Goal: Task Accomplishment & Management: Manage account settings

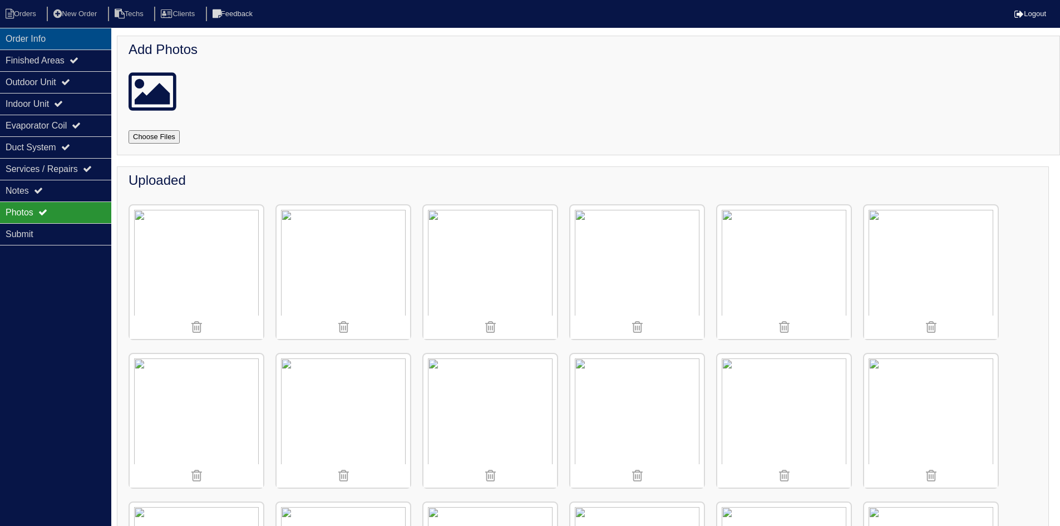
scroll to position [1615, 0]
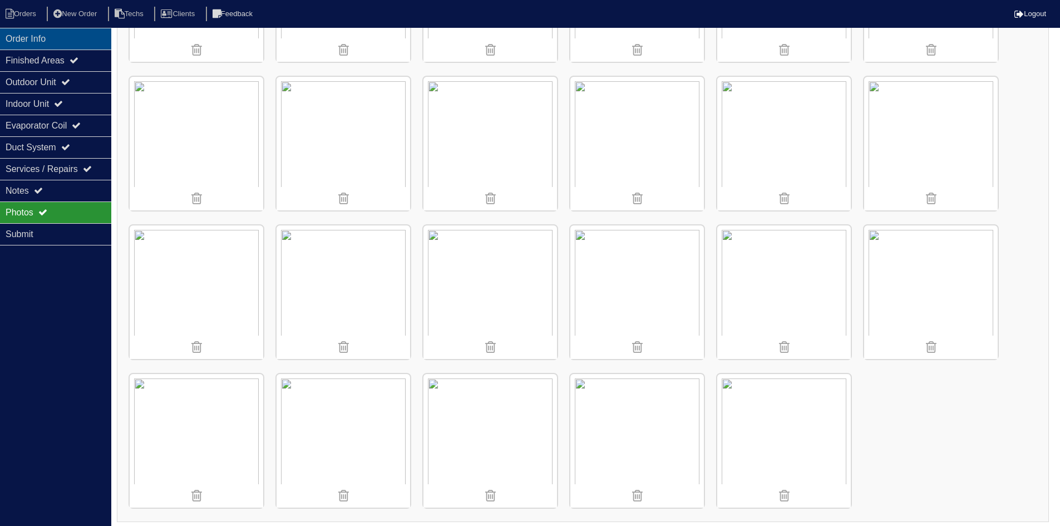
click at [46, 32] on div "Order Info" at bounding box center [55, 39] width 111 height 22
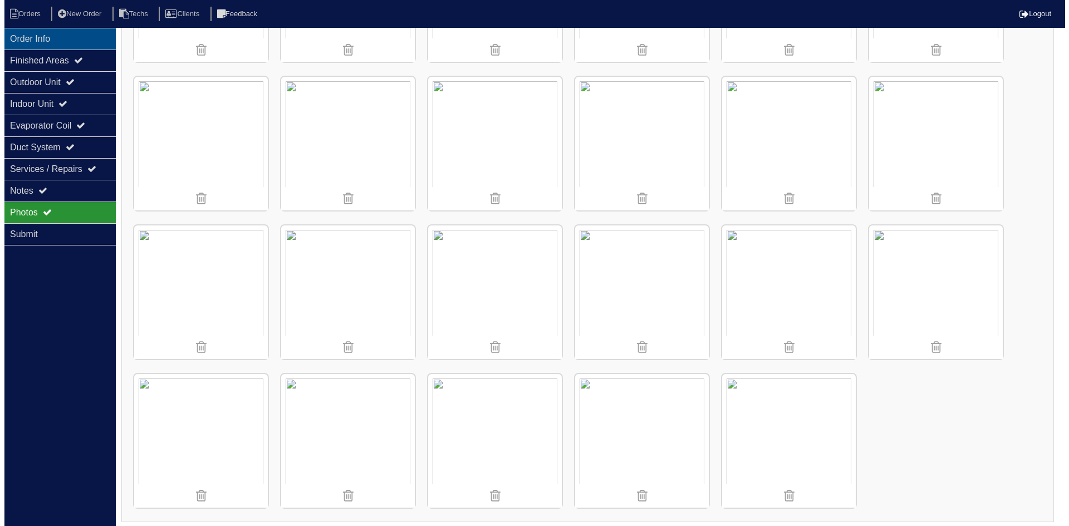
scroll to position [0, 0]
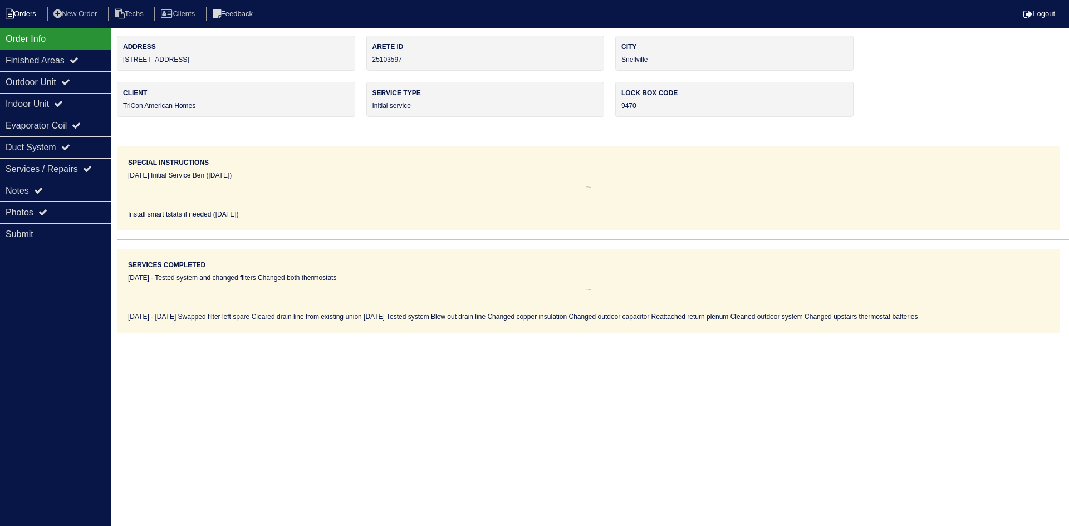
click at [32, 13] on li "Orders" at bounding box center [22, 14] width 45 height 15
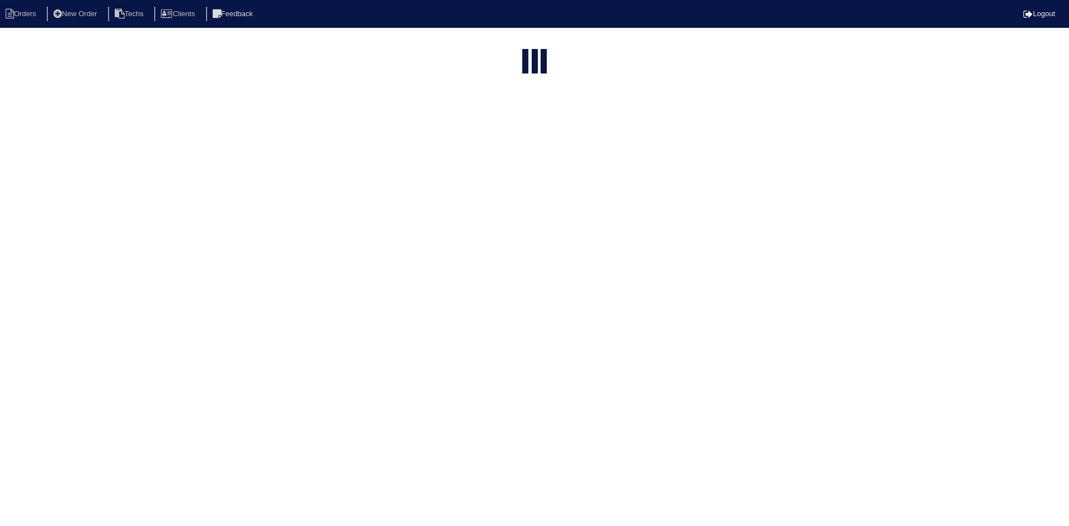
select select "15"
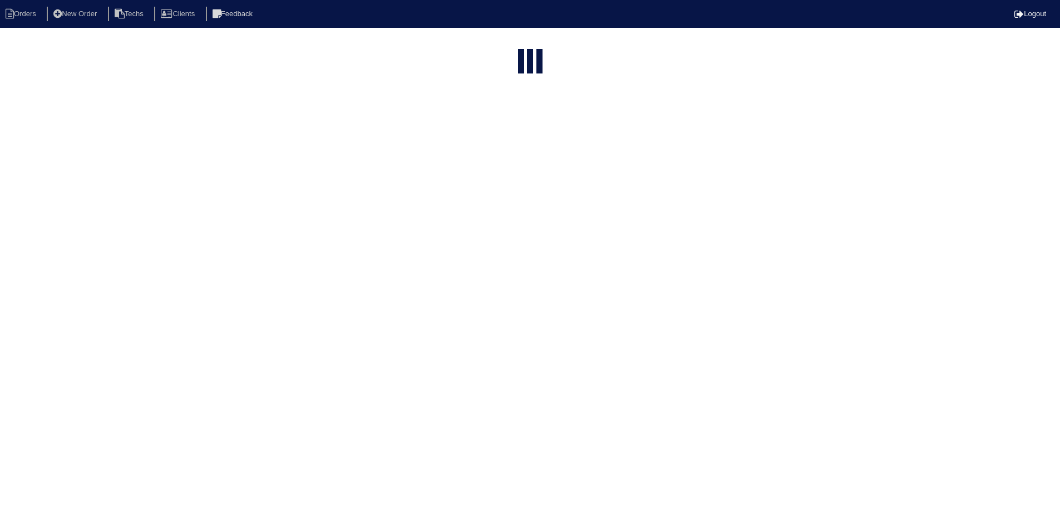
select select "field complete"
select select "need to quote"
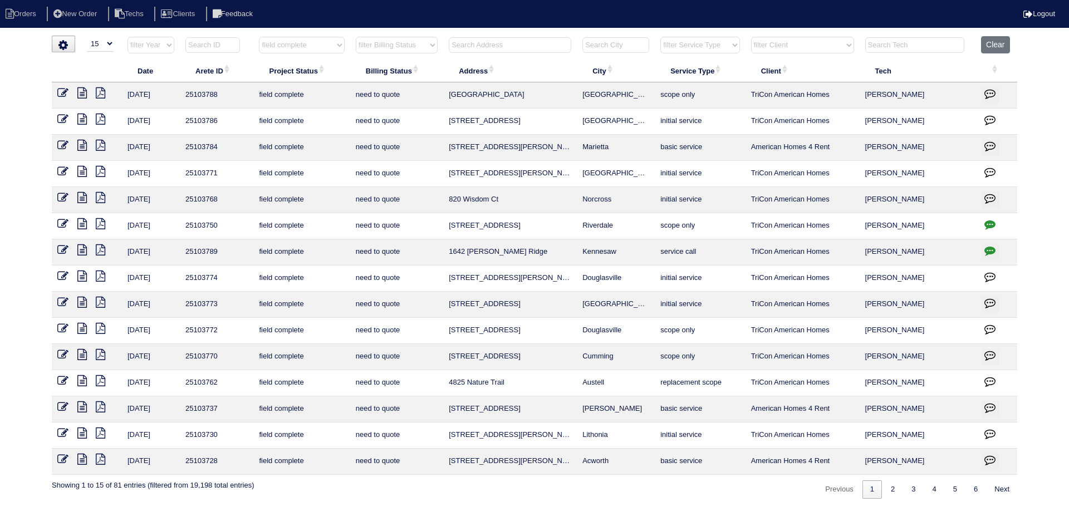
click at [478, 40] on input "text" at bounding box center [510, 45] width 122 height 16
type input "4825"
select select "field complete"
select select "need to quote"
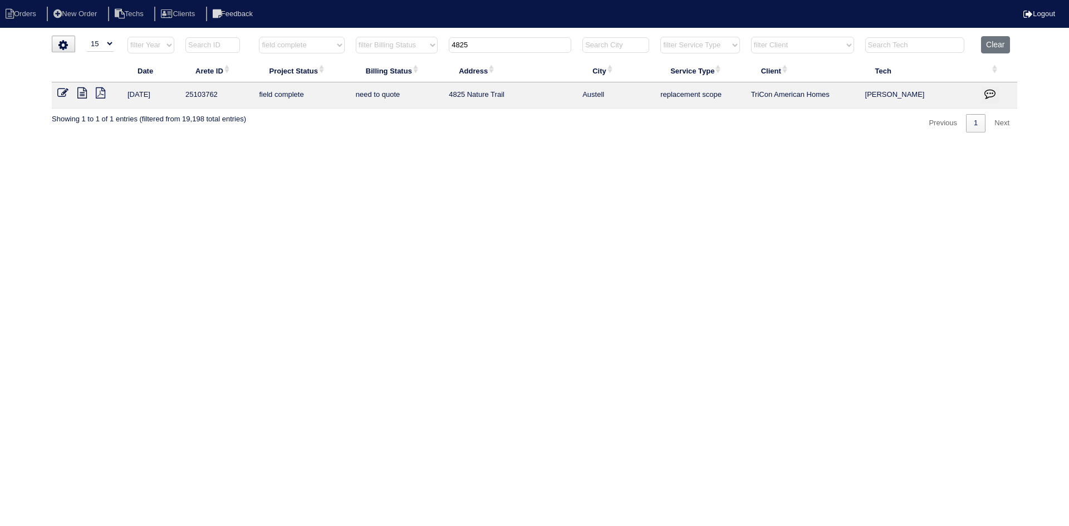
type input "4825"
click at [83, 92] on icon at bounding box center [81, 92] width 9 height 11
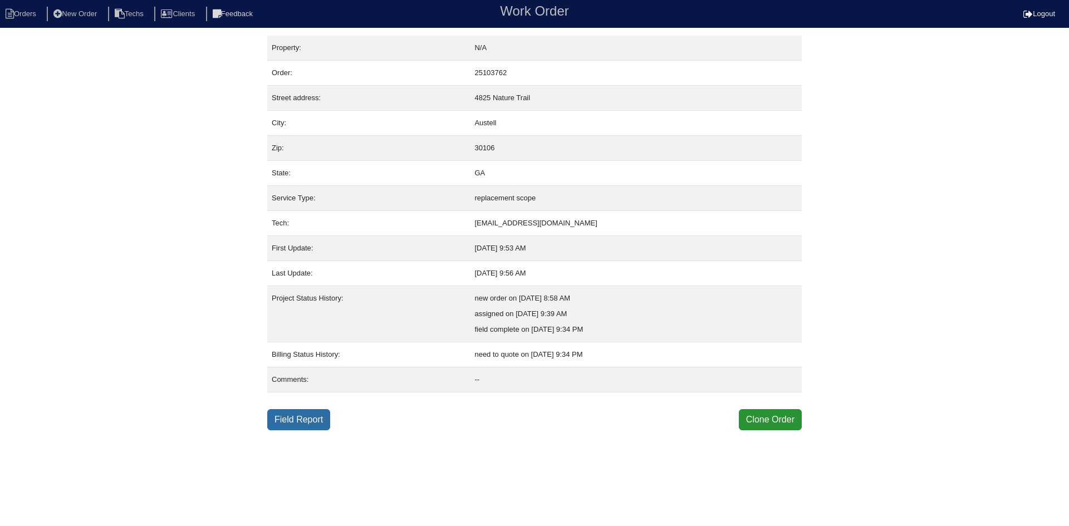
click at [302, 419] on link "Field Report" at bounding box center [298, 419] width 63 height 21
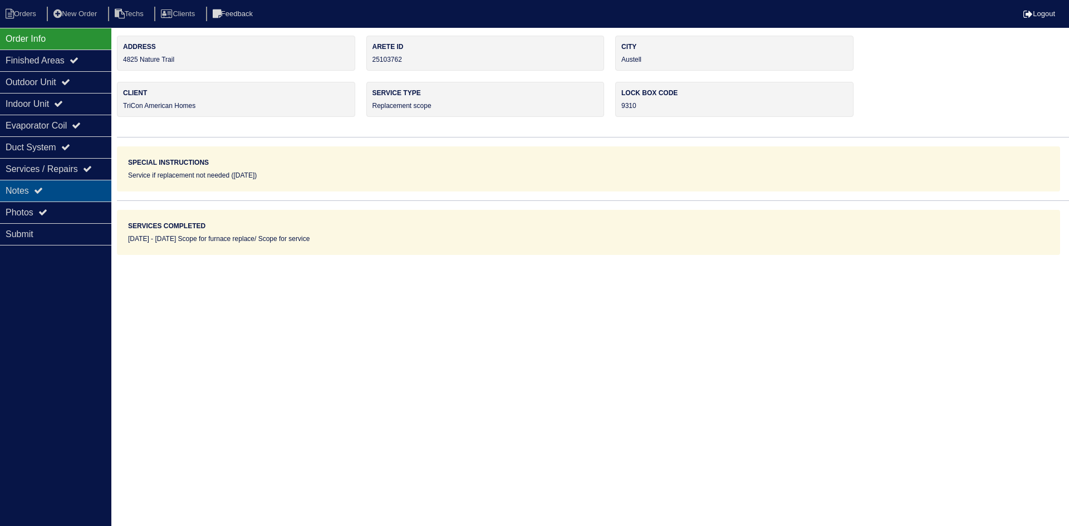
click at [61, 200] on div "Notes" at bounding box center [55, 191] width 111 height 22
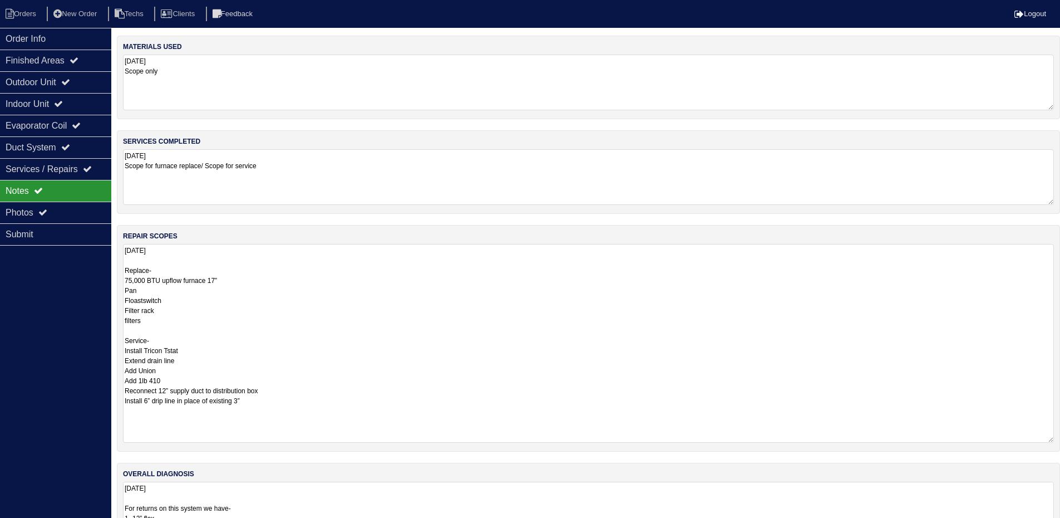
drag, startPoint x: 1059, startPoint y: 294, endPoint x: 1068, endPoint y: 438, distance: 143.4
click at [1060, 438] on html "Orders New Order Techs Clients Feedback Logout Orders New Order Users Clients M…" at bounding box center [530, 278] width 1060 height 557
click at [66, 77] on div "Outdoor Unit" at bounding box center [55, 82] width 111 height 22
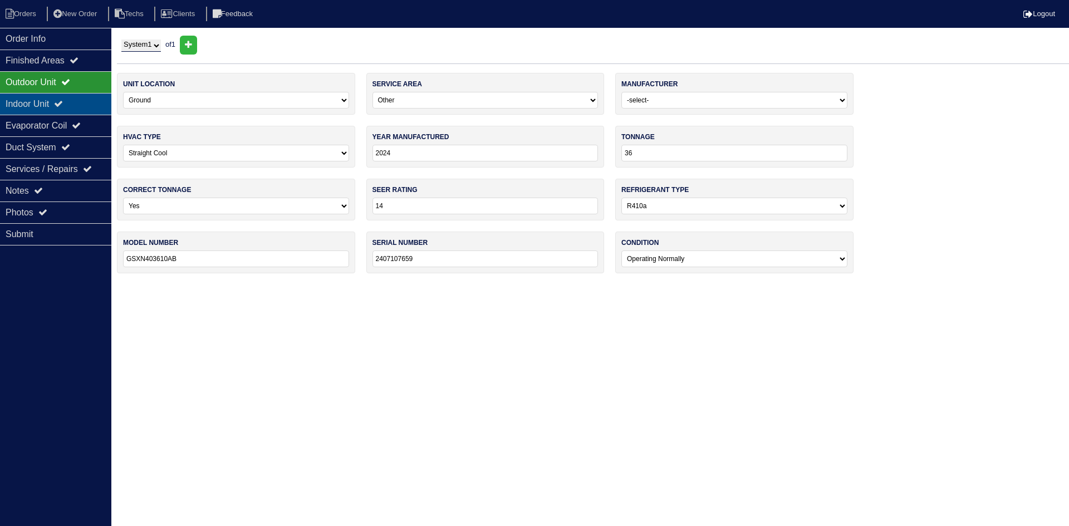
click at [63, 100] on icon at bounding box center [58, 103] width 9 height 9
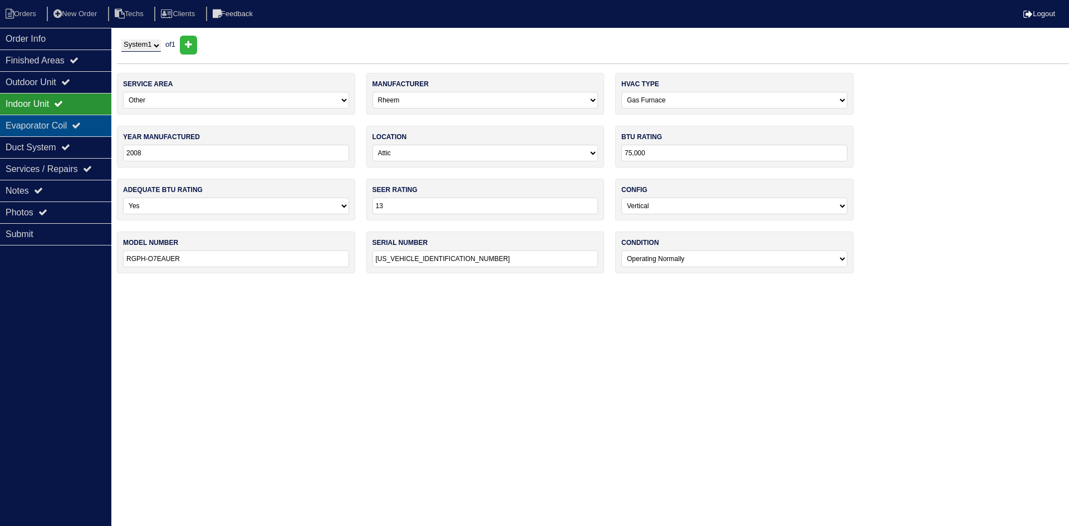
click at [72, 120] on div "Evaporator Coil" at bounding box center [55, 126] width 111 height 22
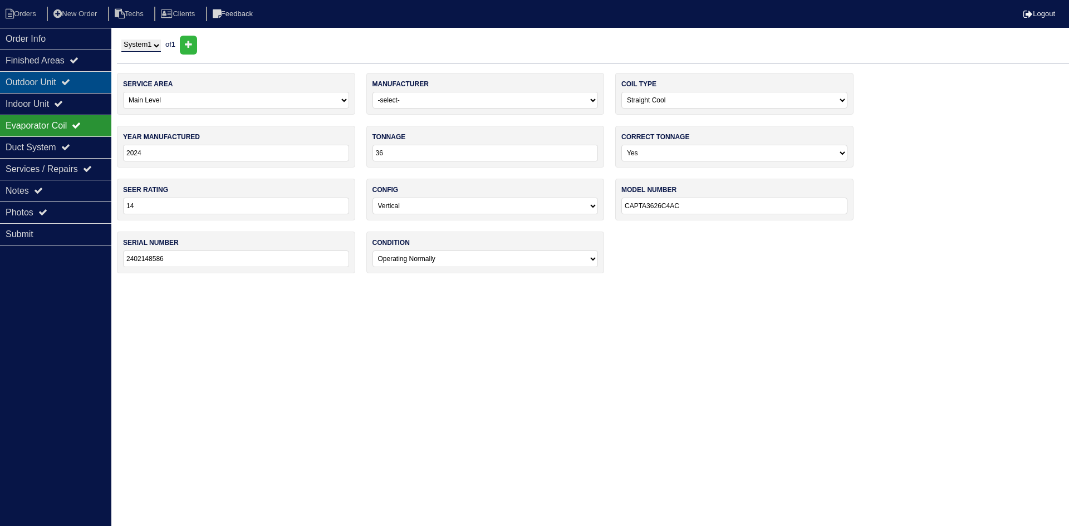
click at [70, 78] on icon at bounding box center [65, 81] width 9 height 9
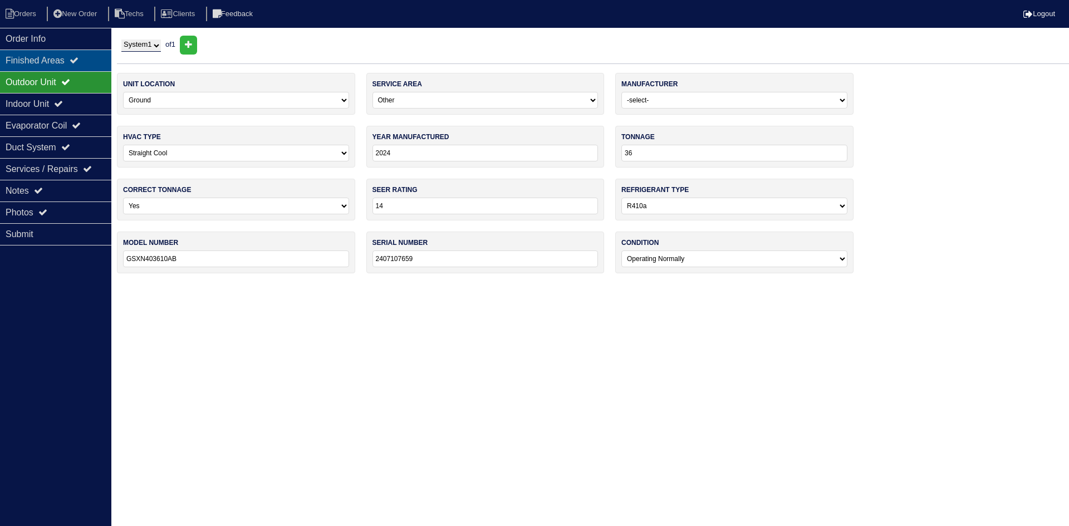
click at [78, 59] on icon at bounding box center [74, 60] width 9 height 9
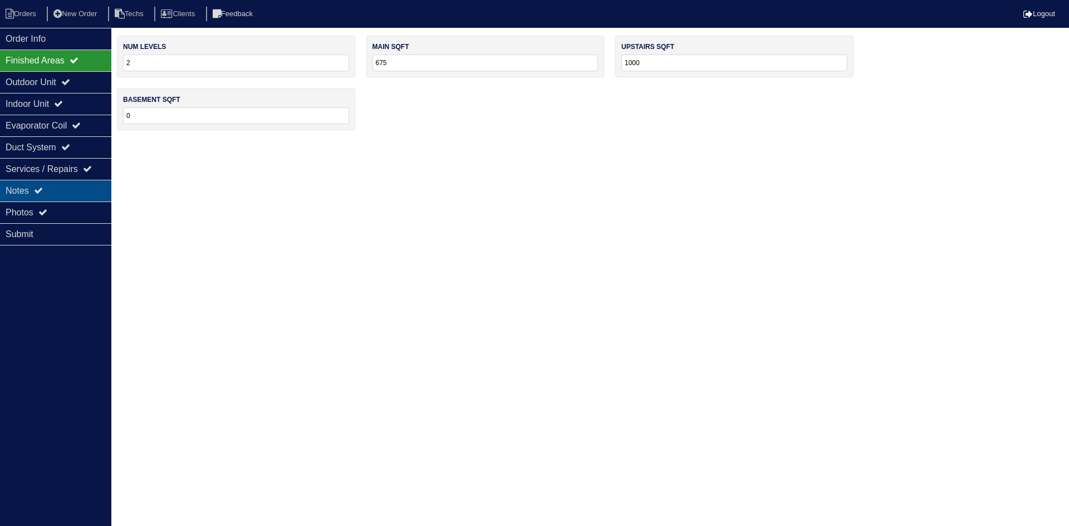
click at [49, 193] on div "Notes" at bounding box center [55, 191] width 111 height 22
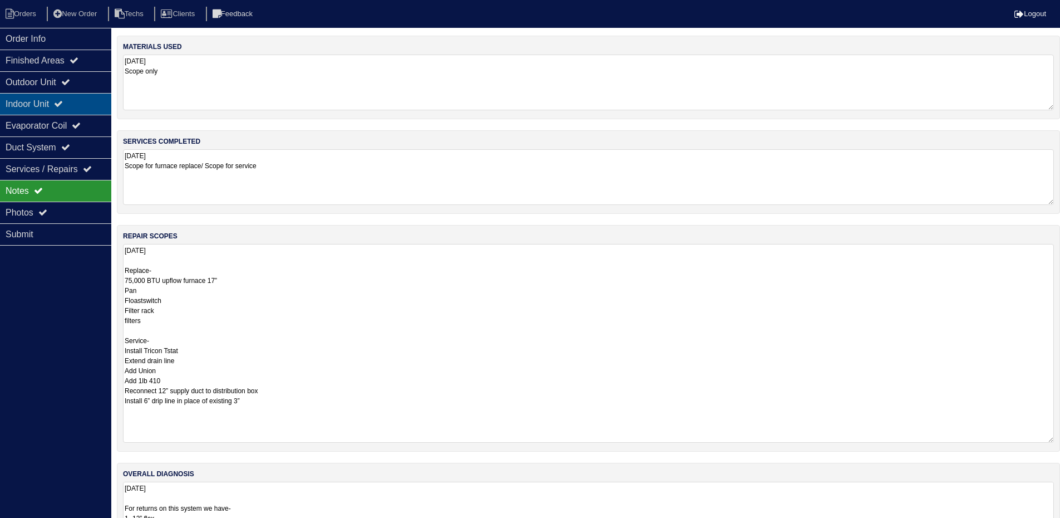
click at [76, 106] on div "Indoor Unit" at bounding box center [55, 104] width 111 height 22
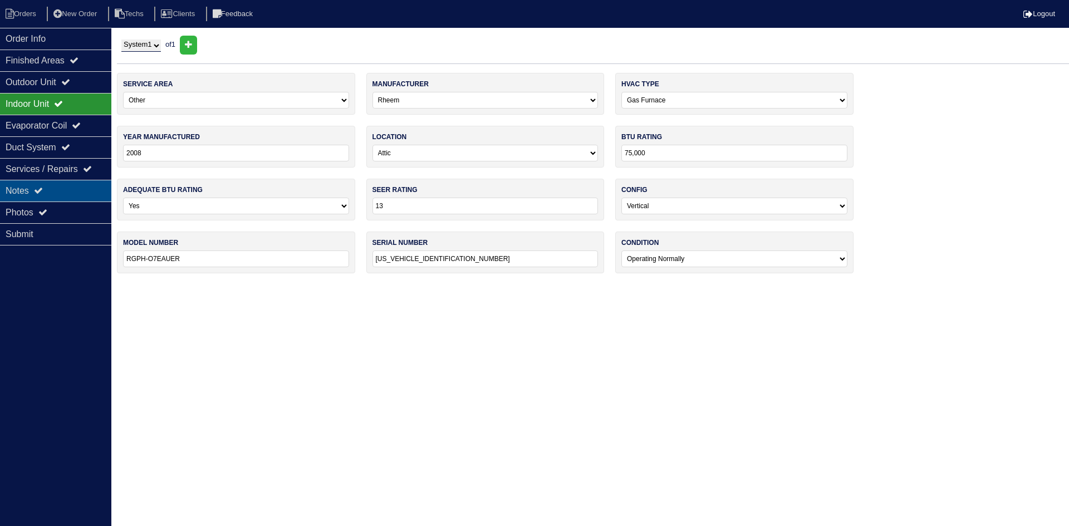
click at [67, 191] on div "Notes" at bounding box center [55, 191] width 111 height 22
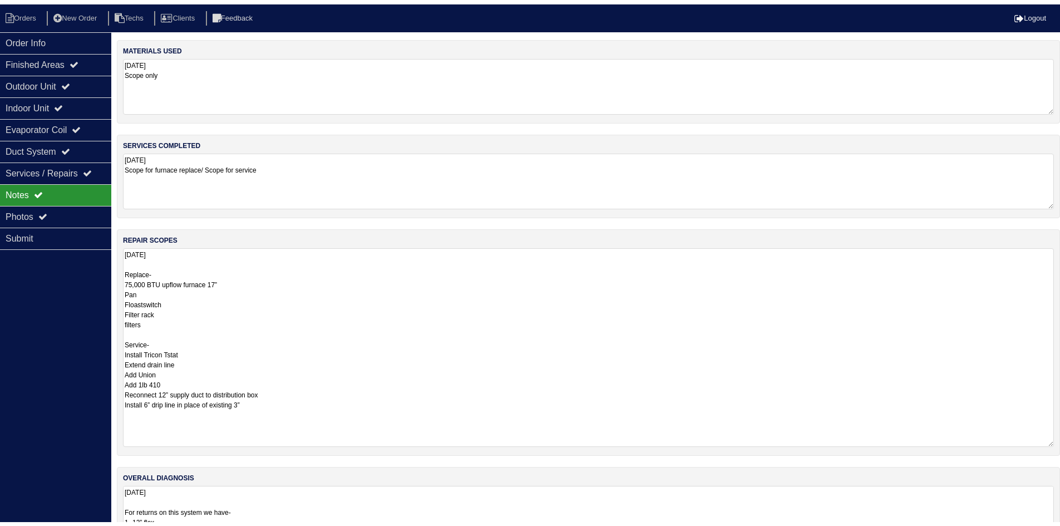
scroll to position [5, 0]
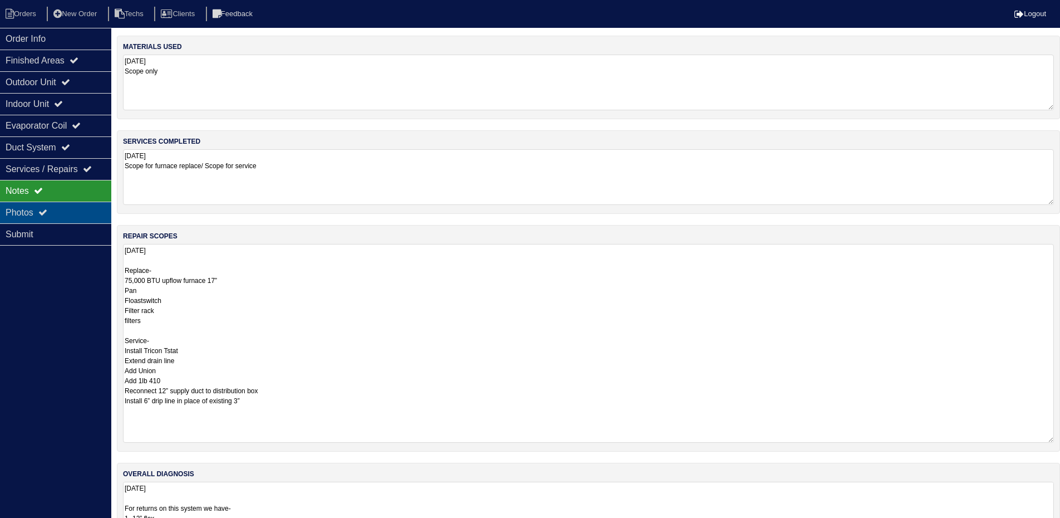
click at [80, 212] on div "Photos" at bounding box center [55, 213] width 111 height 22
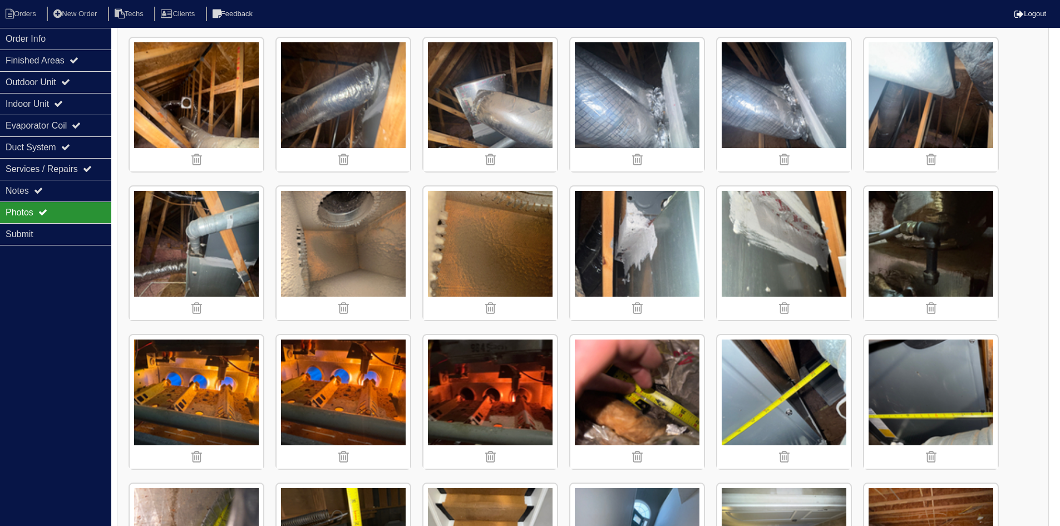
scroll to position [300, 0]
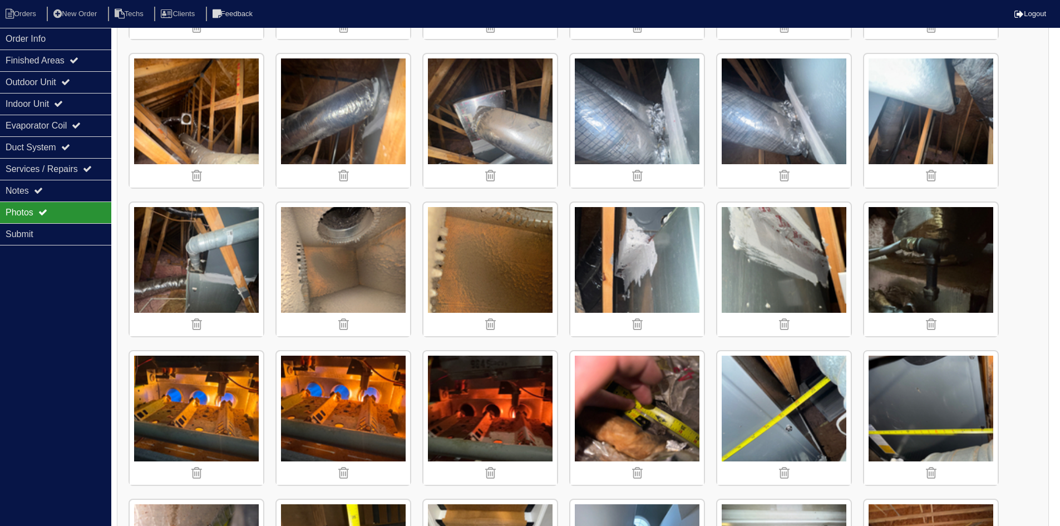
click at [913, 277] on img at bounding box center [931, 270] width 134 height 134
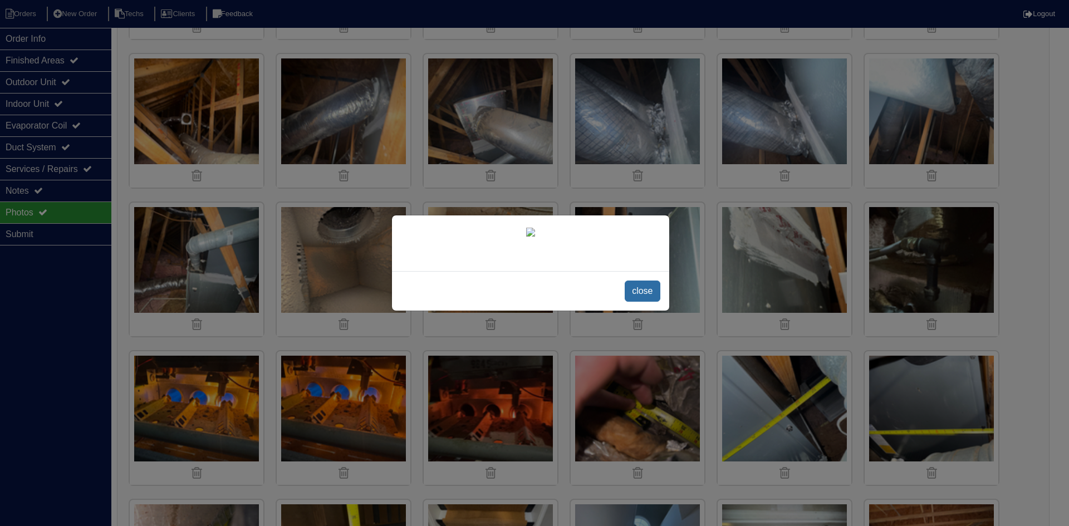
click at [646, 302] on span "close" at bounding box center [642, 291] width 35 height 21
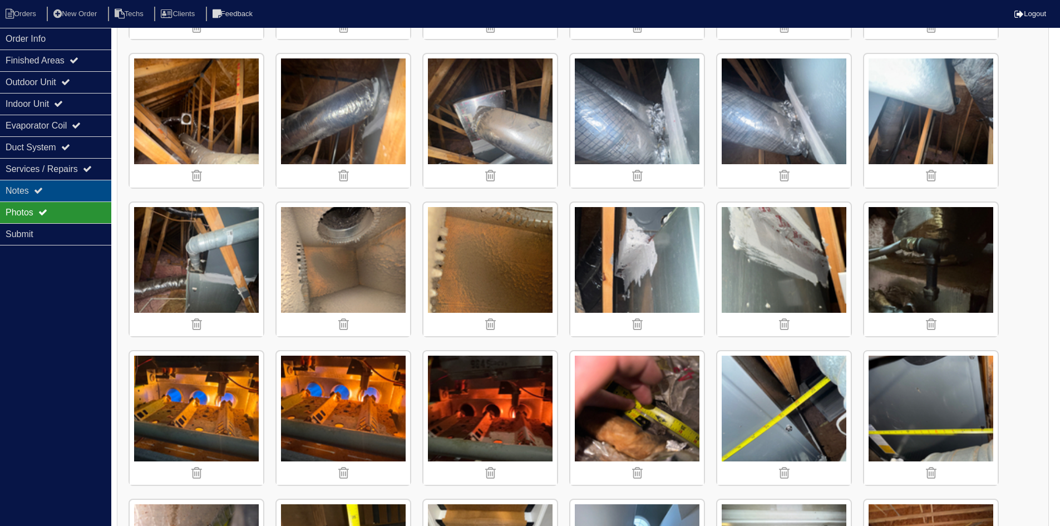
click at [56, 186] on div "Notes" at bounding box center [55, 191] width 111 height 22
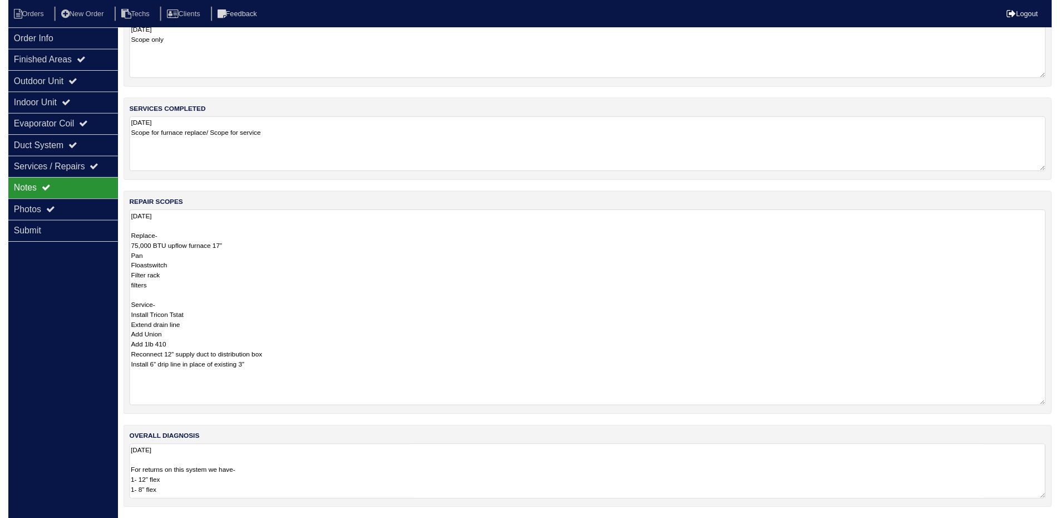
scroll to position [40, 0]
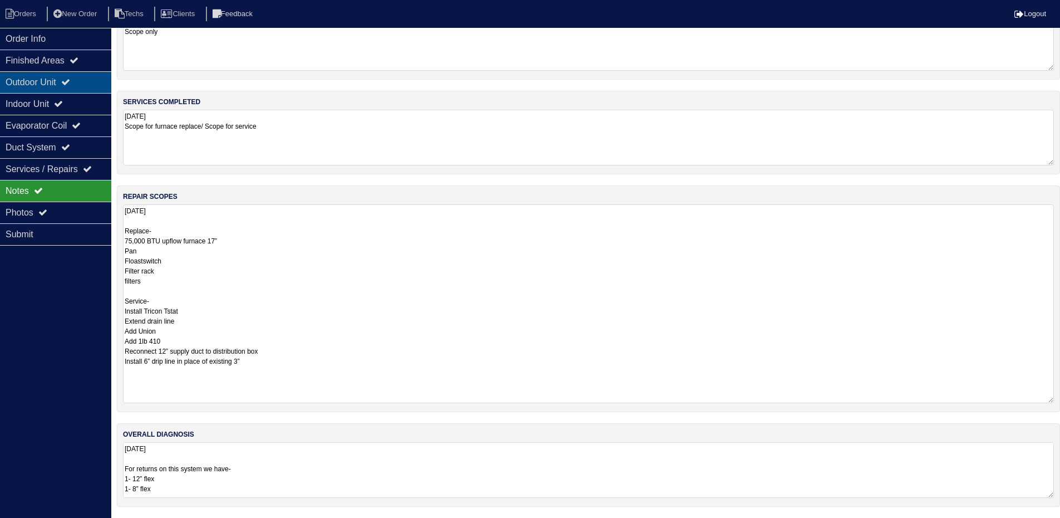
click at [82, 83] on div "Outdoor Unit" at bounding box center [55, 82] width 111 height 22
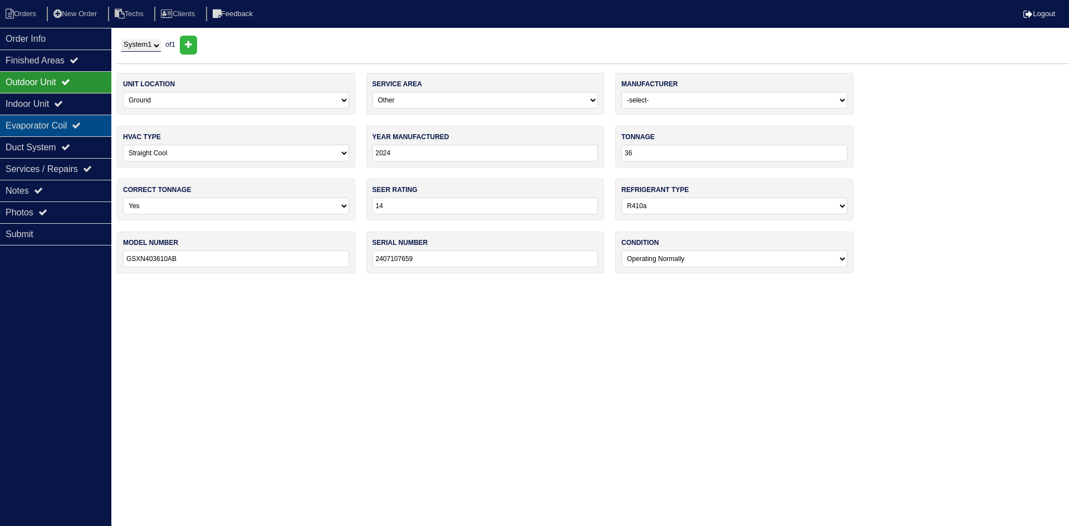
click at [78, 121] on div "Evaporator Coil" at bounding box center [55, 126] width 111 height 22
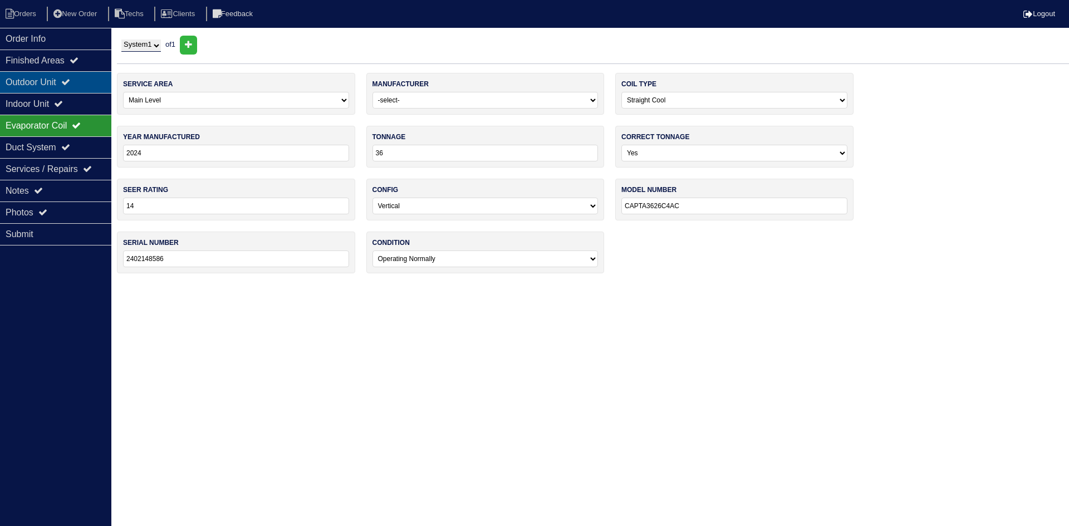
click at [85, 81] on div "Outdoor Unit" at bounding box center [55, 82] width 111 height 22
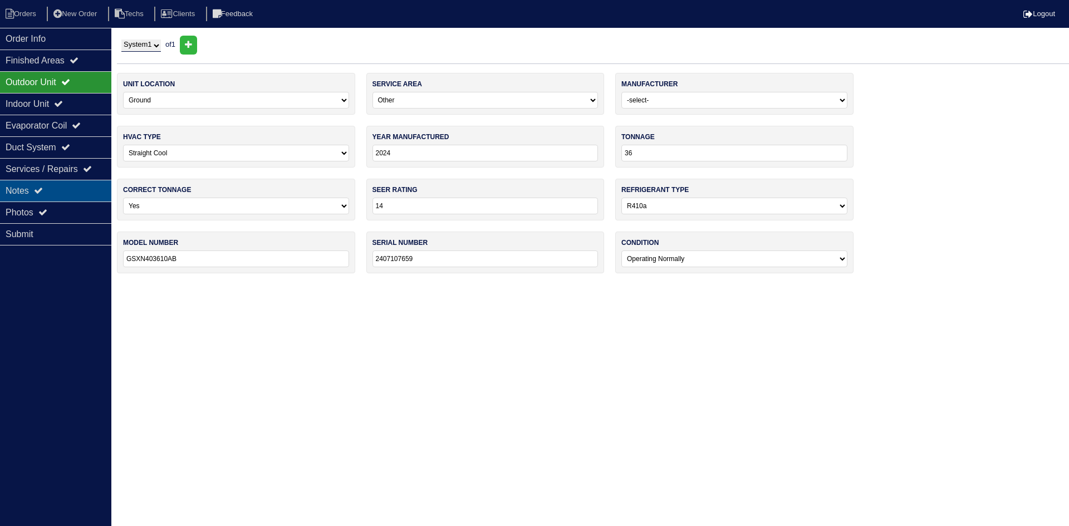
click at [83, 184] on div "Notes" at bounding box center [55, 191] width 111 height 22
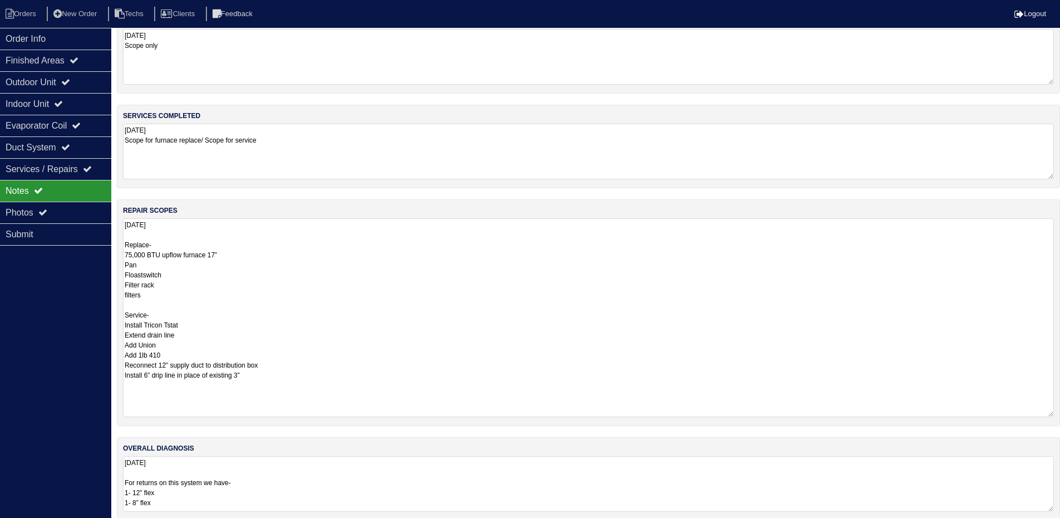
scroll to position [40, 0]
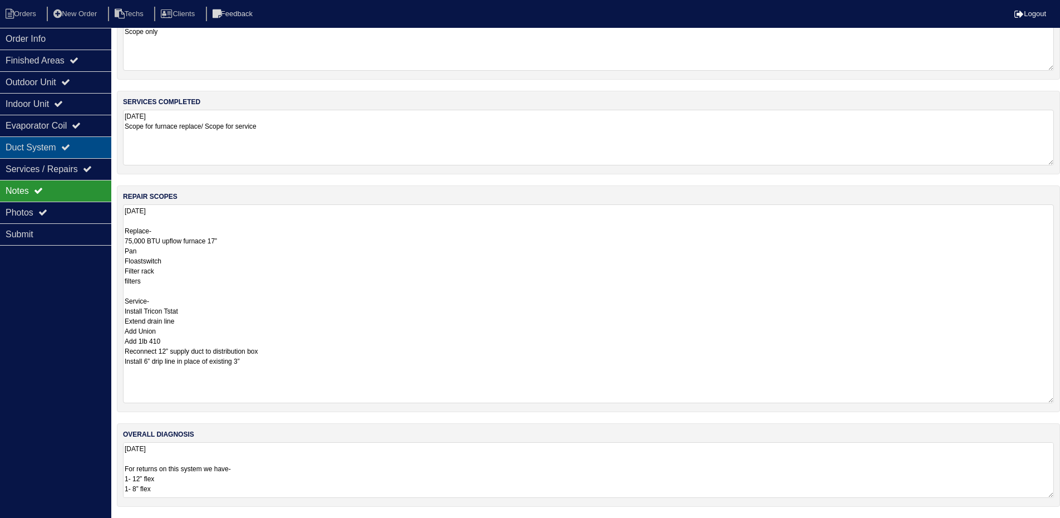
click at [70, 150] on icon at bounding box center [65, 147] width 9 height 9
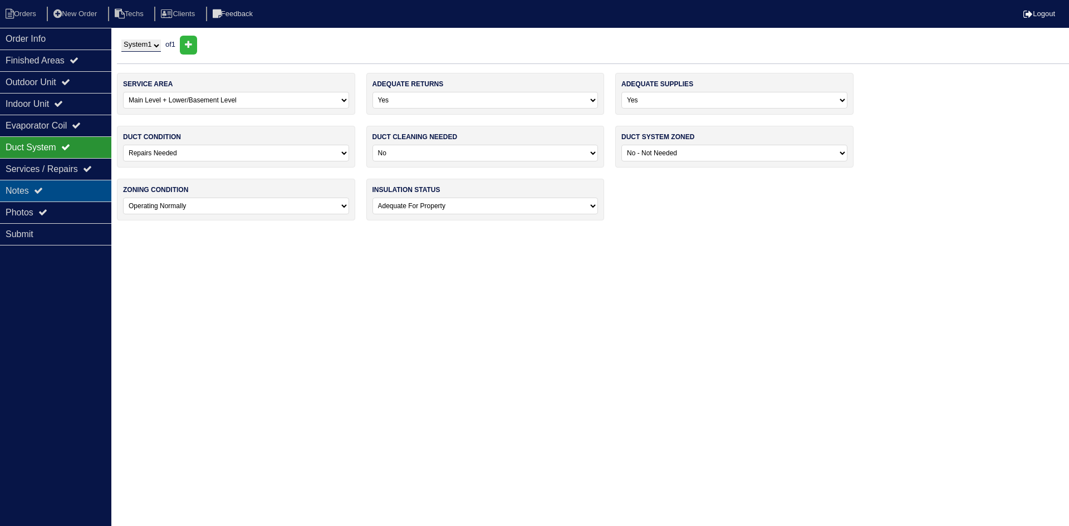
click at [61, 191] on div "Notes" at bounding box center [55, 191] width 111 height 22
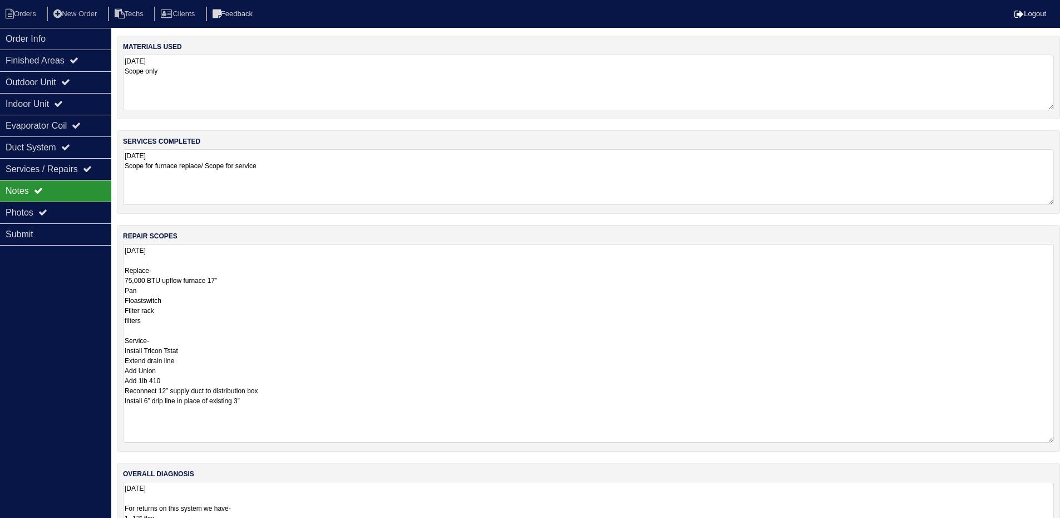
scroll to position [1, 0]
click at [284, 400] on textarea "10.14.25 Replace- 75,000 BTU upflow furnace 17” Pan Floastswitch Filter rack fi…" at bounding box center [588, 343] width 931 height 199
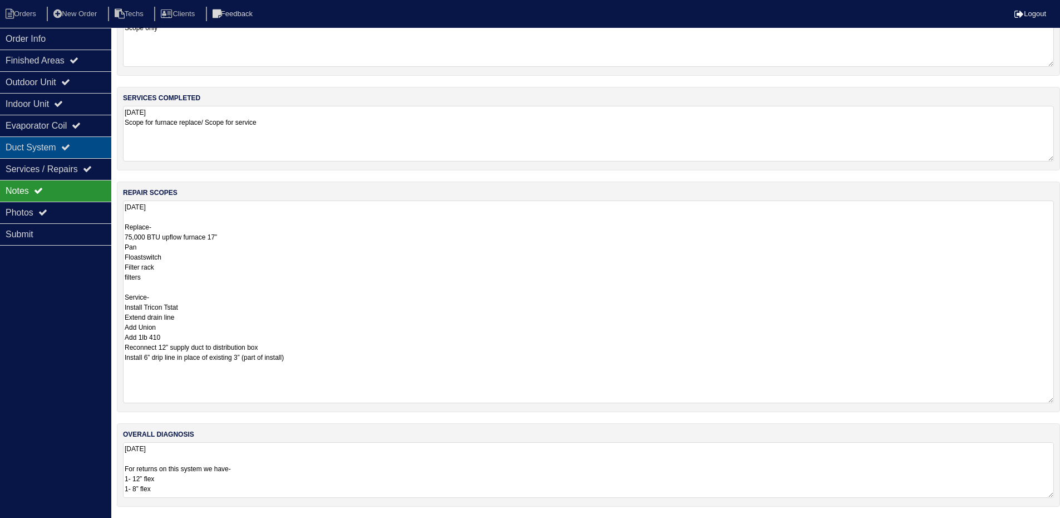
type textarea "10.14.25 Replace- 75,000 BTU upflow furnace 17” Pan Floastswitch Filter rack fi…"
click at [68, 148] on div "Duct System" at bounding box center [55, 147] width 111 height 22
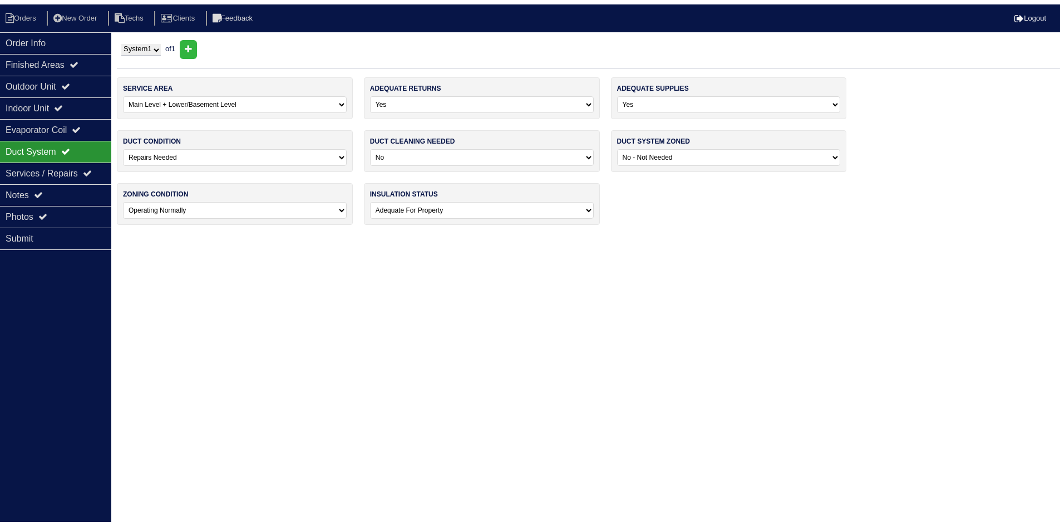
scroll to position [0, 0]
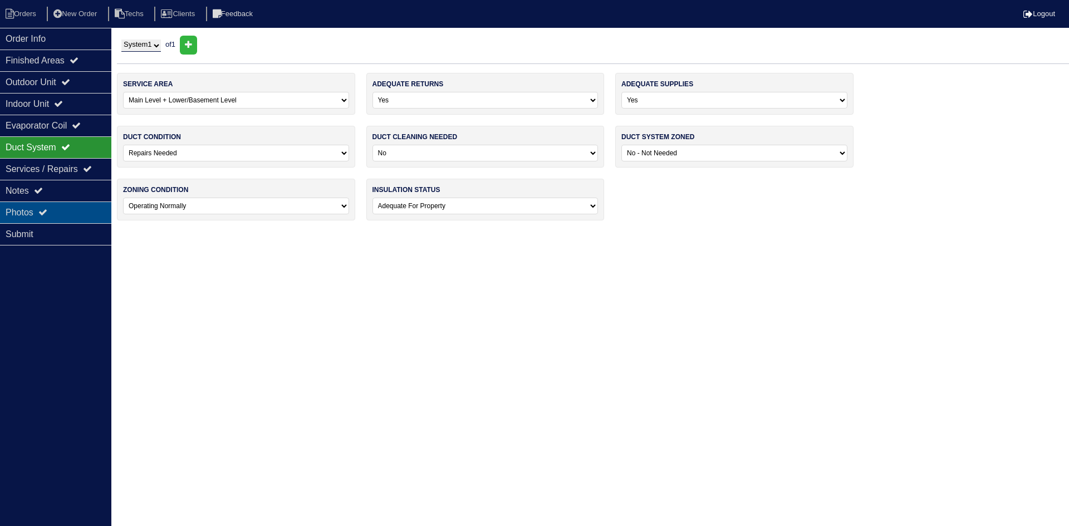
click at [46, 210] on icon at bounding box center [42, 212] width 9 height 9
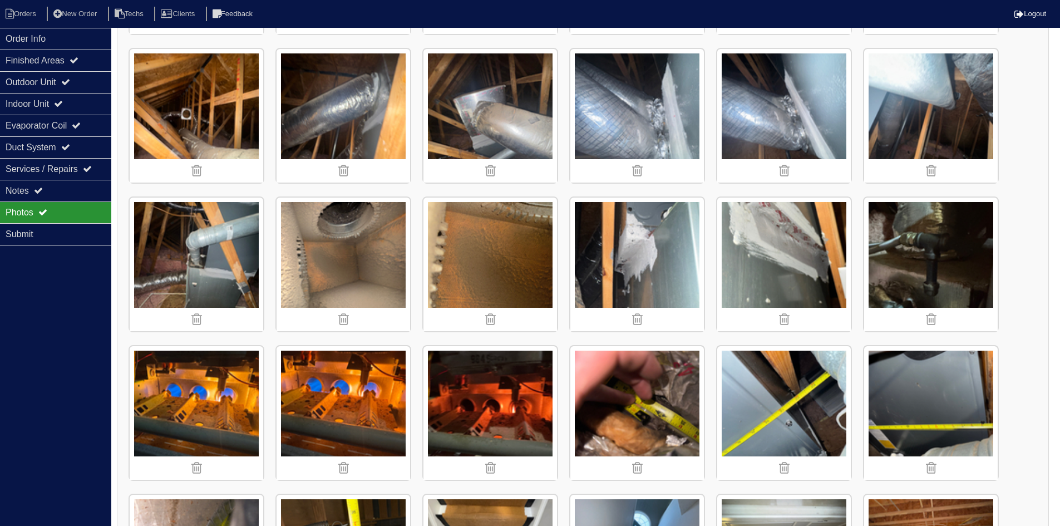
scroll to position [445, 0]
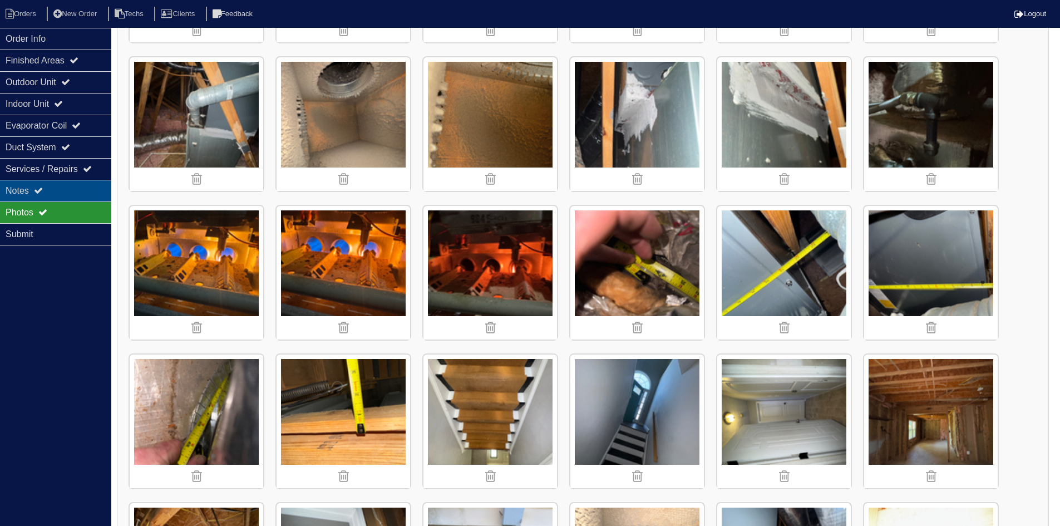
click at [30, 185] on div "Notes" at bounding box center [55, 191] width 111 height 22
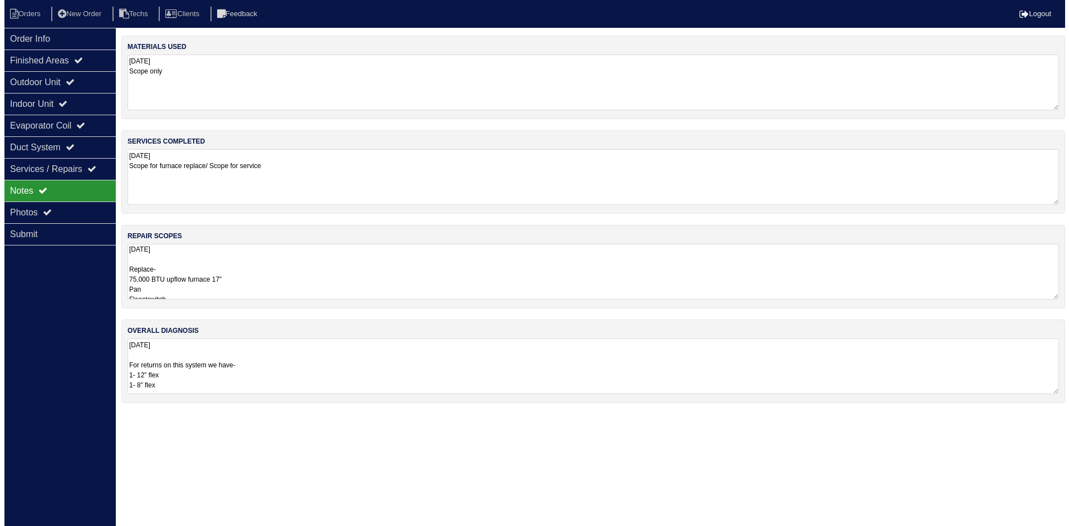
scroll to position [0, 0]
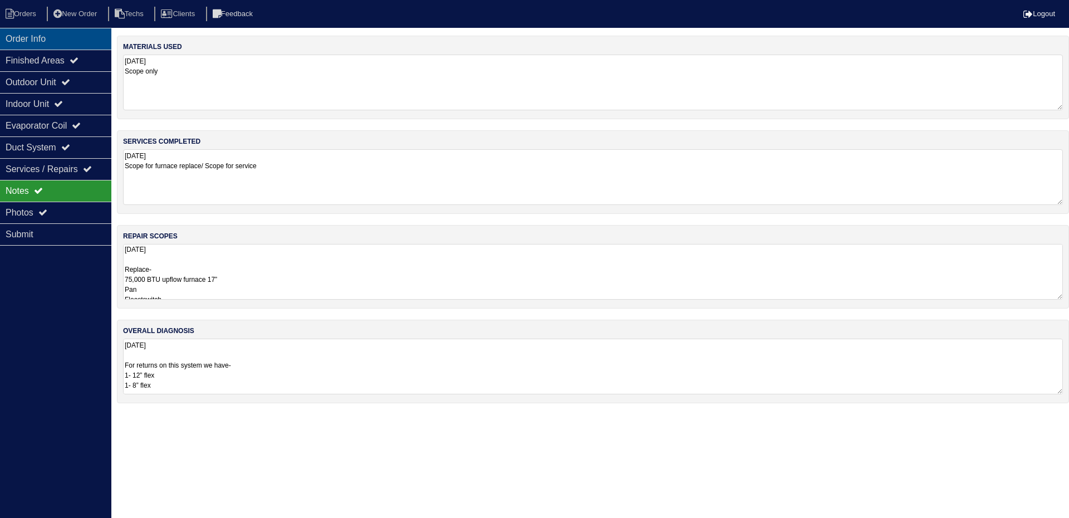
click at [63, 39] on div "Order Info" at bounding box center [55, 39] width 111 height 22
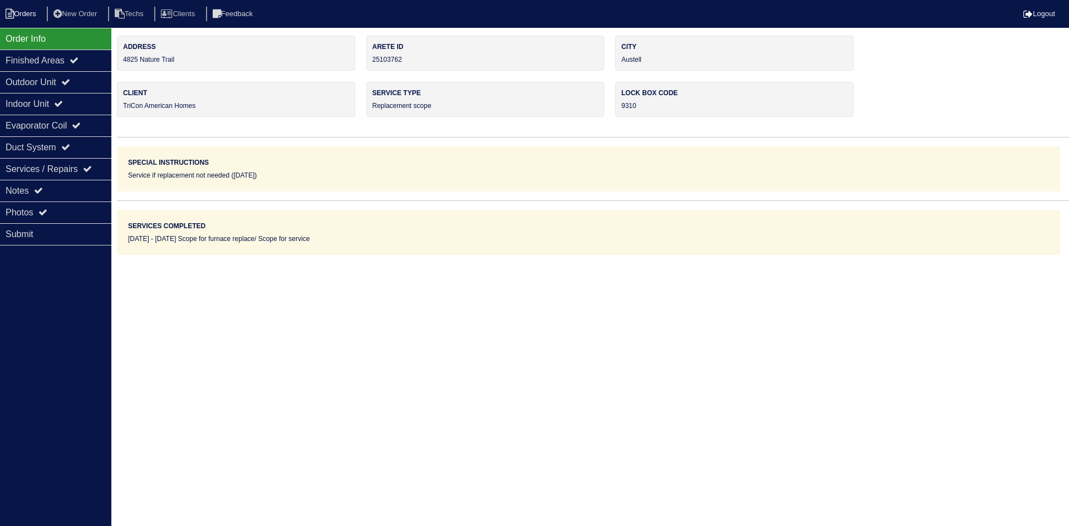
click at [36, 7] on li "Orders" at bounding box center [22, 14] width 45 height 15
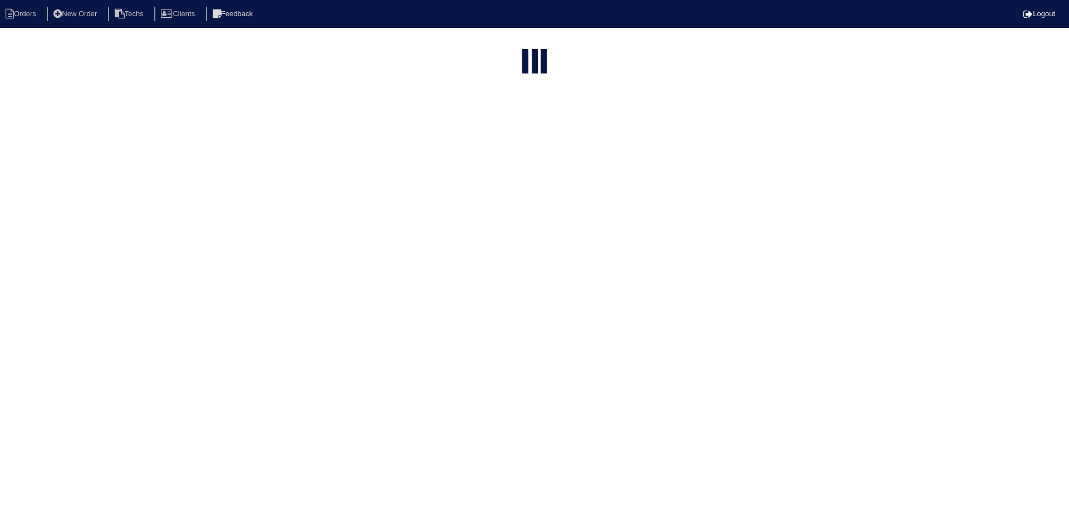
select select "15"
select select "field complete"
select select "need to quote"
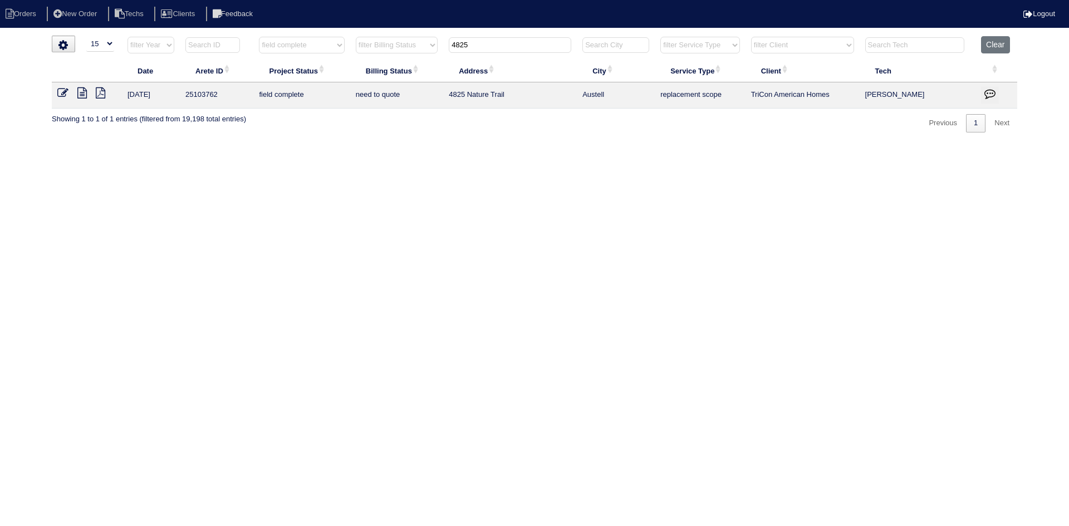
drag, startPoint x: 482, startPoint y: 47, endPoint x: 443, endPoint y: 44, distance: 38.5
click at [443, 44] on tr "filter Year -- Any Year -- 2025 2024 2023 2022 2021 2020 2019 filter Project St…" at bounding box center [534, 47] width 965 height 23
type input "635"
select select "field complete"
select select "need to quote"
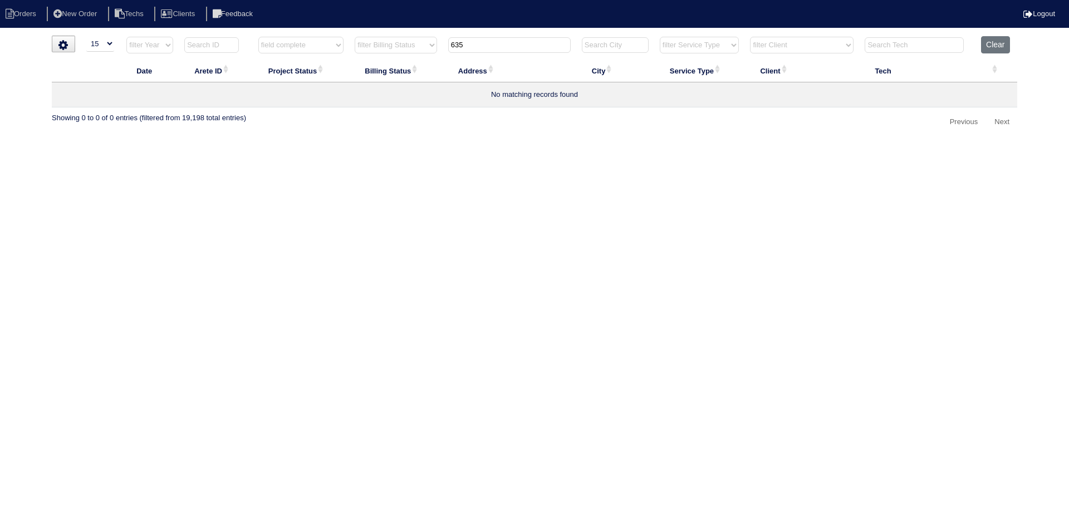
type input "63"
select select "field complete"
select select "need to quote"
type input "631"
select select "field complete"
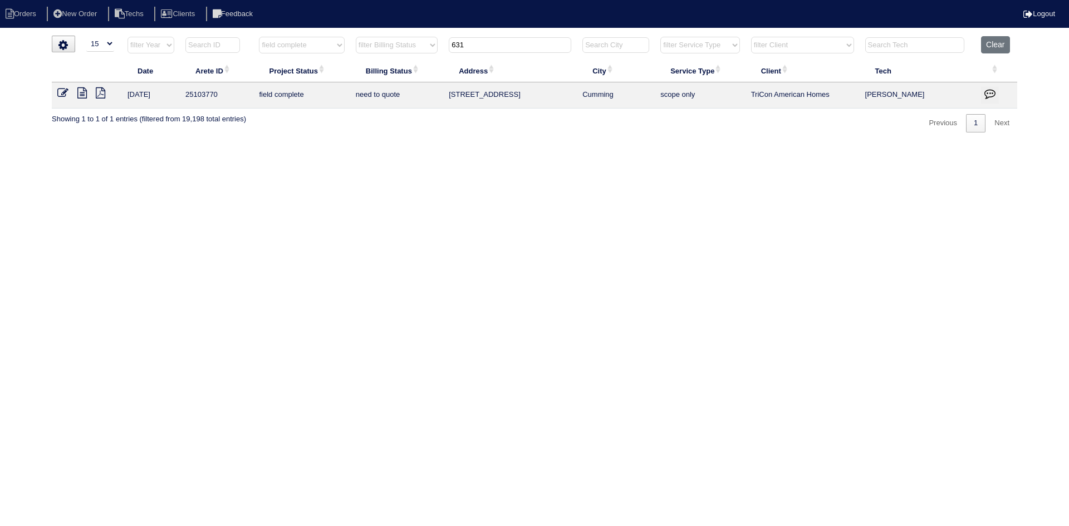
select select "need to quote"
type input "631"
click at [83, 93] on icon at bounding box center [81, 92] width 9 height 11
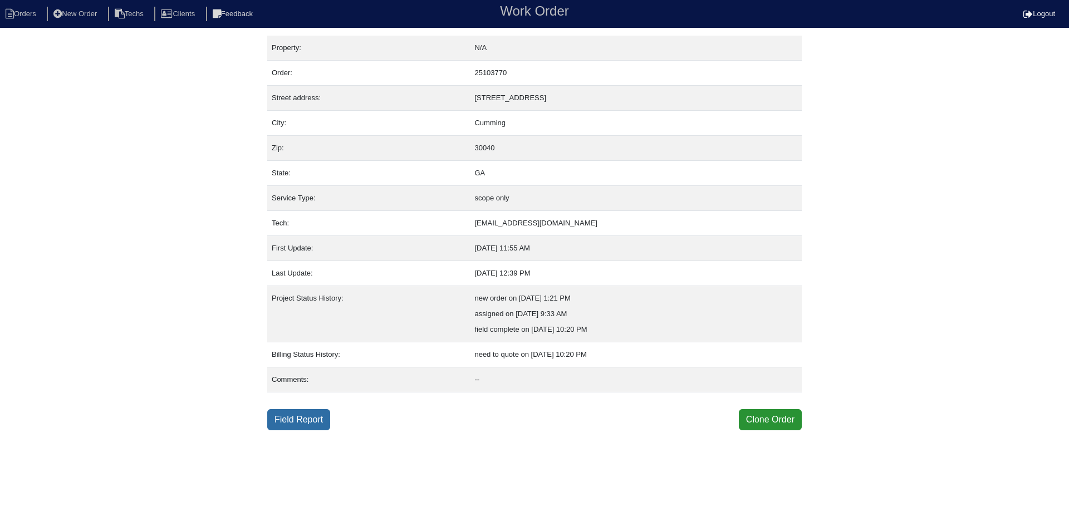
click at [313, 417] on link "Field Report" at bounding box center [298, 419] width 63 height 21
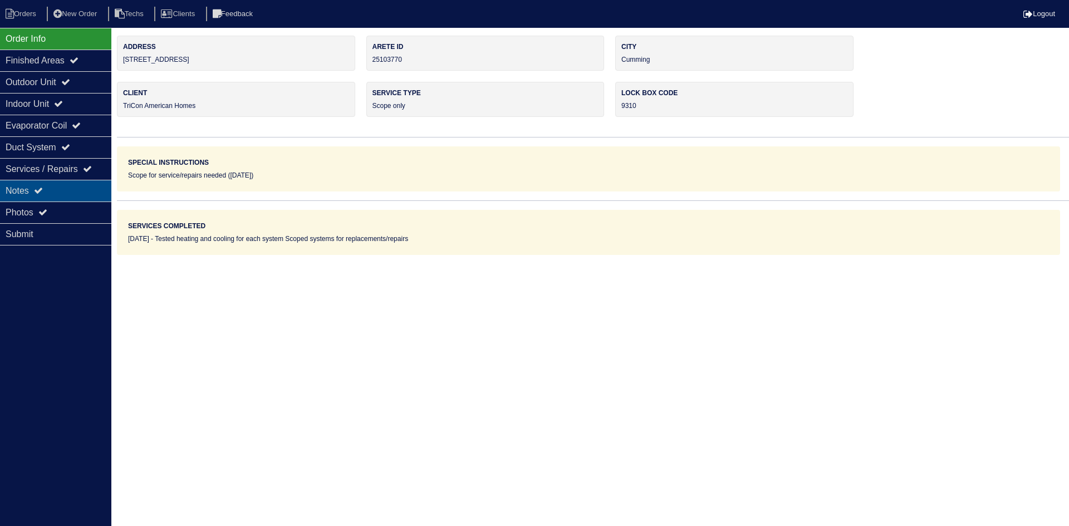
click at [90, 198] on div "Notes" at bounding box center [55, 191] width 111 height 22
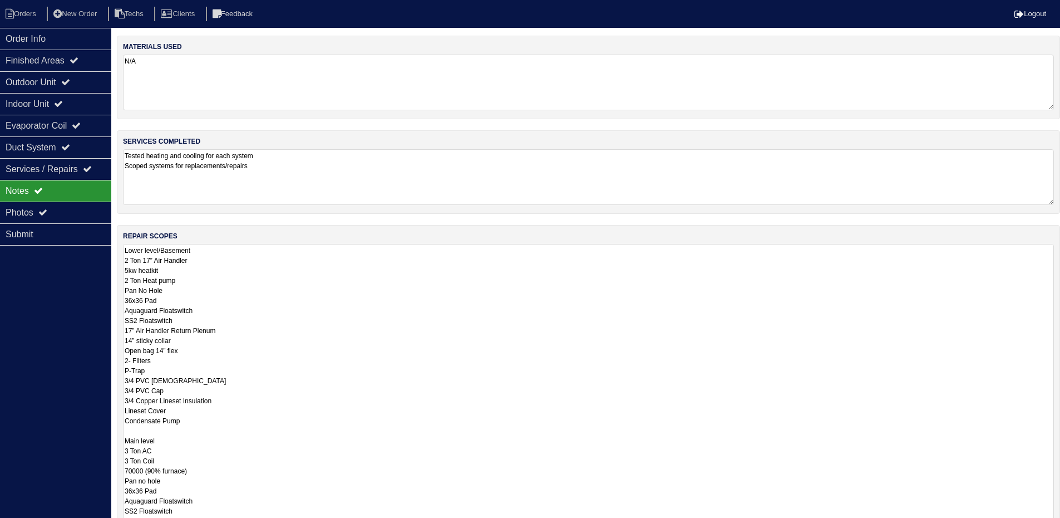
drag, startPoint x: 1058, startPoint y: 297, endPoint x: 1068, endPoint y: 551, distance: 254.6
click at [1060, 525] on html "Orders New Order Techs Clients Feedback Logout Orders New Order Users Clients M…" at bounding box center [530, 335] width 1060 height 670
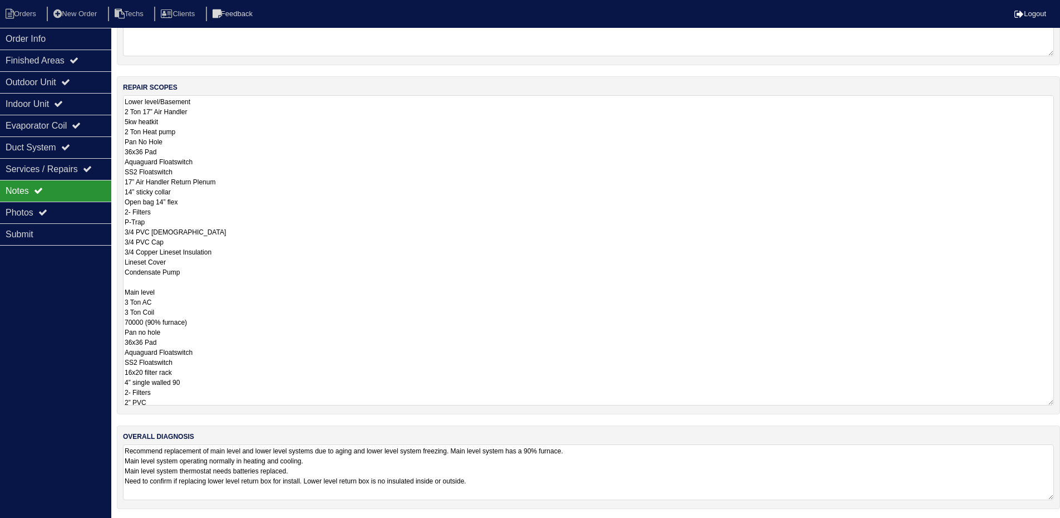
scroll to position [151, 0]
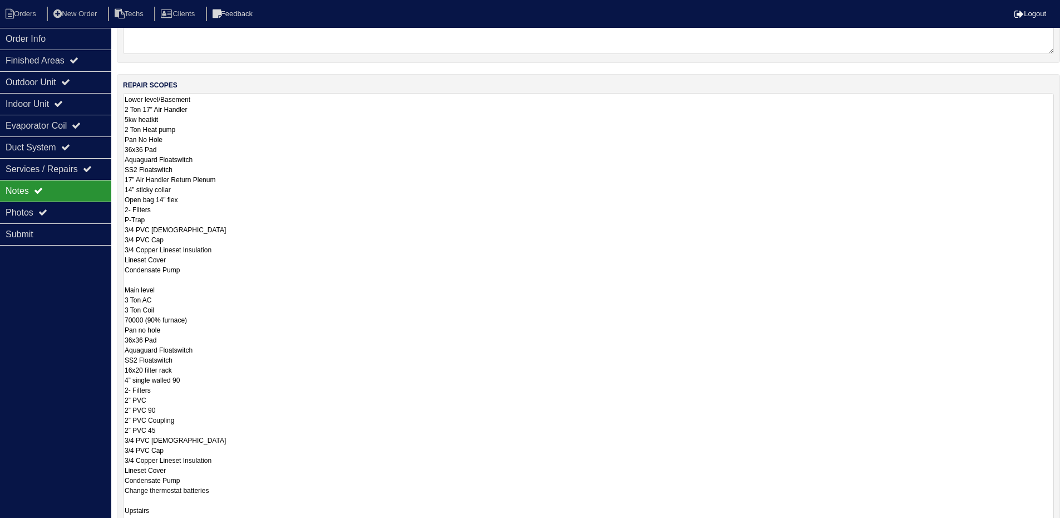
drag, startPoint x: 1050, startPoint y: 397, endPoint x: 1068, endPoint y: 537, distance: 141.5
click at [1060, 525] on html "Orders New Order Techs Clients Feedback Logout Orders New Order Users Clients M…" at bounding box center [530, 253] width 1060 height 809
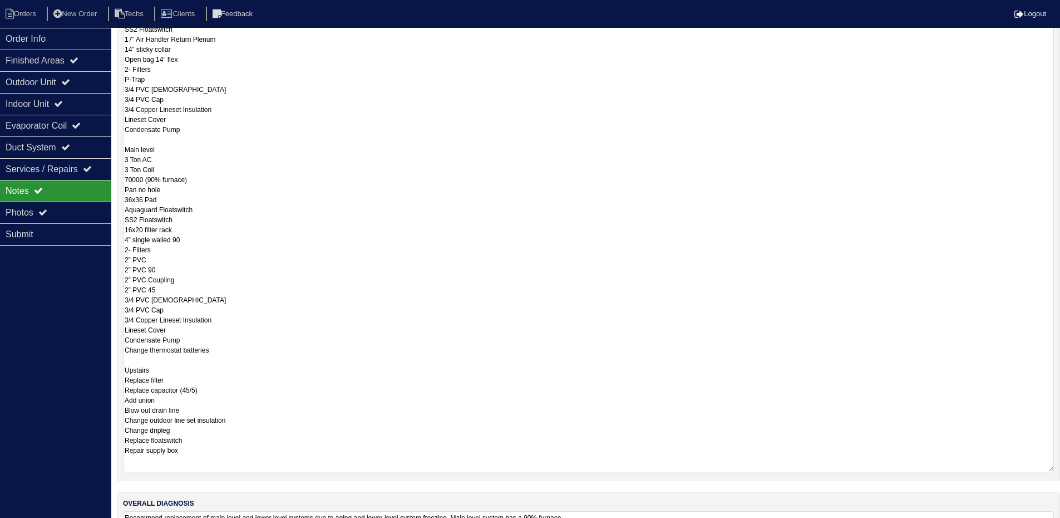
scroll to position [0, 0]
drag, startPoint x: 1049, startPoint y: 399, endPoint x: 888, endPoint y: 485, distance: 182.1
click at [1048, 492] on textarea "Lower level/Basement 2 Ton 17” Air Handler 5kw heatkit 2 Ton Heat pump Pan No H…" at bounding box center [588, 224] width 931 height 542
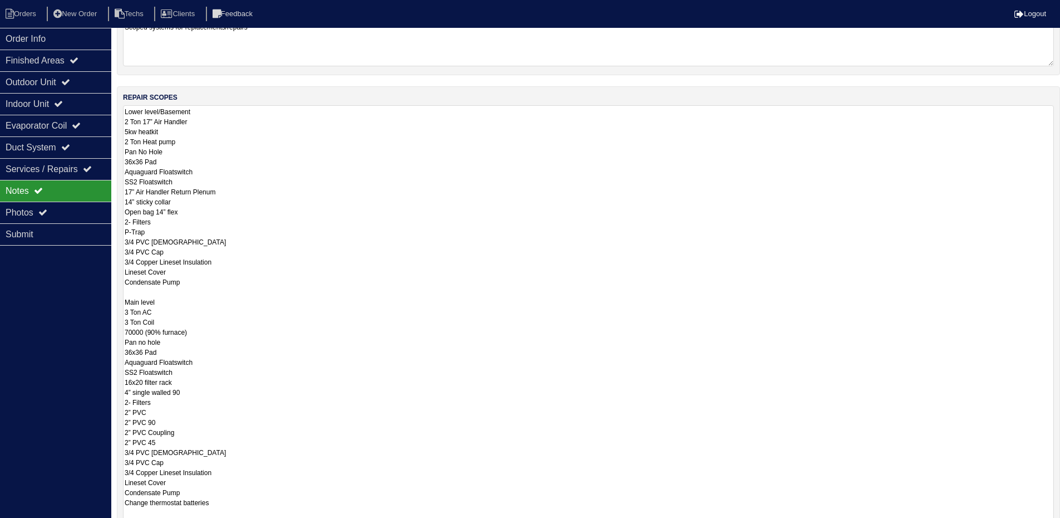
scroll to position [106, 0]
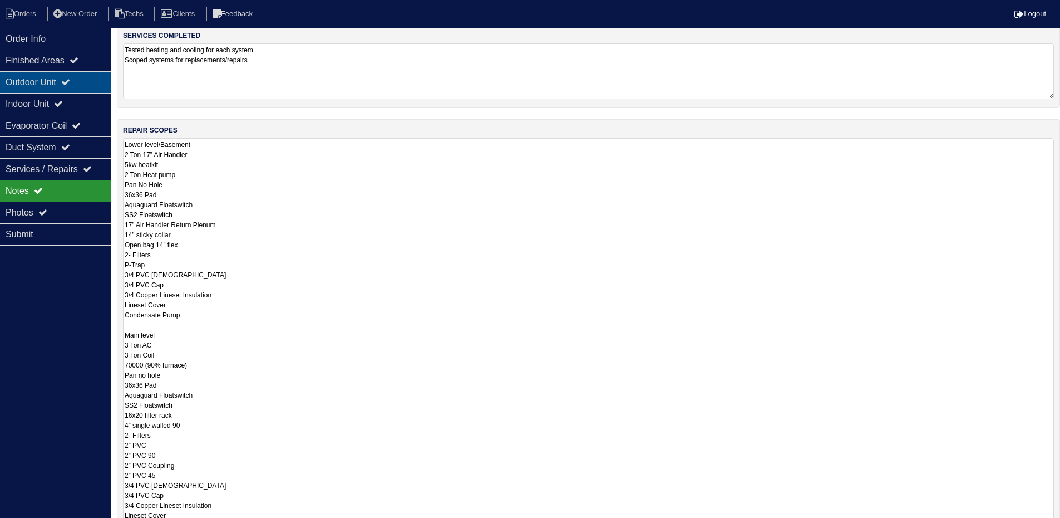
click at [70, 84] on icon at bounding box center [65, 81] width 9 height 9
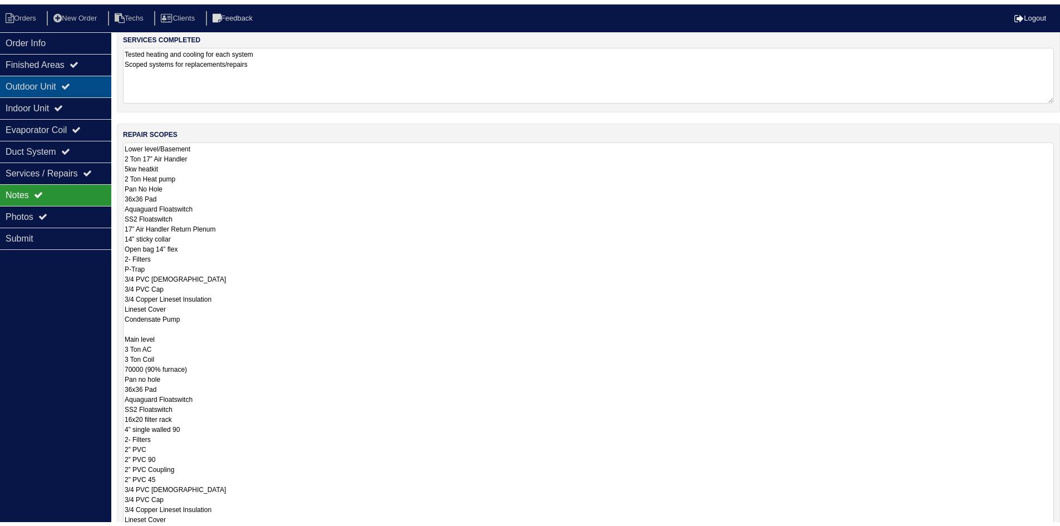
scroll to position [0, 0]
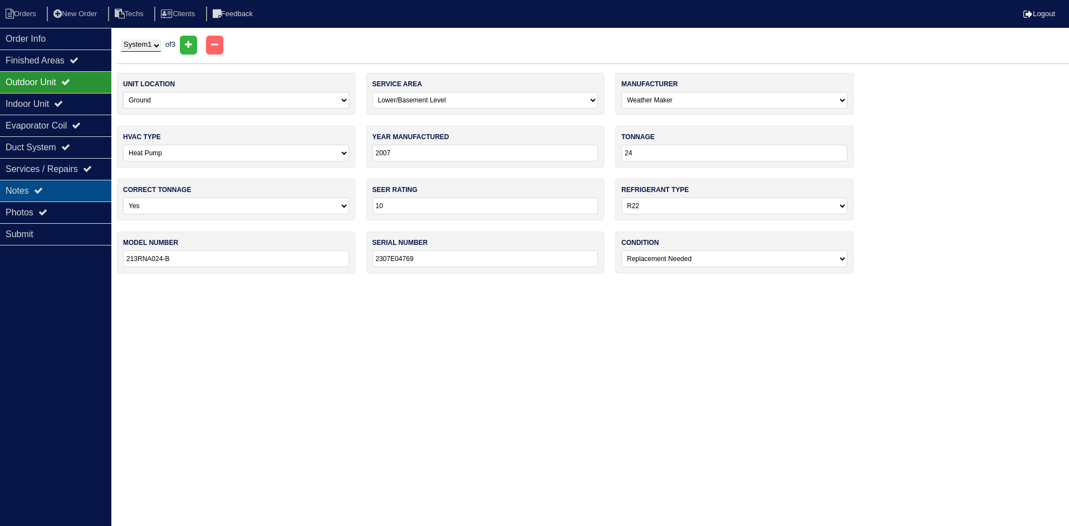
click at [84, 183] on div "Notes" at bounding box center [55, 191] width 111 height 22
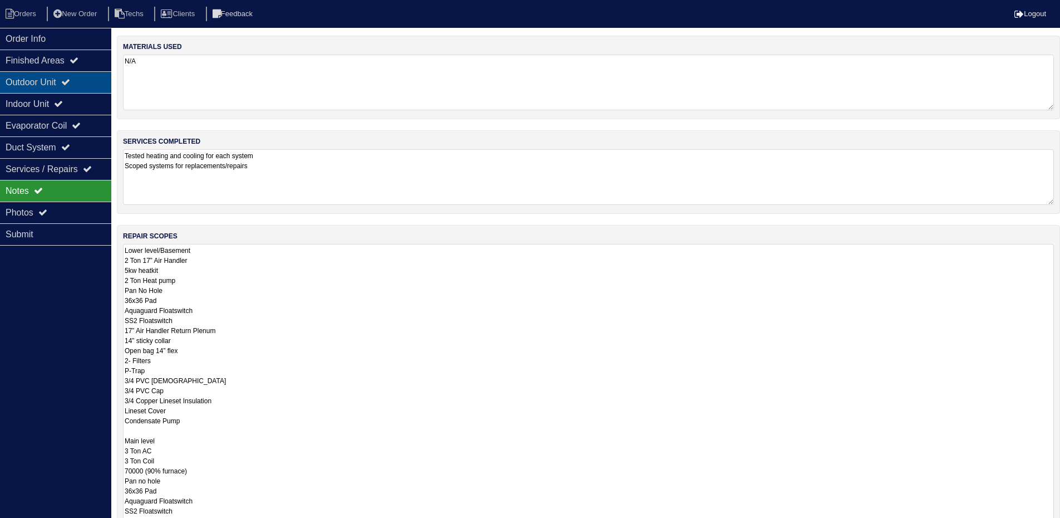
click at [80, 83] on div "Outdoor Unit" at bounding box center [55, 82] width 111 height 22
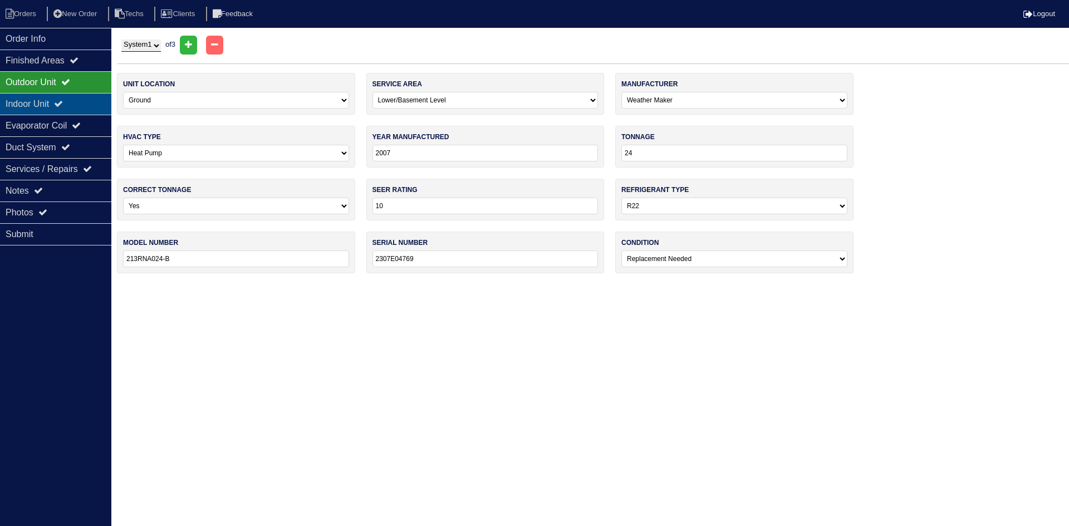
click at [75, 102] on div "Indoor Unit" at bounding box center [55, 104] width 111 height 22
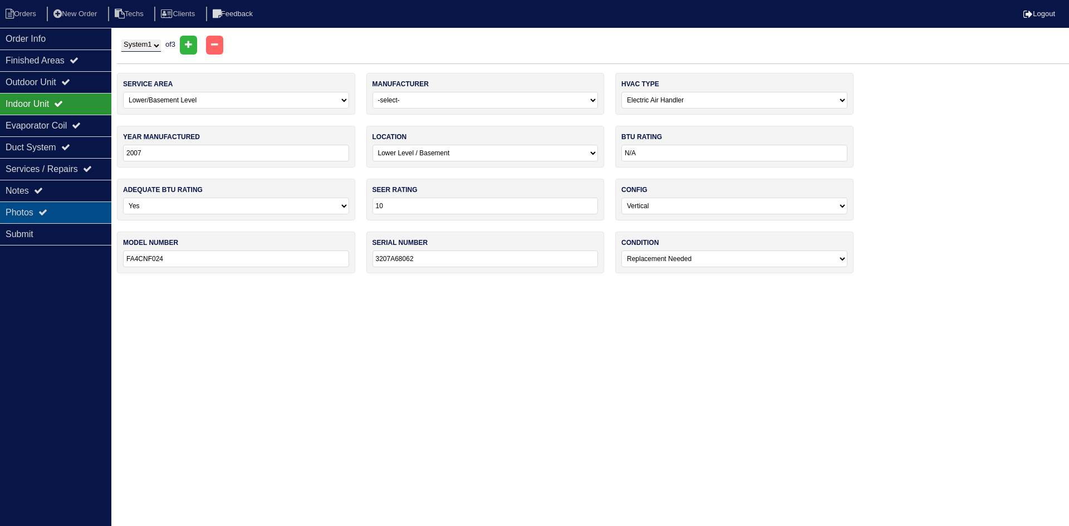
click at [24, 213] on div "Photos" at bounding box center [55, 213] width 111 height 22
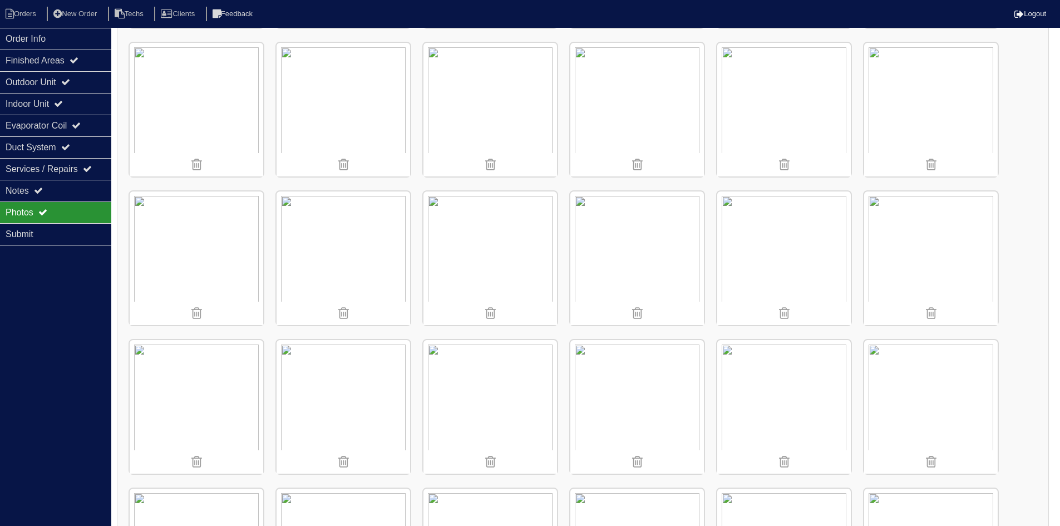
scroll to position [1225, 0]
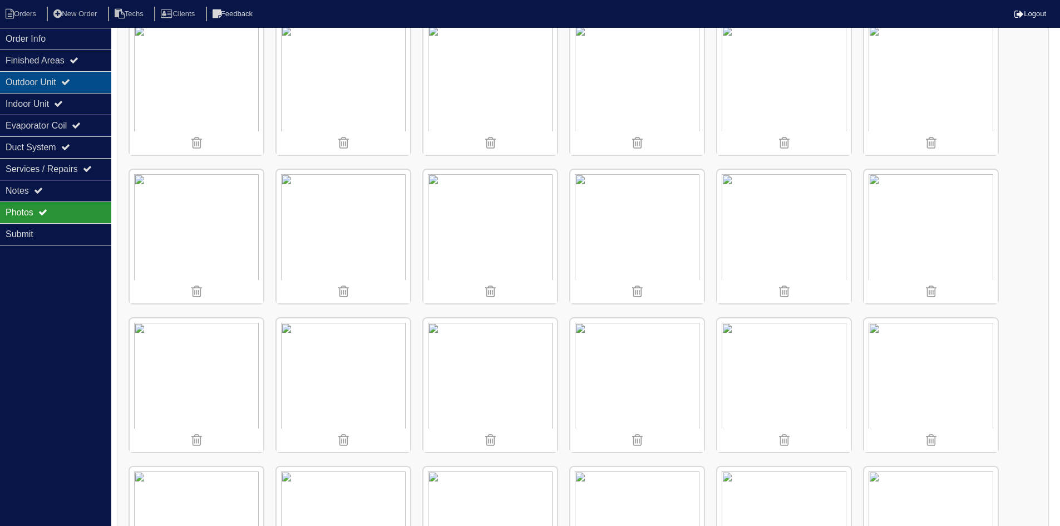
click at [69, 77] on div "Outdoor Unit" at bounding box center [55, 82] width 111 height 22
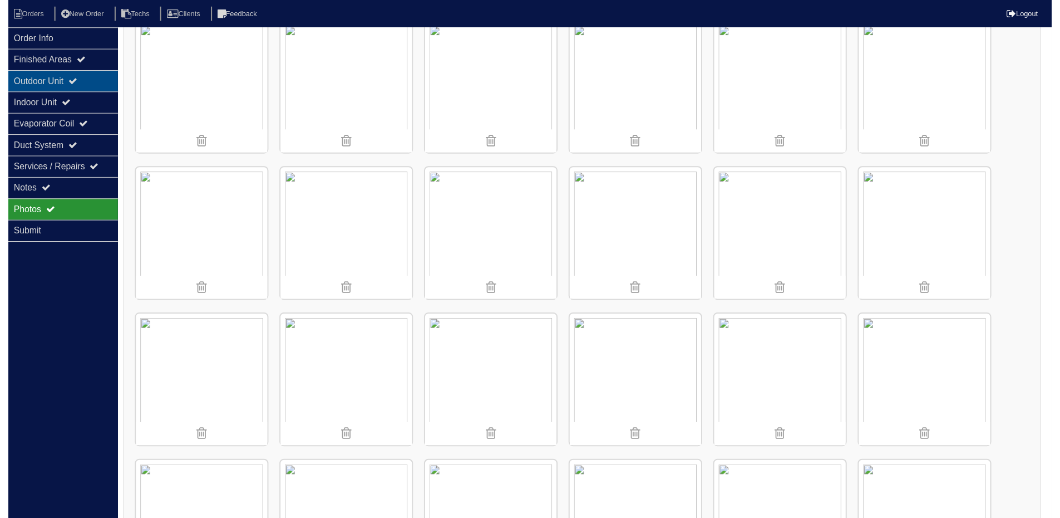
scroll to position [0, 0]
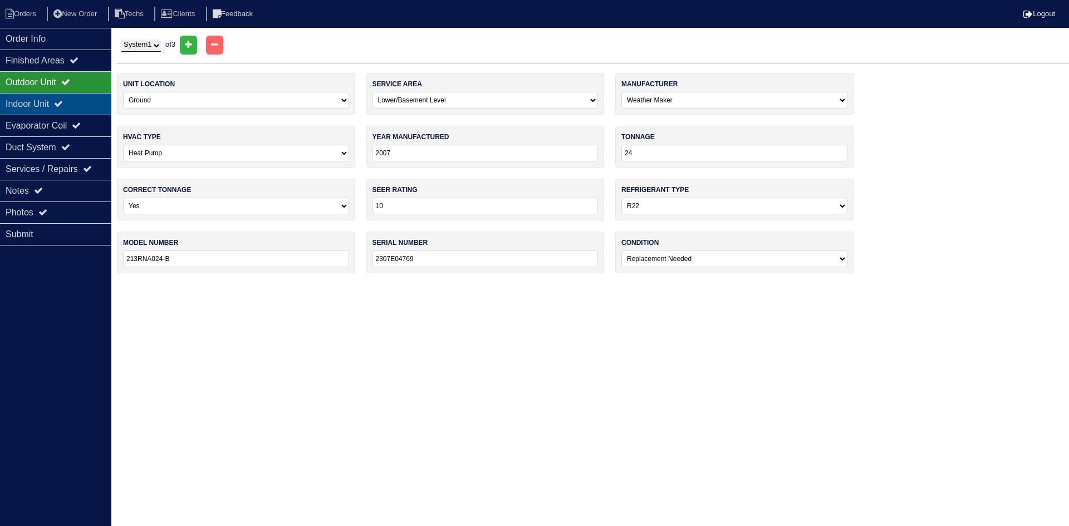
click at [63, 104] on icon at bounding box center [58, 103] width 9 height 9
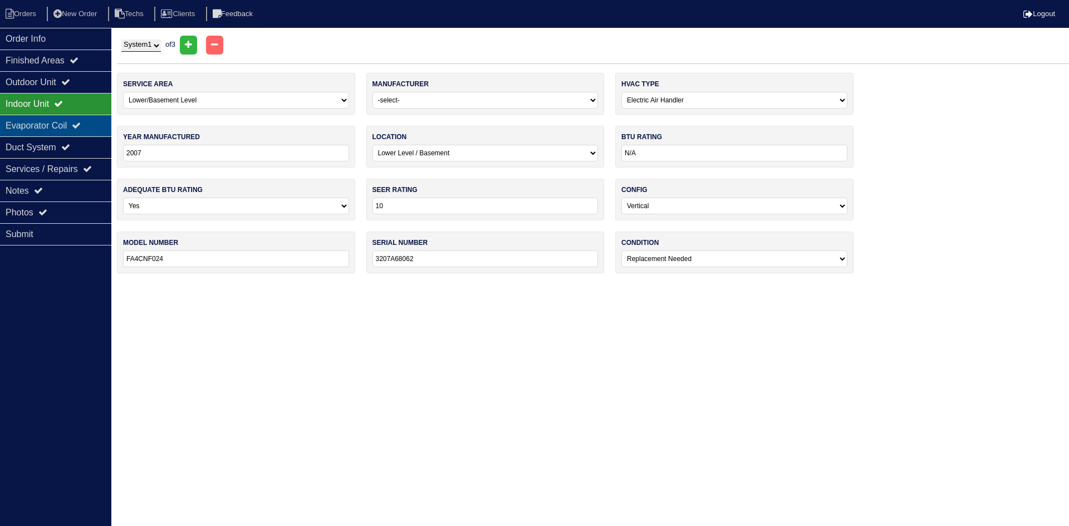
click at [63, 126] on div "Evaporator Coil" at bounding box center [55, 126] width 111 height 22
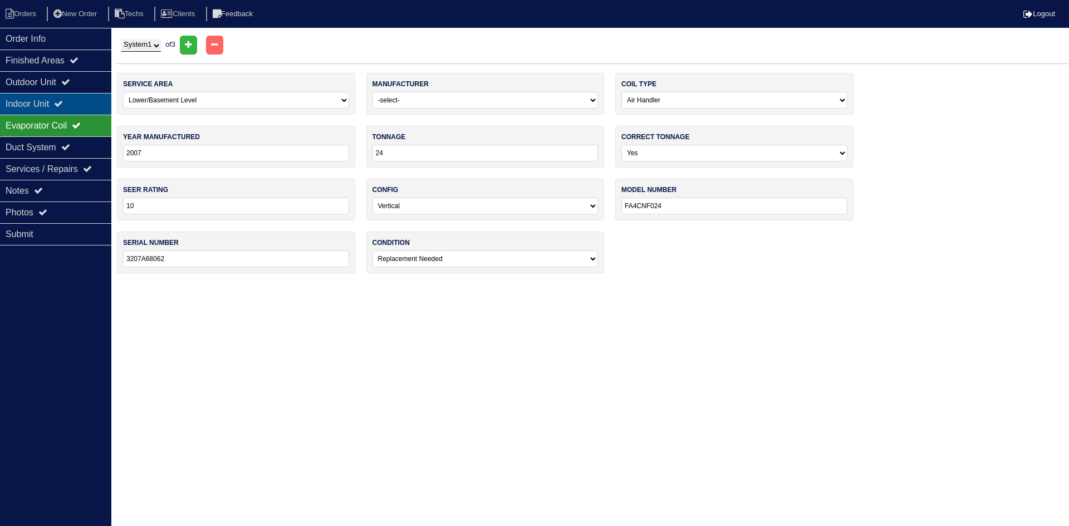
click at [63, 105] on icon at bounding box center [58, 103] width 9 height 9
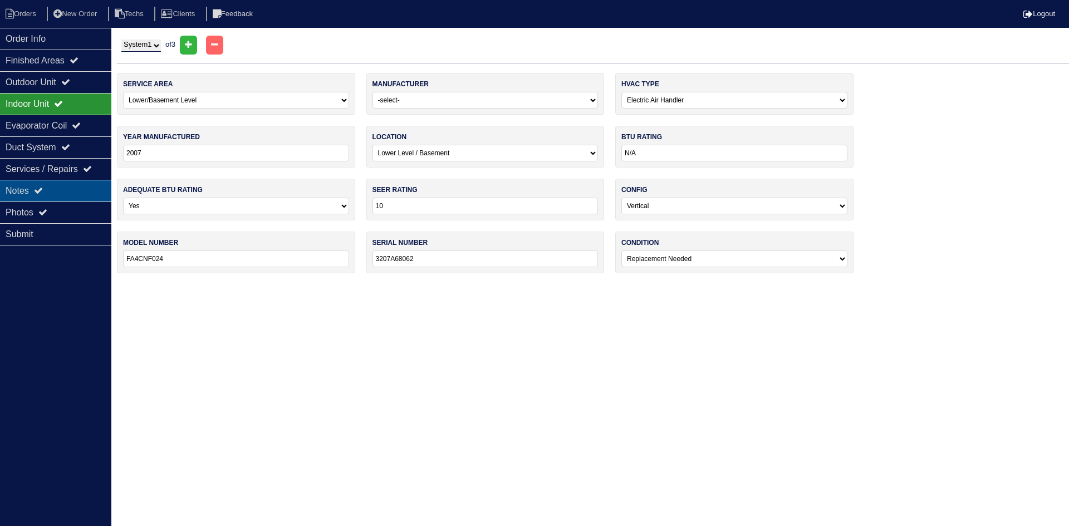
click at [56, 191] on div "Notes" at bounding box center [55, 191] width 111 height 22
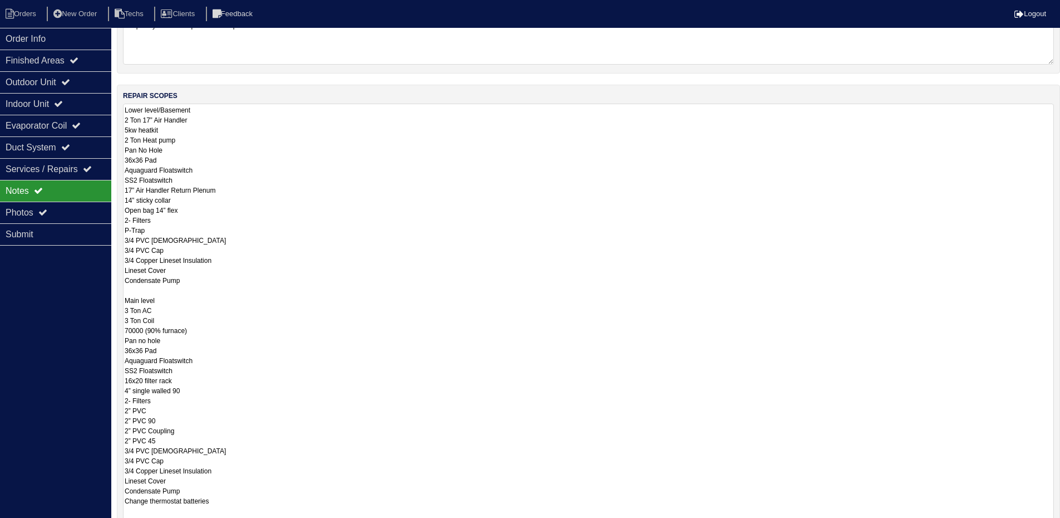
scroll to position [167, 0]
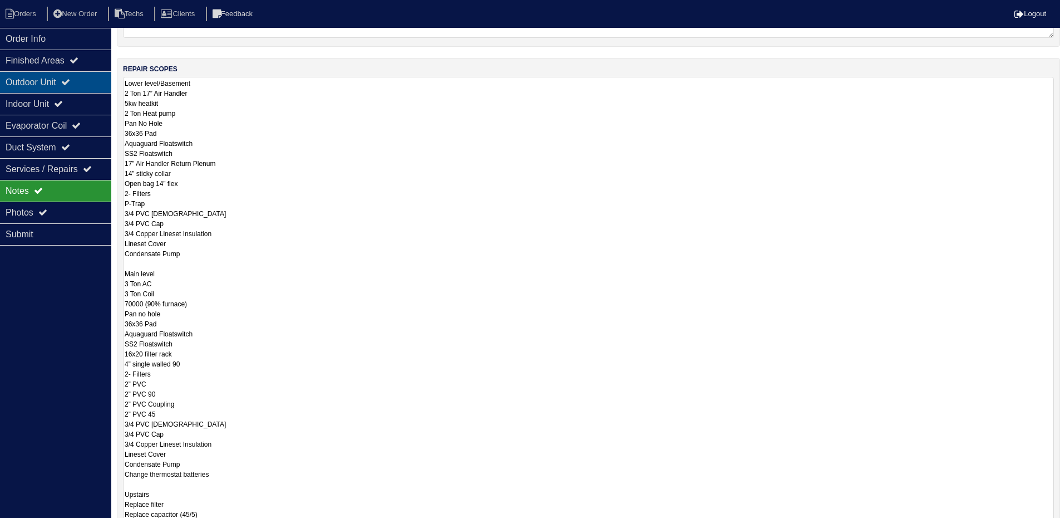
drag, startPoint x: 77, startPoint y: 76, endPoint x: 92, endPoint y: 72, distance: 15.0
click at [77, 76] on div "Outdoor Unit" at bounding box center [55, 82] width 111 height 22
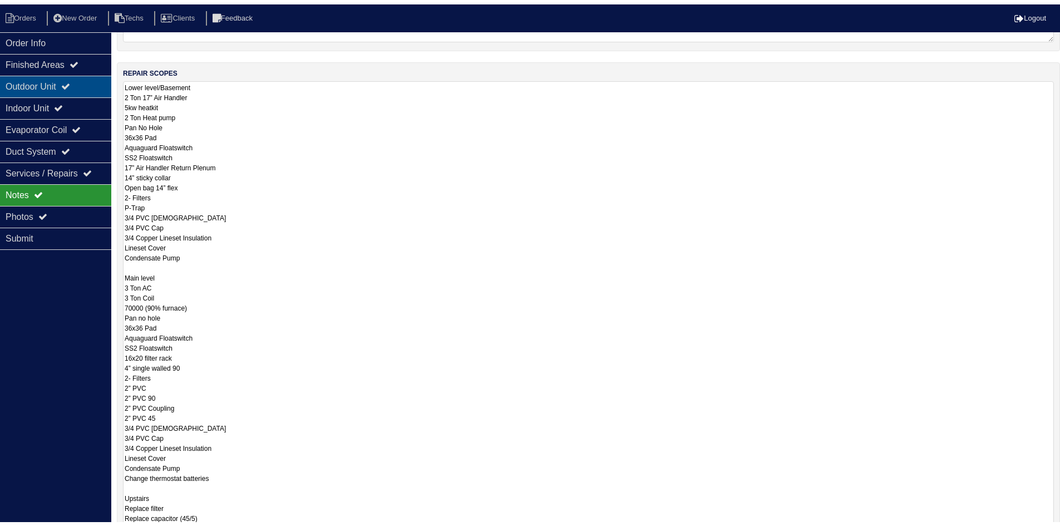
scroll to position [0, 0]
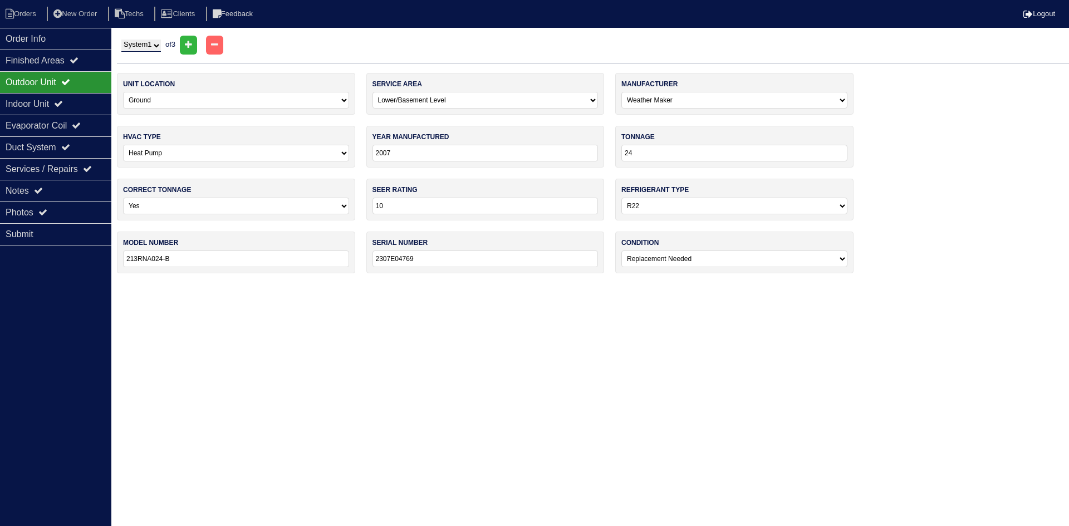
drag, startPoint x: 136, startPoint y: 43, endPoint x: 137, endPoint y: 51, distance: 7.8
click at [136, 43] on select "System 1 System 2 System 3" at bounding box center [141, 46] width 40 height 12
select select "2"
click at [121, 40] on select "System 1 System 2 System 3" at bounding box center [141, 46] width 40 height 12
select select "0"
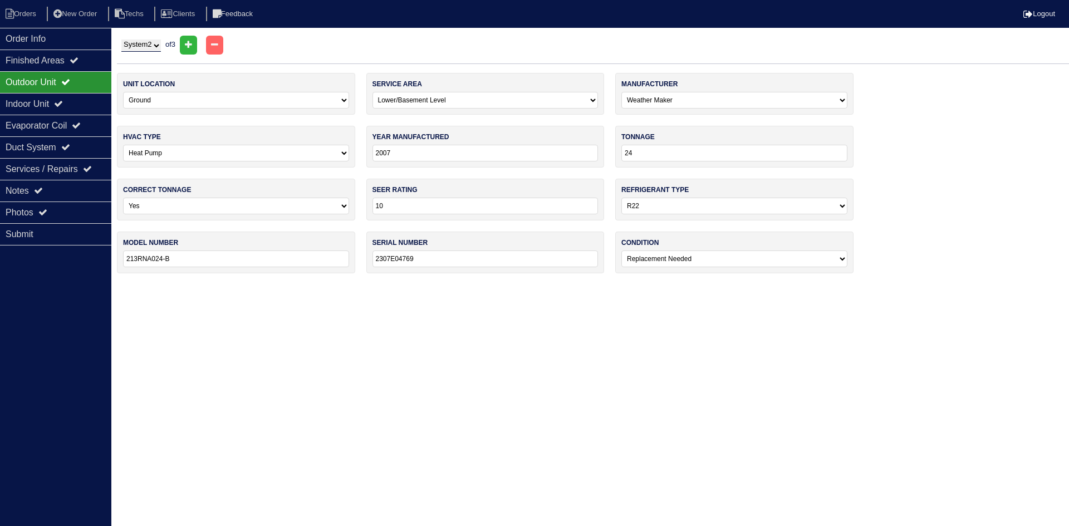
select select "0"
type input "2003"
type input "36"
select select "1"
type input "38TSA036330"
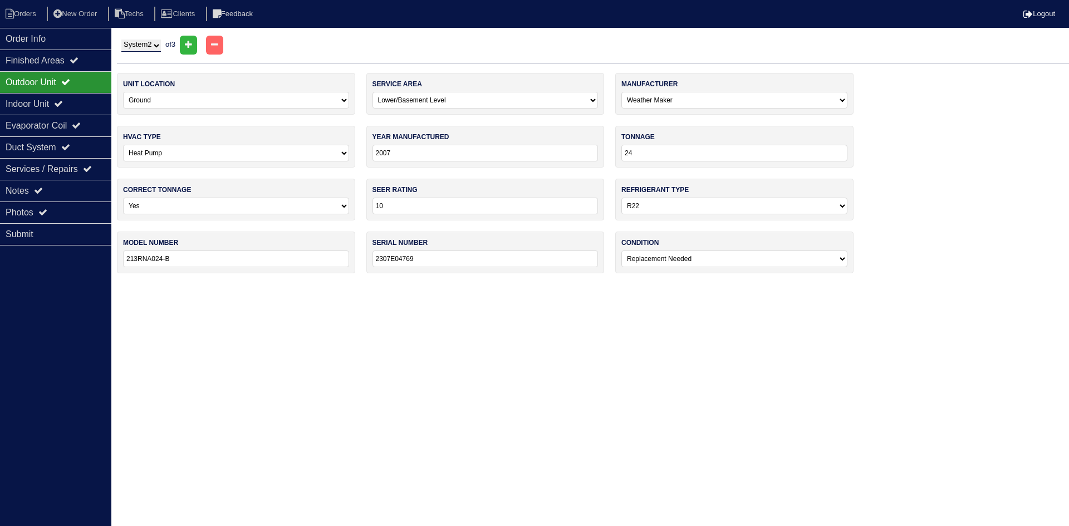
type input "2903E43239"
select select "0"
select select "Weather Maker"
select select "0"
type input "2003"
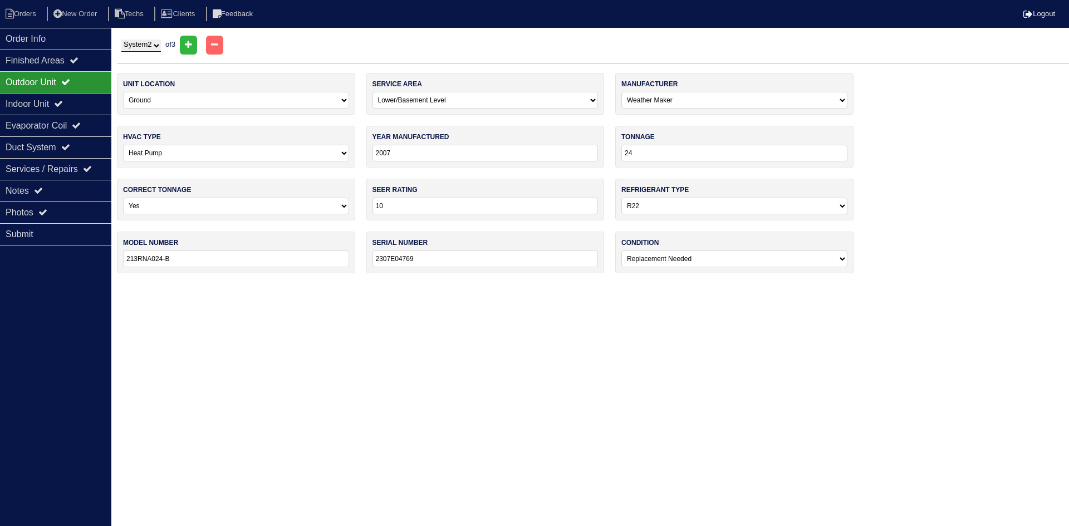
type input "80000"
type input "58MSA080 - 16"
type input "2303A11980"
click at [87, 100] on div "Indoor Unit" at bounding box center [55, 104] width 111 height 22
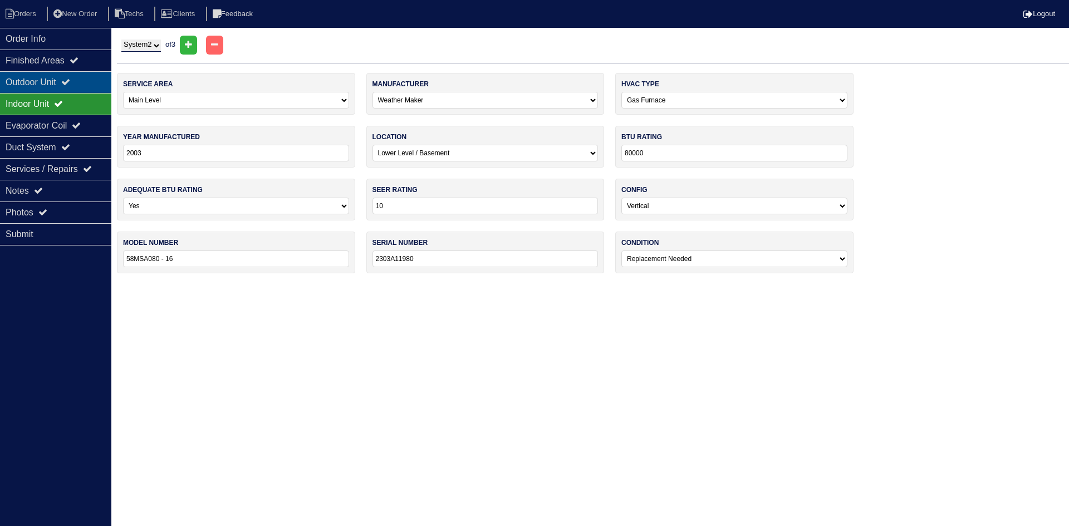
click at [89, 79] on div "Outdoor Unit" at bounding box center [55, 82] width 111 height 22
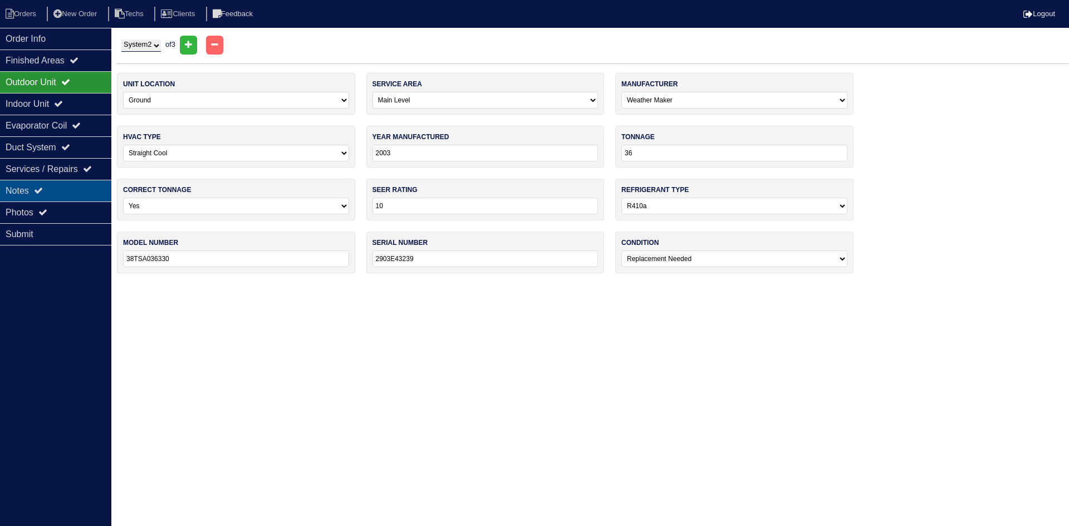
click at [65, 189] on div "Notes" at bounding box center [55, 191] width 111 height 22
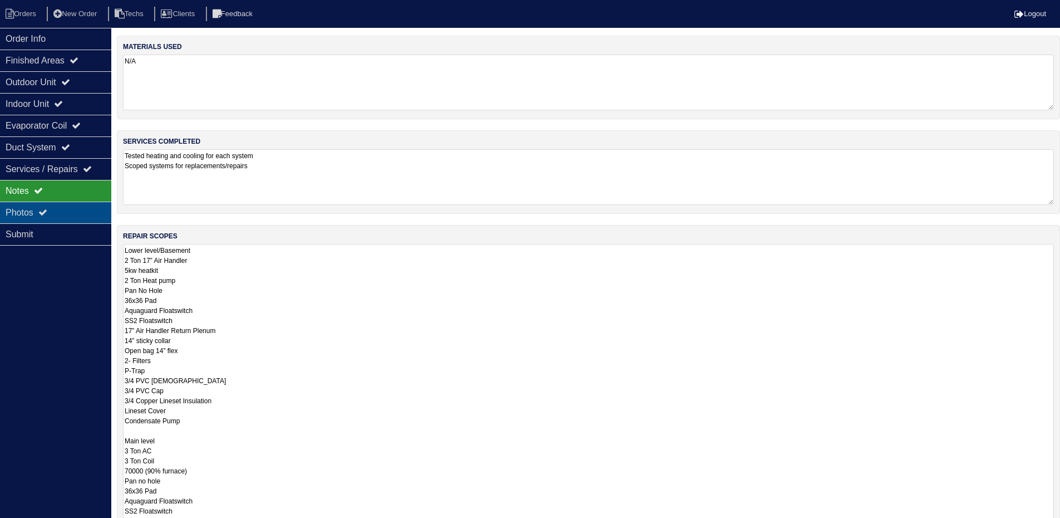
click at [82, 213] on div "Photos" at bounding box center [55, 213] width 111 height 22
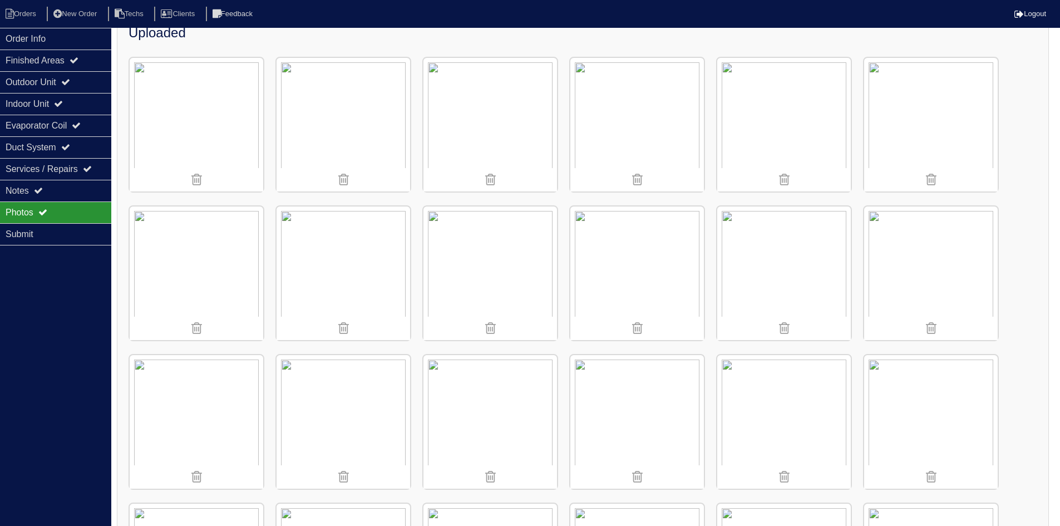
scroll to position [167, 0]
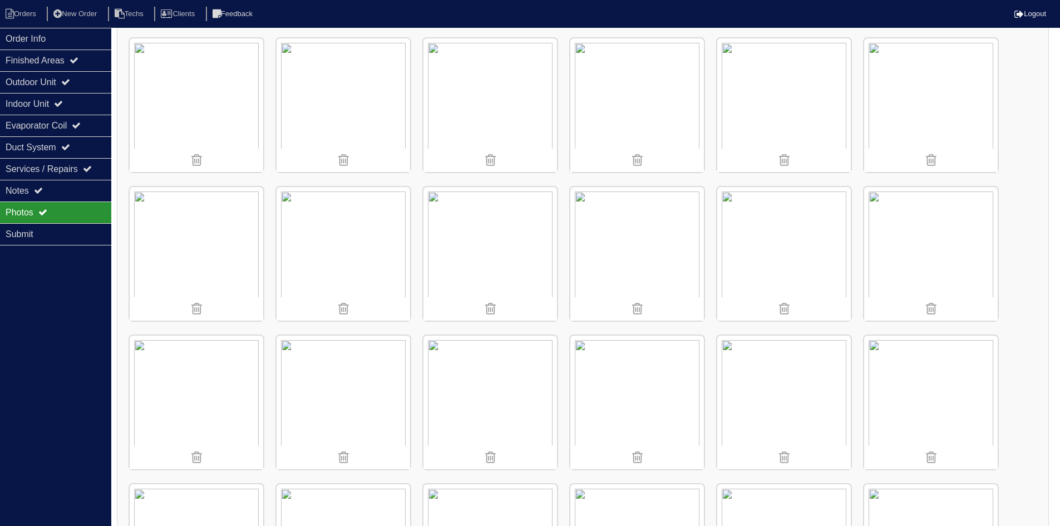
click at [776, 238] on img at bounding box center [785, 254] width 134 height 134
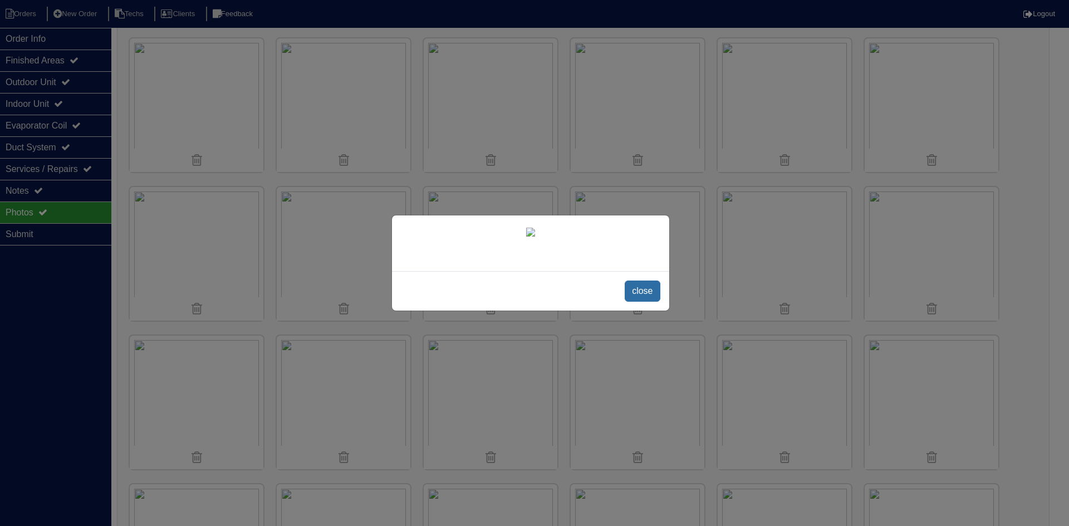
click at [651, 286] on span "close" at bounding box center [642, 291] width 35 height 21
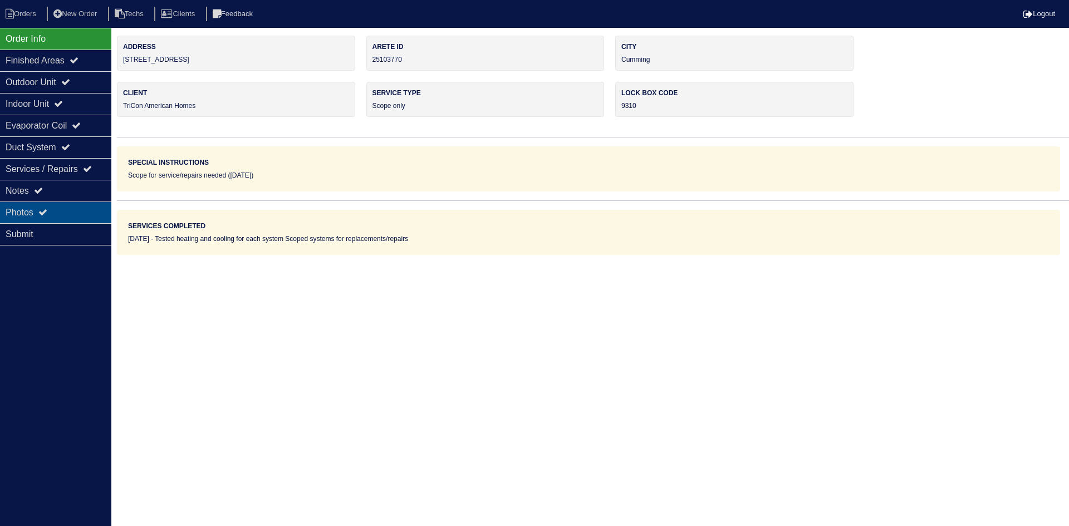
click at [47, 211] on icon at bounding box center [42, 212] width 9 height 9
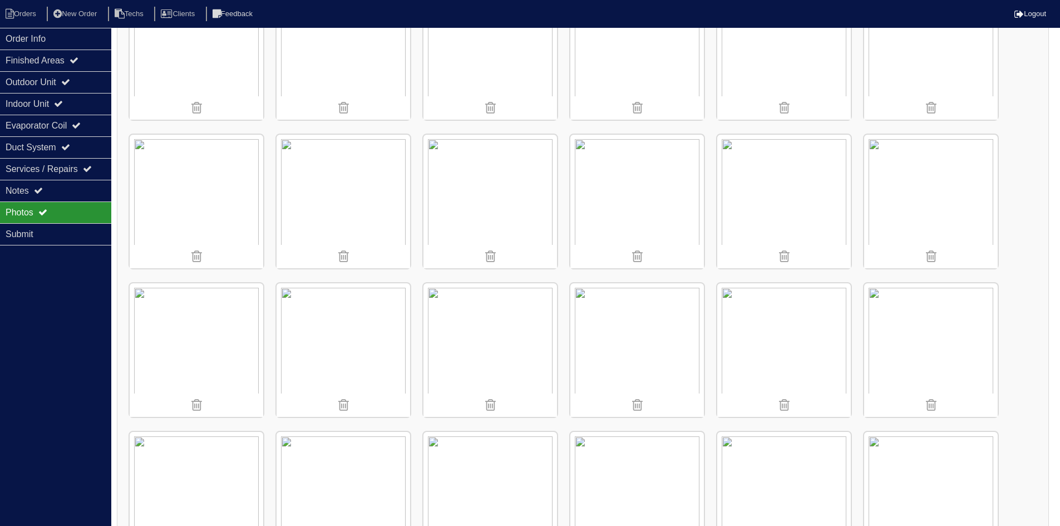
scroll to position [223, 0]
click at [774, 186] on img at bounding box center [785, 198] width 134 height 134
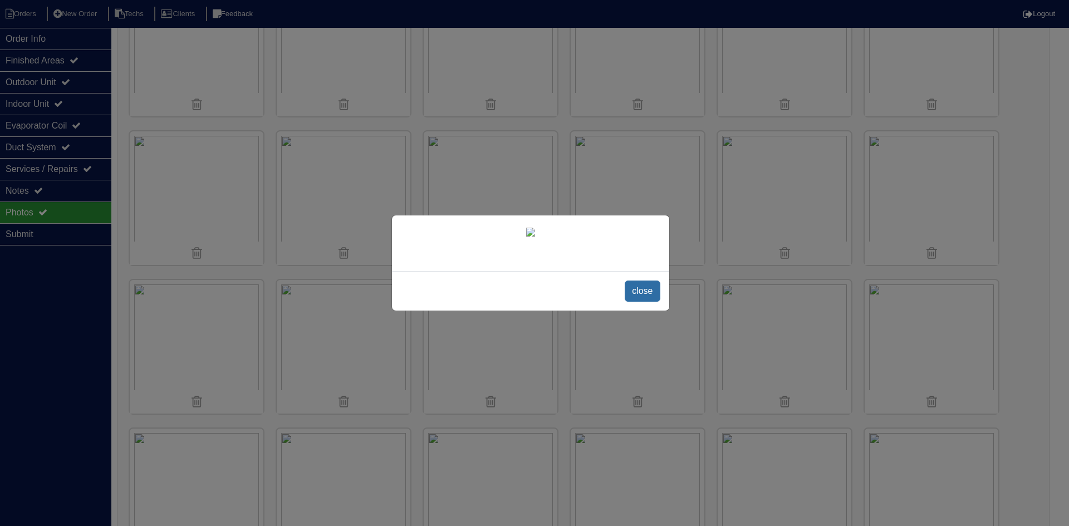
click at [647, 302] on span "close" at bounding box center [642, 291] width 35 height 21
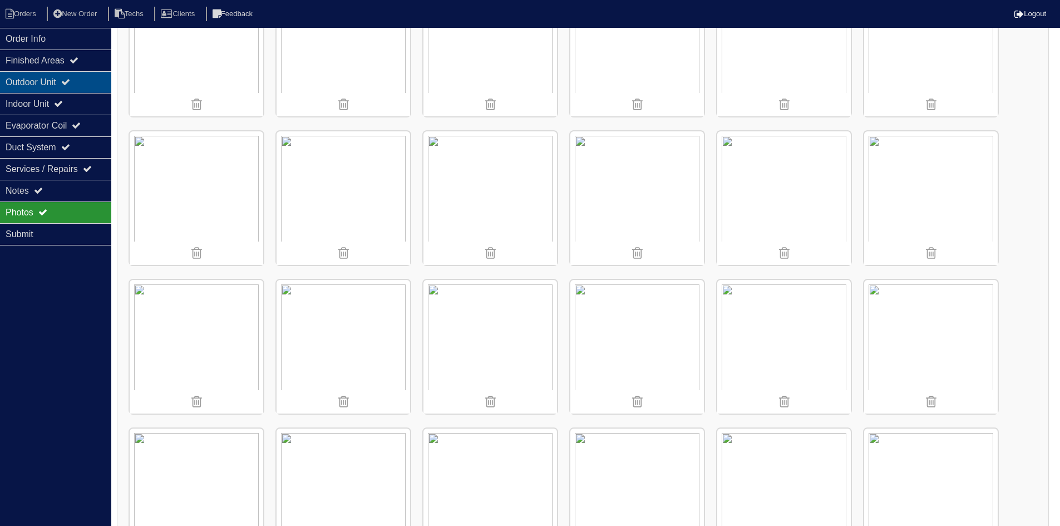
click at [28, 82] on div "Outdoor Unit" at bounding box center [55, 82] width 111 height 22
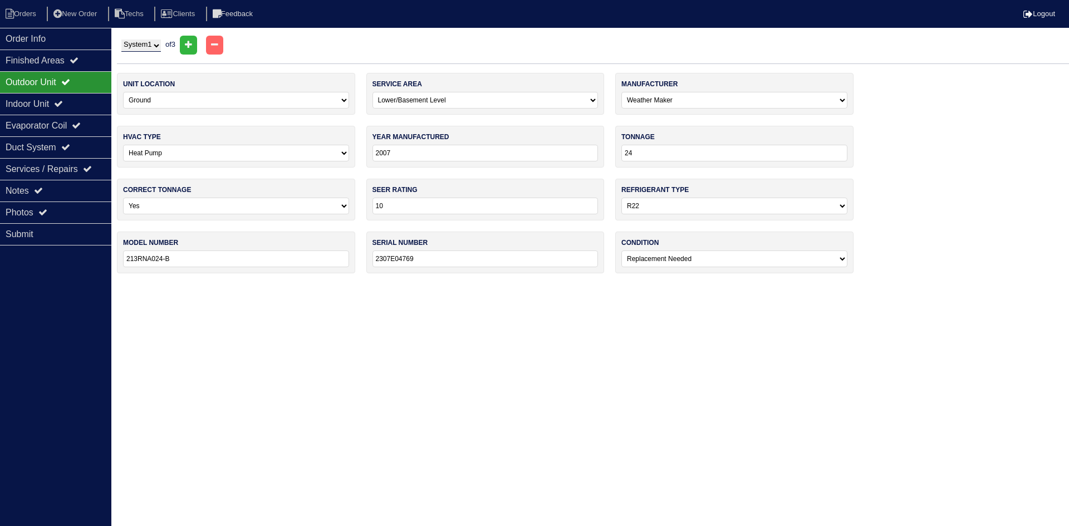
click at [146, 43] on select "System 1 System 2 System 3" at bounding box center [141, 46] width 40 height 12
select select "2"
click at [121, 40] on select "System 1 System 2 System 3" at bounding box center [141, 46] width 40 height 12
select select "0"
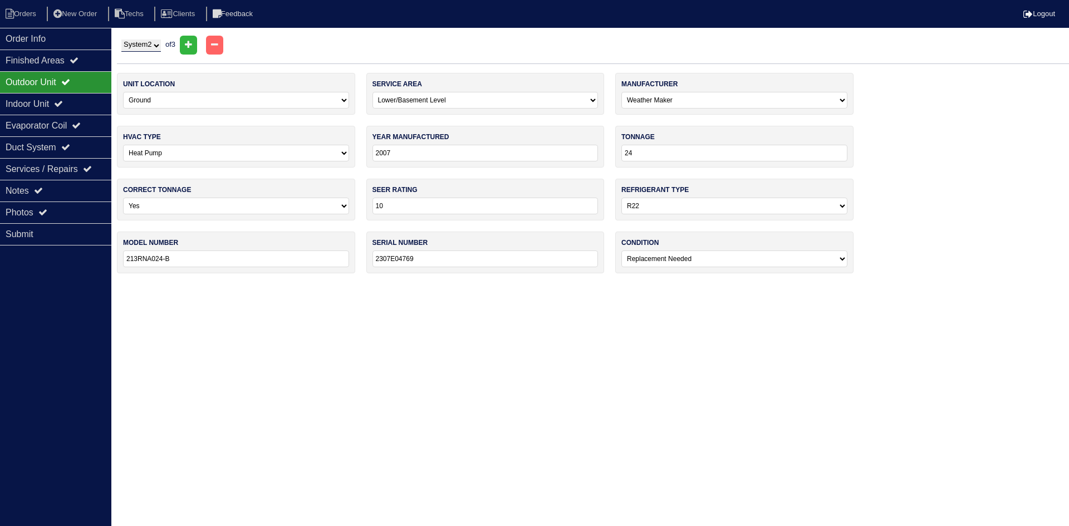
select select "1"
drag, startPoint x: 58, startPoint y: 208, endPoint x: 92, endPoint y: 219, distance: 36.1
click at [58, 209] on div "Photos" at bounding box center [55, 213] width 111 height 22
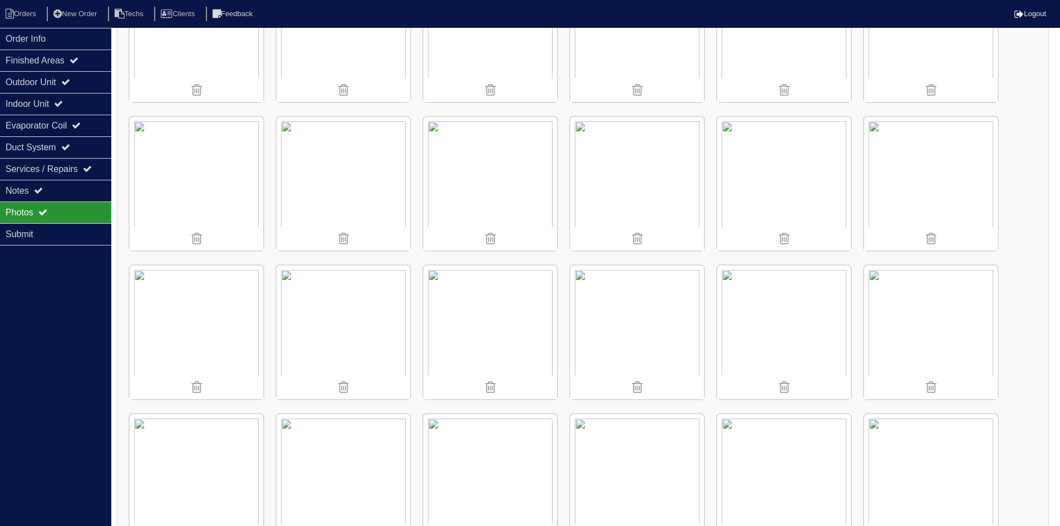
scroll to position [2338, 0]
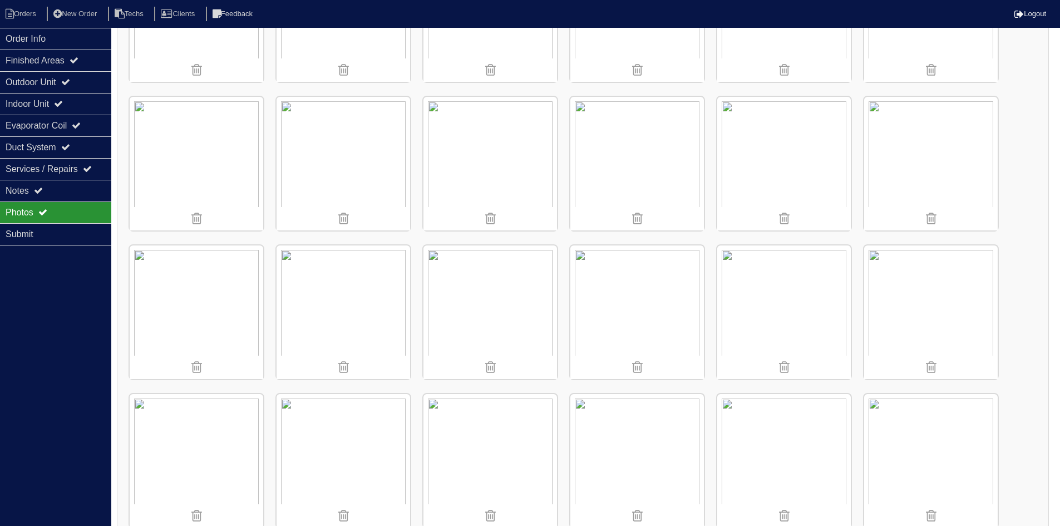
click at [918, 296] on img at bounding box center [931, 312] width 134 height 134
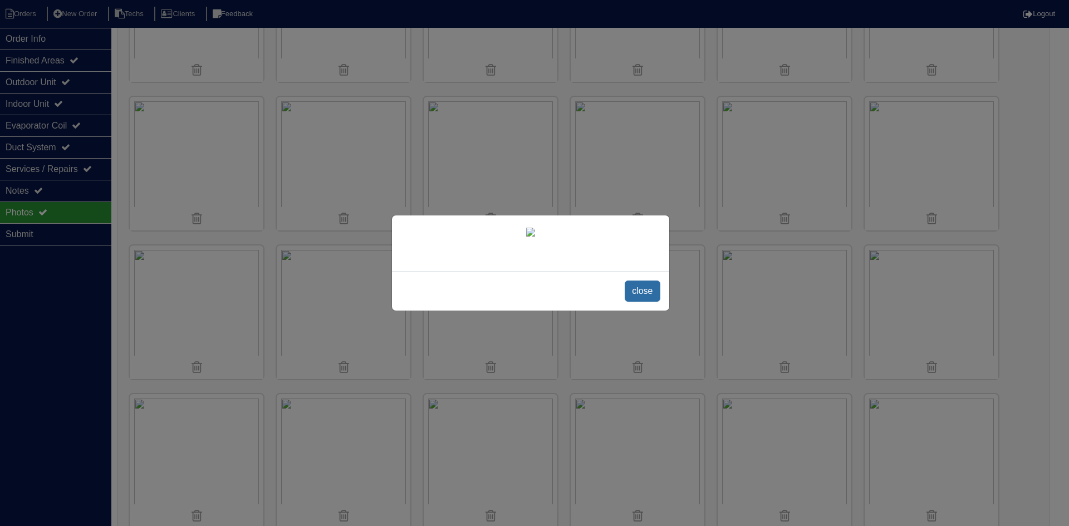
drag, startPoint x: 638, startPoint y: 445, endPoint x: 626, endPoint y: 433, distance: 17.3
click at [638, 302] on span "close" at bounding box center [642, 291] width 35 height 21
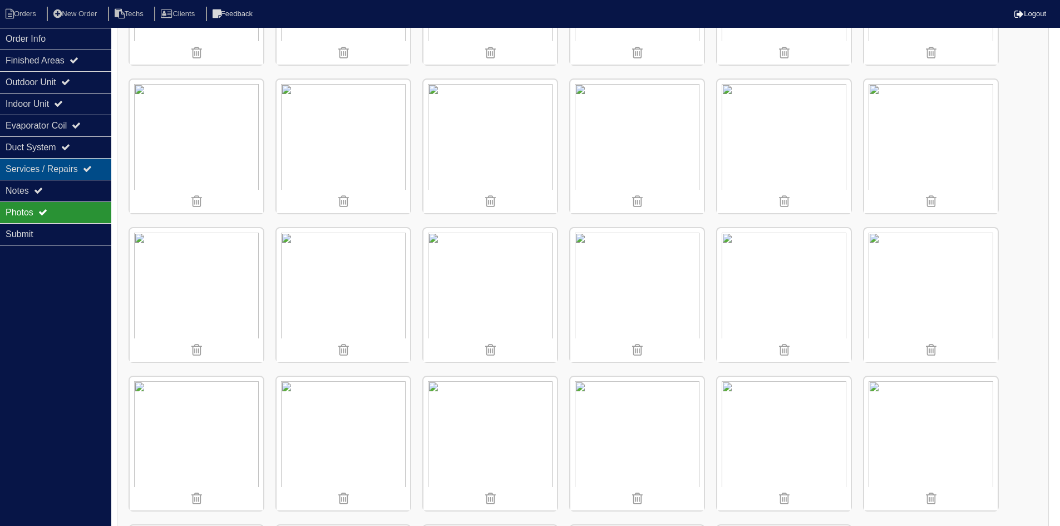
scroll to position [2484, 0]
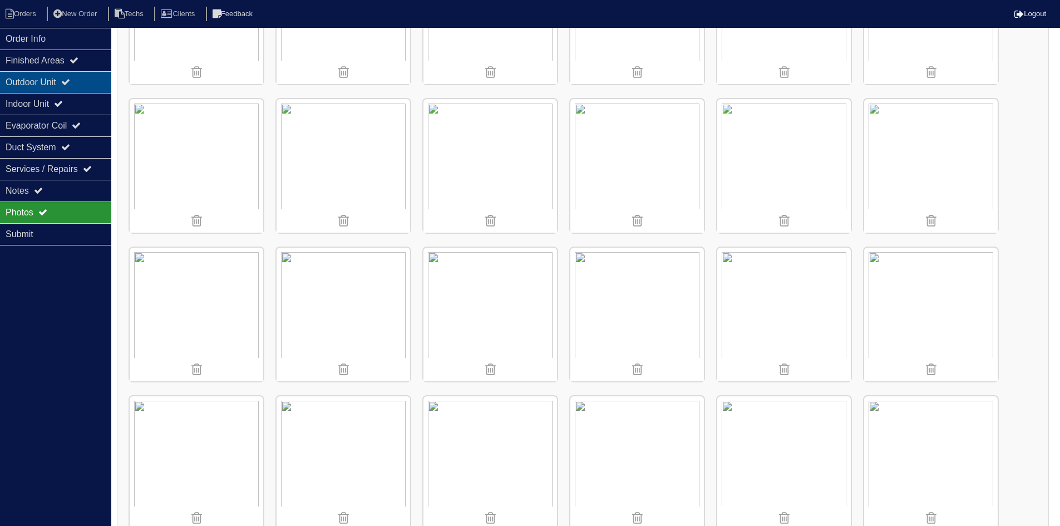
click at [70, 81] on icon at bounding box center [65, 81] width 9 height 9
select select "2"
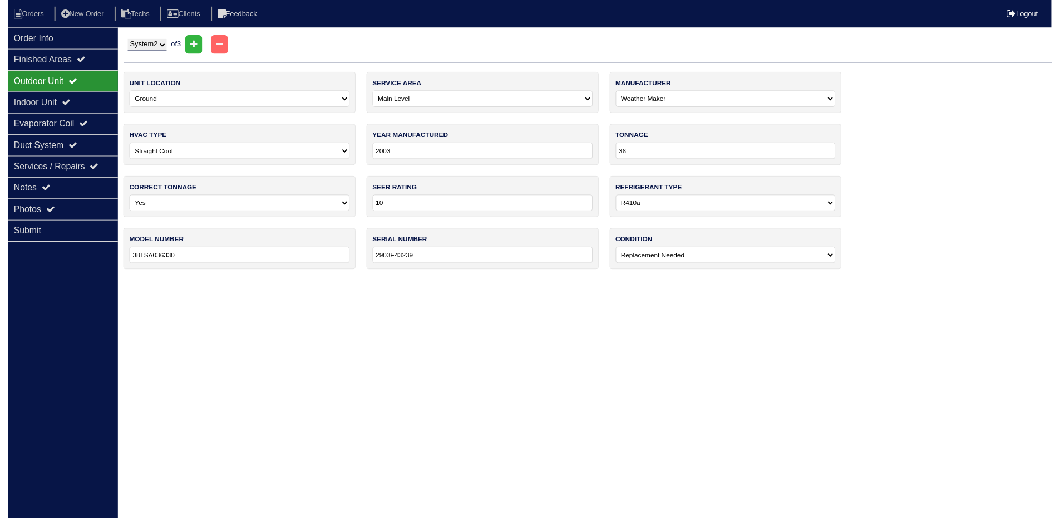
scroll to position [0, 0]
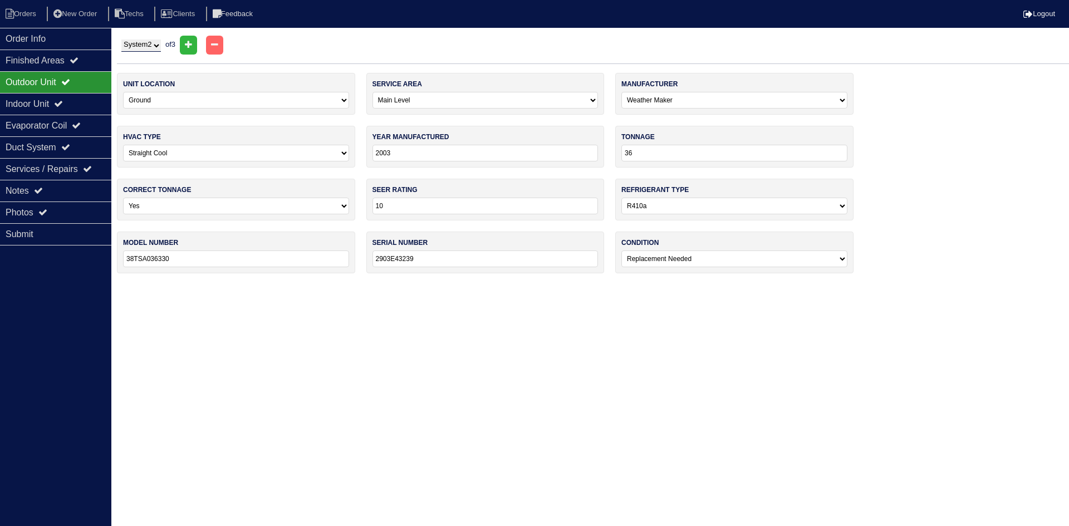
click at [841, 204] on select "-select- R22 R410a Other" at bounding box center [734, 206] width 226 height 17
select select "0"
click at [621, 198] on select "-select- R22 R410a Other" at bounding box center [734, 206] width 226 height 17
drag, startPoint x: 85, startPoint y: 129, endPoint x: 91, endPoint y: 130, distance: 6.1
click at [81, 129] on icon at bounding box center [76, 125] width 9 height 9
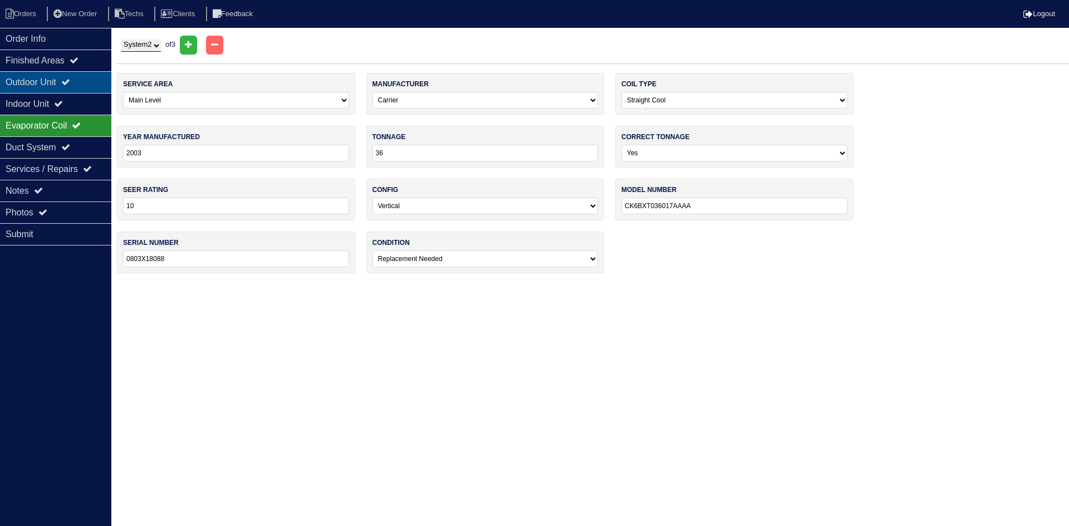
click at [64, 83] on div "Outdoor Unit" at bounding box center [55, 82] width 111 height 22
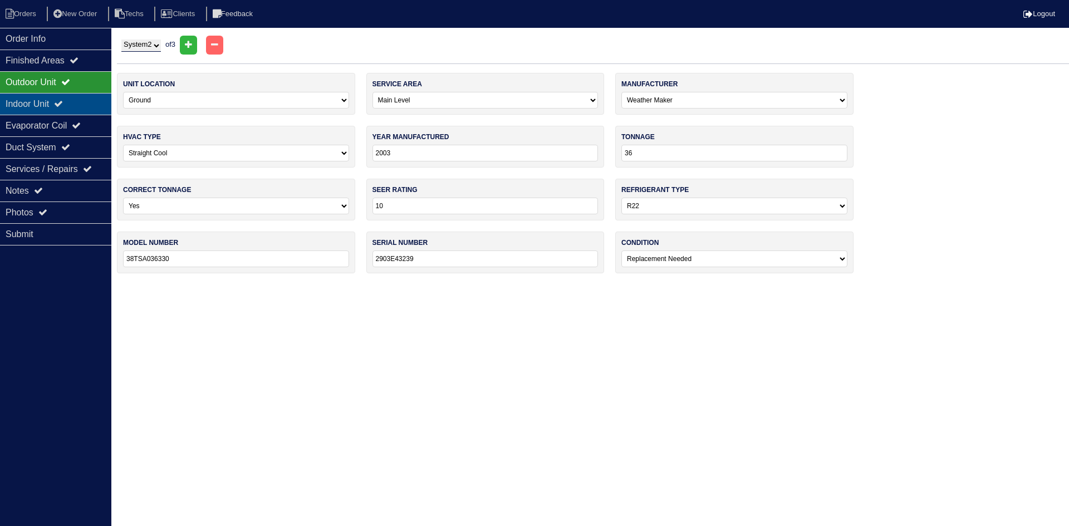
click at [73, 101] on div "Indoor Unit" at bounding box center [55, 104] width 111 height 22
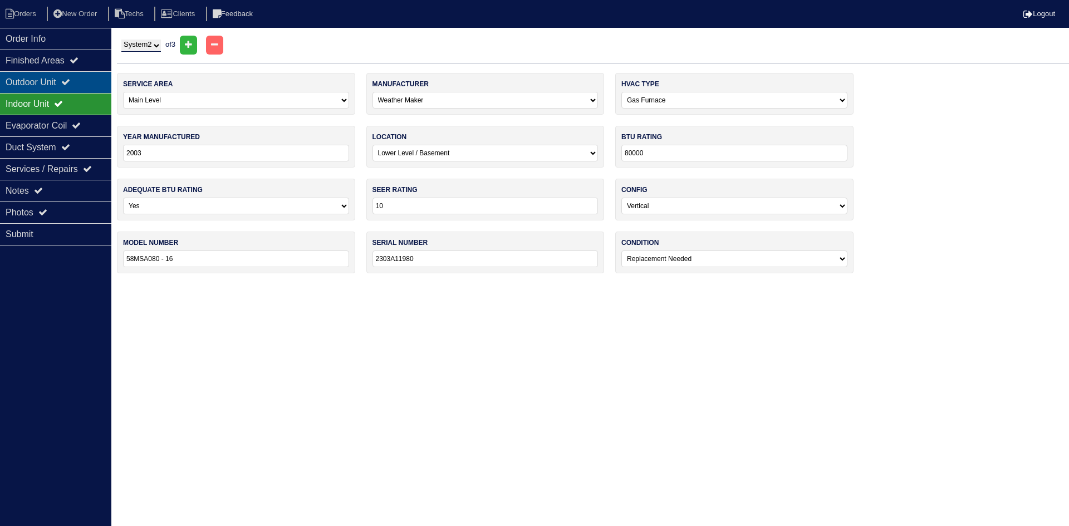
click at [80, 76] on div "Outdoor Unit" at bounding box center [55, 82] width 111 height 22
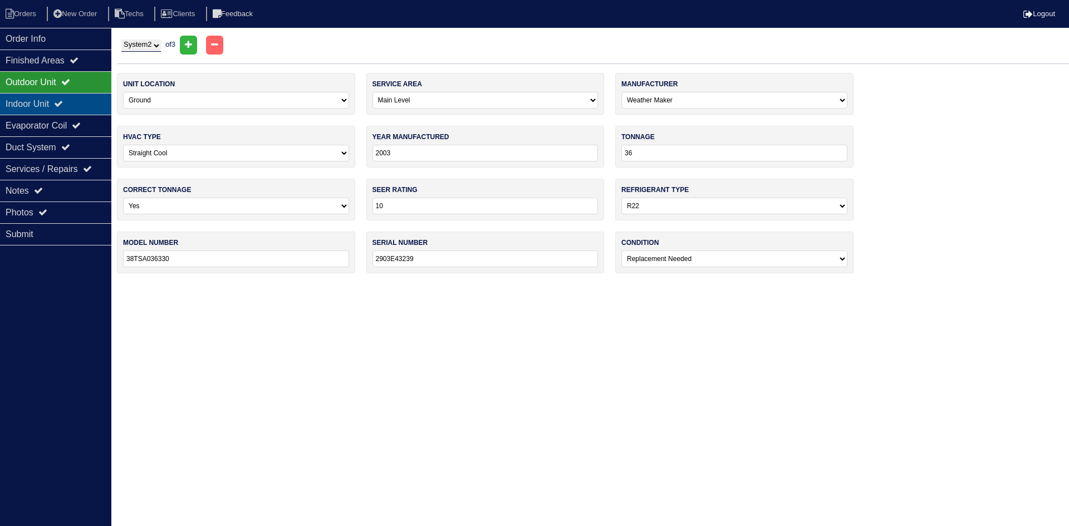
click at [77, 107] on div "Indoor Unit" at bounding box center [55, 104] width 111 height 22
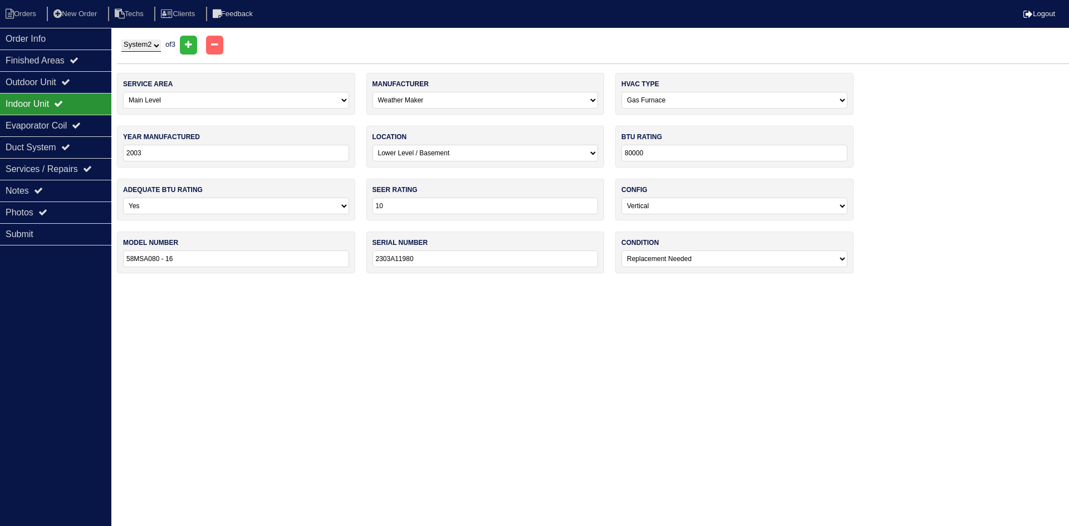
drag, startPoint x: 44, startPoint y: 308, endPoint x: 45, endPoint y: 273, distance: 34.5
click at [45, 306] on div "Order Info Finished Areas Outdoor Unit Indoor Unit Evaporator Coil Duct System …" at bounding box center [55, 291] width 111 height 526
click at [51, 191] on div "Notes" at bounding box center [55, 191] width 111 height 22
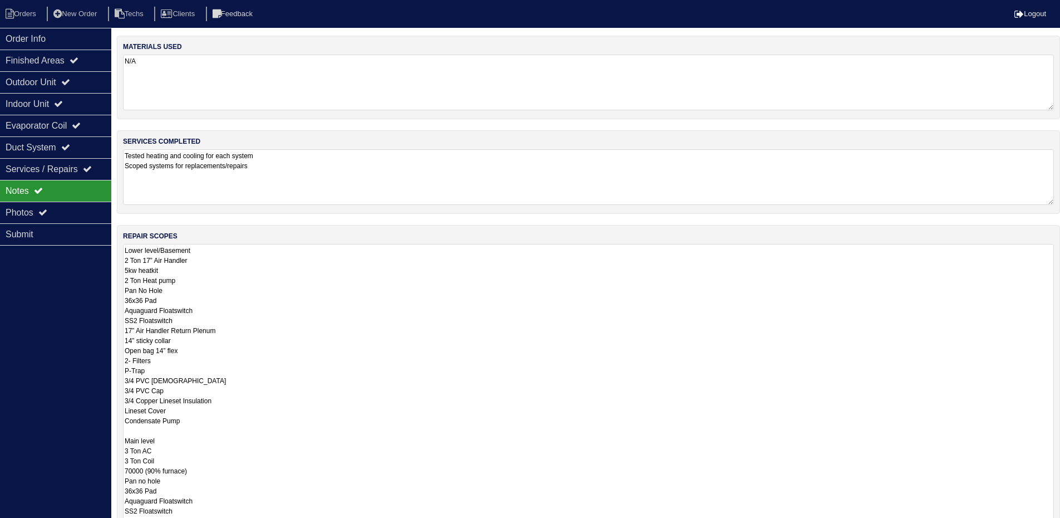
drag, startPoint x: 1060, startPoint y: 298, endPoint x: 1039, endPoint y: 472, distance: 175.4
click at [1060, 525] on html "Orders New Order Techs Clients Feedback Logout Orders New Order Users Clients M…" at bounding box center [530, 334] width 1060 height 669
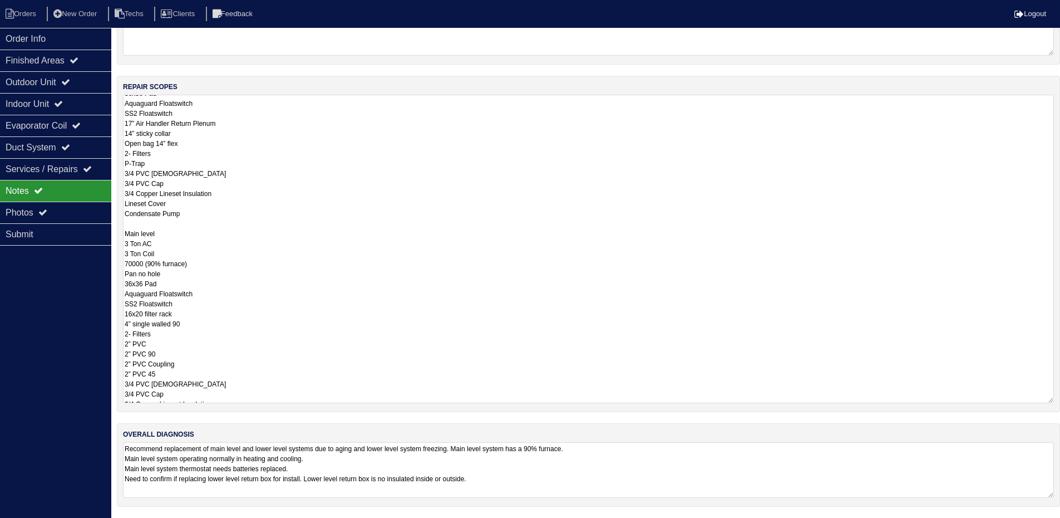
scroll to position [167, 0]
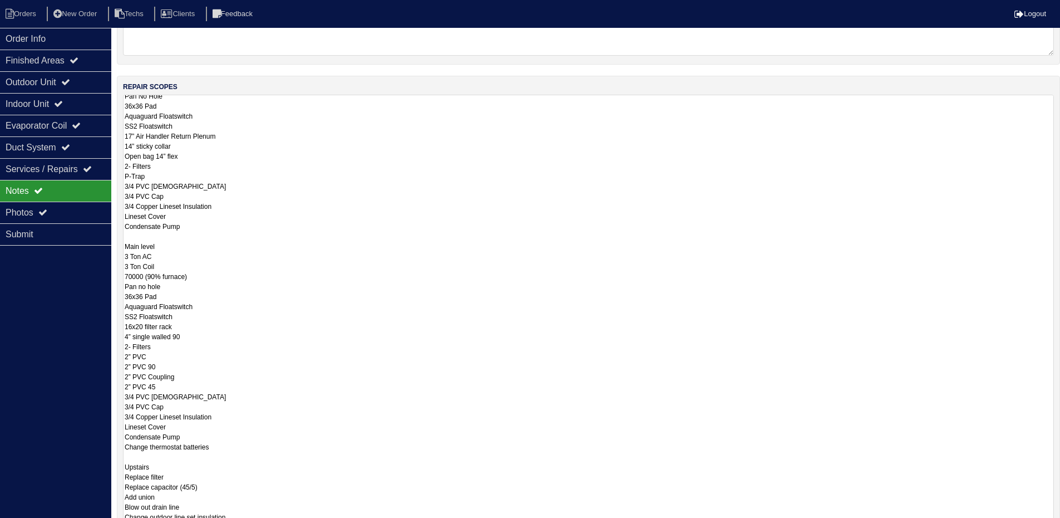
drag, startPoint x: 1050, startPoint y: 401, endPoint x: 1030, endPoint y: 407, distance: 21.5
click at [1042, 525] on html "Orders New Order Techs Clients Feedback Logout Orders New Order Users Clients M…" at bounding box center [530, 260] width 1060 height 818
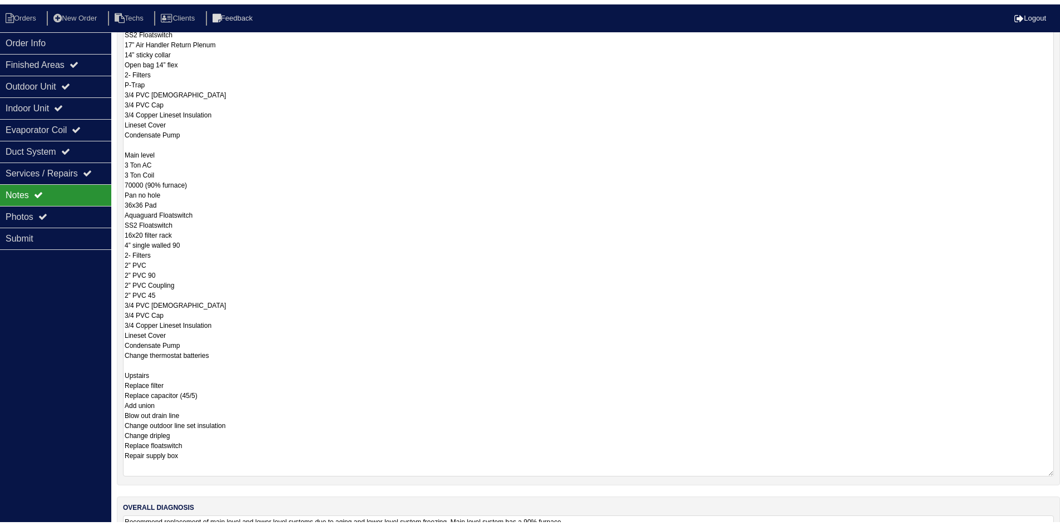
scroll to position [0, 0]
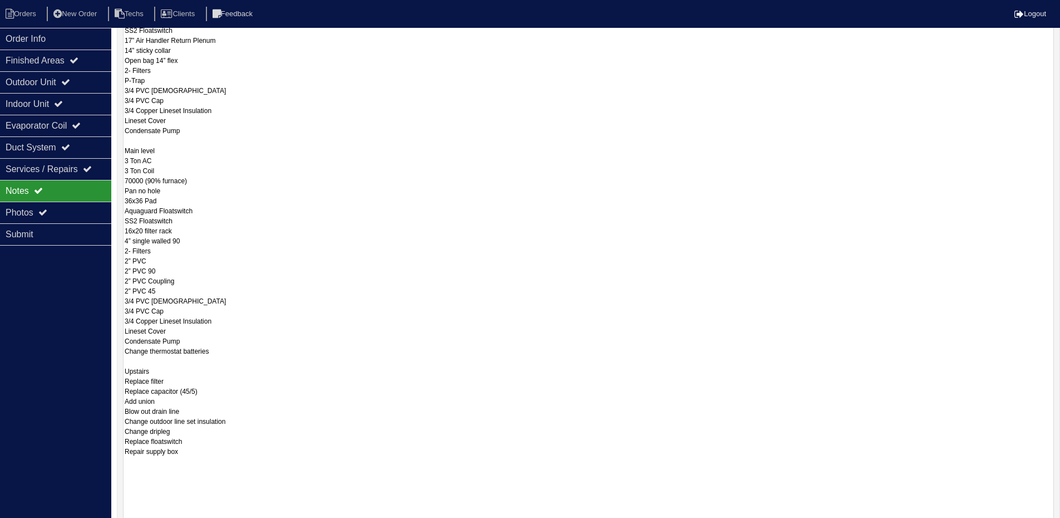
drag, startPoint x: 1049, startPoint y: 399, endPoint x: 1002, endPoint y: 484, distance: 96.9
click at [1048, 520] on html "Orders New Order Techs Clients Feedback Logout Orders New Order Users Clients M…" at bounding box center [530, 175] width 1060 height 930
click at [43, 208] on div "Photos" at bounding box center [55, 213] width 111 height 22
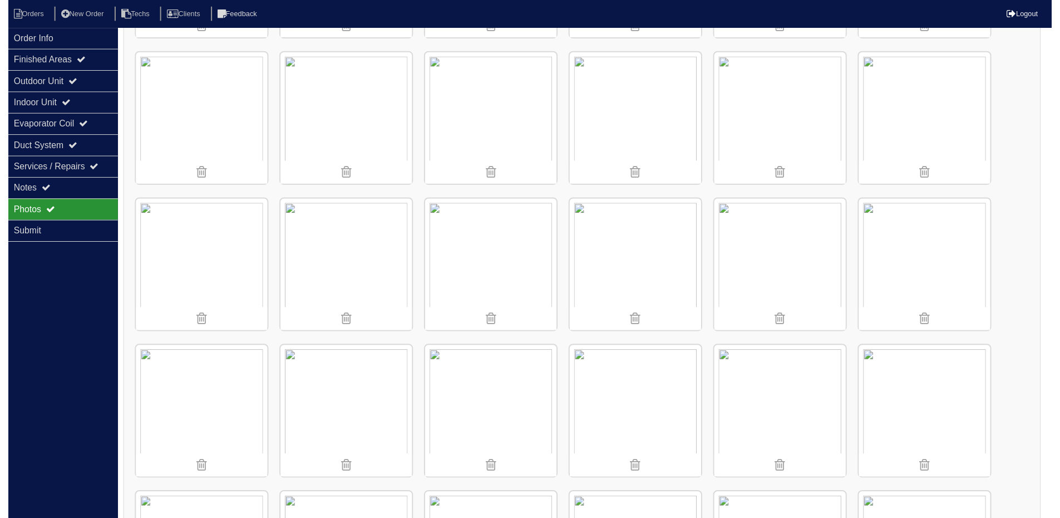
scroll to position [401, 0]
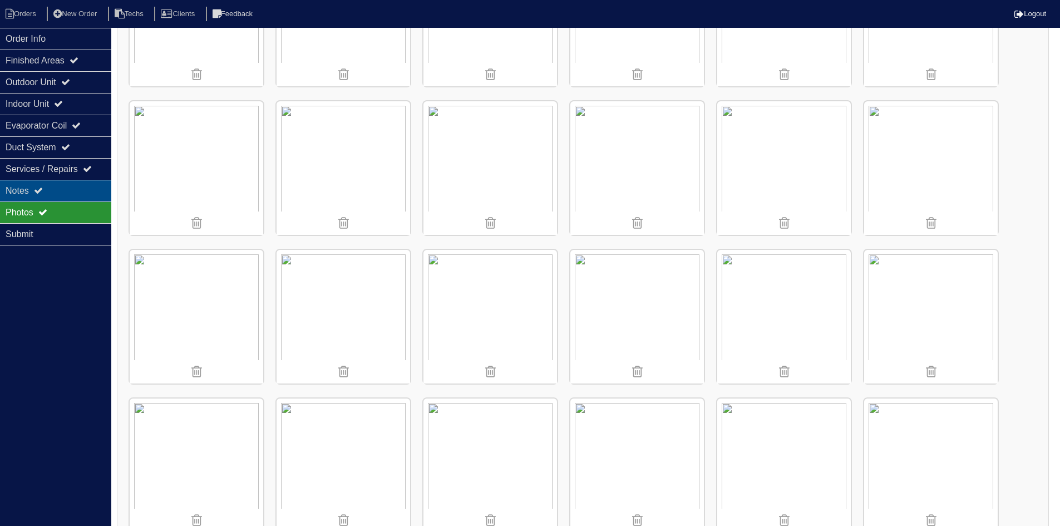
click at [69, 185] on div "Notes" at bounding box center [55, 191] width 111 height 22
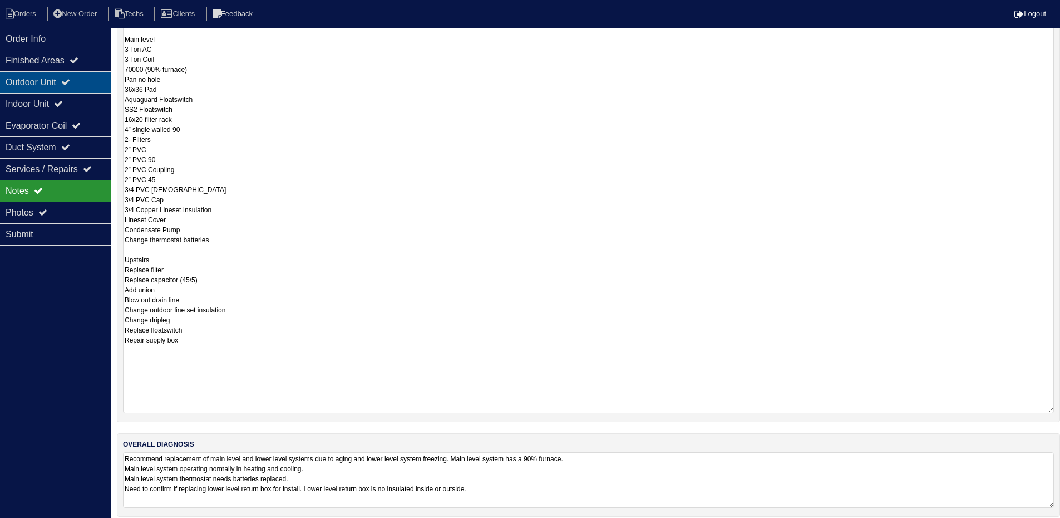
click at [75, 77] on div "Outdoor Unit" at bounding box center [55, 82] width 111 height 22
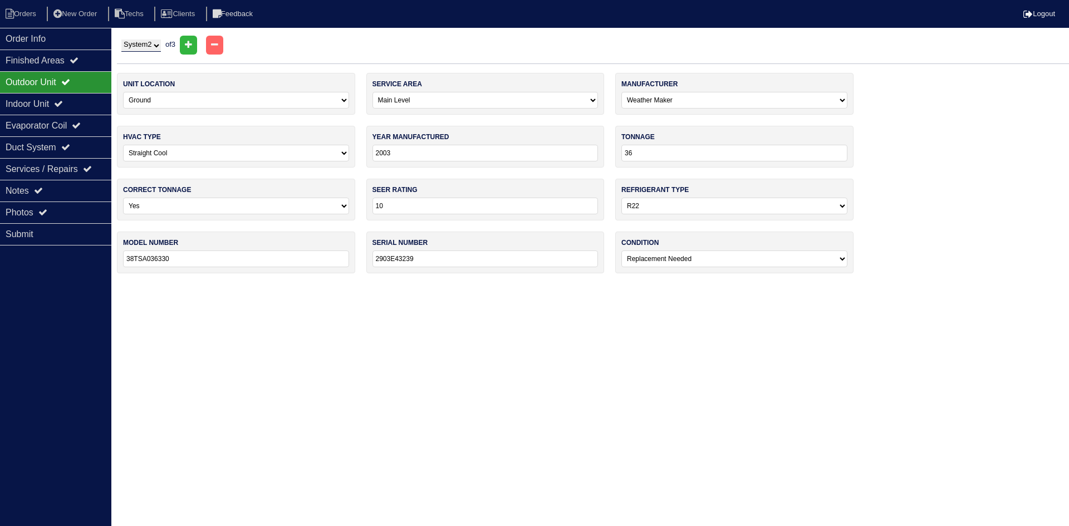
click at [160, 46] on select "System 1 System 2 System 3" at bounding box center [141, 46] width 40 height 12
select select "3"
click at [121, 40] on select "System 1 System 2 System 3" at bounding box center [141, 46] width 40 height 12
select select "1"
select select "Rheem"
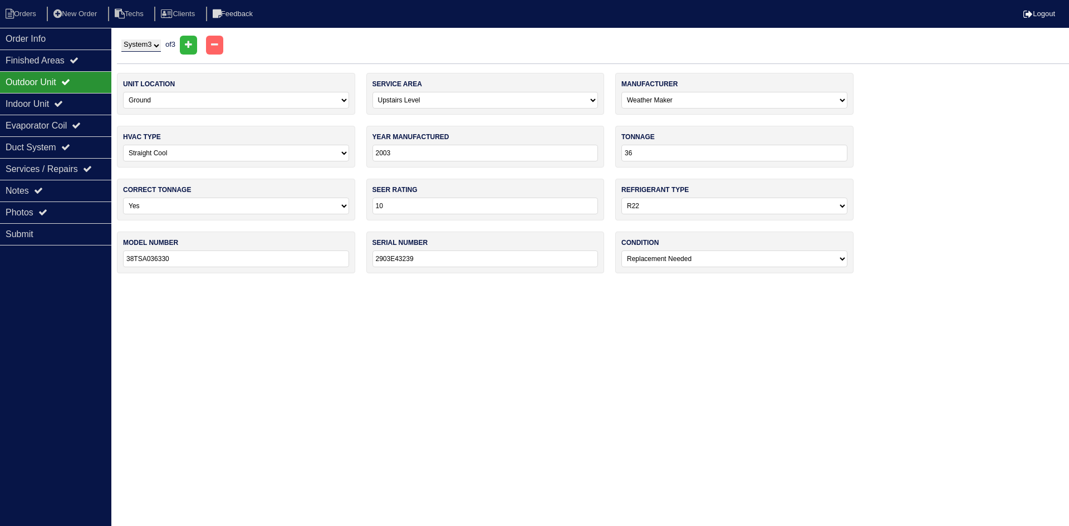
select select "1"
select select "0"
select select "1"
select select "Rheem"
select select "0"
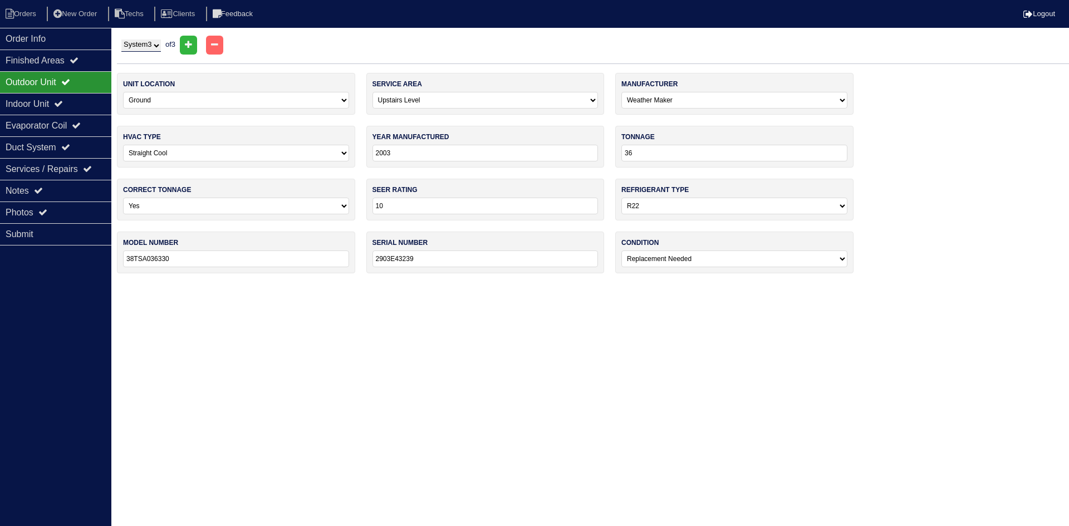
select select "0"
drag, startPoint x: 76, startPoint y: 101, endPoint x: 80, endPoint y: 90, distance: 11.6
click at [77, 101] on div "Indoor Unit" at bounding box center [55, 104] width 111 height 22
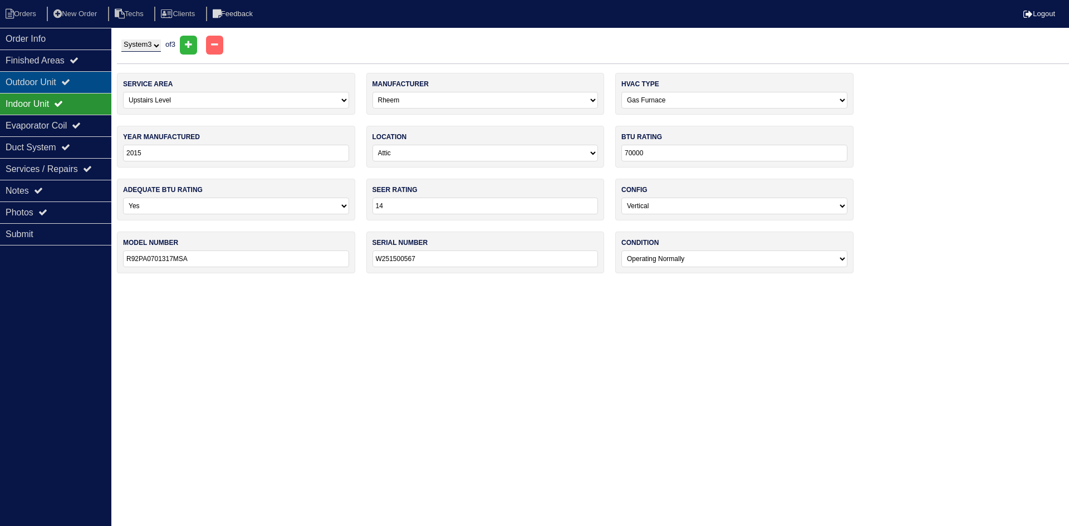
click at [83, 78] on div "Outdoor Unit" at bounding box center [55, 82] width 111 height 22
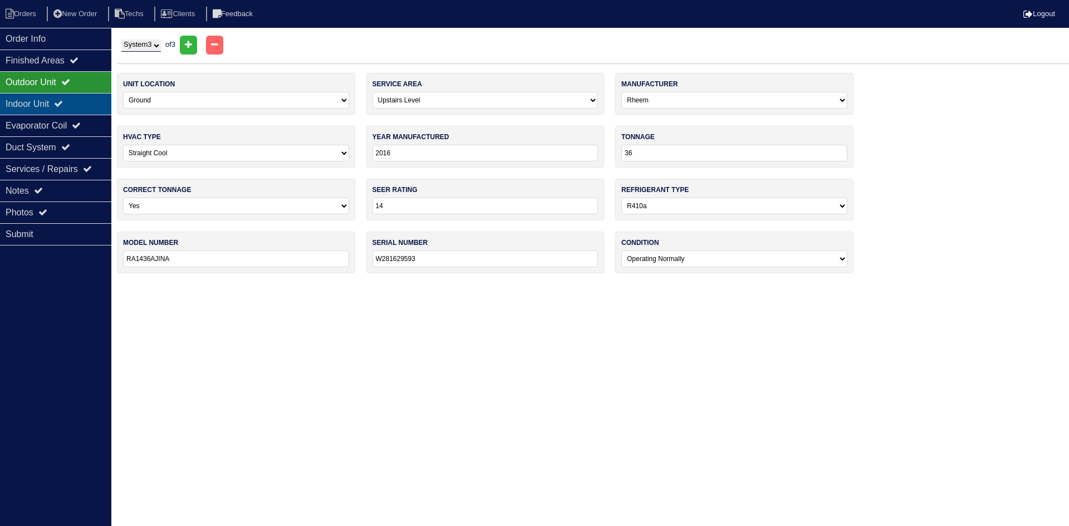
click at [86, 99] on div "Indoor Unit" at bounding box center [55, 104] width 111 height 22
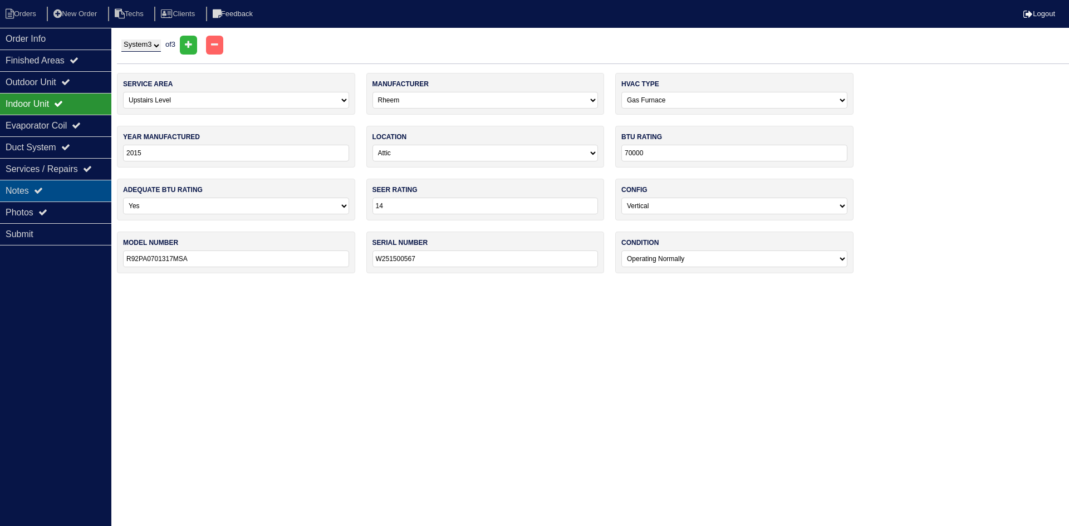
click at [85, 190] on div "Notes" at bounding box center [55, 191] width 111 height 22
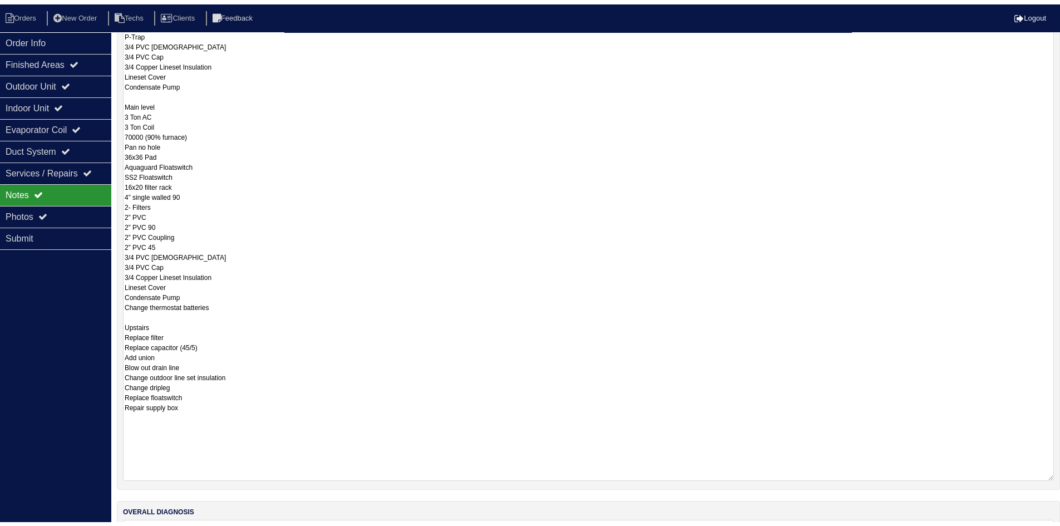
scroll to position [390, 0]
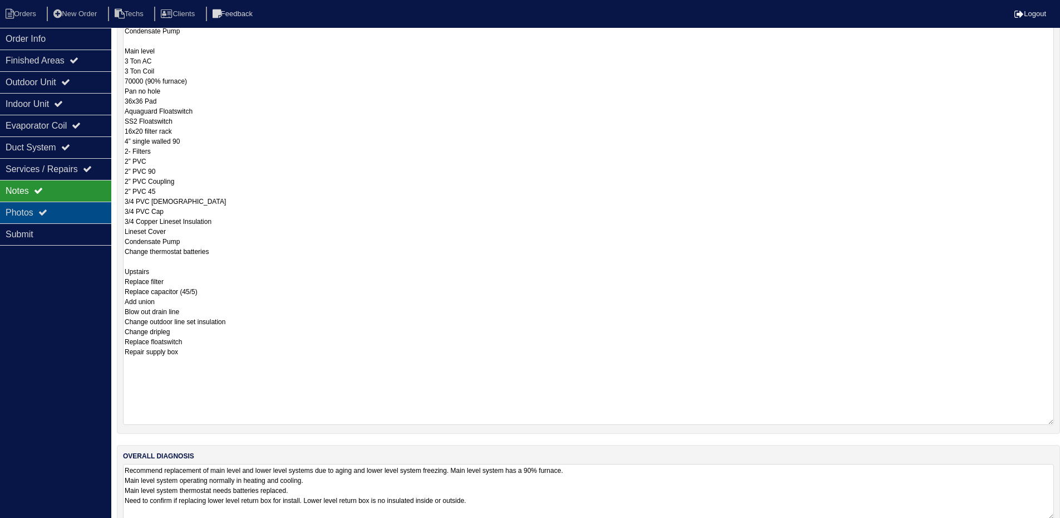
click at [78, 209] on div "Photos" at bounding box center [55, 213] width 111 height 22
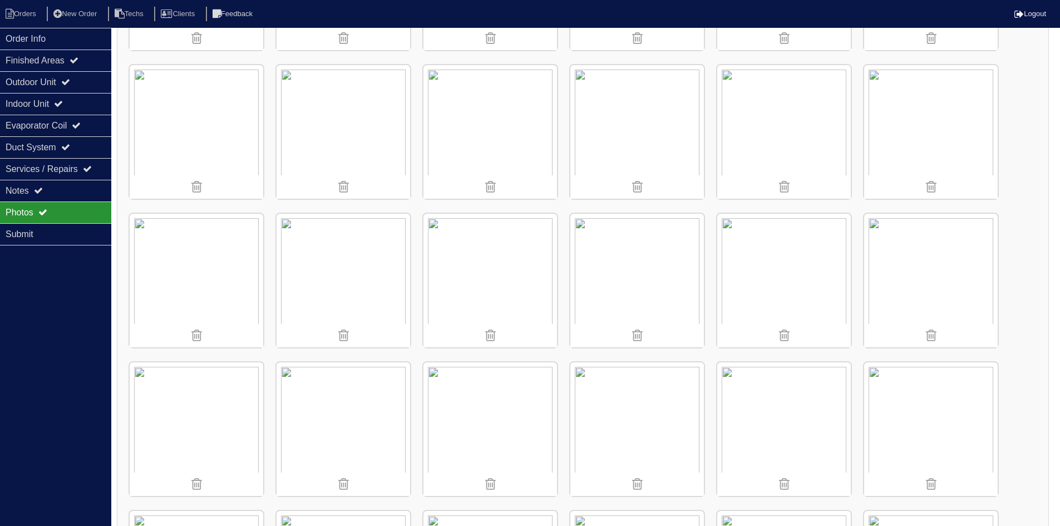
scroll to position [612, 0]
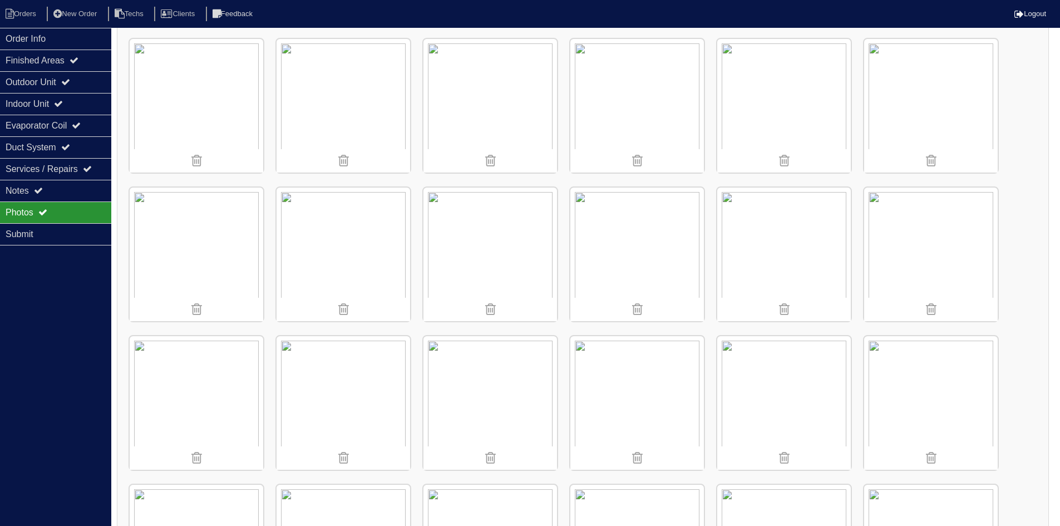
click at [672, 114] on img at bounding box center [638, 106] width 134 height 134
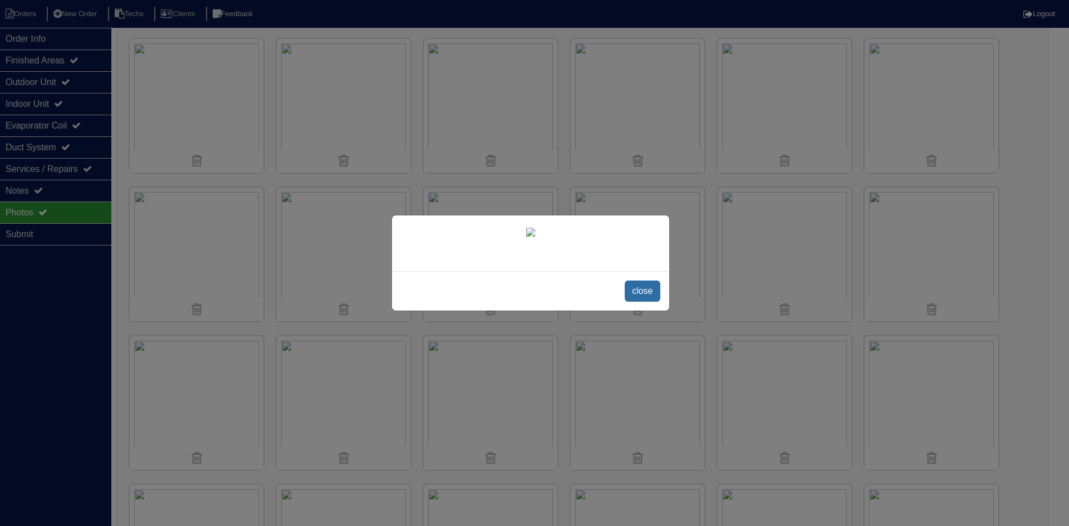
click at [645, 290] on span "close" at bounding box center [642, 291] width 35 height 21
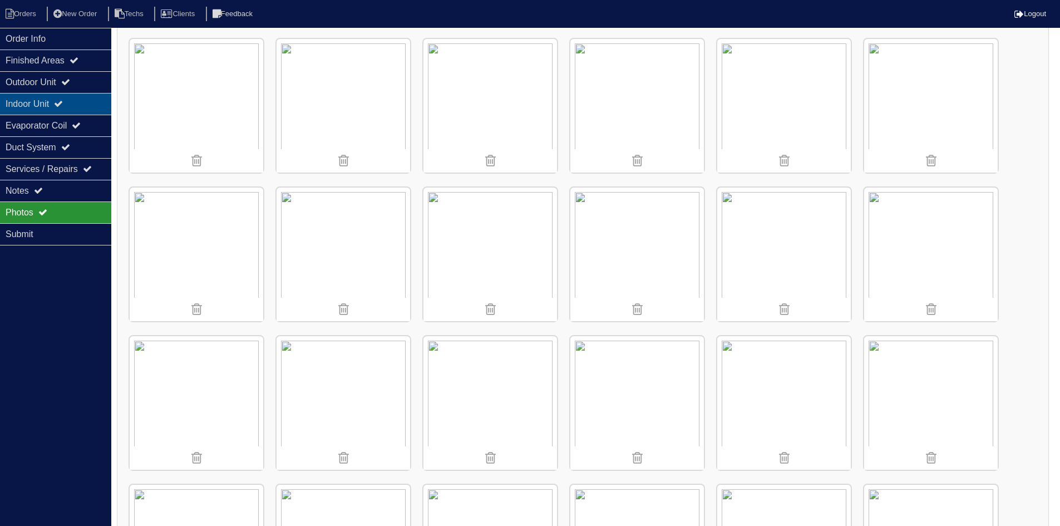
click at [75, 102] on div "Indoor Unit" at bounding box center [55, 104] width 111 height 22
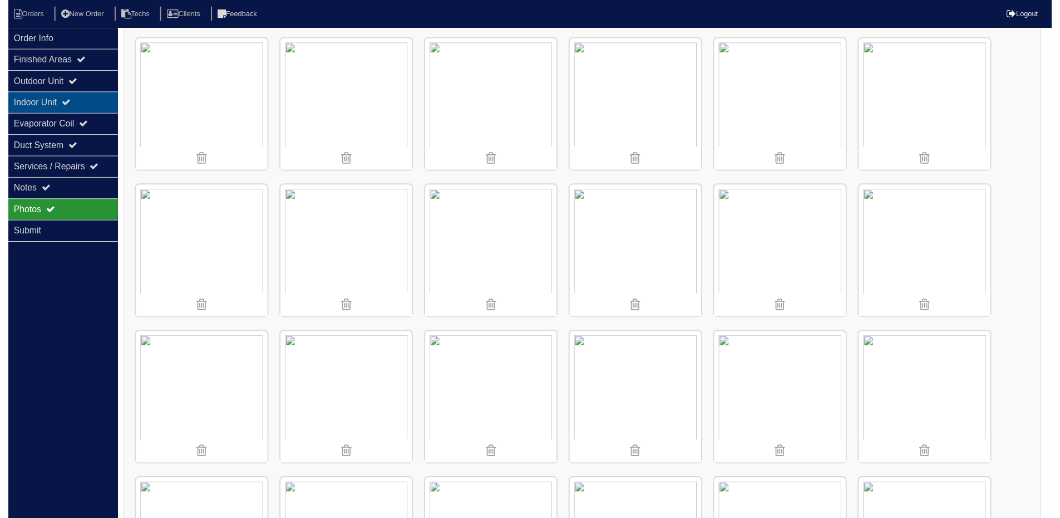
scroll to position [0, 0]
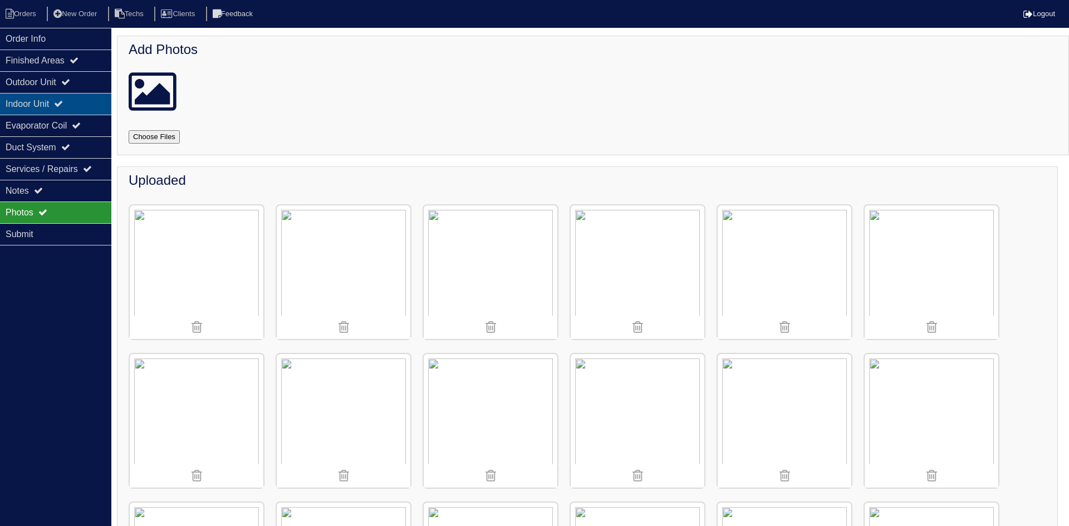
select select "3"
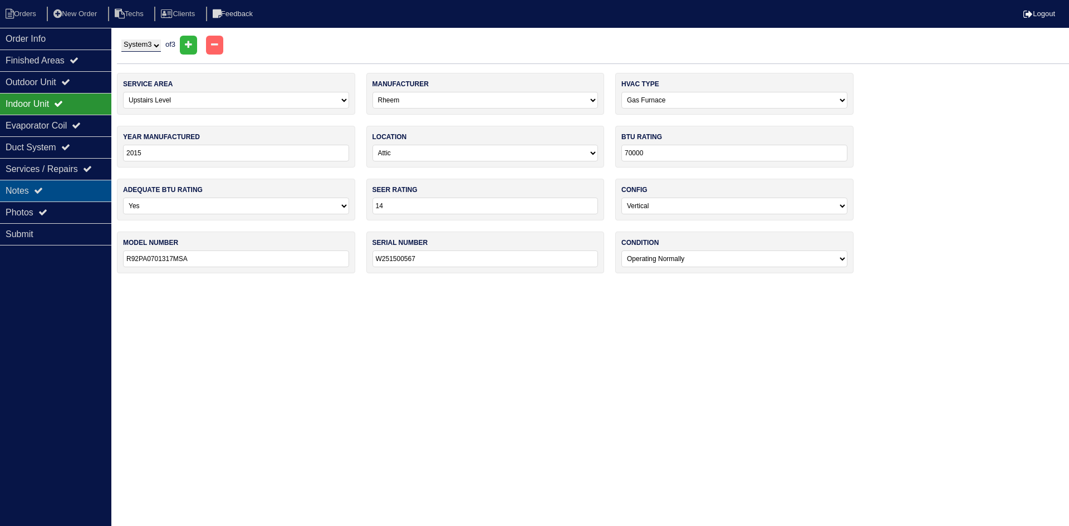
click at [66, 191] on div "Notes" at bounding box center [55, 191] width 111 height 22
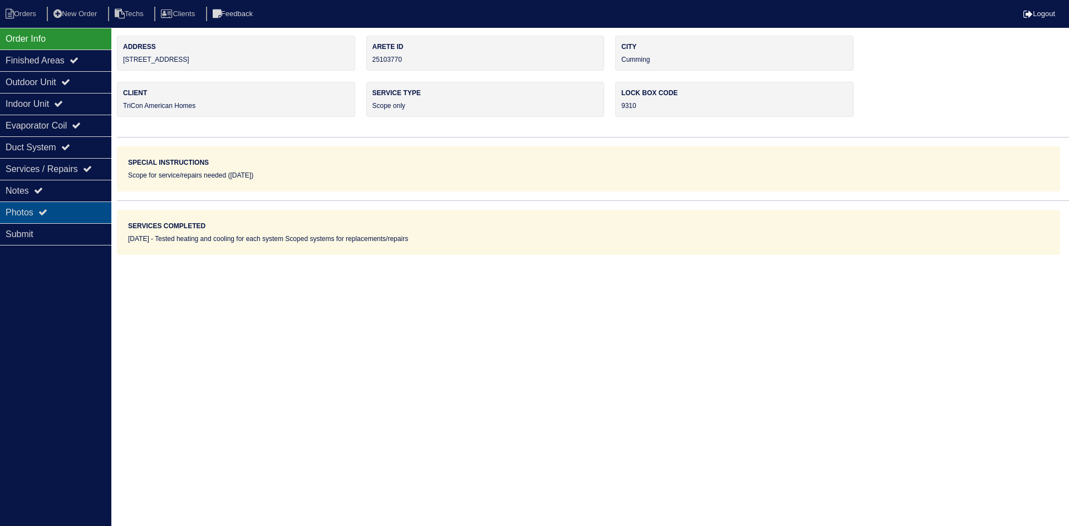
click at [62, 209] on div "Photos" at bounding box center [55, 213] width 111 height 22
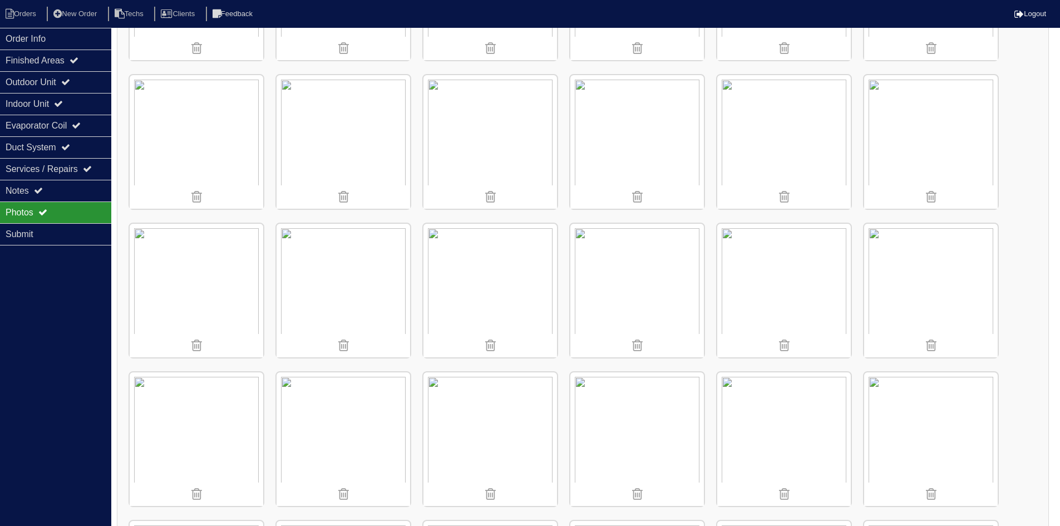
scroll to position [501, 0]
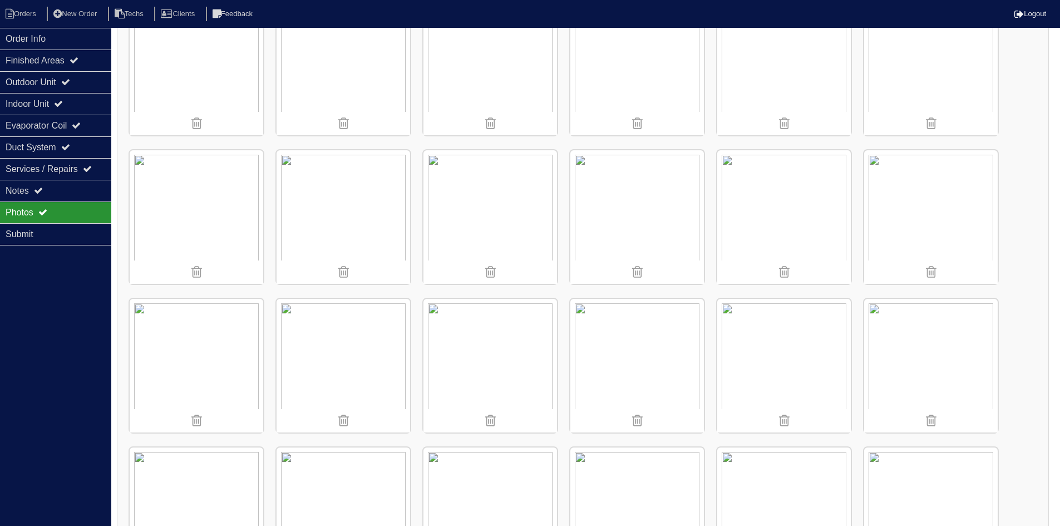
click at [617, 229] on img at bounding box center [638, 217] width 134 height 134
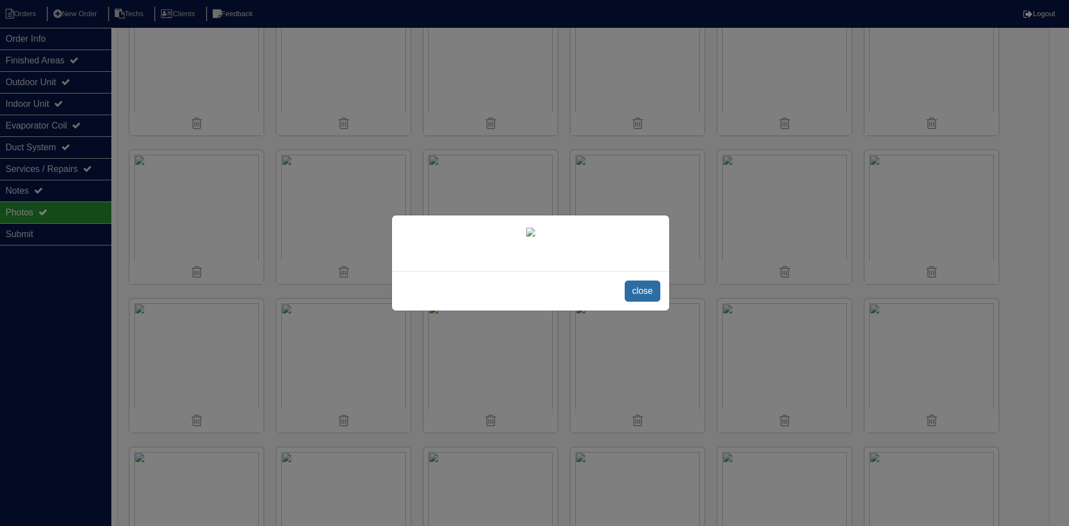
click at [641, 302] on span "close" at bounding box center [642, 291] width 35 height 21
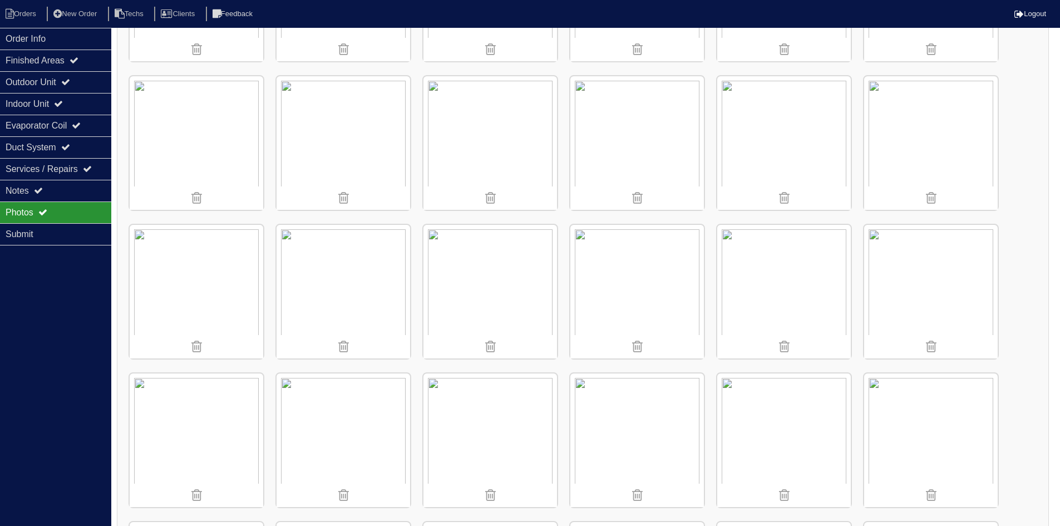
scroll to position [779, 0]
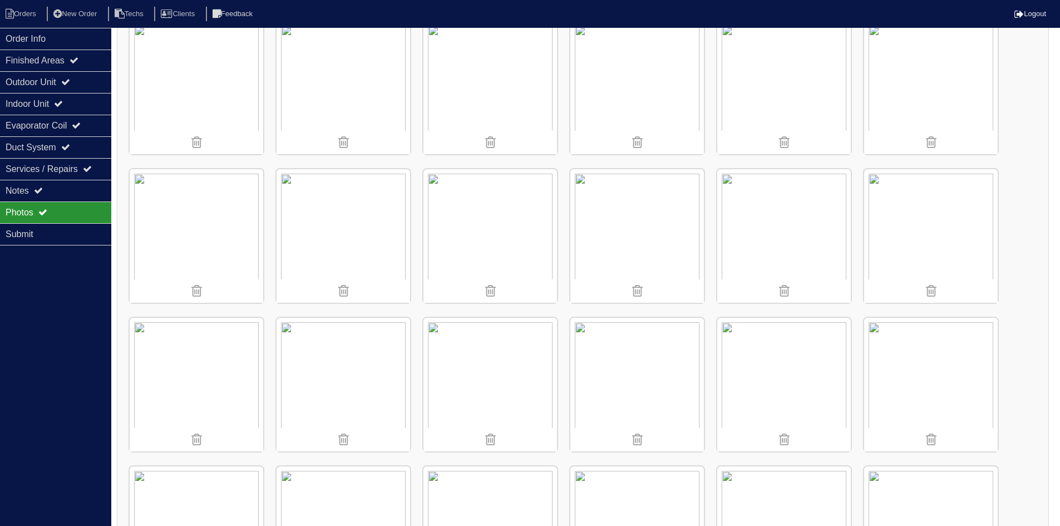
click at [642, 245] on img at bounding box center [638, 236] width 134 height 134
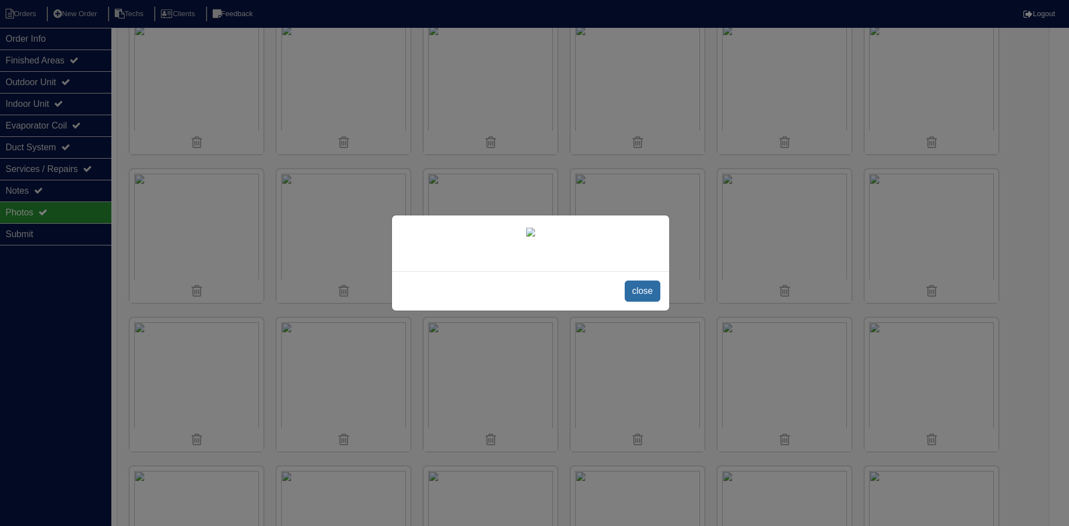
click at [643, 302] on span "close" at bounding box center [642, 291] width 35 height 21
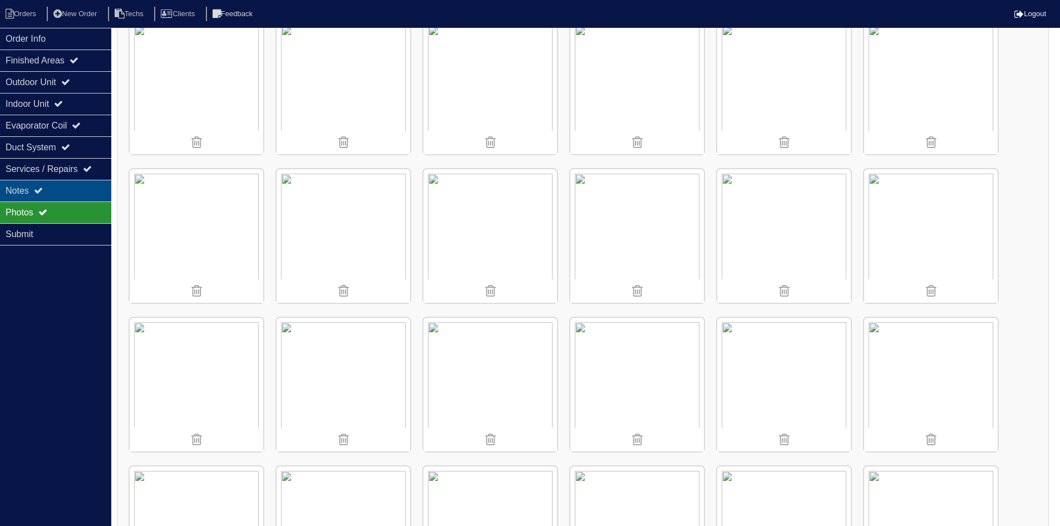
click at [80, 186] on div "Notes" at bounding box center [55, 191] width 111 height 22
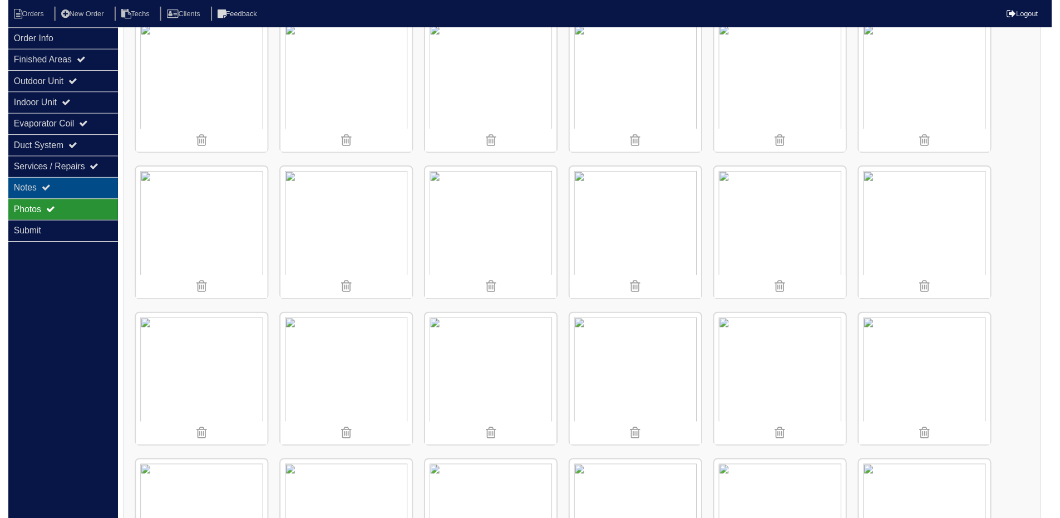
scroll to position [0, 0]
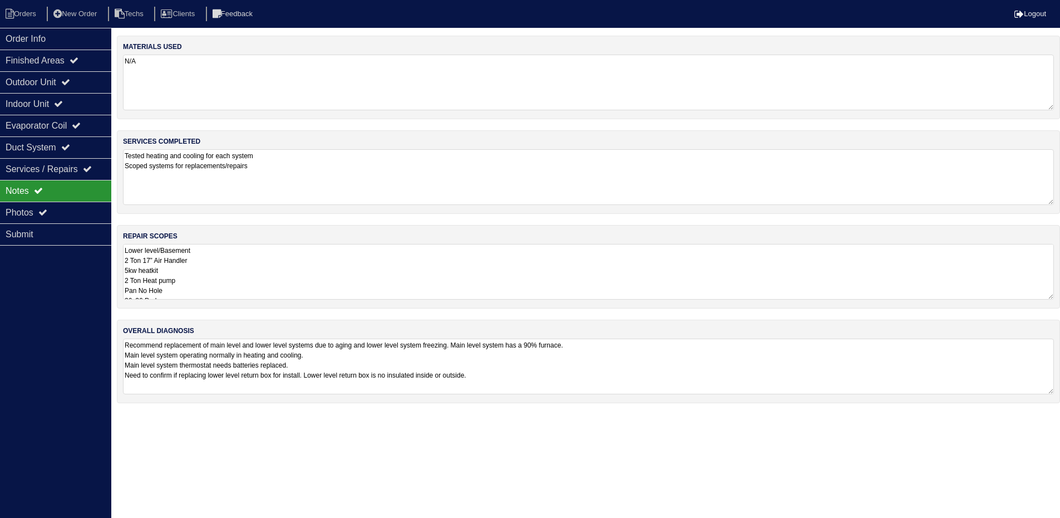
click at [356, 273] on textarea "Lower level/Basement 2 Ton 17” Air Handler 5kw heatkit 2 Ton Heat pump Pan No H…" at bounding box center [588, 272] width 931 height 56
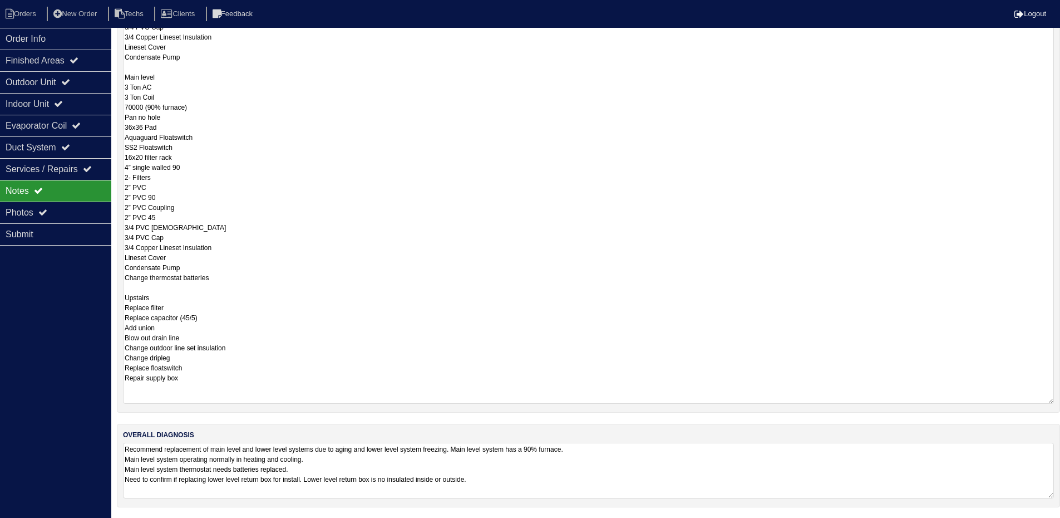
scroll to position [364, 0]
click at [193, 357] on textarea "Lower level/Basement 2 Ton 17” Air Handler 5kw heatkit 2 Ton Heat pump Pan No H…" at bounding box center [588, 141] width 931 height 523
type textarea "Lower level/Basement 2 Ton 17” Air Handler 5kw heatkit 2 Ton Heat pump Pan No H…"
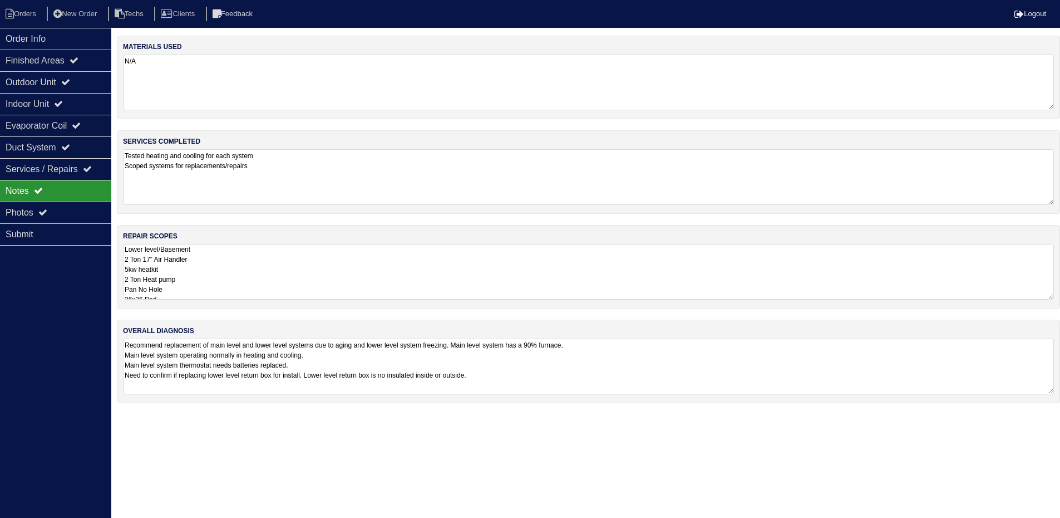
scroll to position [0, 0]
click at [1031, 163] on textarea "Tested heating and cooling for each system Scoped systems for replacements/repa…" at bounding box center [593, 176] width 940 height 55
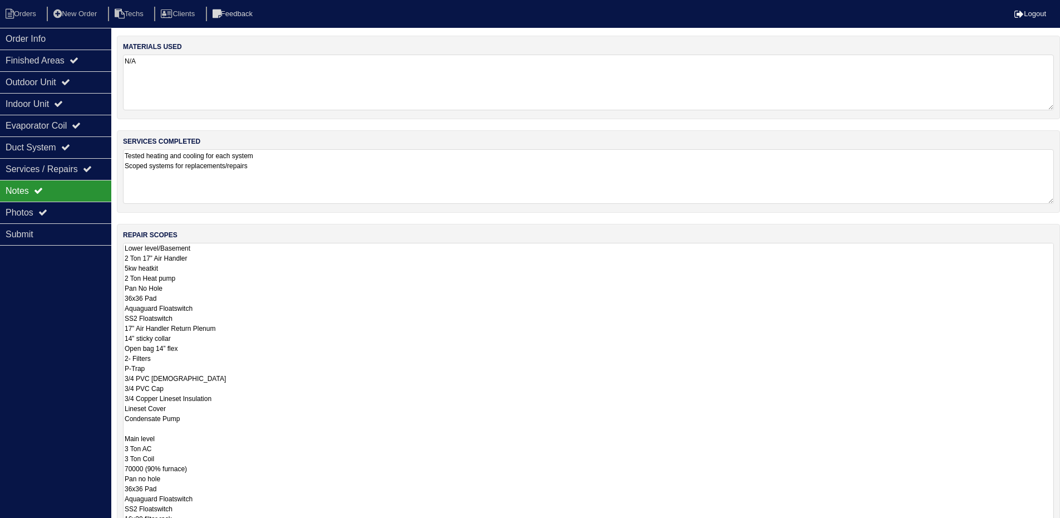
drag, startPoint x: 1058, startPoint y: 297, endPoint x: 1057, endPoint y: 443, distance: 146.4
click at [1050, 525] on html "Orders New Order Techs Clients Feedback Logout Orders New Order Users Clients M…" at bounding box center [530, 334] width 1060 height 669
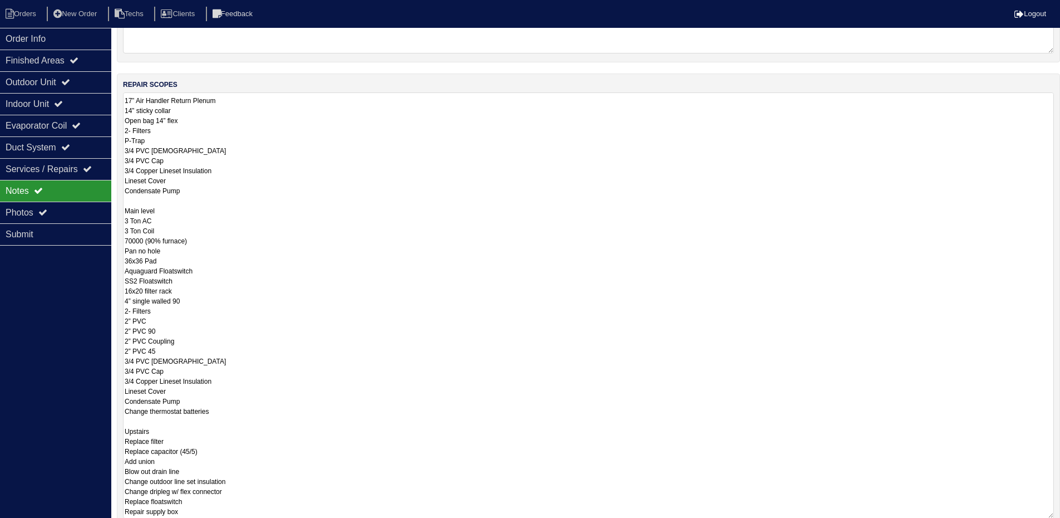
scroll to position [61, 0]
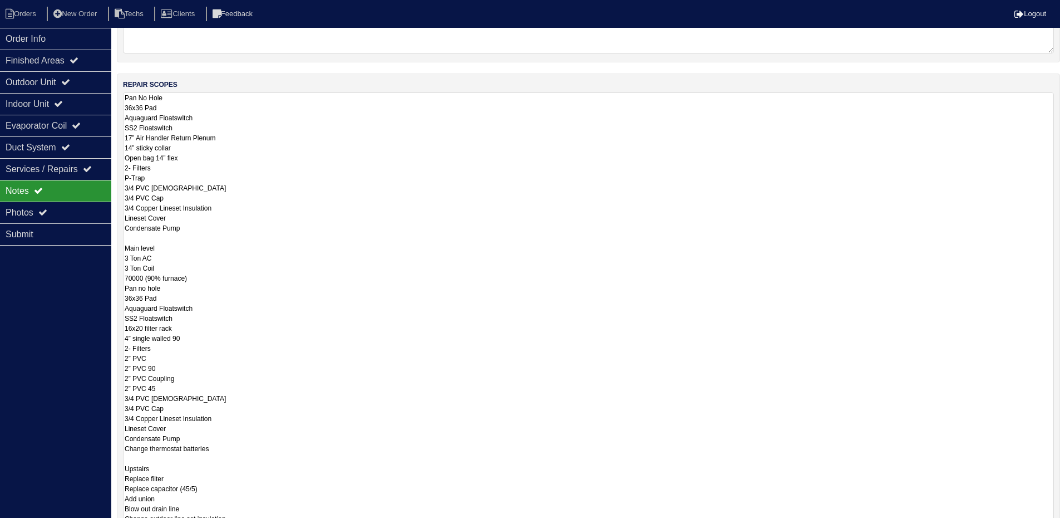
drag, startPoint x: 1052, startPoint y: 400, endPoint x: 1039, endPoint y: 552, distance: 153.1
click at [1039, 525] on html "Orders New Order Techs Clients Feedback Logout Orders New Order Users Clients M…" at bounding box center [530, 260] width 1060 height 821
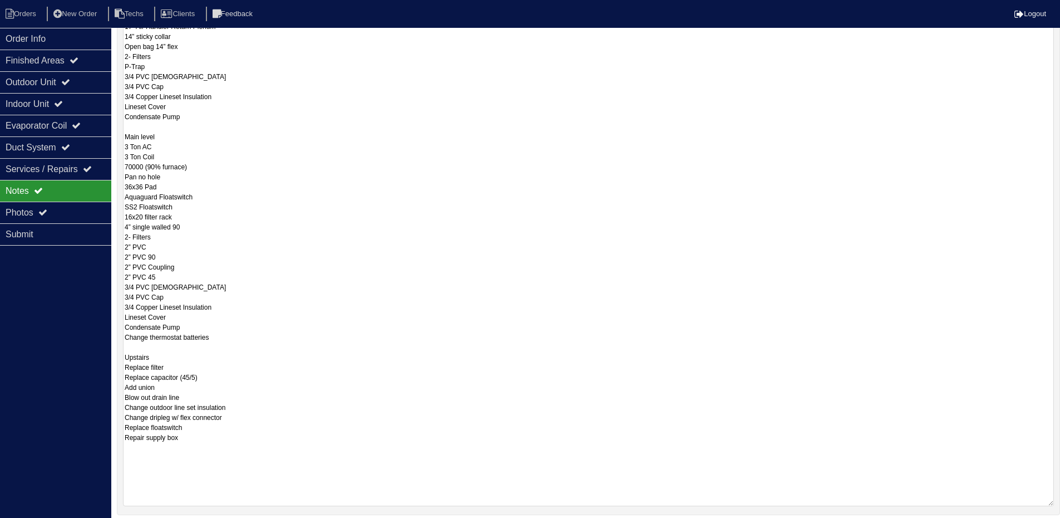
scroll to position [0, 0]
drag, startPoint x: 1050, startPoint y: 400, endPoint x: 1045, endPoint y: 523, distance: 123.1
click at [1045, 523] on html "Orders New Order Techs Clients Feedback Logout Orders New Order Users Clients M…" at bounding box center [530, 169] width 1060 height 944
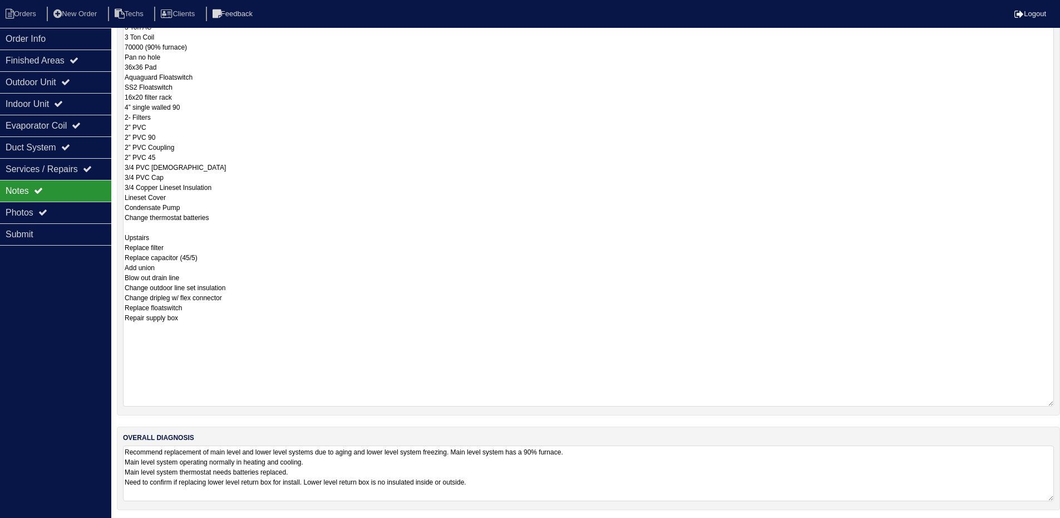
scroll to position [427, 0]
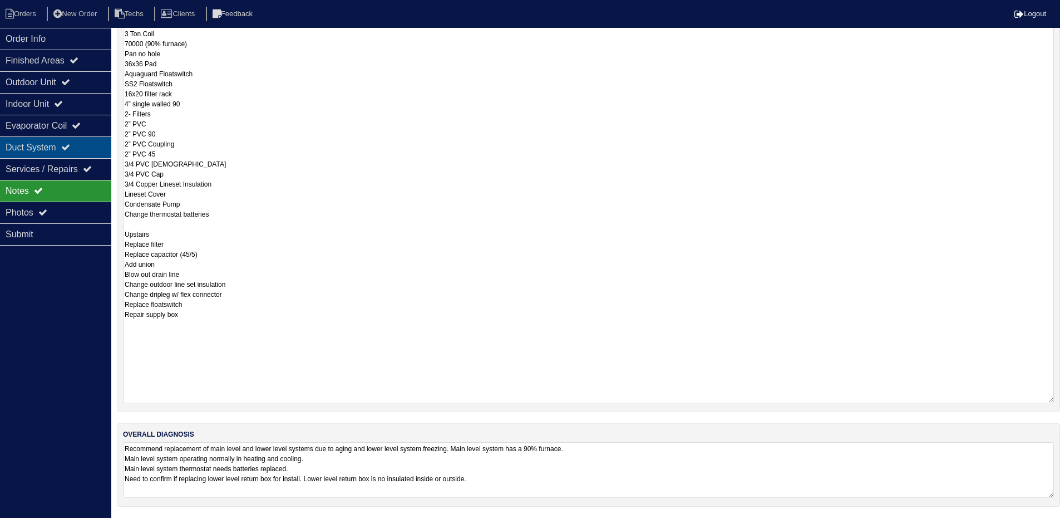
click at [86, 146] on div "Duct System" at bounding box center [55, 147] width 111 height 22
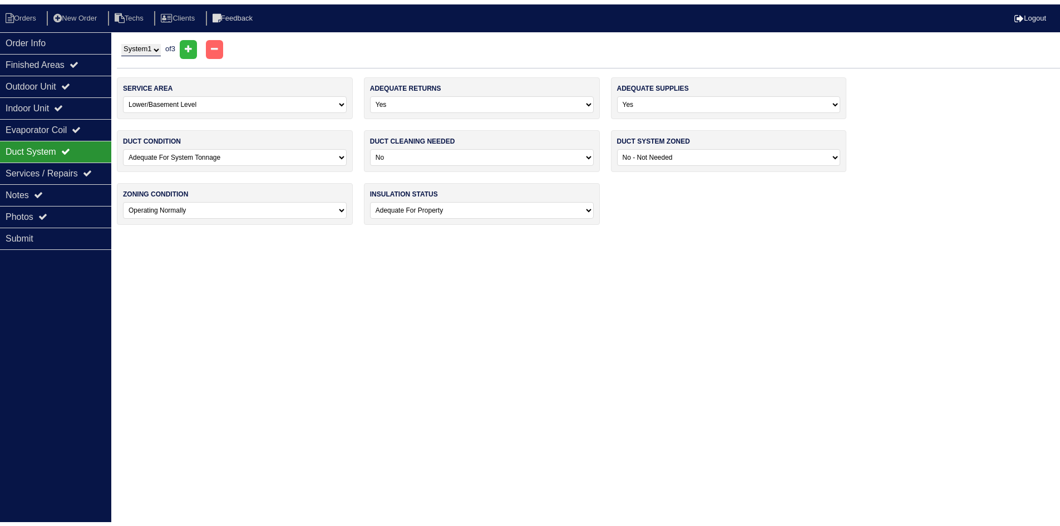
scroll to position [0, 0]
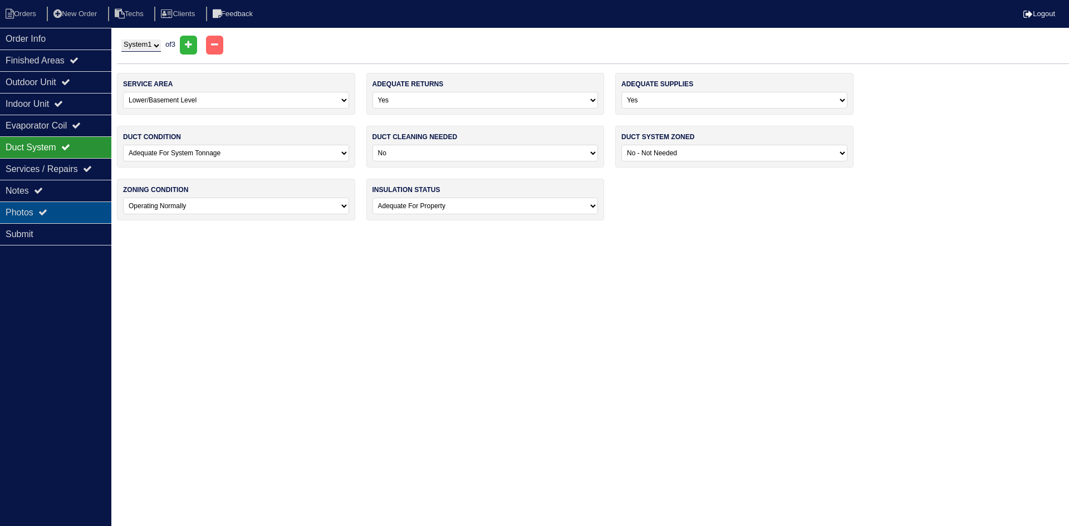
click at [75, 208] on div "Photos" at bounding box center [55, 213] width 111 height 22
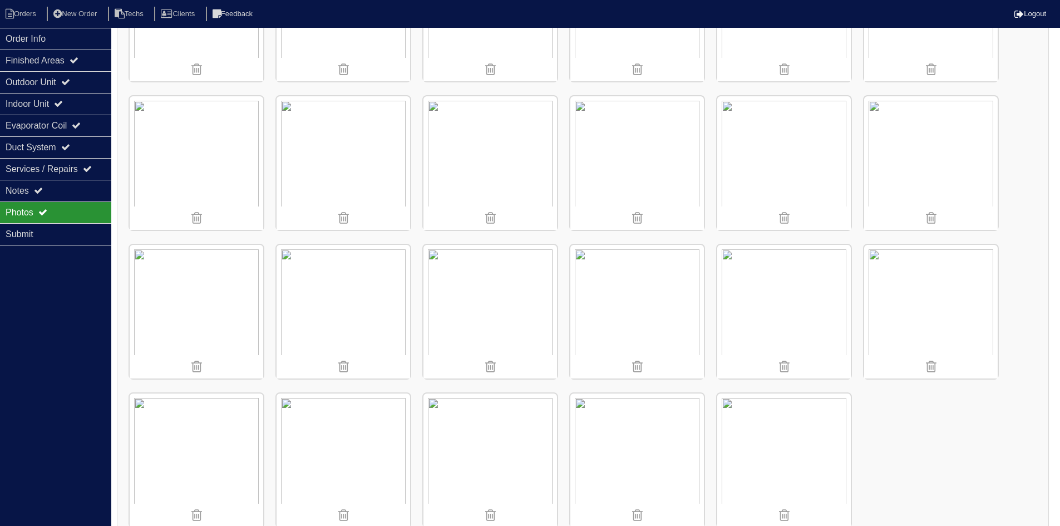
scroll to position [2651, 0]
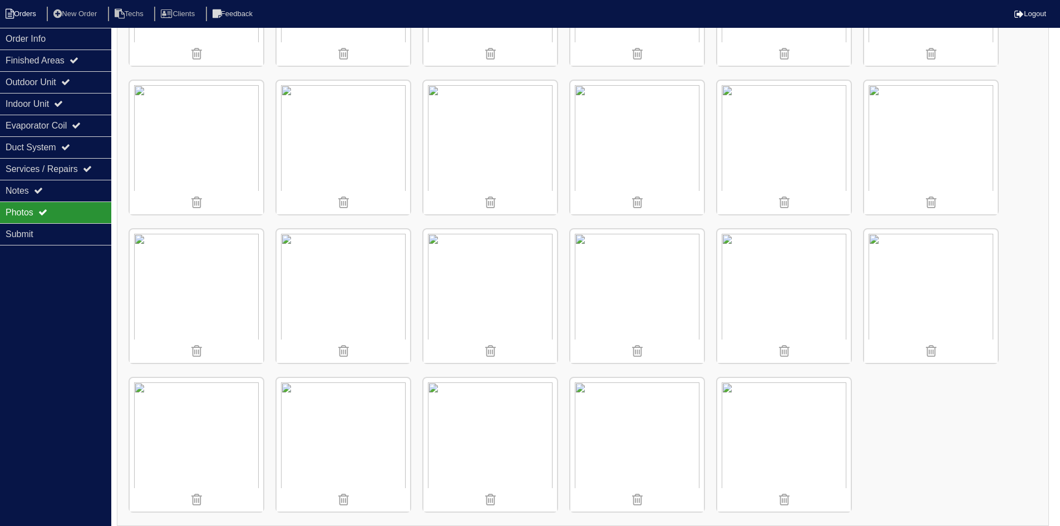
click at [24, 17] on li "Orders" at bounding box center [22, 14] width 45 height 15
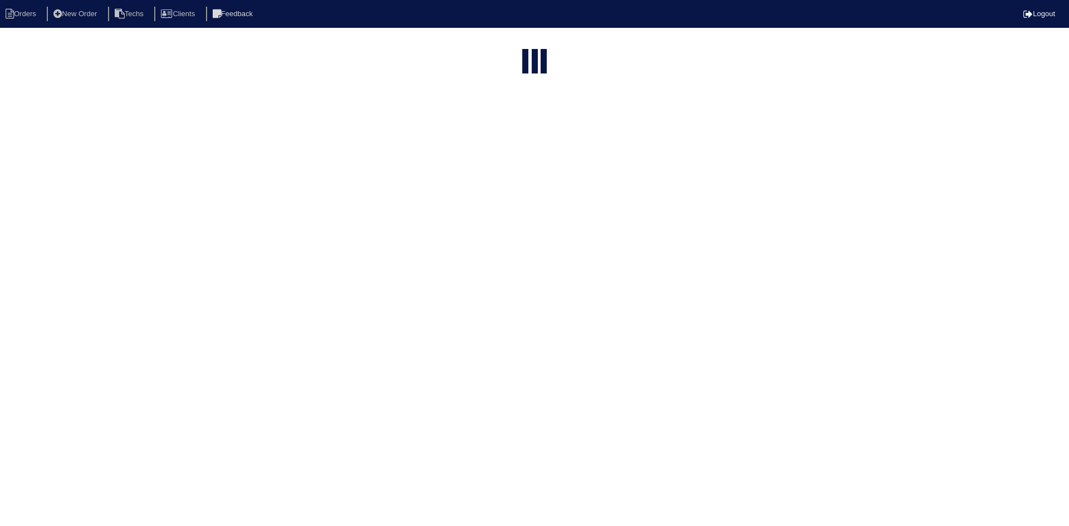
select select "15"
type input "631"
select select "field complete"
select select "need to quote"
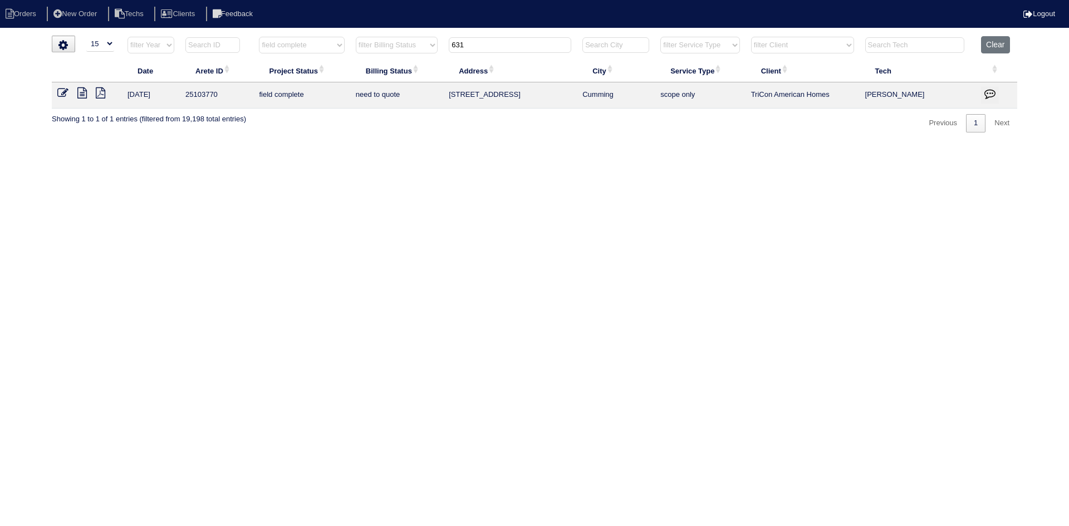
click at [447, 41] on th "631" at bounding box center [510, 47] width 134 height 23
type input "3740"
select select "field complete"
select select "need to quote"
type input "3740"
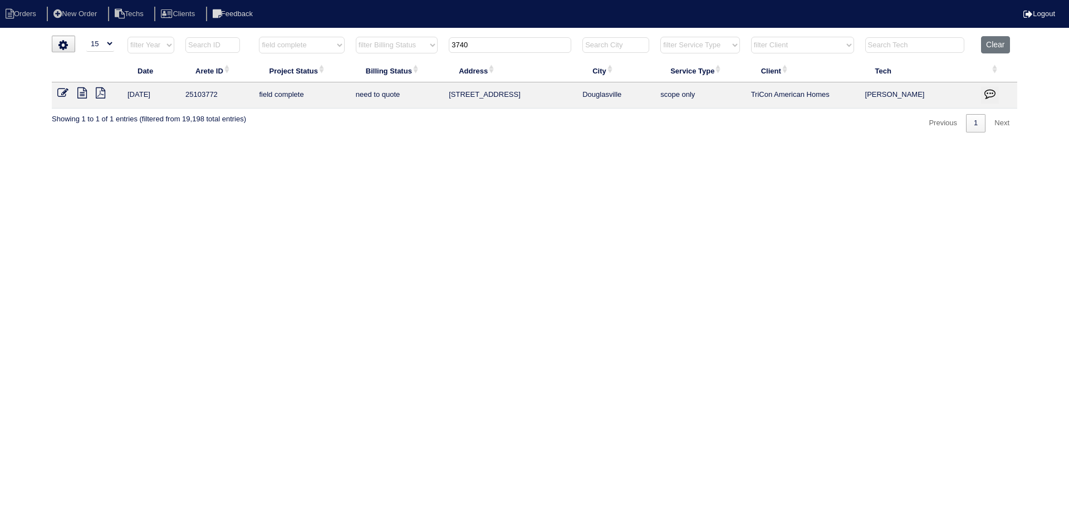
click at [82, 94] on icon at bounding box center [81, 92] width 9 height 11
click at [993, 92] on icon "button" at bounding box center [989, 93] width 11 height 11
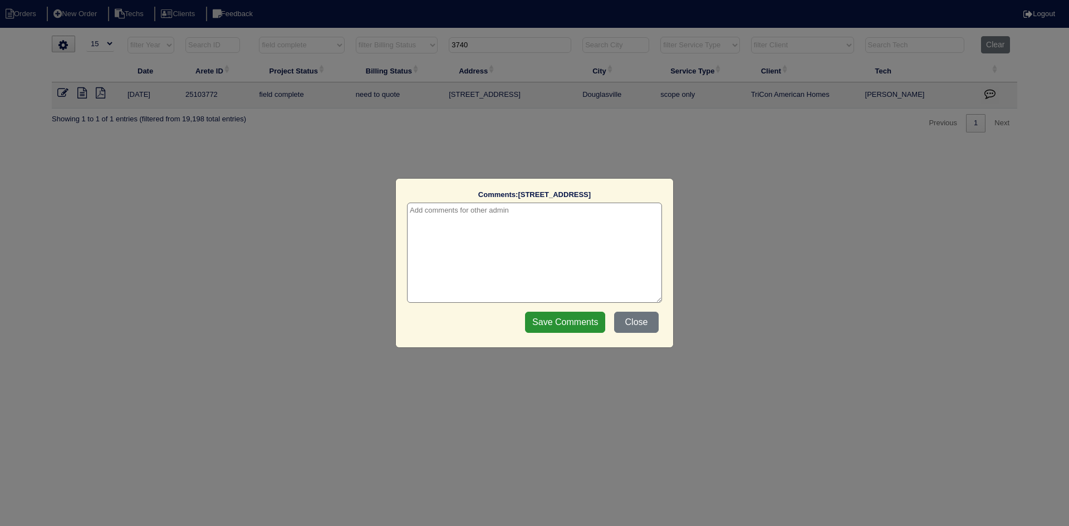
click at [563, 212] on textarea at bounding box center [534, 253] width 255 height 100
type textarea "[DATE] - texted [PERSON_NAME] to review scope - rk"
click at [639, 326] on button "Close" at bounding box center [636, 322] width 45 height 21
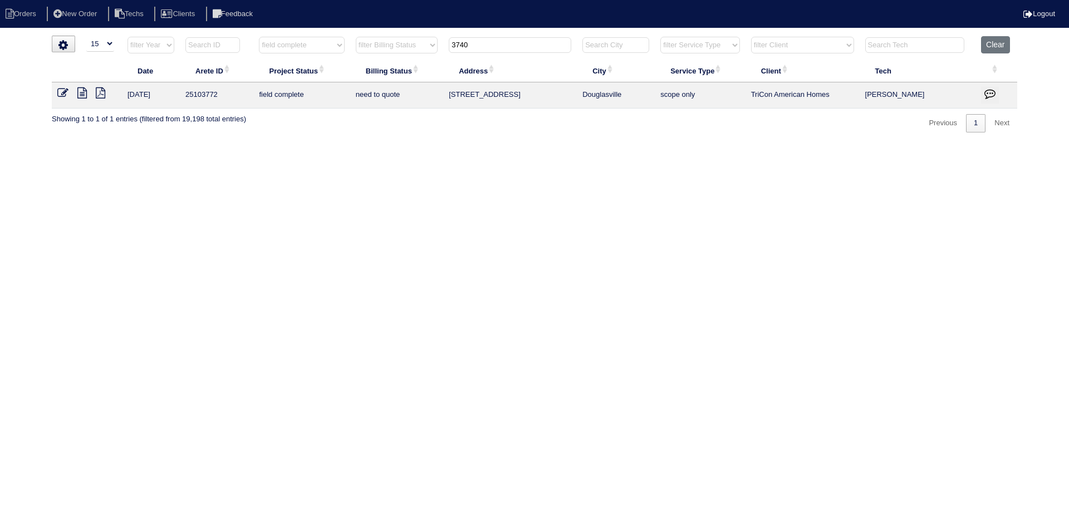
click at [77, 93] on icon at bounding box center [81, 92] width 9 height 11
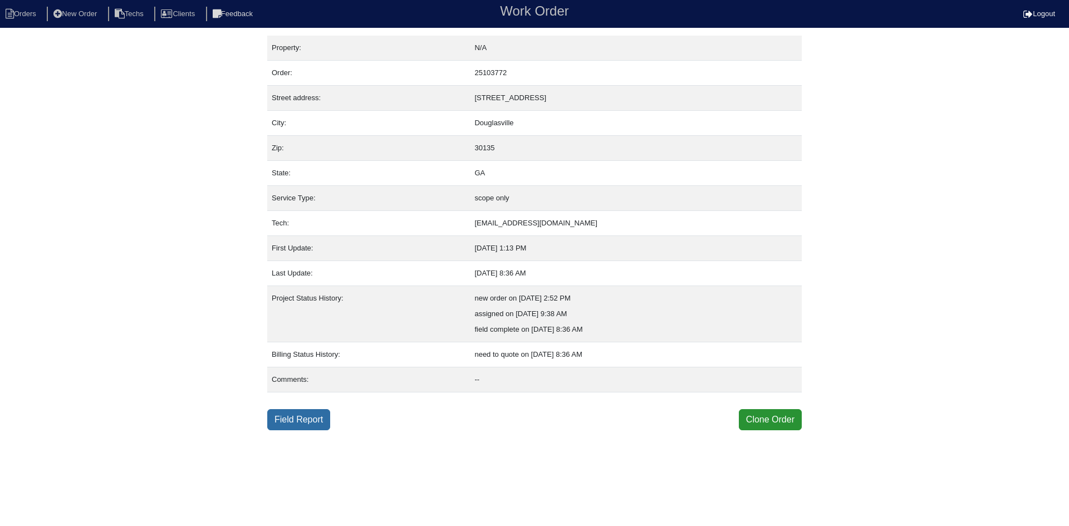
click at [309, 422] on link "Field Report" at bounding box center [298, 419] width 63 height 21
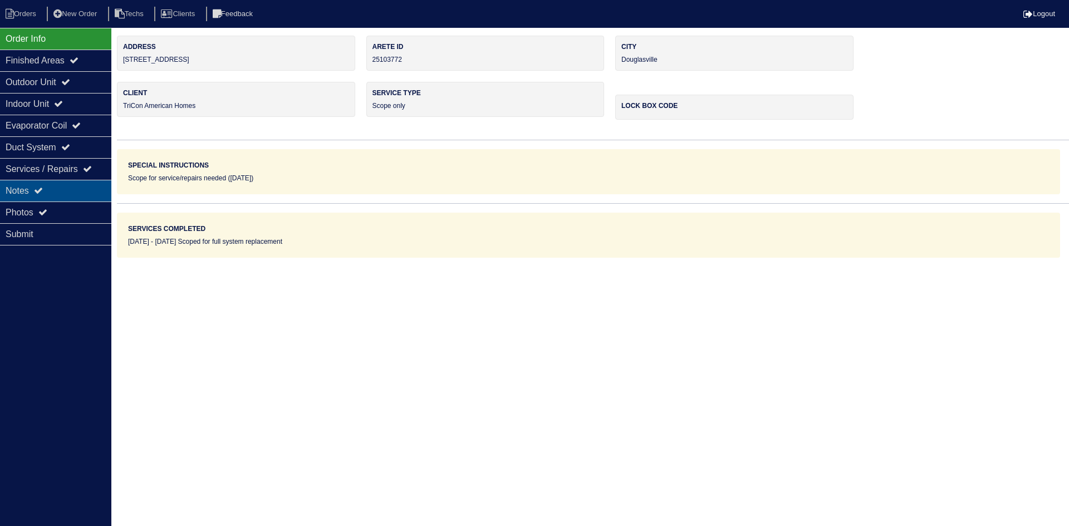
click at [69, 186] on div "Notes" at bounding box center [55, 191] width 111 height 22
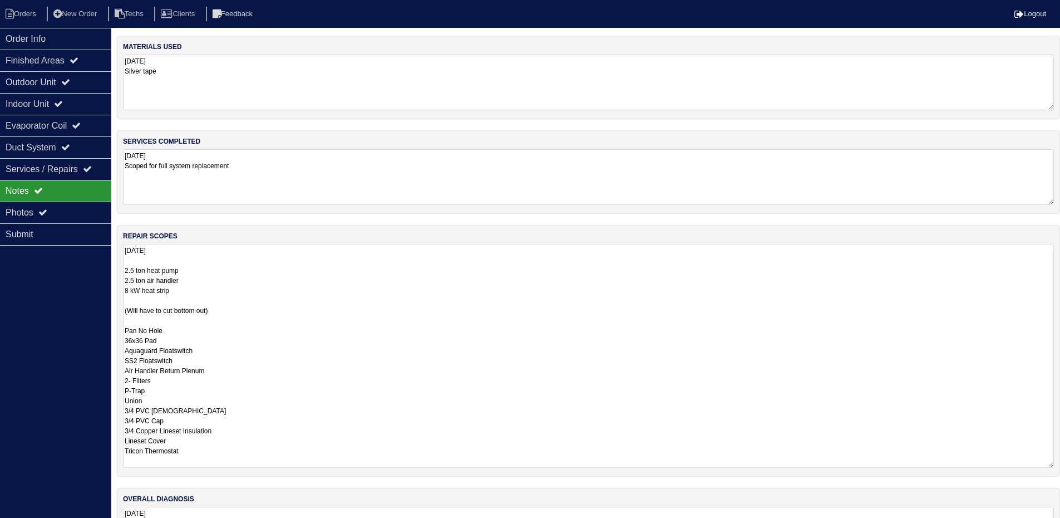
drag, startPoint x: 1057, startPoint y: 317, endPoint x: 1067, endPoint y: 463, distance: 146.7
click at [1060, 463] on html "Orders New Order Techs Clients Feedback Logout Orders New Order Users Clients M…" at bounding box center [530, 291] width 1060 height 582
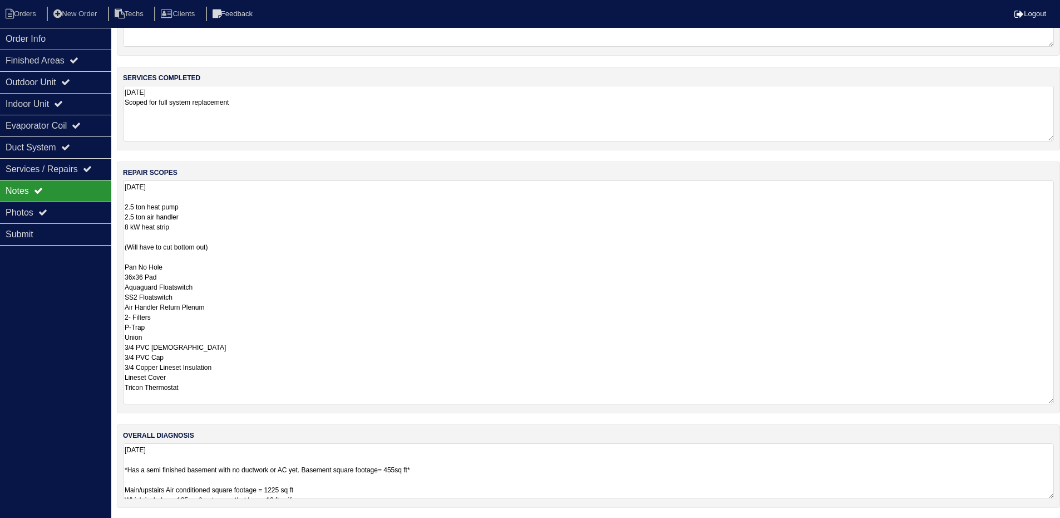
scroll to position [65, 0]
drag, startPoint x: 1052, startPoint y: 493, endPoint x: 1068, endPoint y: 552, distance: 61.2
click at [1060, 525] on html "Orders New Order Techs Clients Feedback Logout Orders New Order Users Clients M…" at bounding box center [530, 255] width 1060 height 641
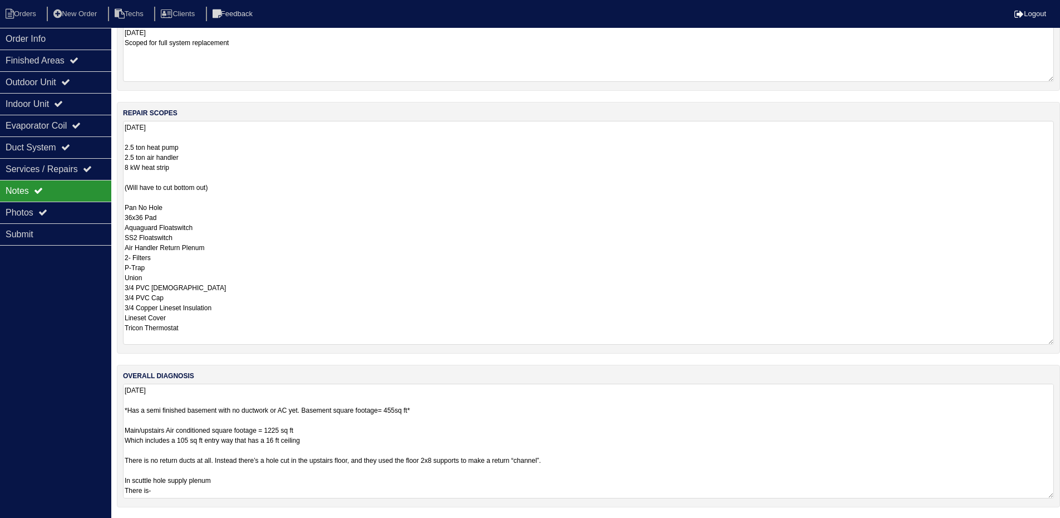
scroll to position [124, 0]
drag, startPoint x: 1050, startPoint y: 497, endPoint x: 1062, endPoint y: 552, distance: 56.9
click at [1060, 525] on html "Orders New Order Techs Clients Feedback Logout Orders New Order Users Clients M…" at bounding box center [530, 224] width 1060 height 697
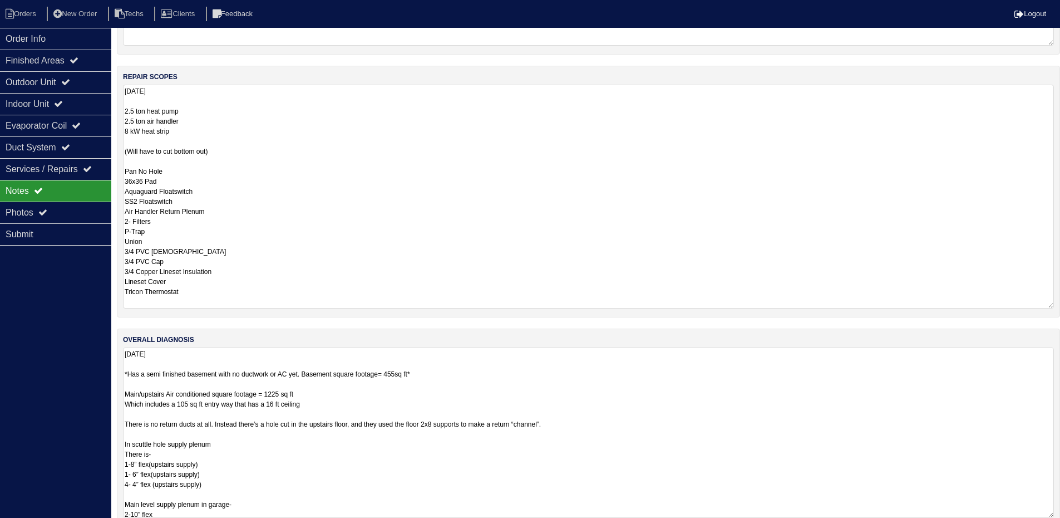
scroll to position [179, 0]
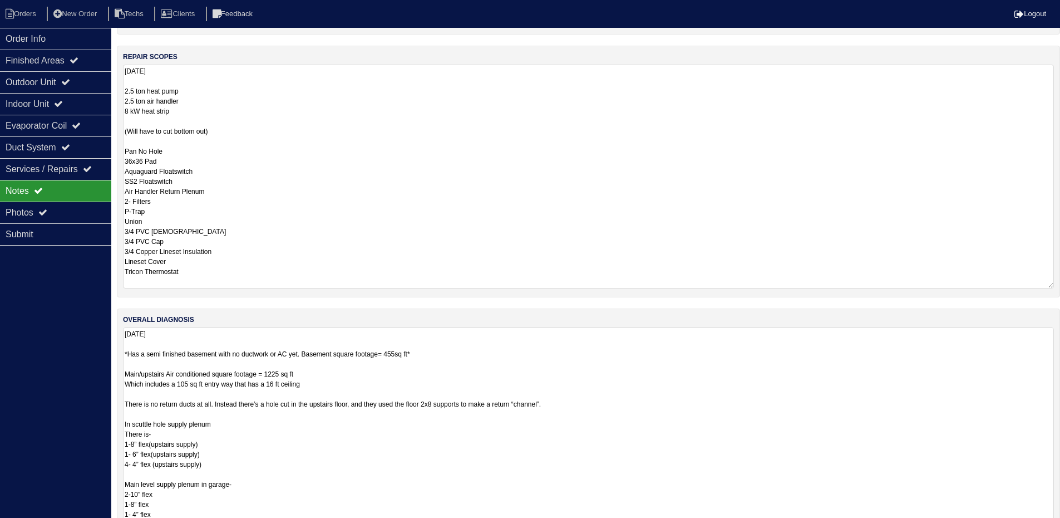
drag, startPoint x: 1051, startPoint y: 494, endPoint x: 1060, endPoint y: 552, distance: 58.6
click at [1060, 525] on html "Orders New Order Techs Clients Feedback Logout Orders New Order Users Clients M…" at bounding box center [530, 197] width 1060 height 752
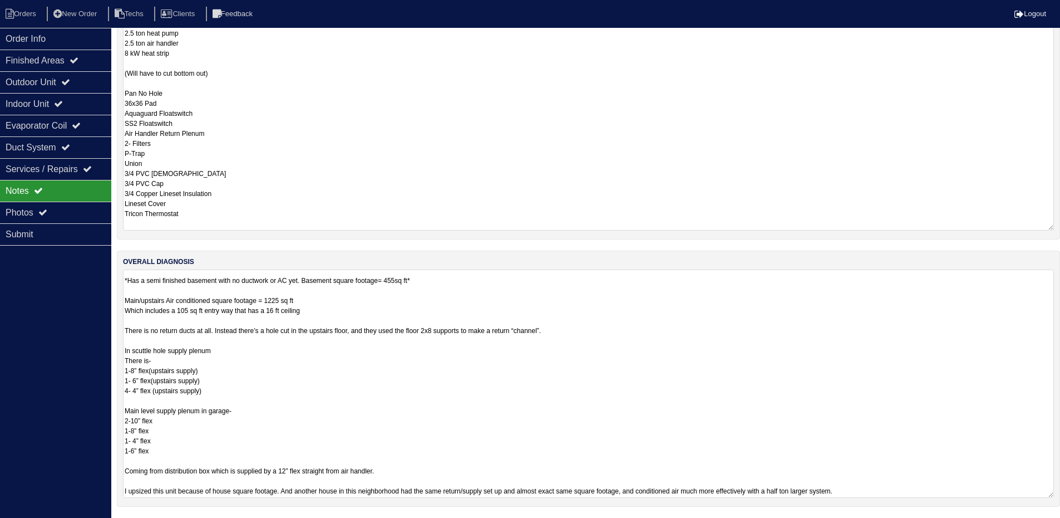
scroll to position [0, 0]
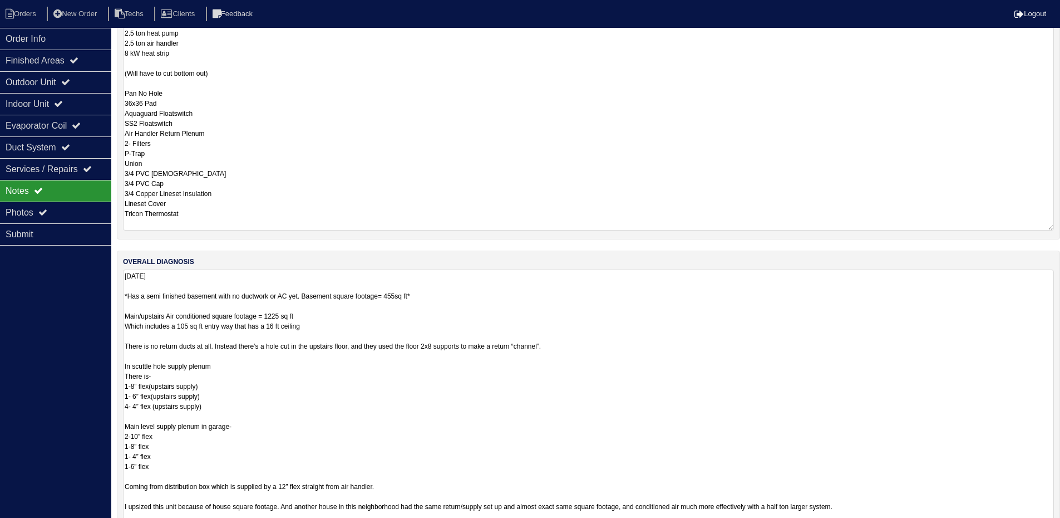
drag, startPoint x: 1051, startPoint y: 515, endPoint x: 1041, endPoint y: 552, distance: 37.9
click at [1041, 525] on html "Orders New Order Techs Clients Feedback Logout Orders New Order Users Clients M…" at bounding box center [530, 162] width 1060 height 798
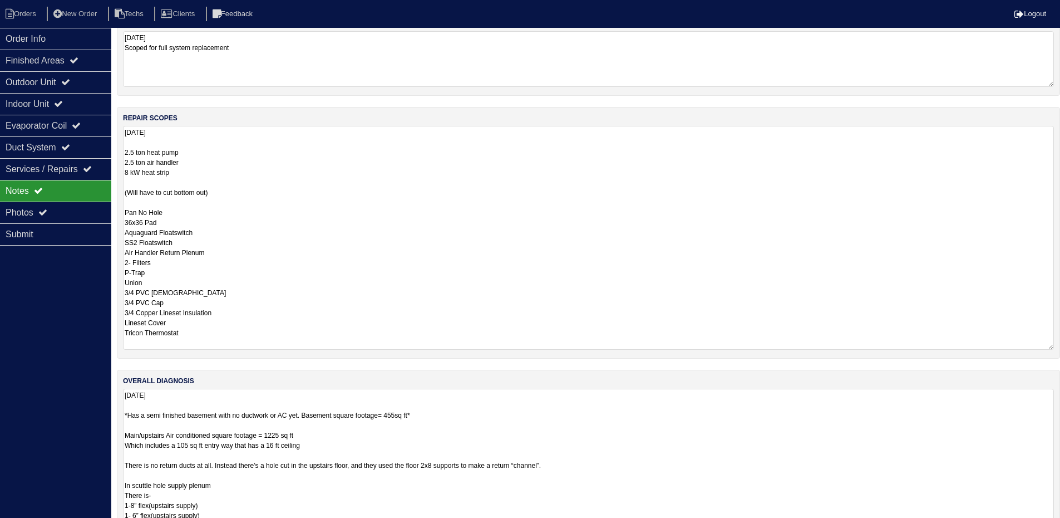
scroll to position [14, 0]
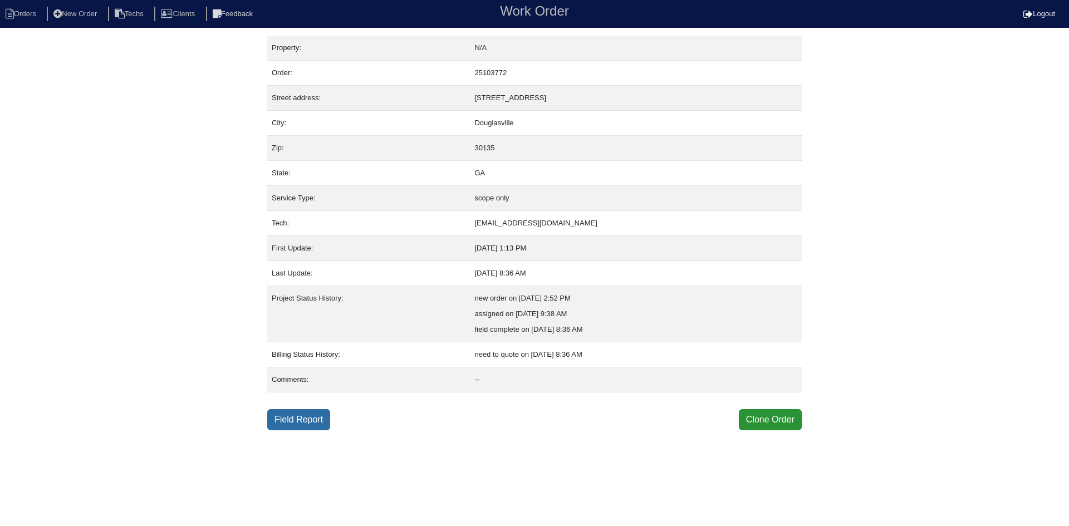
click at [303, 425] on link "Field Report" at bounding box center [298, 419] width 63 height 21
click at [313, 417] on link "Field Report" at bounding box center [298, 419] width 63 height 21
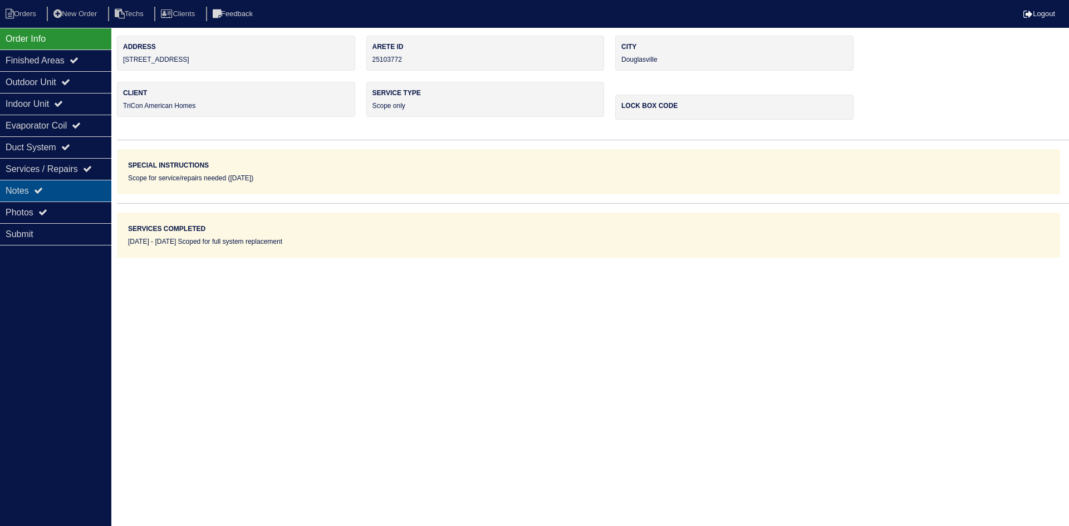
click at [81, 188] on div "Notes" at bounding box center [55, 191] width 111 height 22
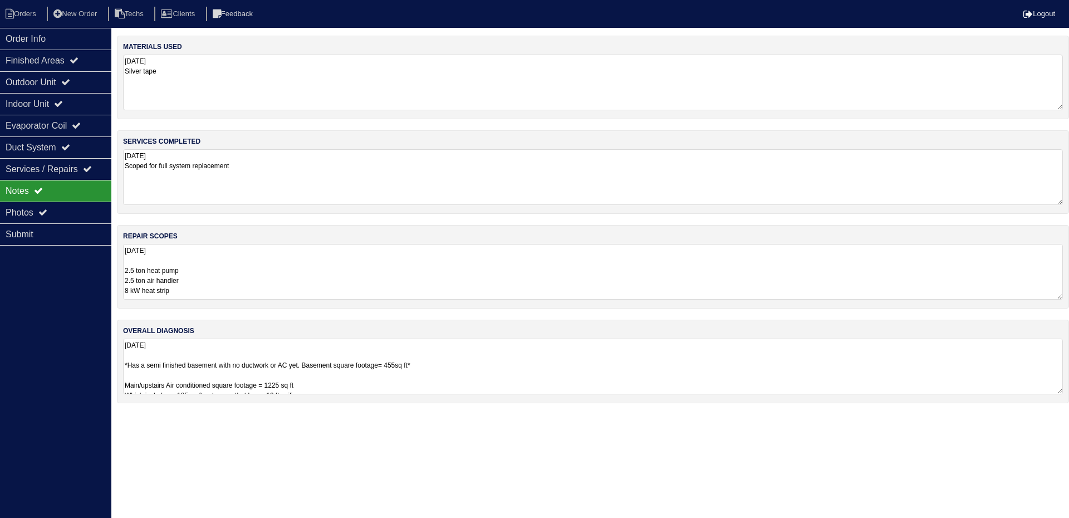
click at [284, 273] on textarea "10.14.25 2.5 ton heat pump 2.5 ton air handler 8 kW heat strip (Will have to cu…" at bounding box center [593, 272] width 940 height 56
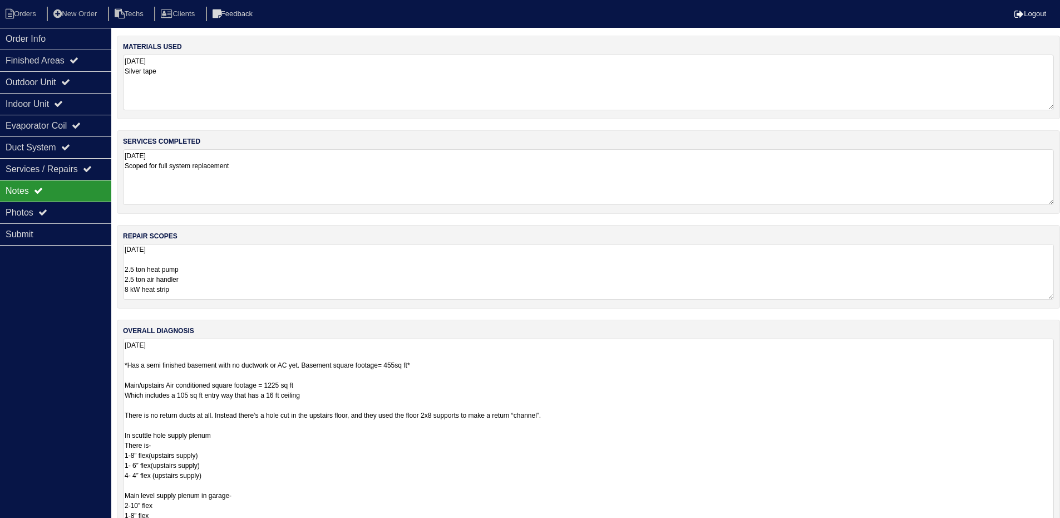
click at [621, 470] on textarea "10.14.25 *Has a semi finished basement with no ductwork or AC yet. Basement squ…" at bounding box center [588, 459] width 931 height 243
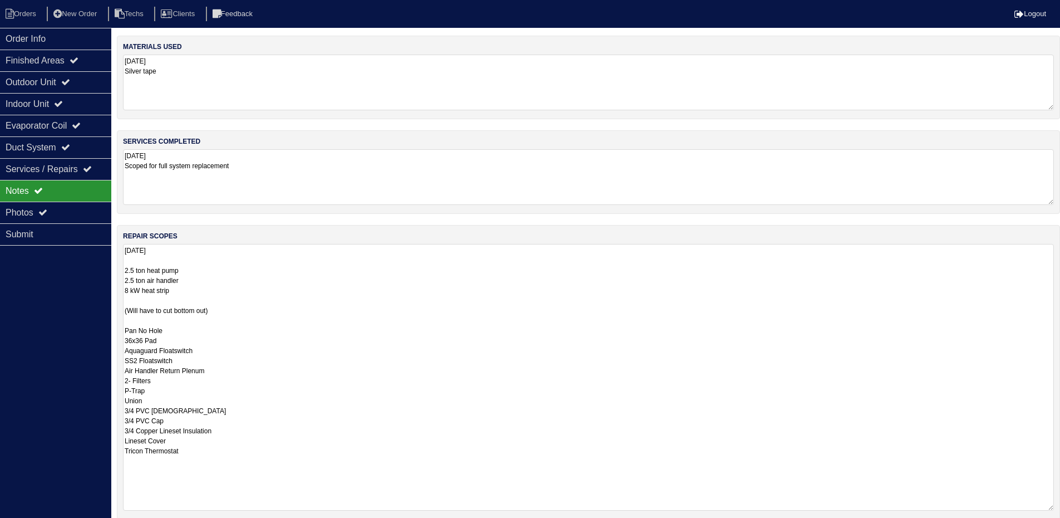
drag, startPoint x: 1048, startPoint y: 296, endPoint x: 1068, endPoint y: 507, distance: 211.9
click at [1060, 507] on html "Orders New Order Techs Clients Feedback Logout Orders New Order Users Clients M…" at bounding box center [530, 406] width 1060 height 812
click at [77, 74] on div "Outdoor Unit" at bounding box center [55, 82] width 111 height 22
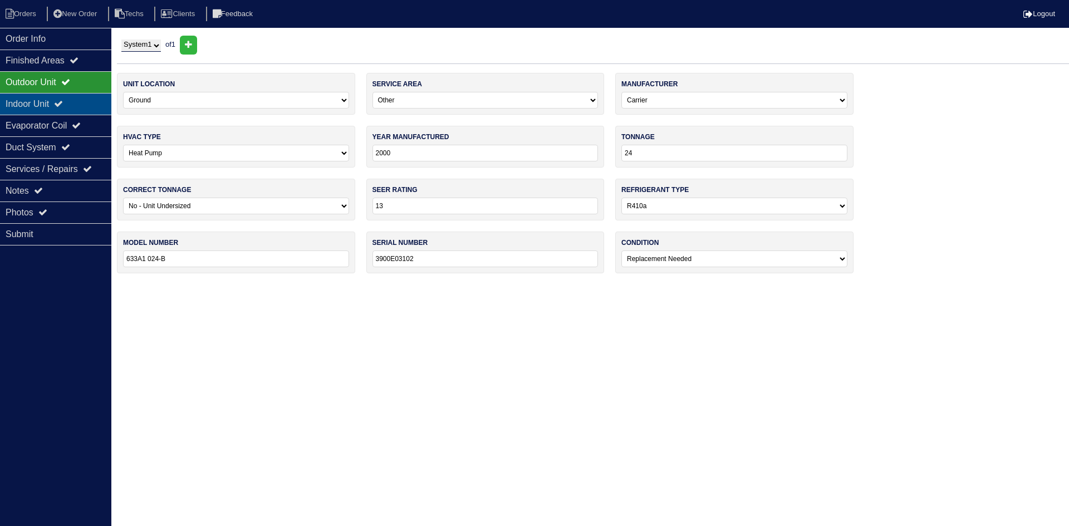
click at [73, 100] on div "Indoor Unit" at bounding box center [55, 104] width 111 height 22
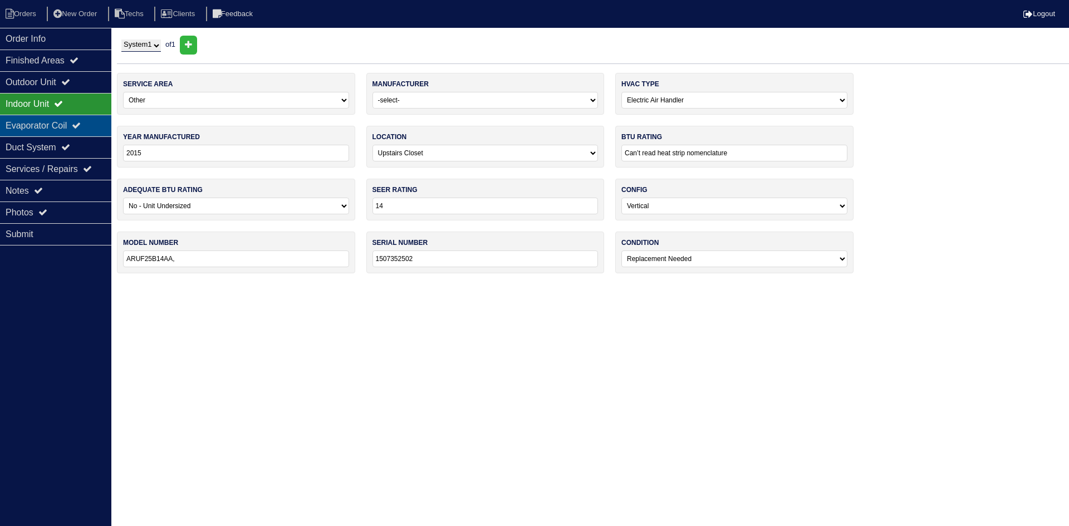
click at [73, 119] on div "Evaporator Coil" at bounding box center [55, 126] width 111 height 22
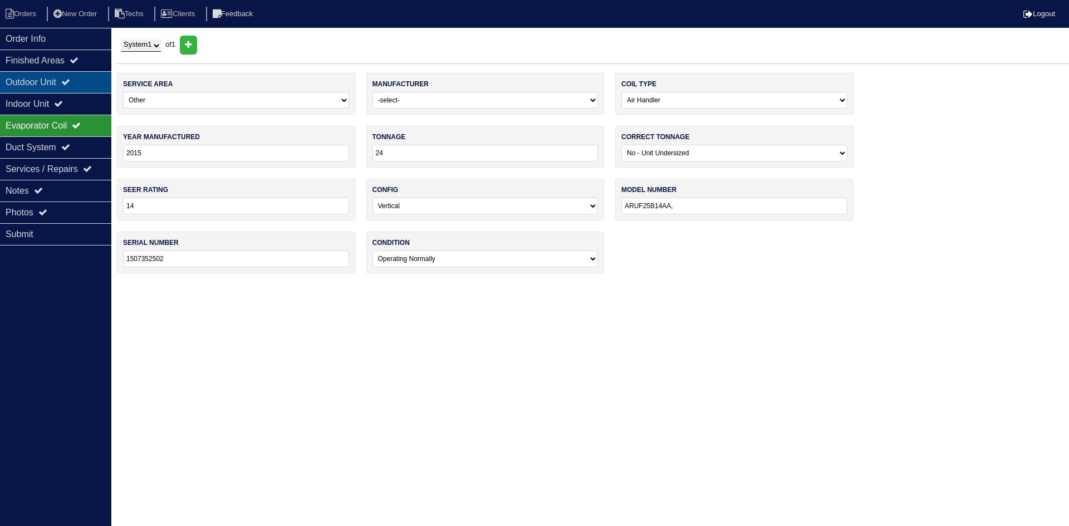
click at [79, 85] on div "Outdoor Unit" at bounding box center [55, 82] width 111 height 22
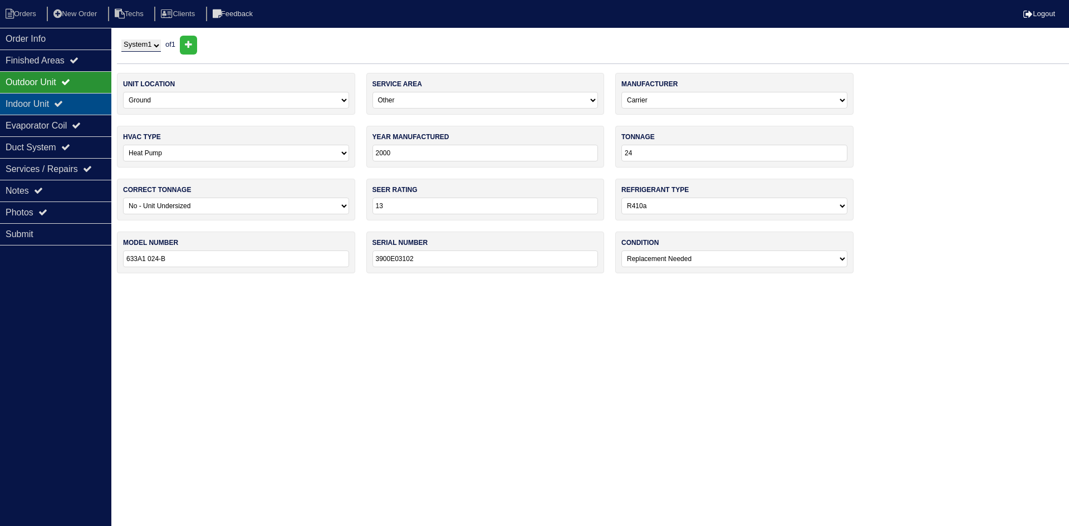
click at [87, 104] on div "Indoor Unit" at bounding box center [55, 104] width 111 height 22
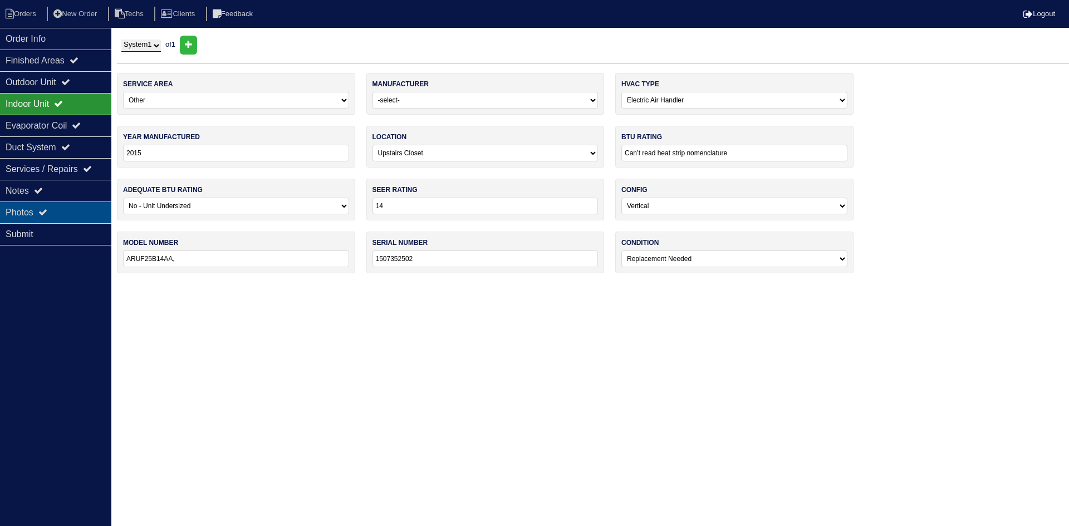
click at [53, 210] on div "Photos" at bounding box center [55, 213] width 111 height 22
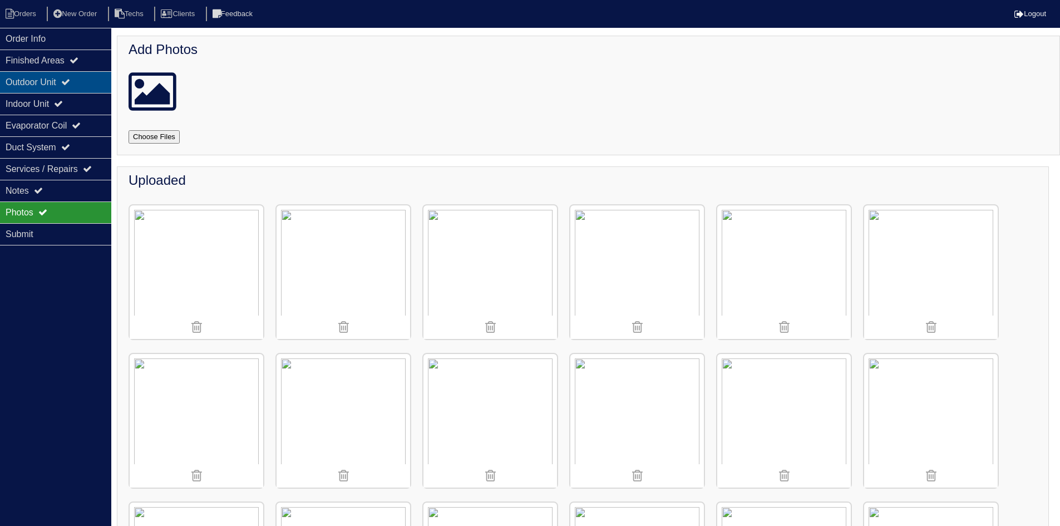
click at [63, 78] on div "Outdoor Unit" at bounding box center [55, 82] width 111 height 22
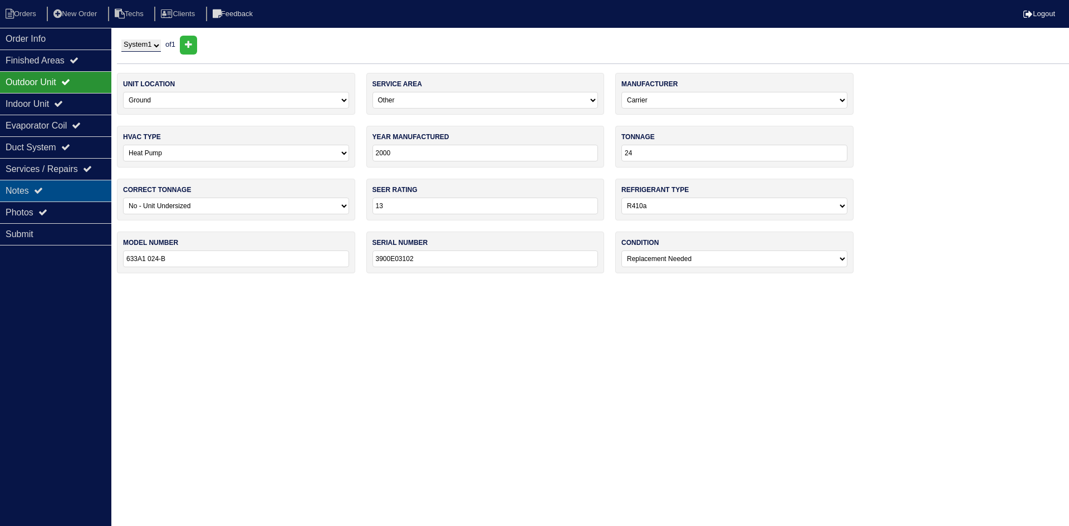
click at [50, 189] on div "Notes" at bounding box center [55, 191] width 111 height 22
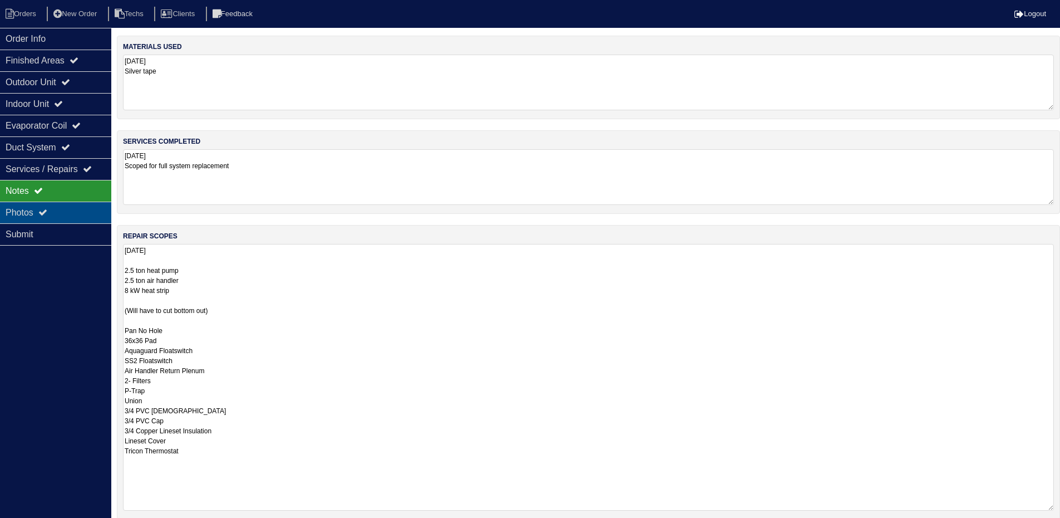
click at [55, 212] on div "Photos" at bounding box center [55, 213] width 111 height 22
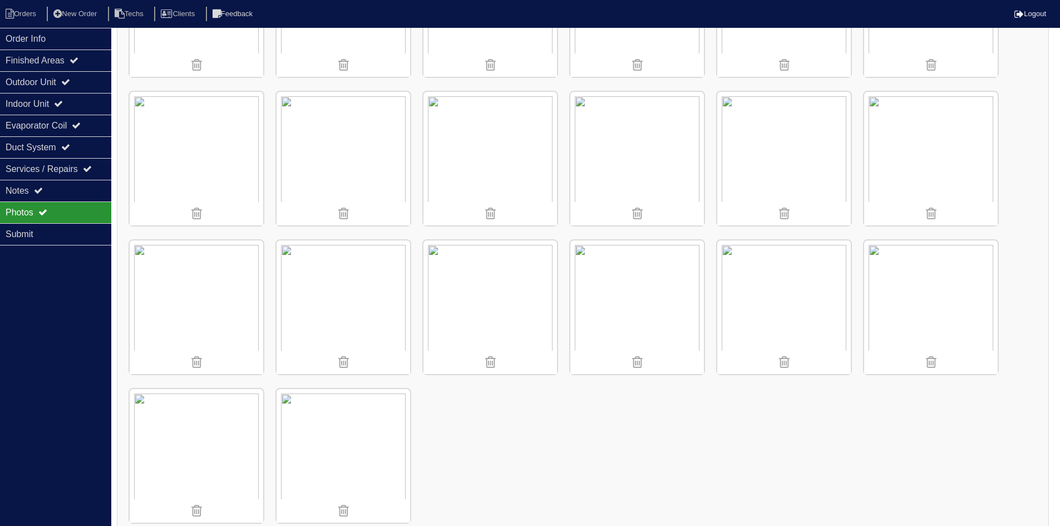
scroll to position [1911, 0]
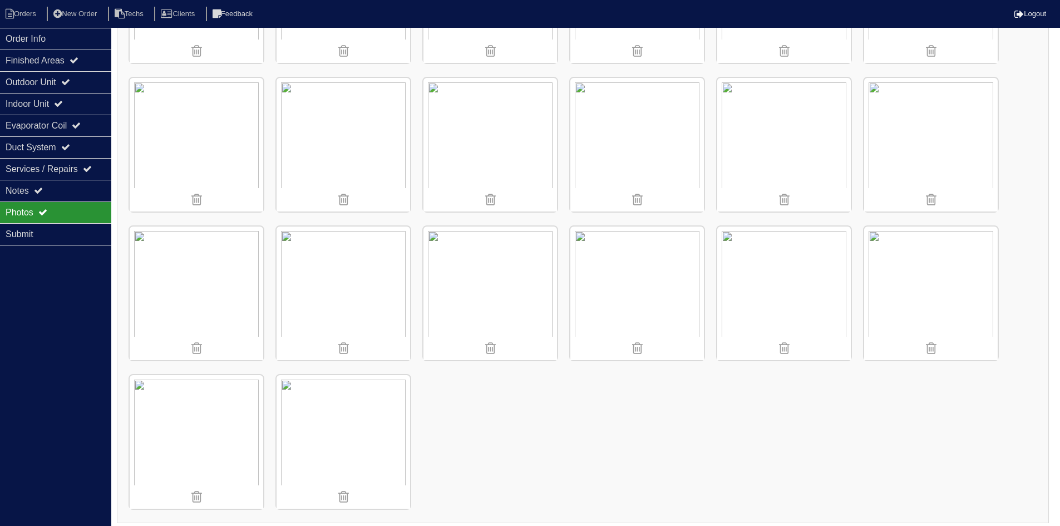
click at [775, 281] on img at bounding box center [785, 294] width 134 height 134
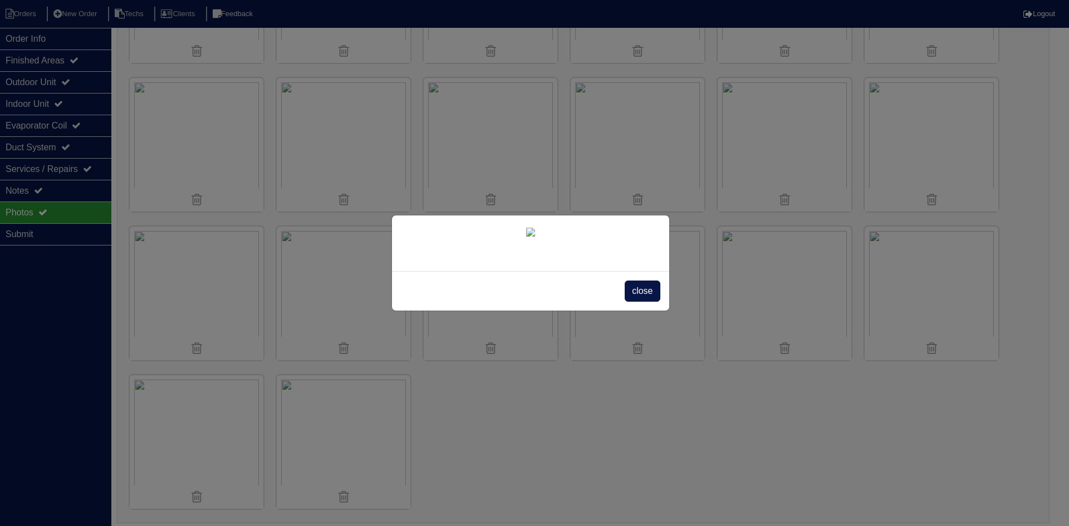
click at [642, 302] on span "close" at bounding box center [642, 291] width 35 height 21
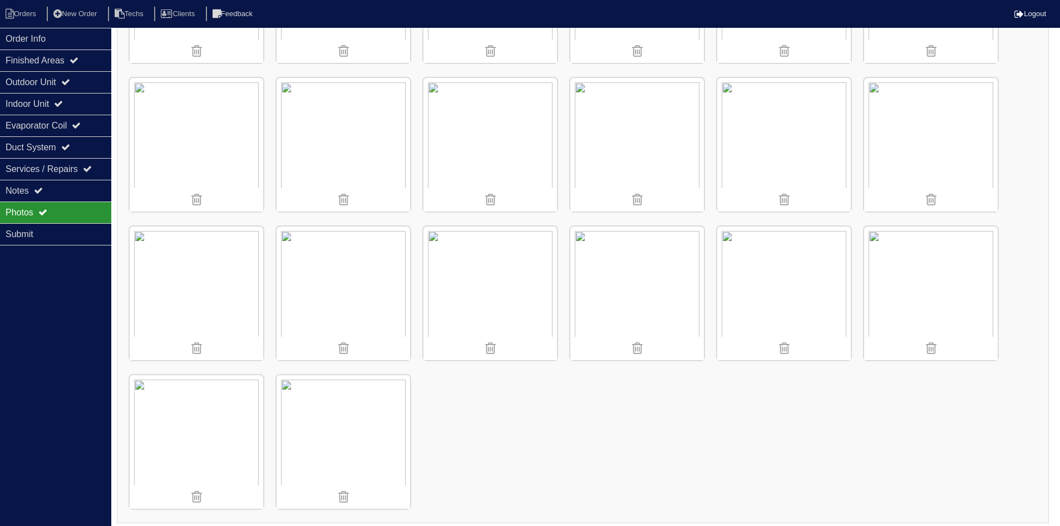
click at [788, 149] on img at bounding box center [785, 145] width 134 height 134
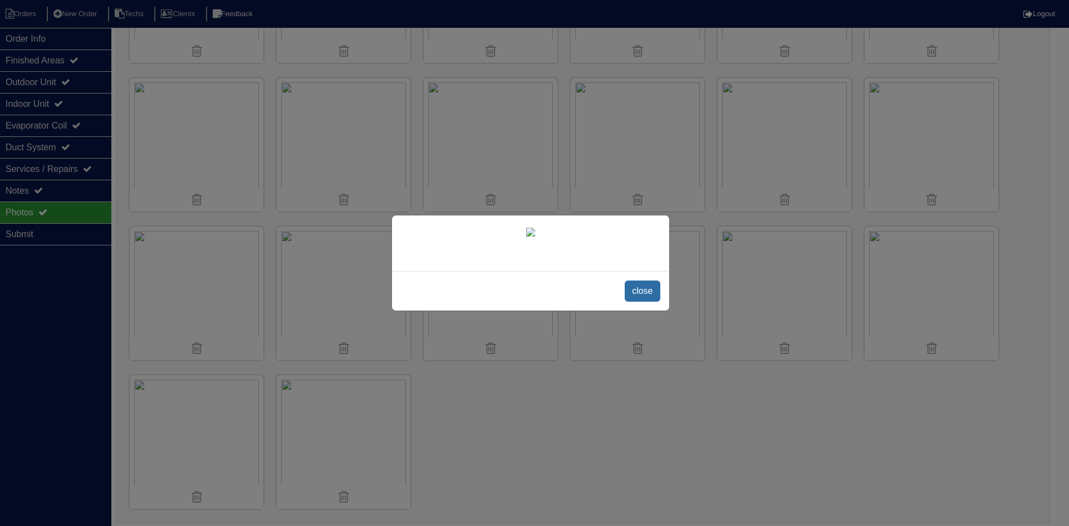
click at [647, 302] on span "close" at bounding box center [642, 291] width 35 height 21
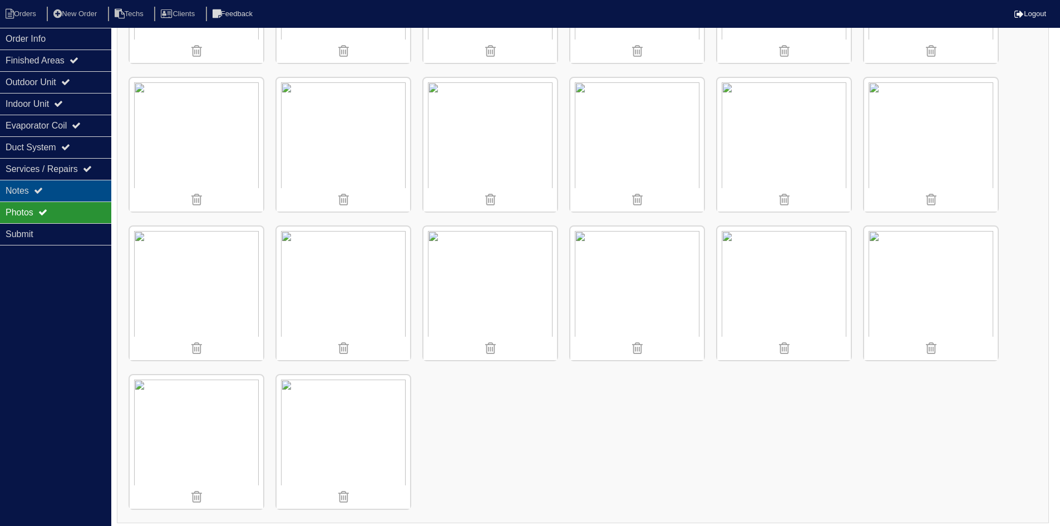
click at [66, 191] on div "Notes" at bounding box center [55, 191] width 111 height 22
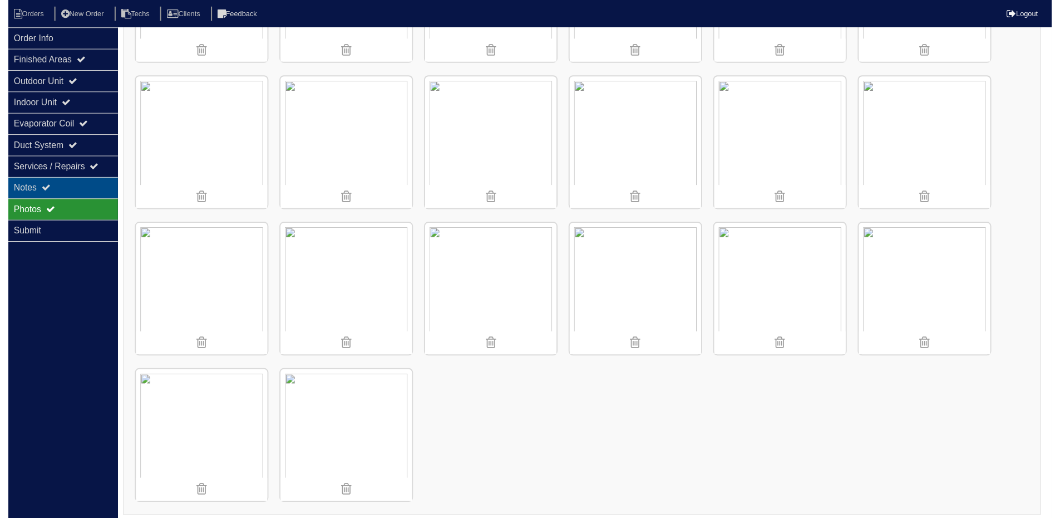
scroll to position [107, 0]
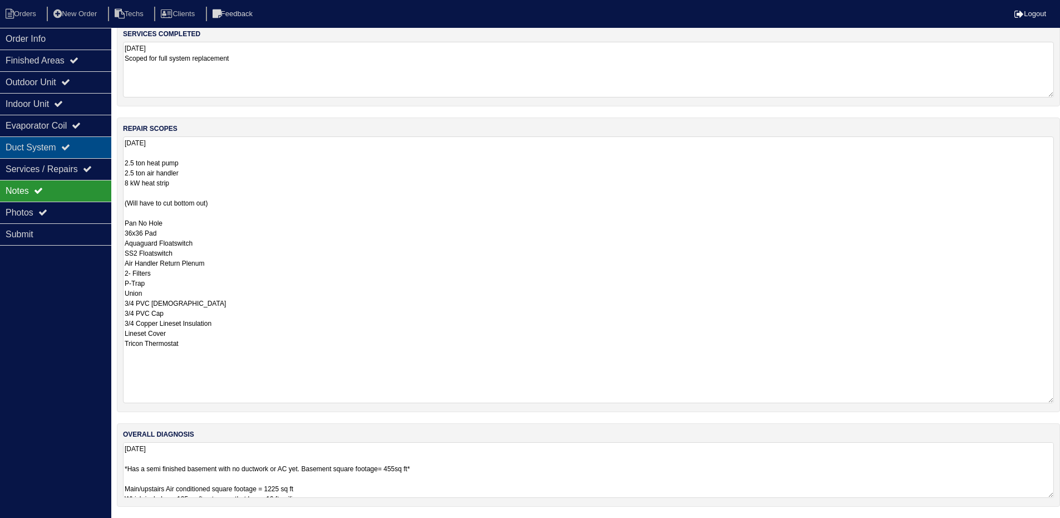
click at [84, 149] on div "Duct System" at bounding box center [55, 147] width 111 height 22
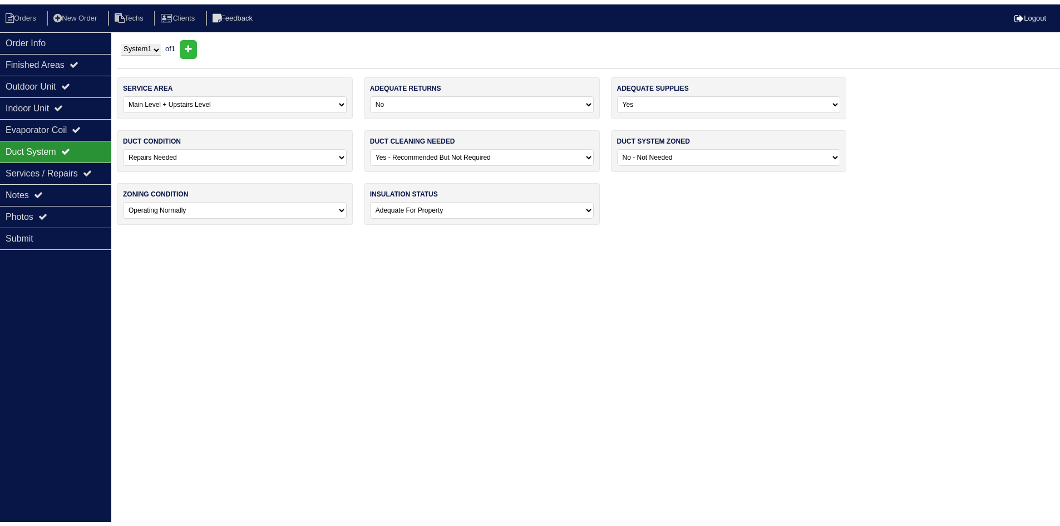
scroll to position [0, 0]
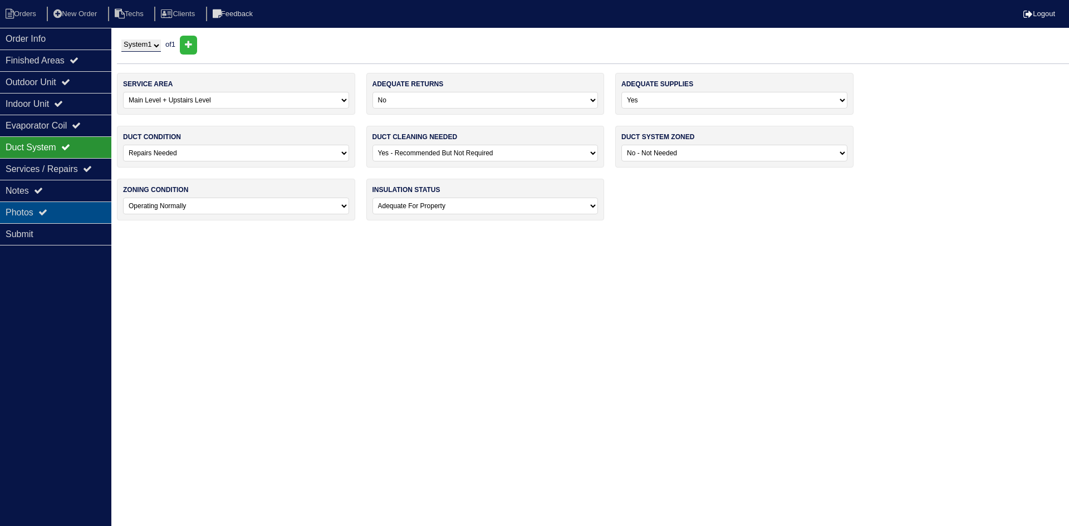
drag, startPoint x: 56, startPoint y: 207, endPoint x: 66, endPoint y: 212, distance: 11.0
click at [56, 207] on div "Photos" at bounding box center [55, 213] width 111 height 22
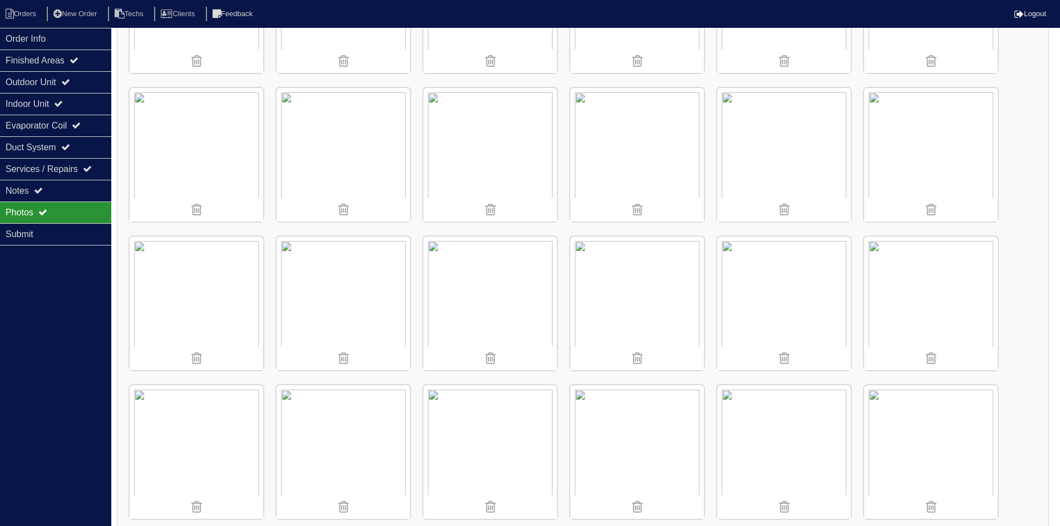
scroll to position [724, 0]
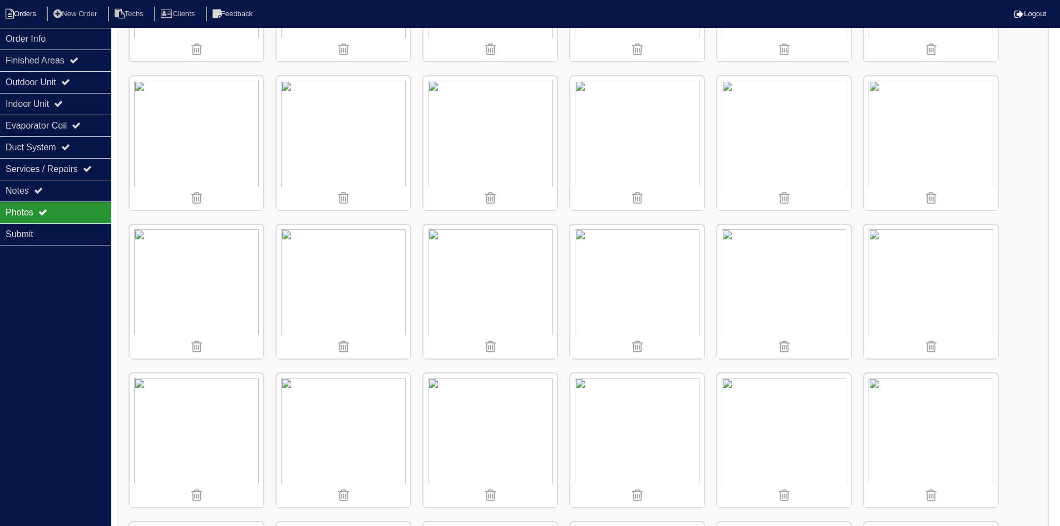
click at [27, 13] on li "Orders" at bounding box center [22, 14] width 45 height 15
select select "15"
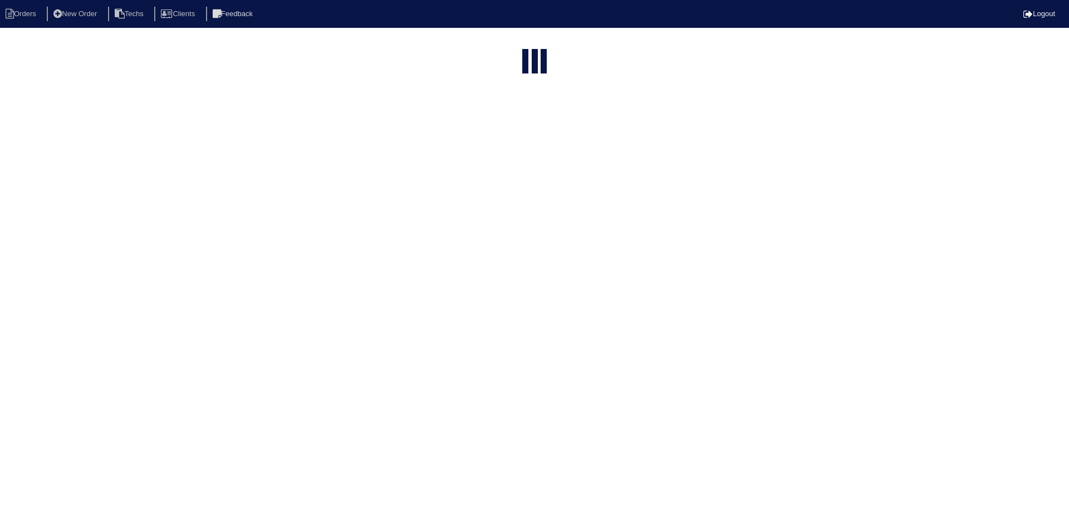
type input "3740"
select select "field complete"
select select "need to quote"
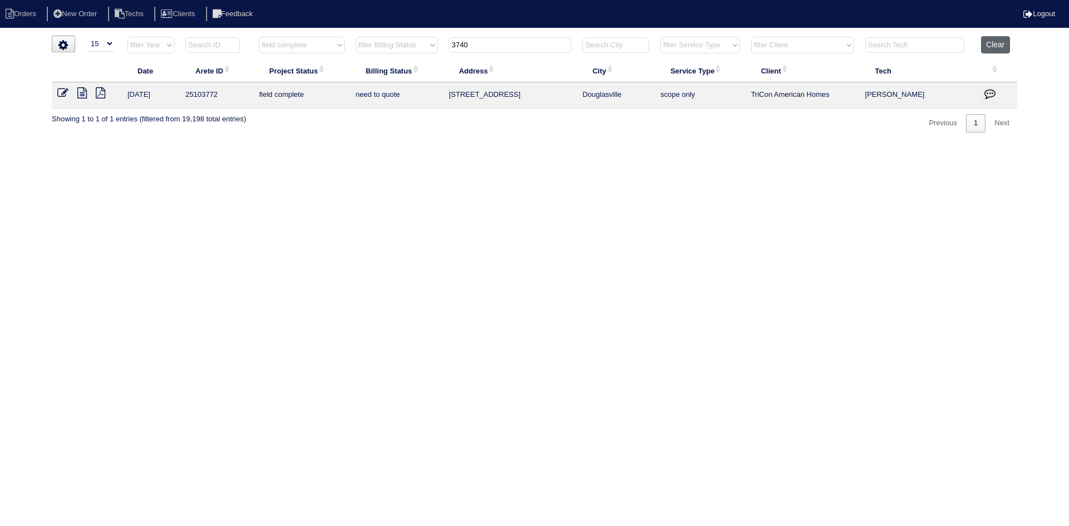
click at [995, 43] on button "Clear" at bounding box center [995, 44] width 28 height 17
select select
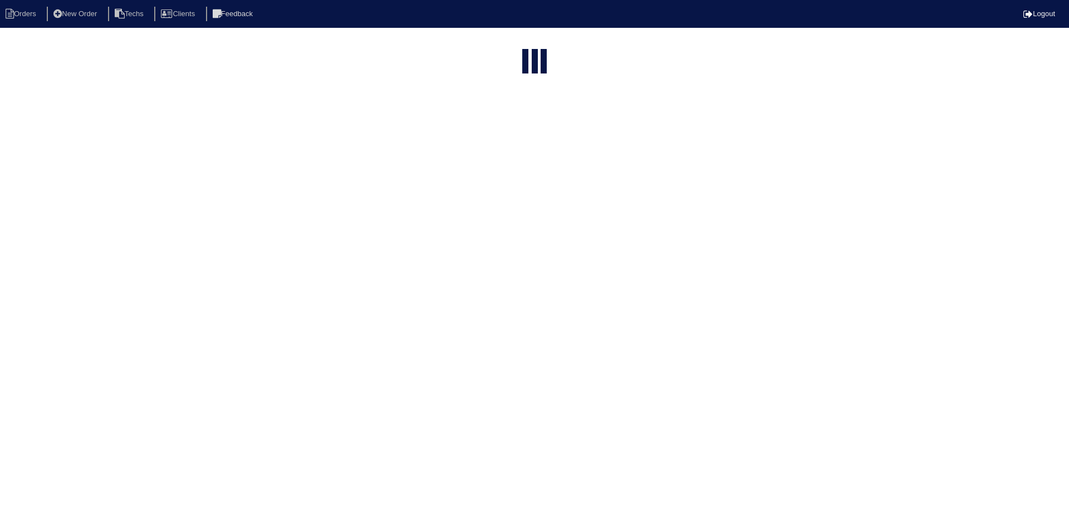
select select "15"
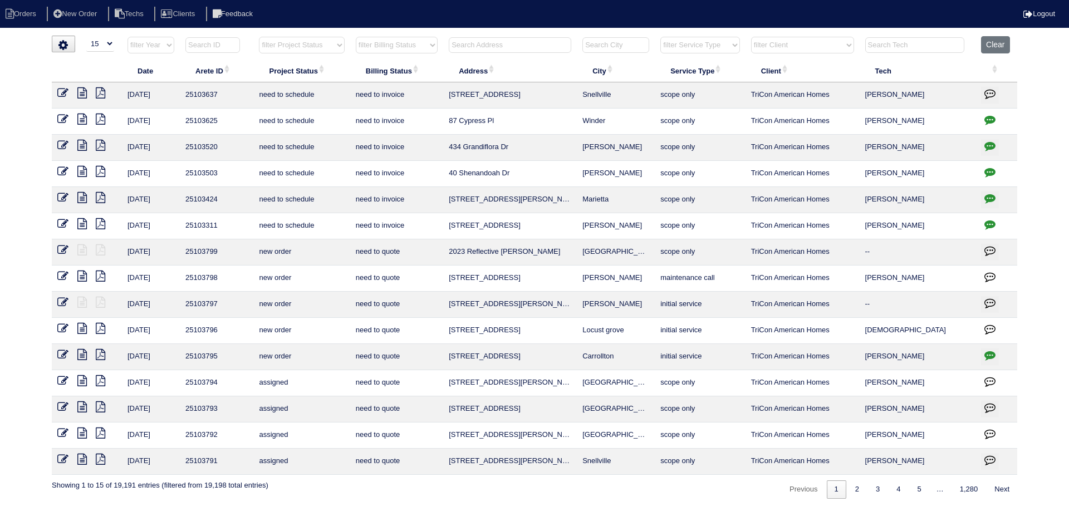
click at [496, 46] on input "text" at bounding box center [510, 45] width 122 height 16
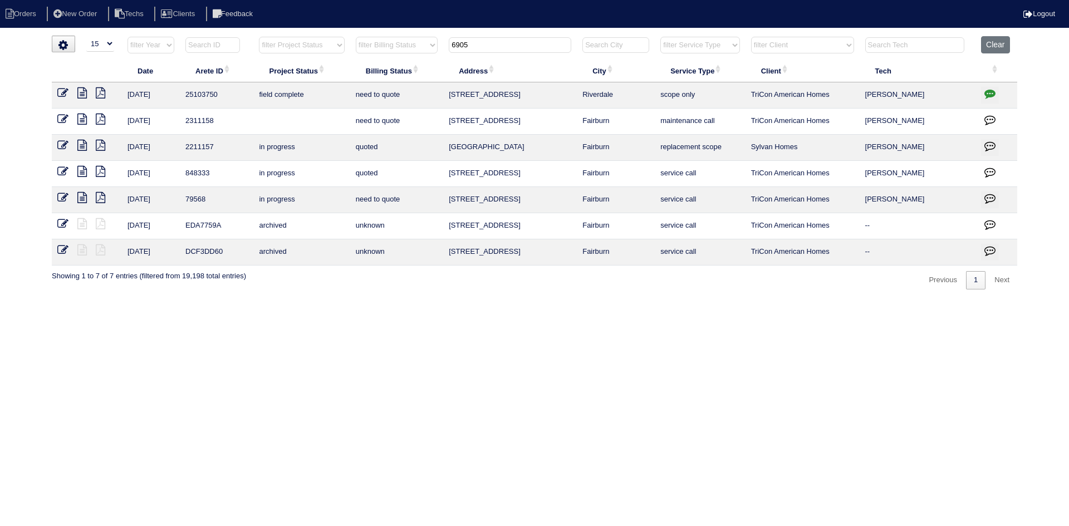
type input "6905"
click at [989, 92] on icon "button" at bounding box center [989, 93] width 11 height 11
type textarea "[DATE] - [PERSON_NAME] to send tech back out for better pics of cage to determi…"
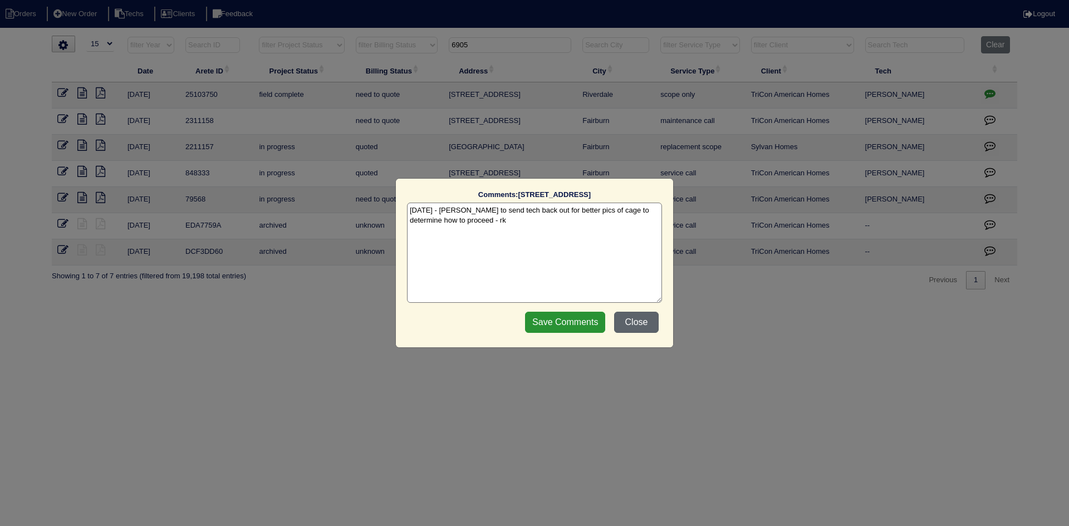
click at [632, 325] on button "Close" at bounding box center [636, 322] width 45 height 21
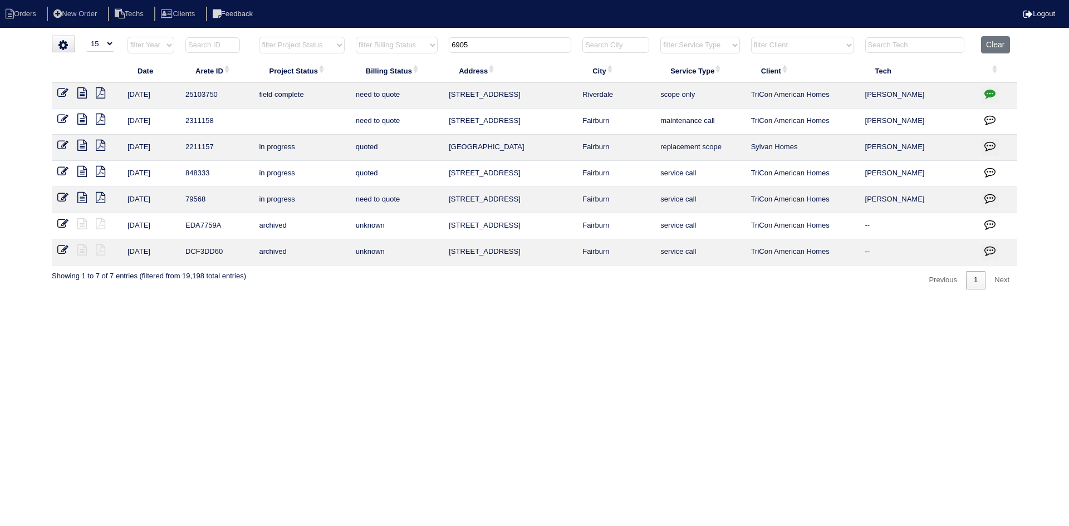
click at [82, 92] on icon at bounding box center [81, 92] width 9 height 11
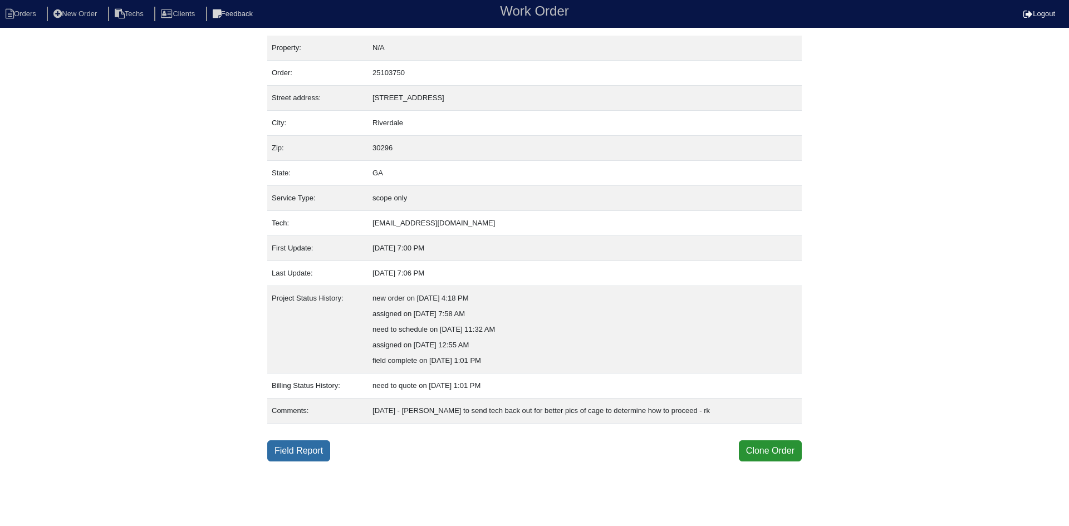
click at [298, 455] on link "Field Report" at bounding box center [298, 450] width 63 height 21
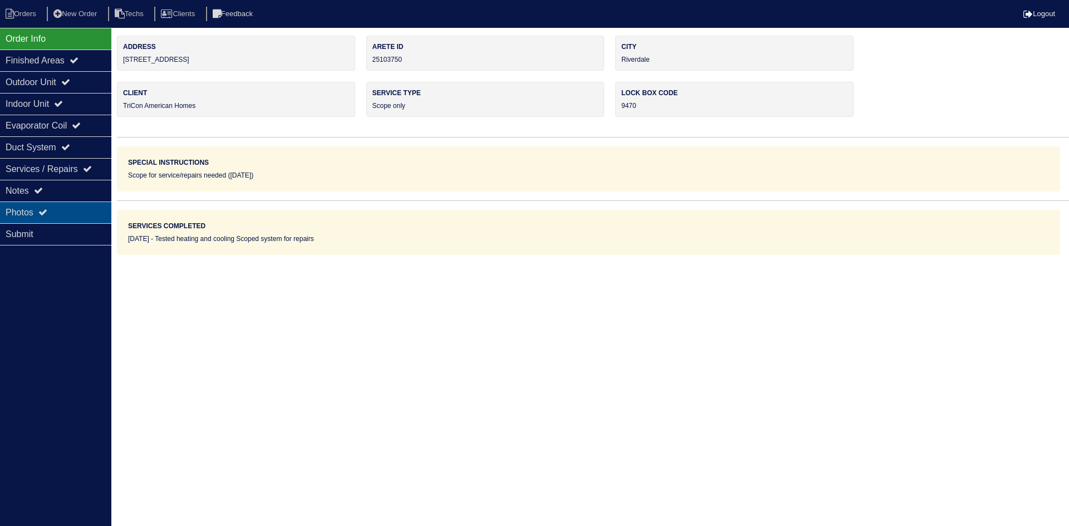
click at [74, 214] on div "Photos" at bounding box center [55, 213] width 111 height 22
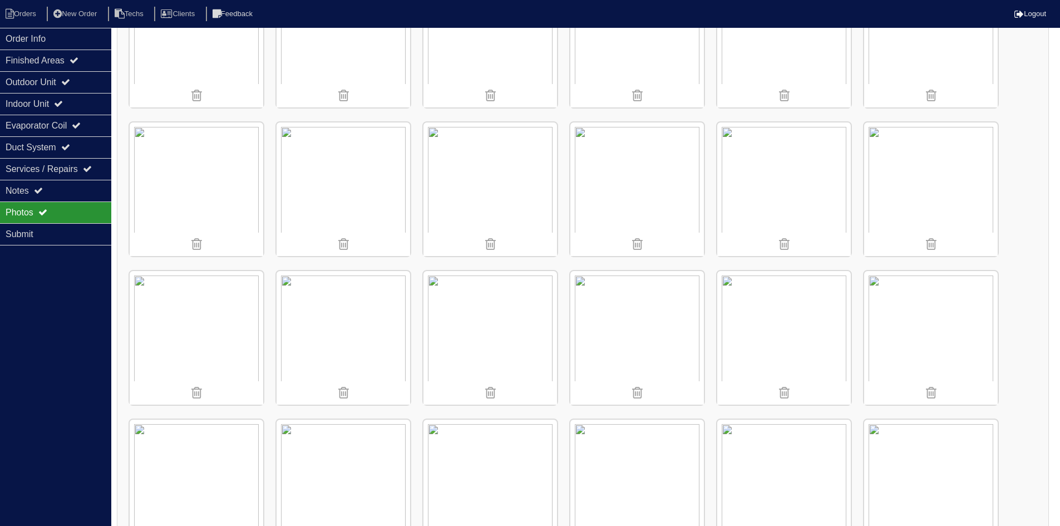
scroll to position [1447, 0]
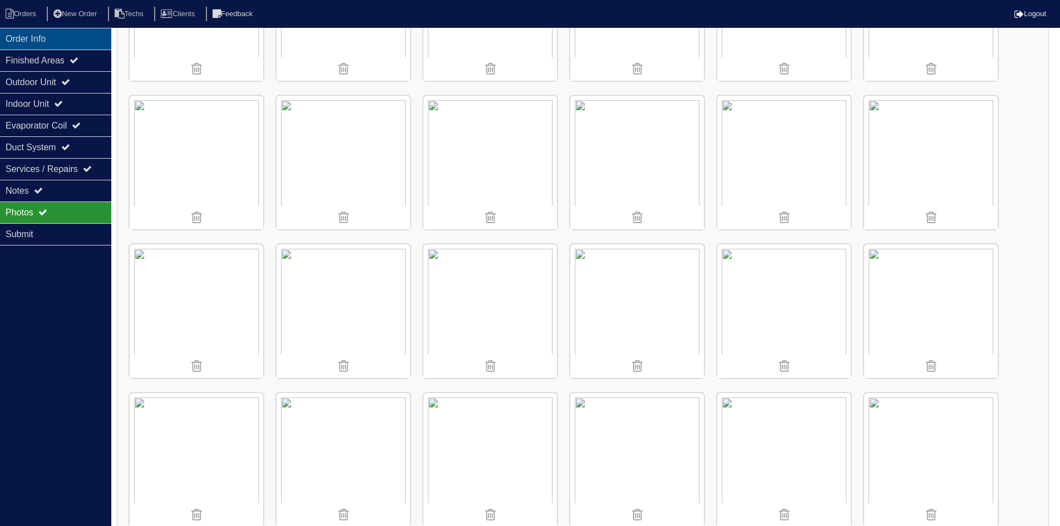
click at [78, 36] on div "Order Info" at bounding box center [55, 39] width 111 height 22
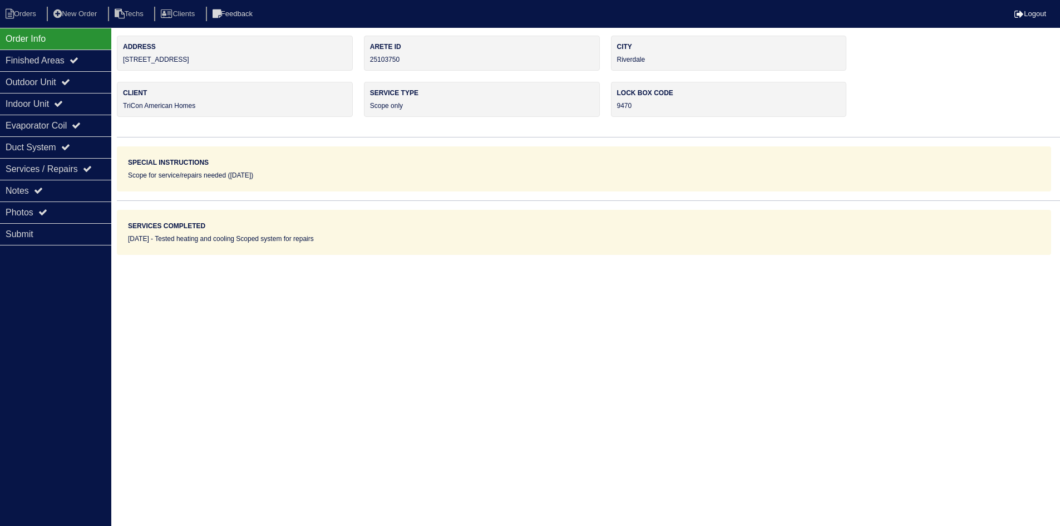
scroll to position [0, 0]
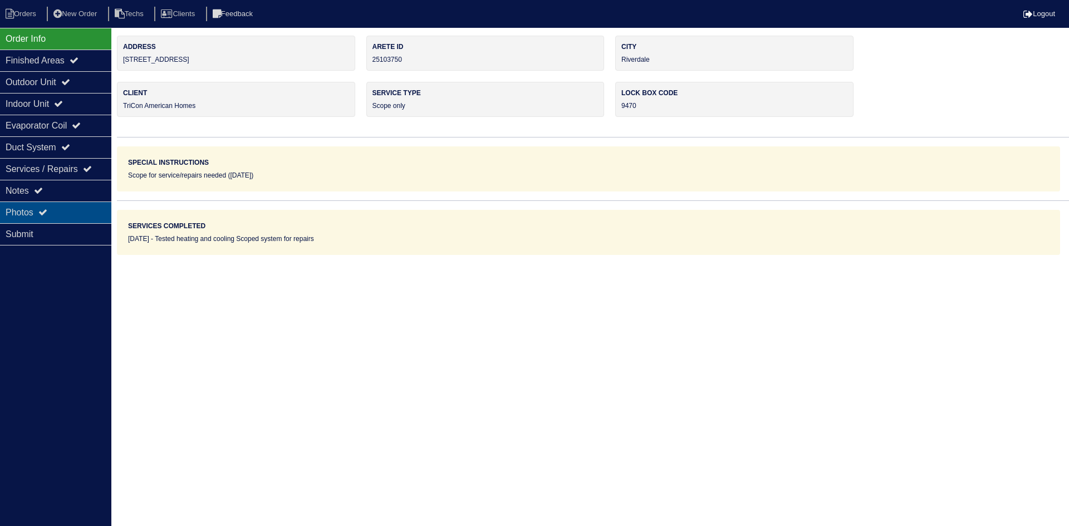
click at [47, 210] on icon at bounding box center [42, 212] width 9 height 9
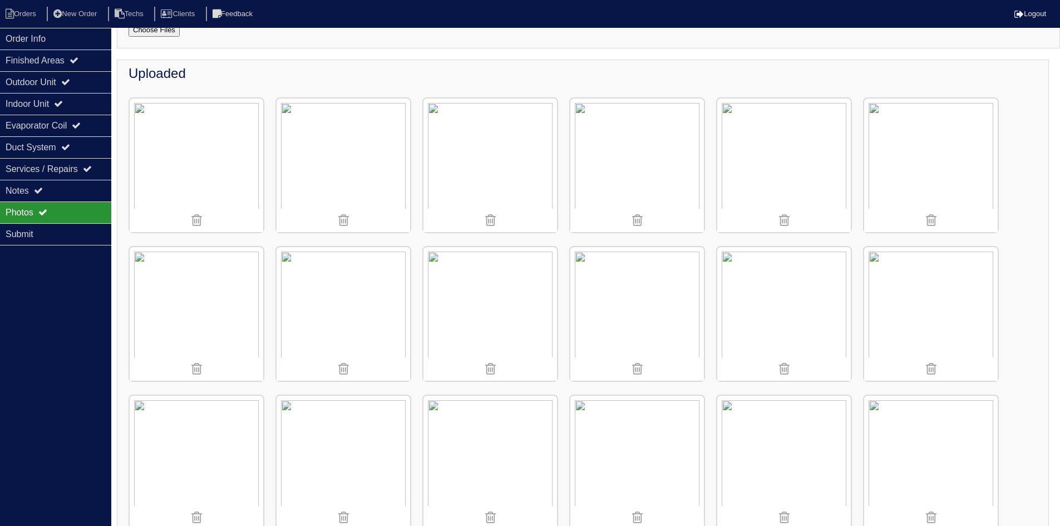
scroll to position [111, 0]
click at [630, 178] on img at bounding box center [638, 161] width 134 height 134
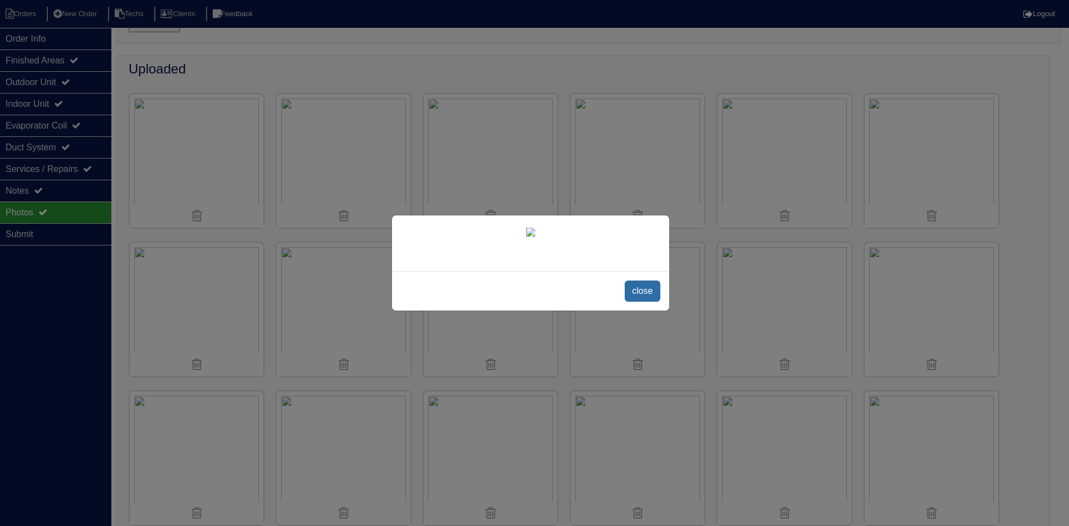
click at [639, 287] on span "close" at bounding box center [642, 291] width 35 height 21
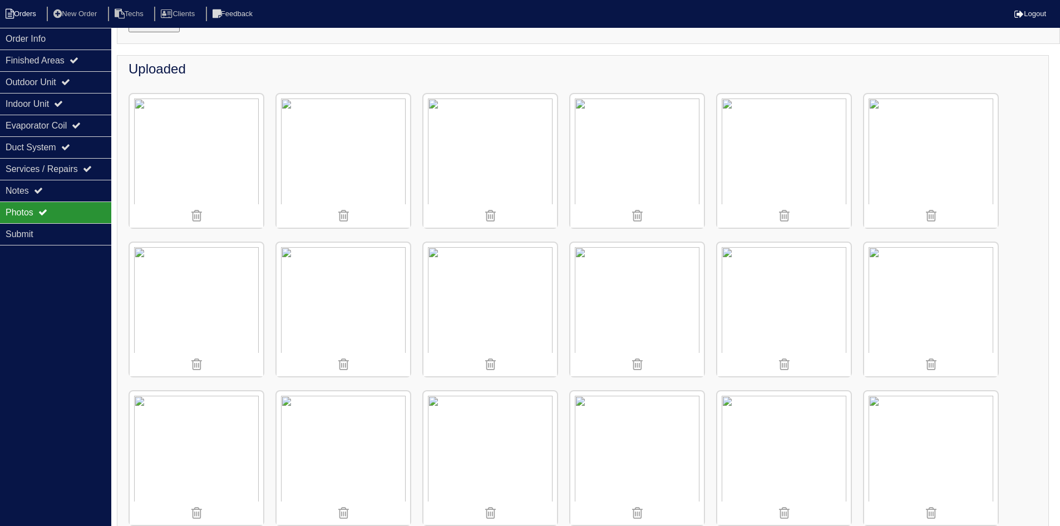
click at [25, 18] on li "Orders" at bounding box center [22, 14] width 45 height 15
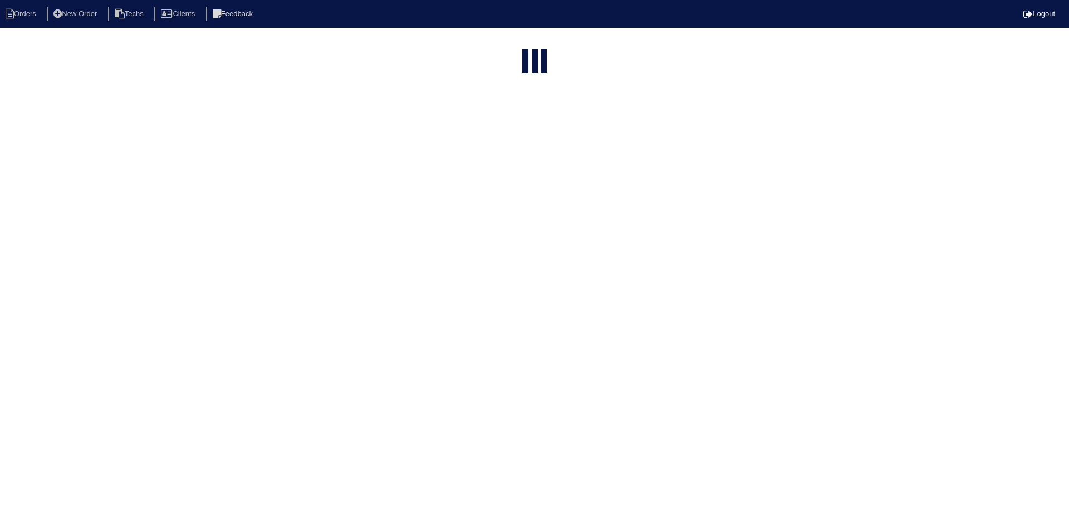
select select "15"
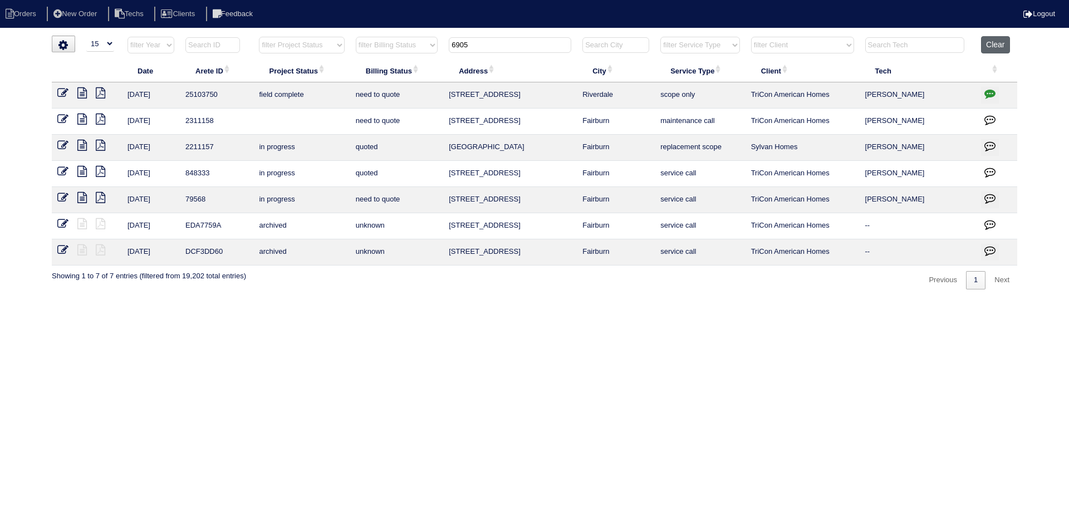
click at [990, 45] on button "Clear" at bounding box center [995, 44] width 28 height 17
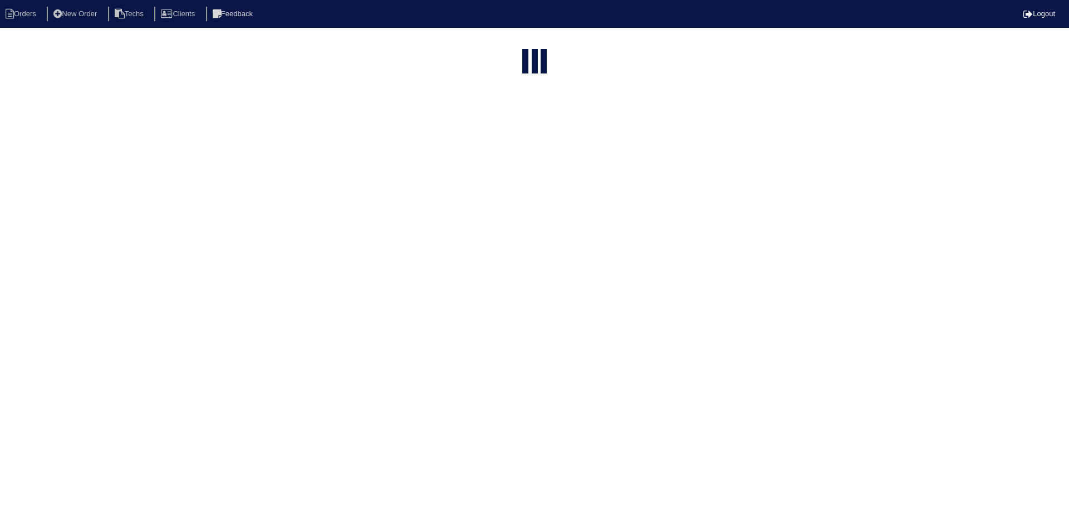
select select "15"
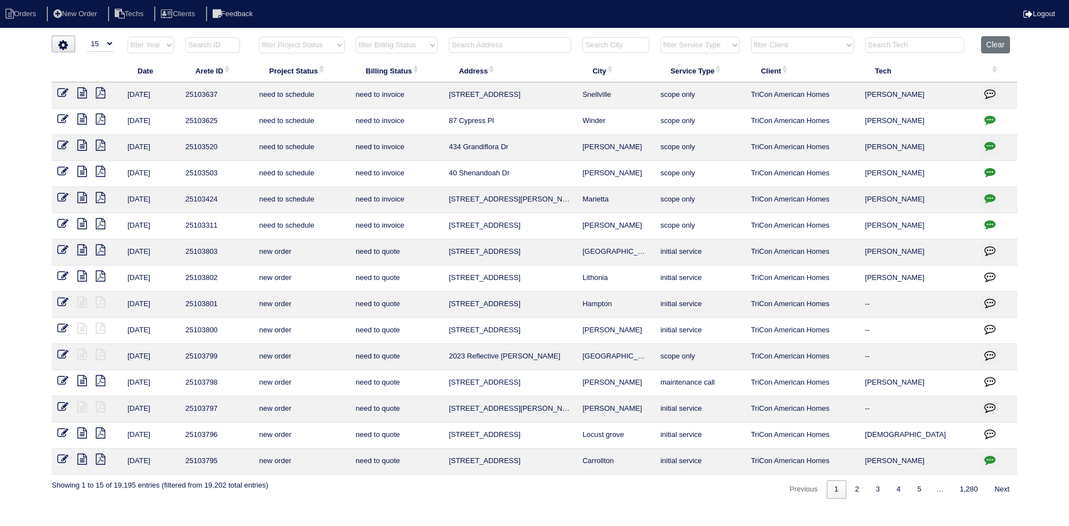
click at [284, 45] on select "filter Project Status -- Any Project Status -- new order assigned in progress f…" at bounding box center [301, 45] width 85 height 17
click at [259, 37] on select "filter Project Status -- Any Project Status -- new order assigned in progress f…" at bounding box center [301, 45] width 85 height 17
select select "field complete"
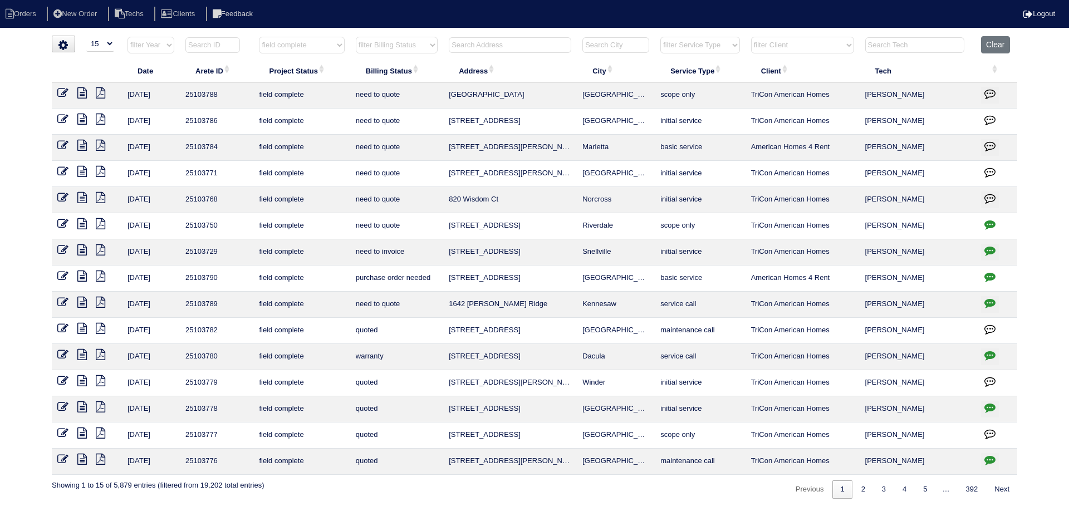
drag, startPoint x: 414, startPoint y: 46, endPoint x: 414, endPoint y: 52, distance: 5.6
click at [414, 46] on select "filter Billing Status -- Any Billing Status -- need to quote quoted need to inv…" at bounding box center [397, 45] width 82 height 17
select select "need to quote"
click at [356, 37] on select "filter Billing Status -- Any Billing Status -- need to quote quoted need to inv…" at bounding box center [397, 45] width 82 height 17
select select "field complete"
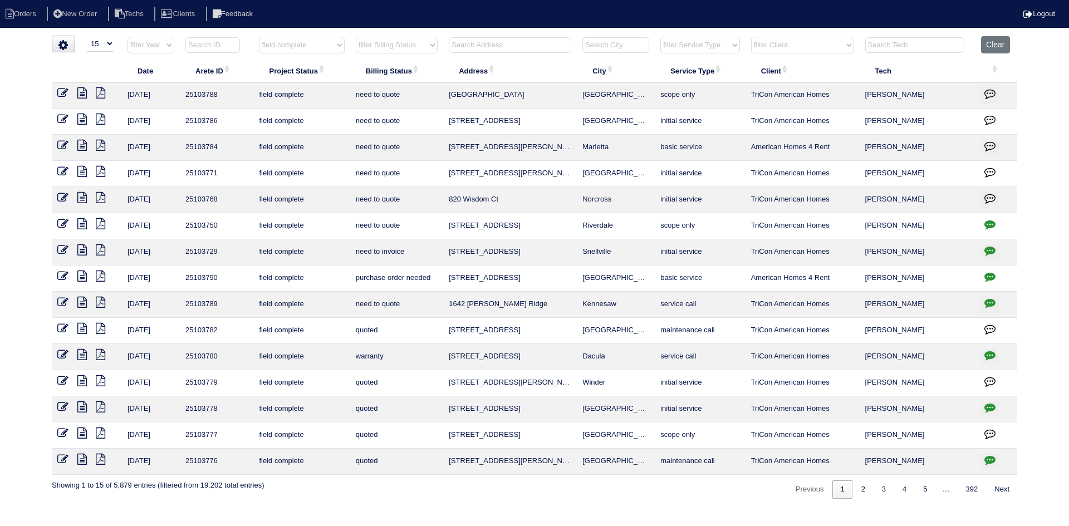
select select "need to quote"
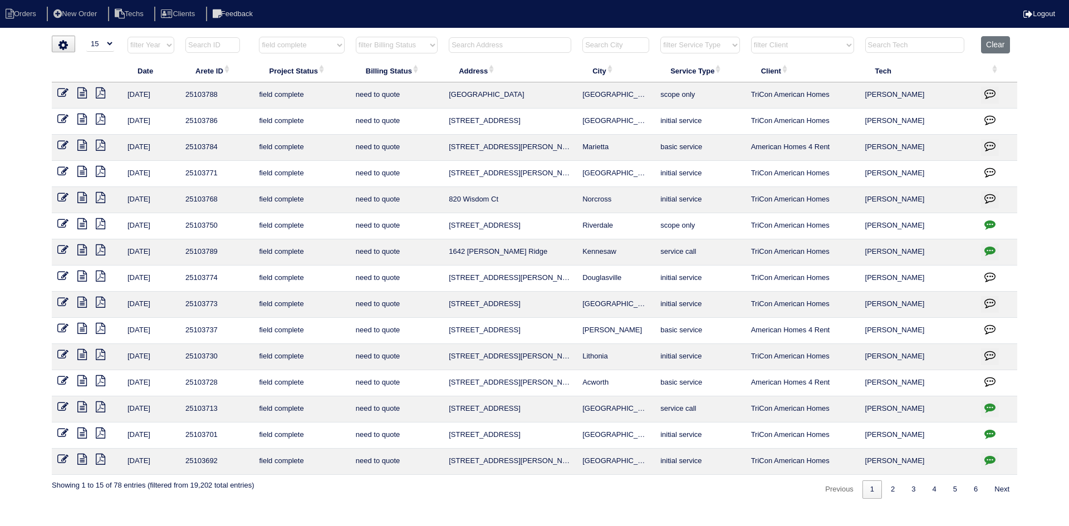
click at [81, 304] on icon at bounding box center [81, 302] width 9 height 11
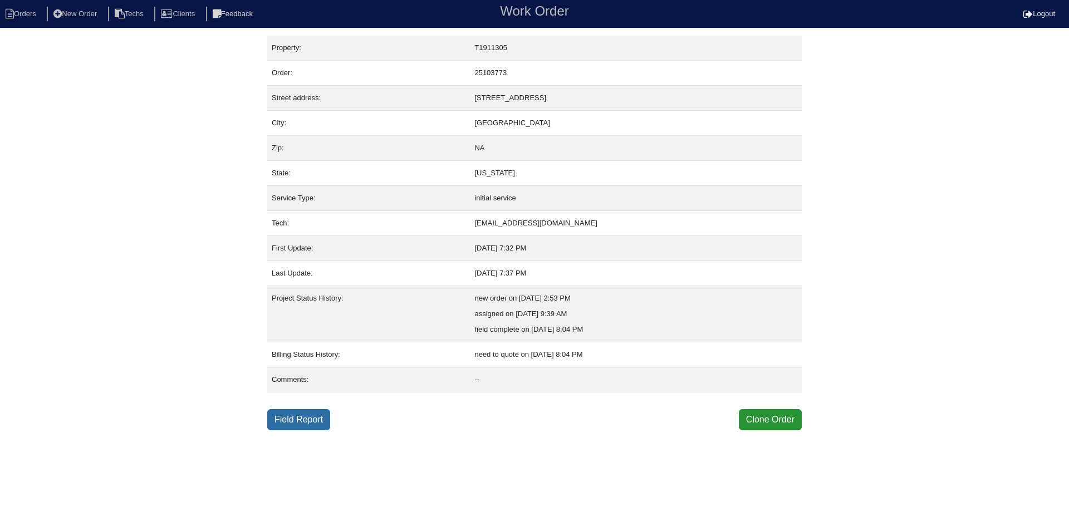
click at [309, 416] on link "Field Report" at bounding box center [298, 419] width 63 height 21
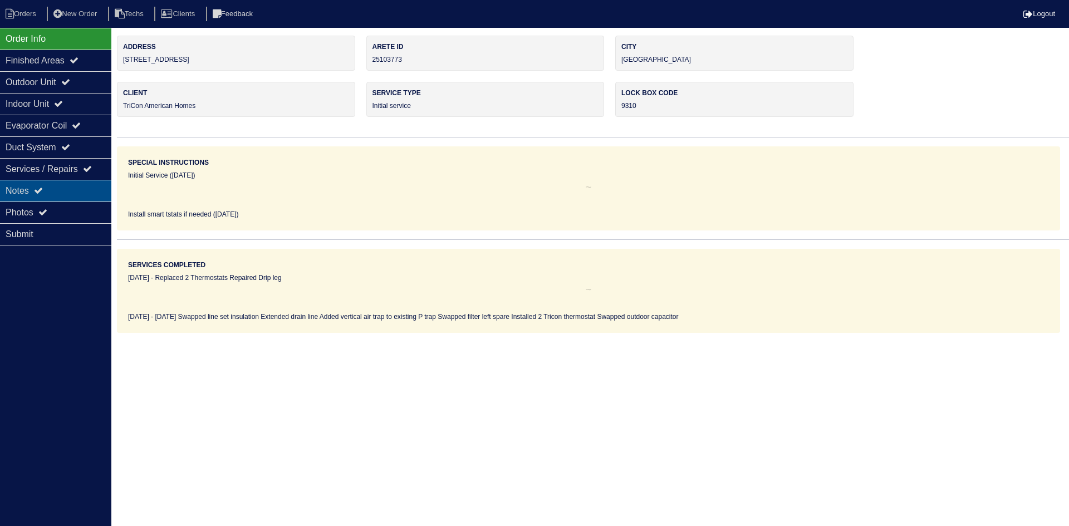
click at [43, 187] on icon at bounding box center [38, 190] width 9 height 9
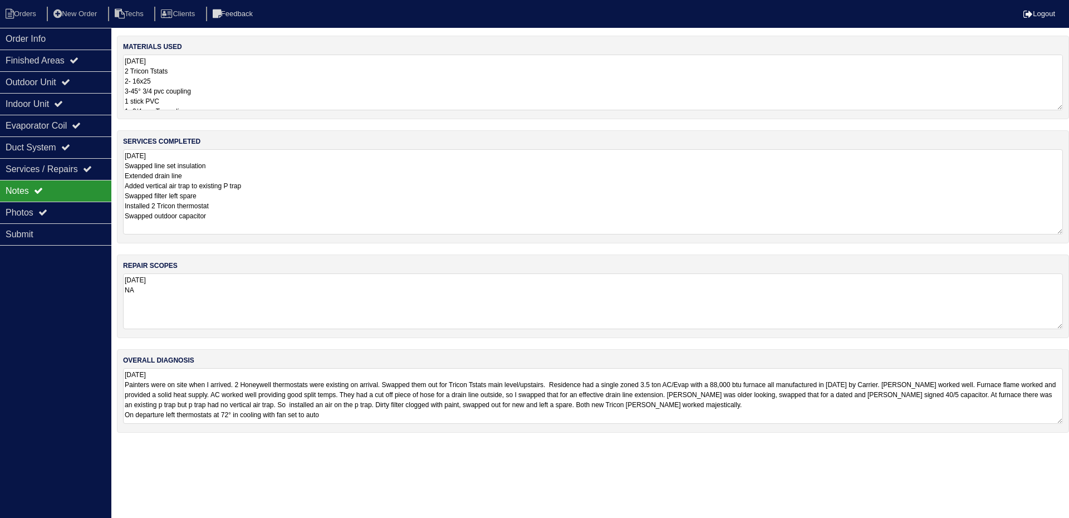
drag, startPoint x: 1060, startPoint y: 200, endPoint x: 1067, endPoint y: 230, distance: 30.2
click at [1067, 230] on div "services completed 10.14.25 Swapped line set insulation Extended drain line Add…" at bounding box center [593, 186] width 952 height 113
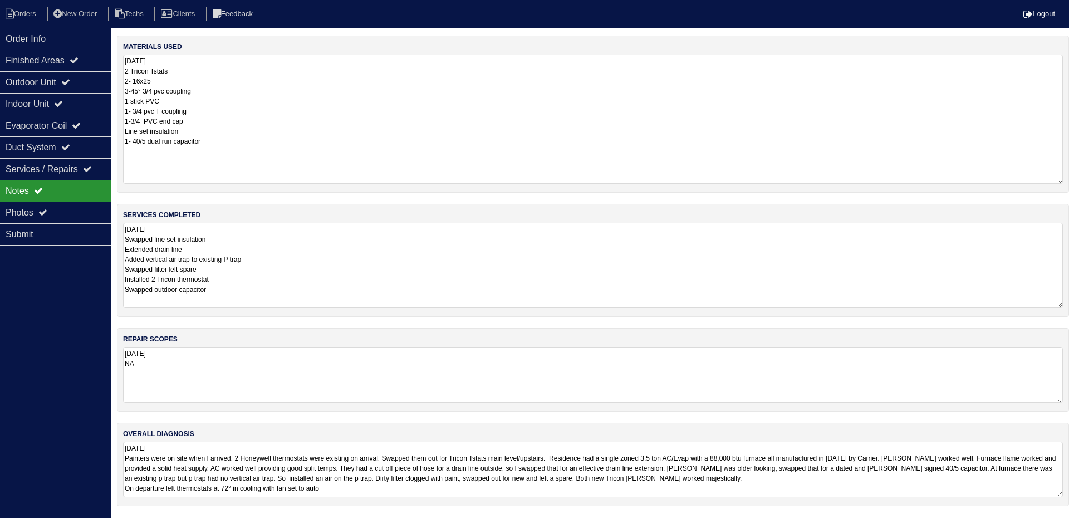
drag, startPoint x: 1059, startPoint y: 107, endPoint x: 1052, endPoint y: 168, distance: 61.1
click at [1067, 178] on div "materials used 10.14.25 2 Tricon Tstats 2- 16x25 3-45° 3/4 pvc coupling 1 stick…" at bounding box center [593, 114] width 952 height 157
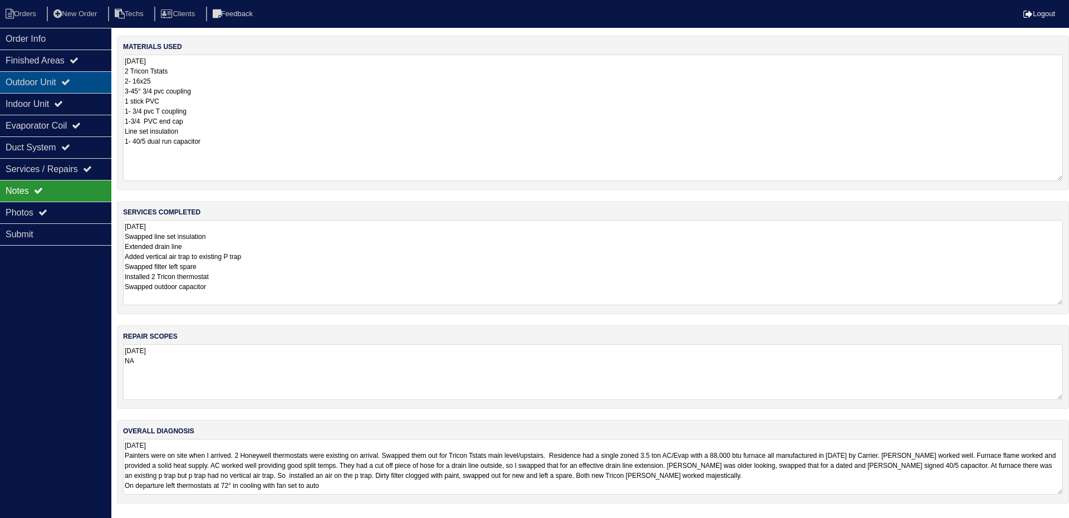
click at [51, 77] on div "Outdoor Unit" at bounding box center [55, 82] width 111 height 22
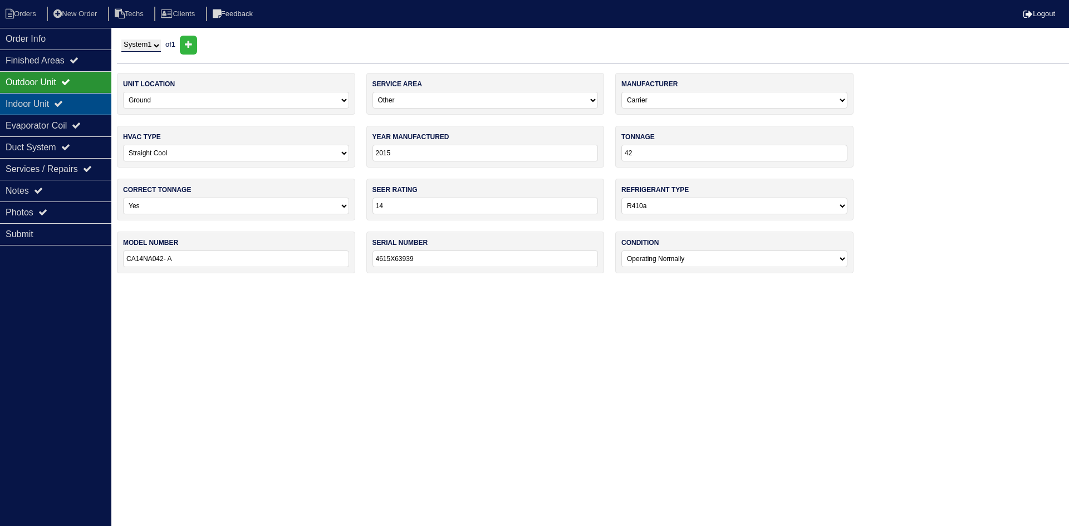
click at [86, 101] on div "Indoor Unit" at bounding box center [55, 104] width 111 height 22
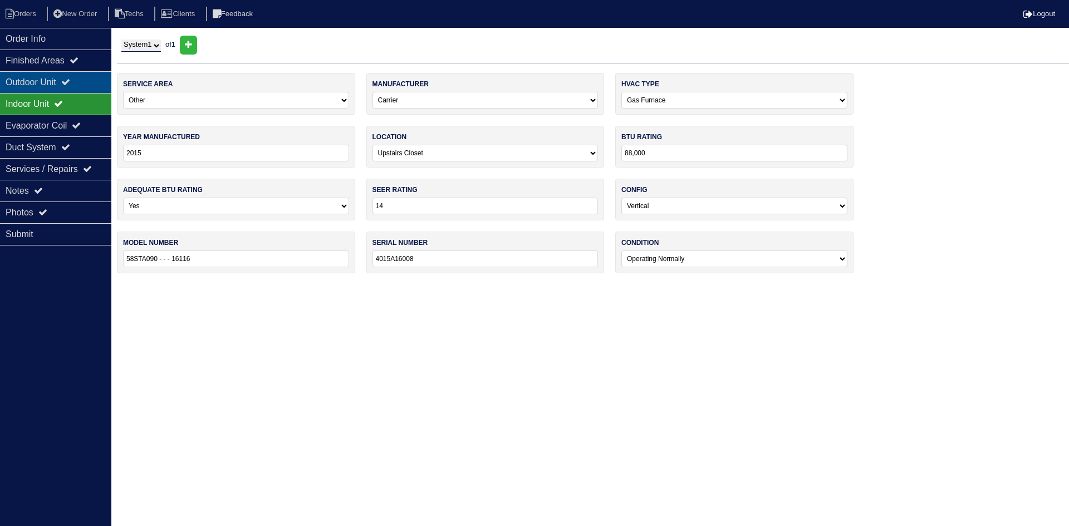
click at [86, 83] on div "Outdoor Unit" at bounding box center [55, 82] width 111 height 22
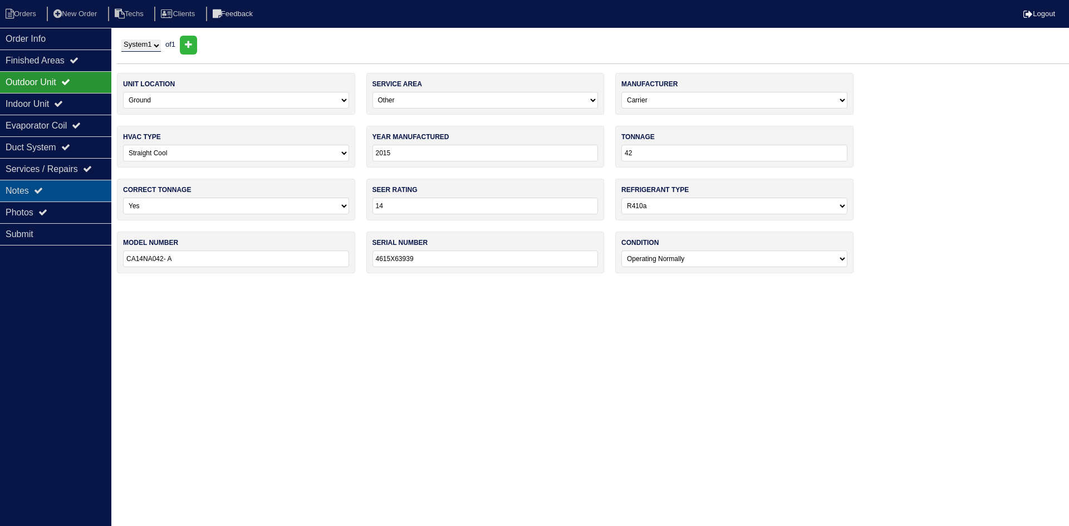
click at [21, 195] on div "Notes" at bounding box center [55, 191] width 111 height 22
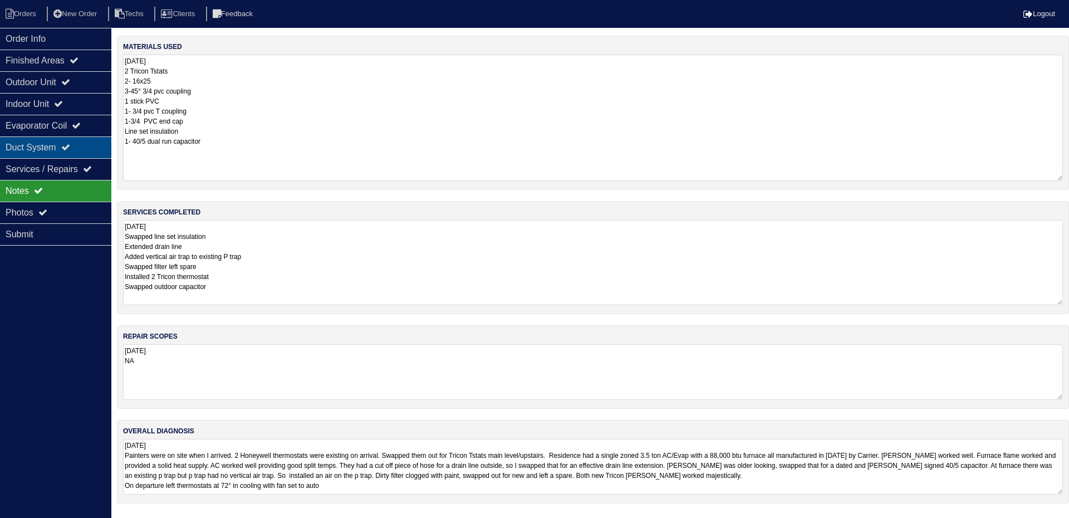
click at [66, 144] on div "Duct System" at bounding box center [55, 147] width 111 height 22
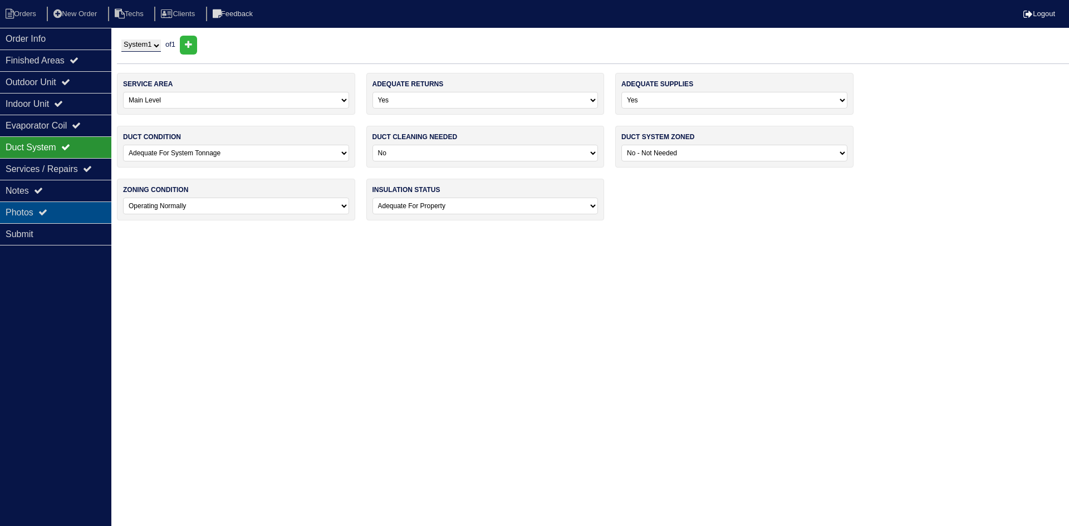
click at [68, 209] on div "Photos" at bounding box center [55, 213] width 111 height 22
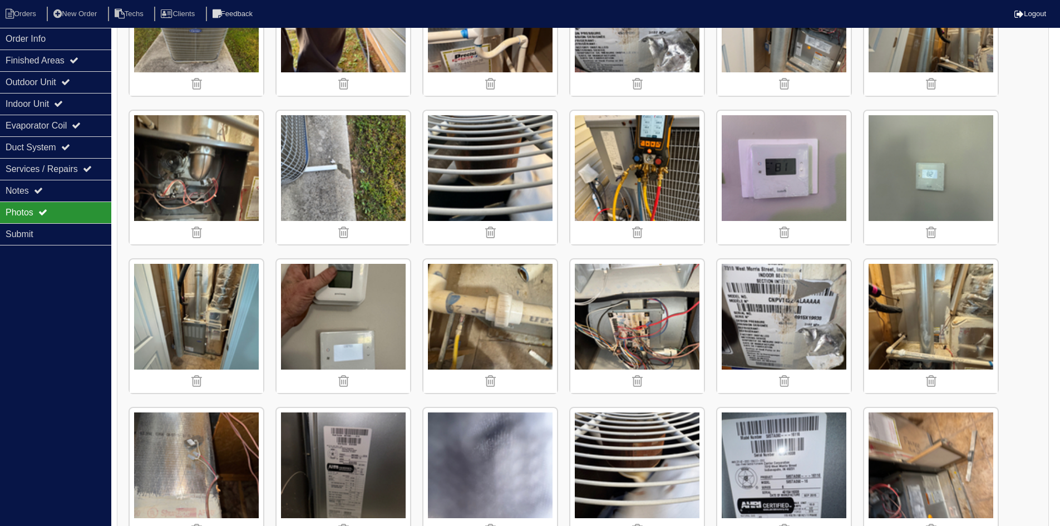
scroll to position [522, 0]
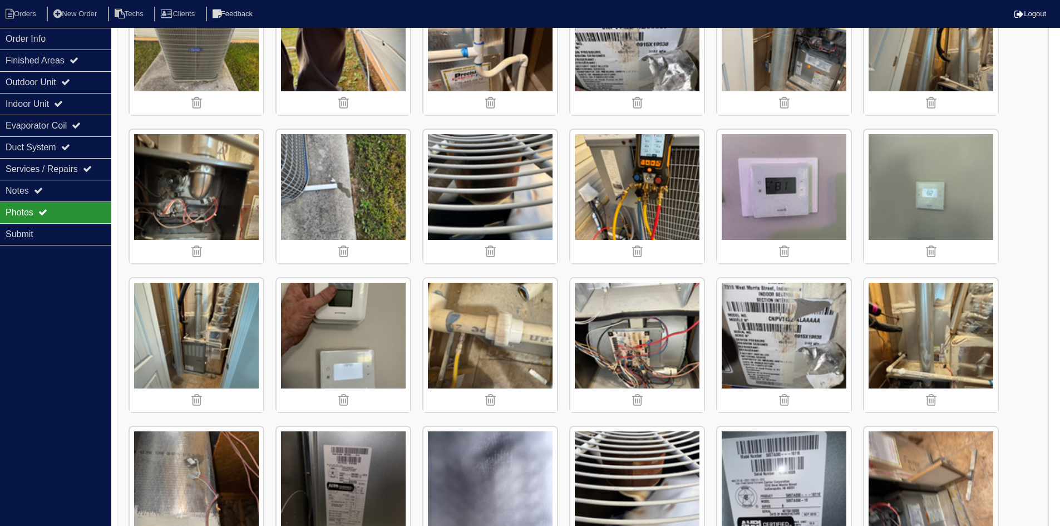
click at [897, 365] on img at bounding box center [931, 345] width 134 height 134
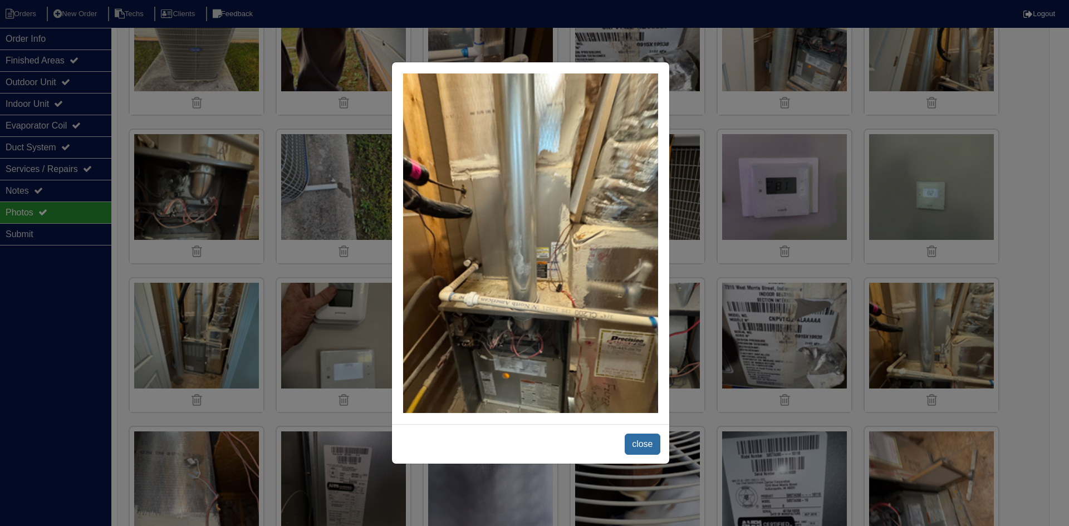
click at [642, 441] on span "close" at bounding box center [642, 444] width 35 height 21
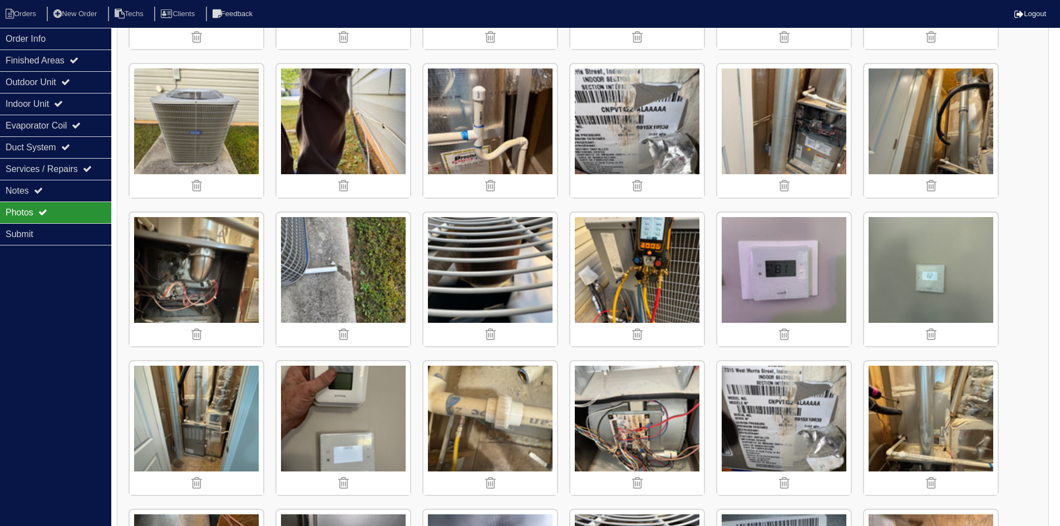
scroll to position [466, 0]
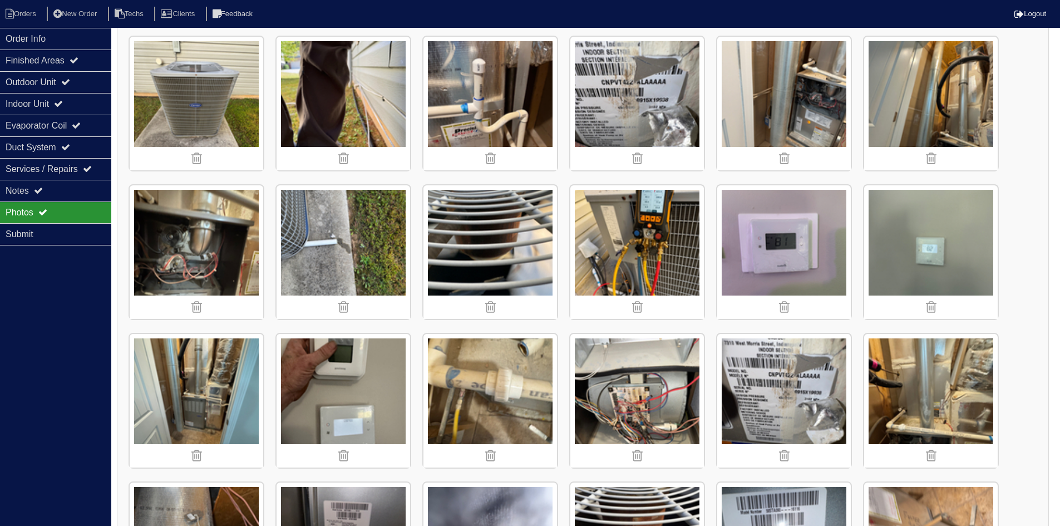
click at [480, 390] on img at bounding box center [491, 401] width 134 height 134
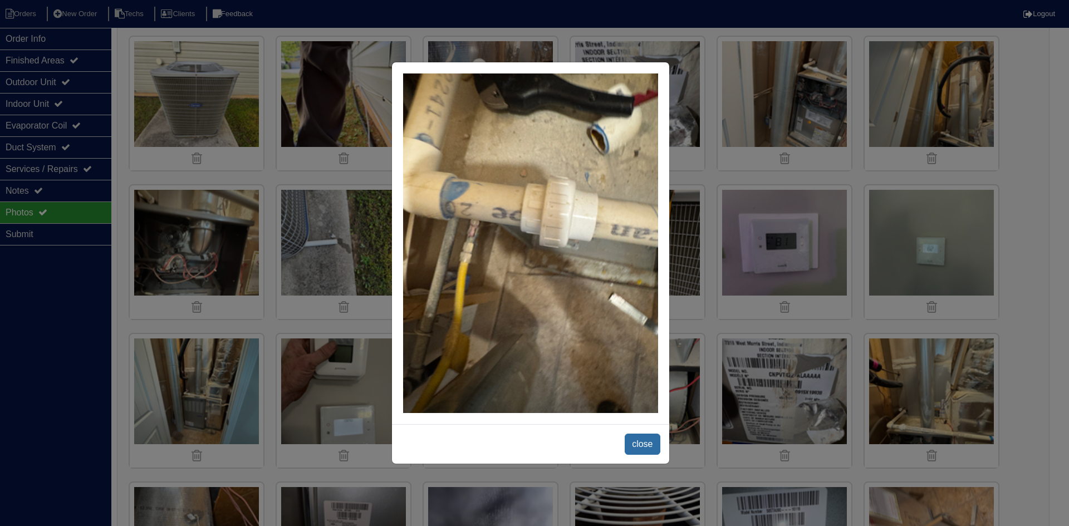
click at [640, 439] on span "close" at bounding box center [642, 444] width 35 height 21
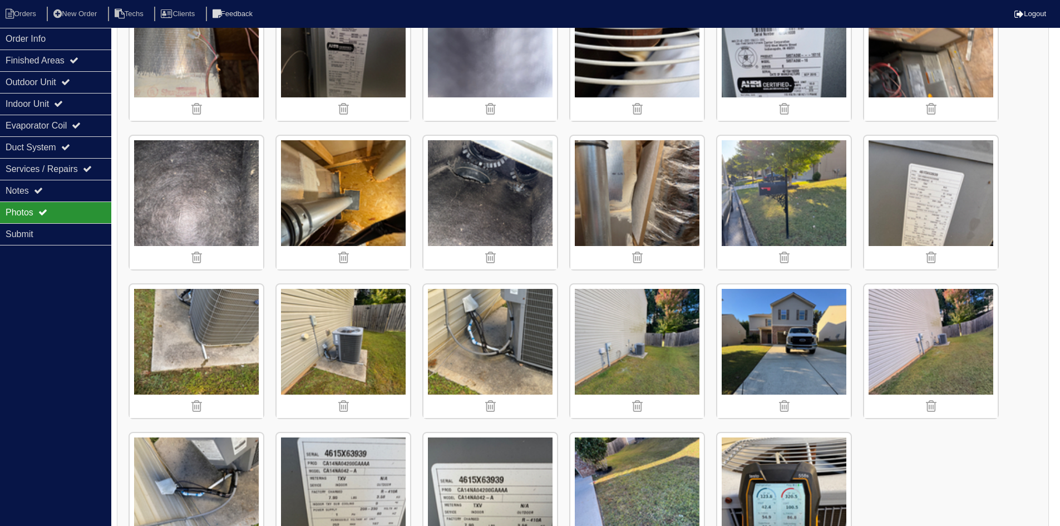
scroll to position [967, 0]
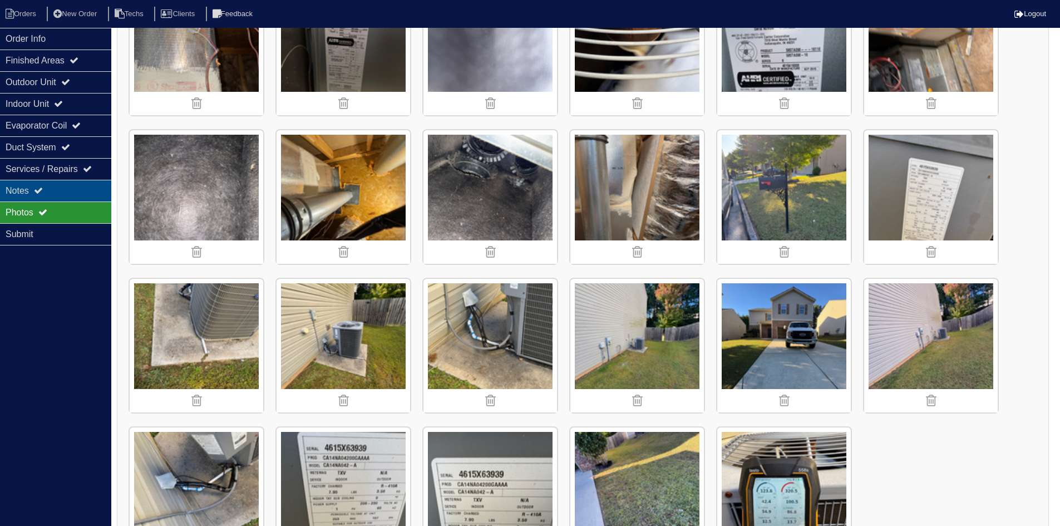
click at [43, 192] on icon at bounding box center [38, 190] width 9 height 9
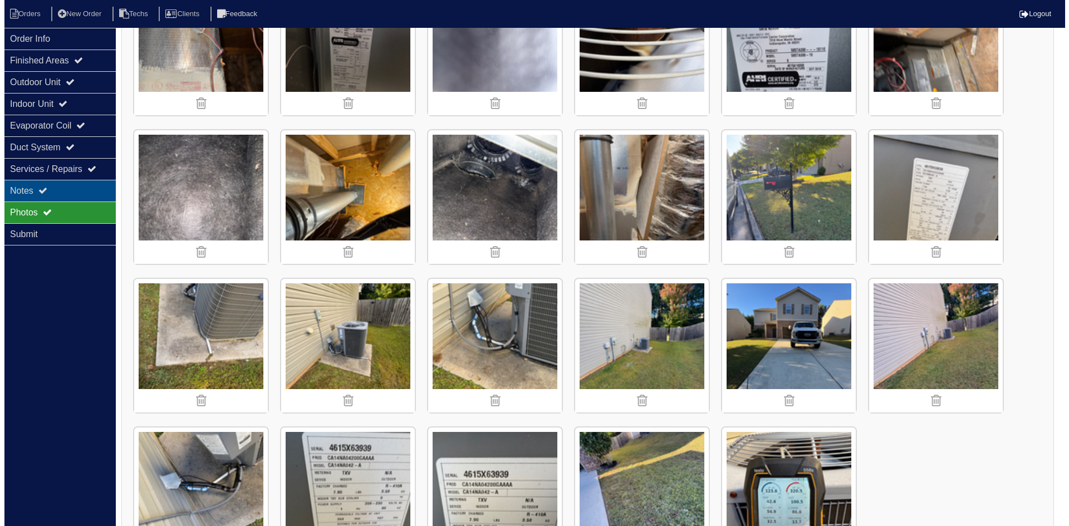
scroll to position [0, 0]
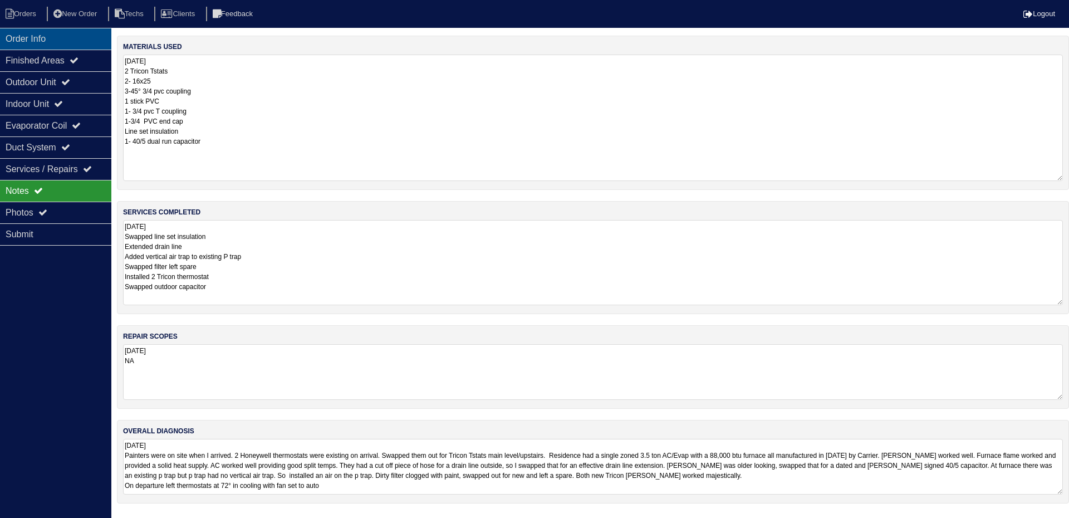
click at [51, 36] on div "Order Info" at bounding box center [55, 39] width 111 height 22
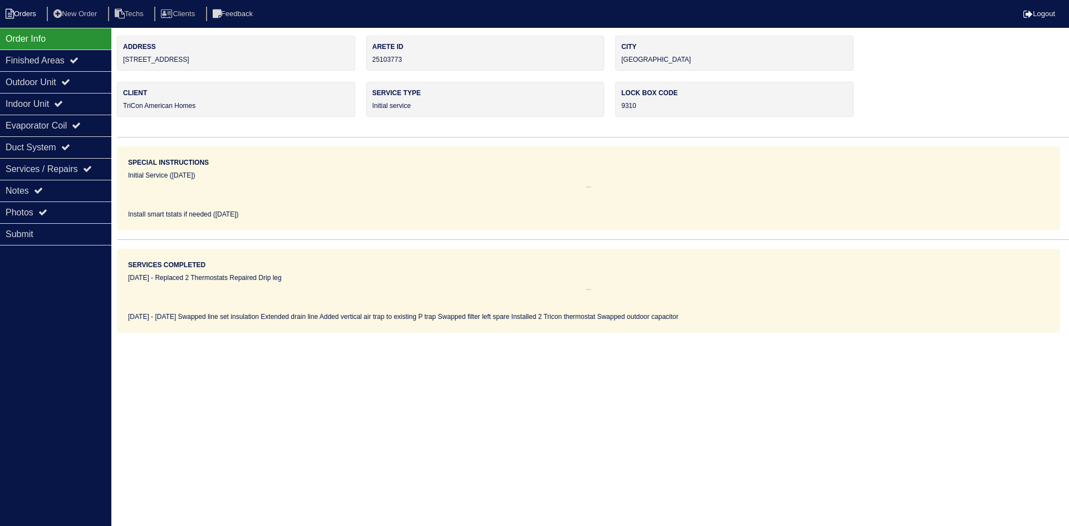
click at [38, 16] on li "Orders" at bounding box center [22, 14] width 45 height 15
select select "15"
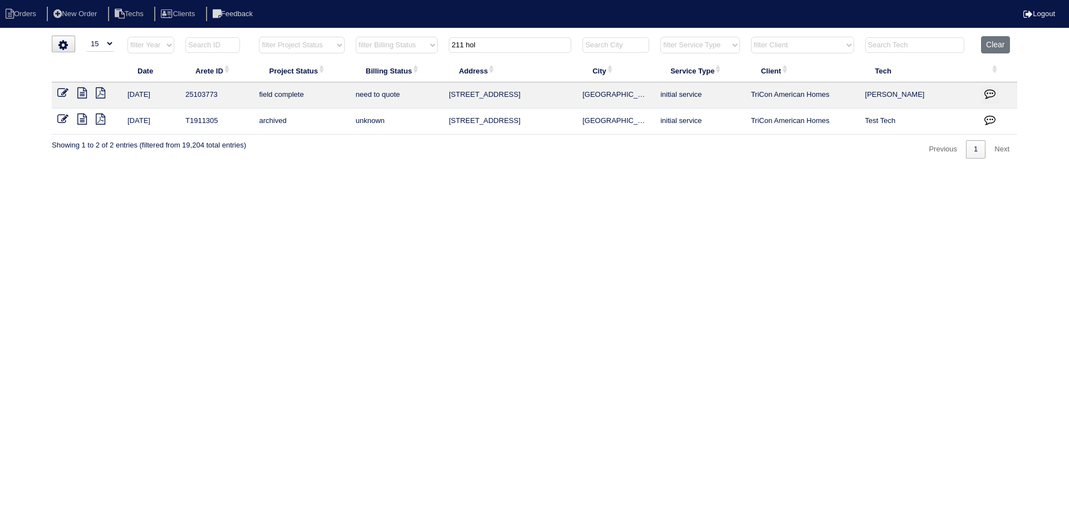
drag, startPoint x: 505, startPoint y: 45, endPoint x: 441, endPoint y: 45, distance: 64.0
click at [442, 45] on tr "filter Year -- Any Year -- 2025 2024 2023 2022 2021 2020 2019 filter Project St…" at bounding box center [534, 47] width 965 height 23
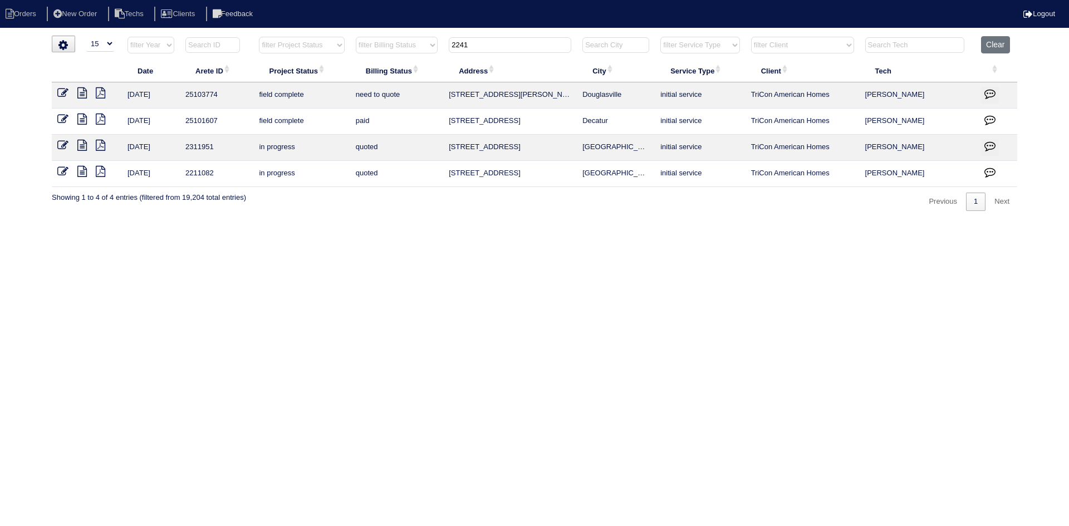
type input "2241"
click at [84, 91] on icon at bounding box center [81, 92] width 9 height 11
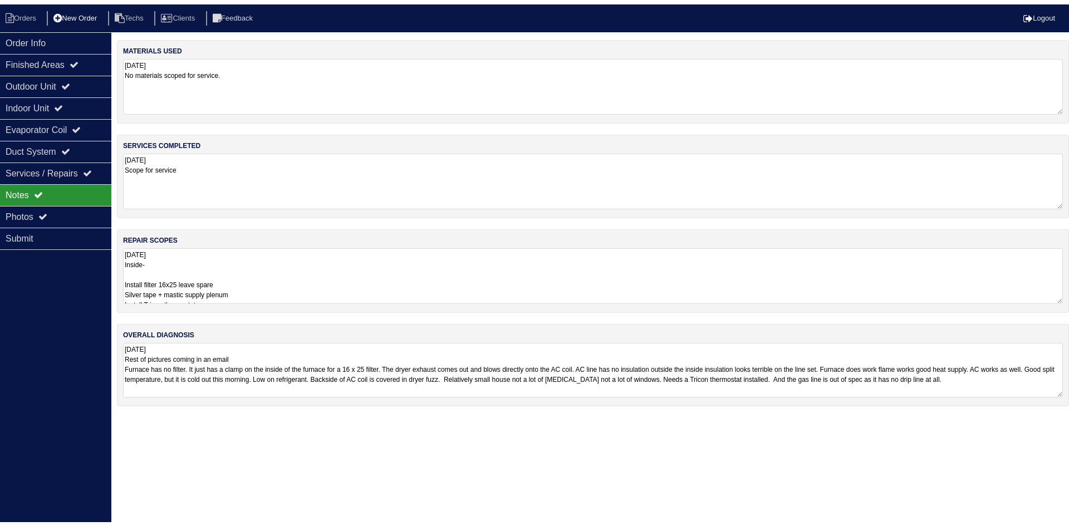
scroll to position [1, 0]
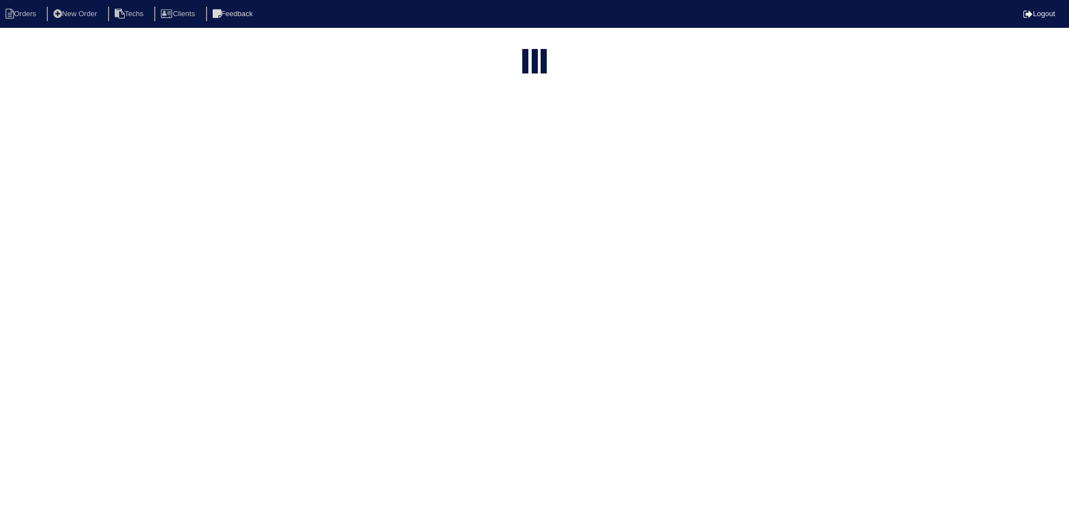
select select "15"
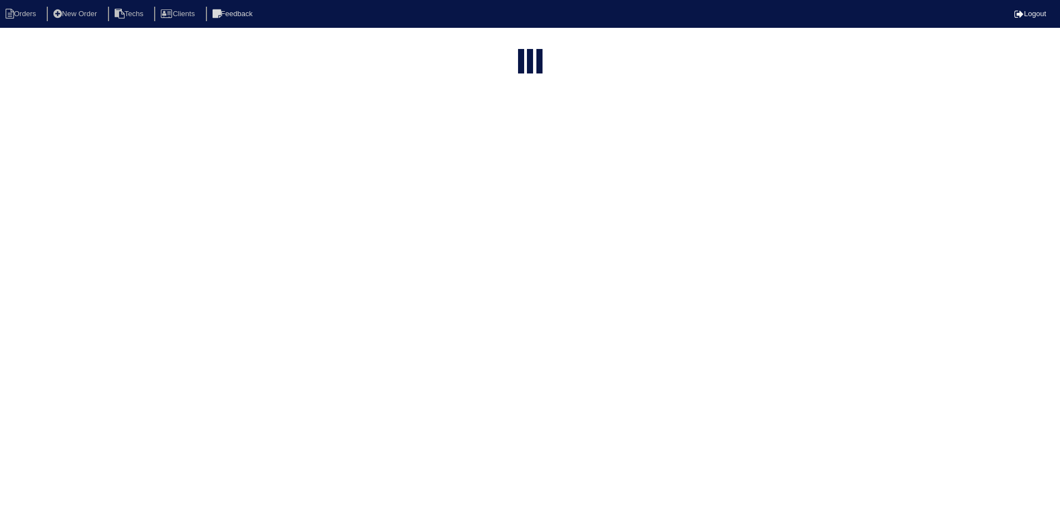
select select "field complete"
select select "need to quote"
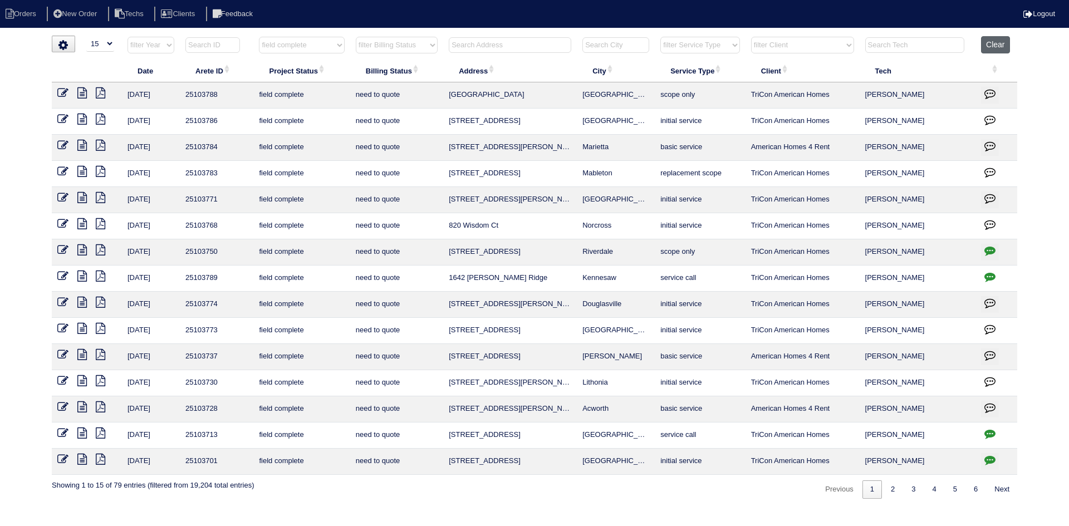
click at [994, 40] on button "Clear" at bounding box center [995, 44] width 28 height 17
select select
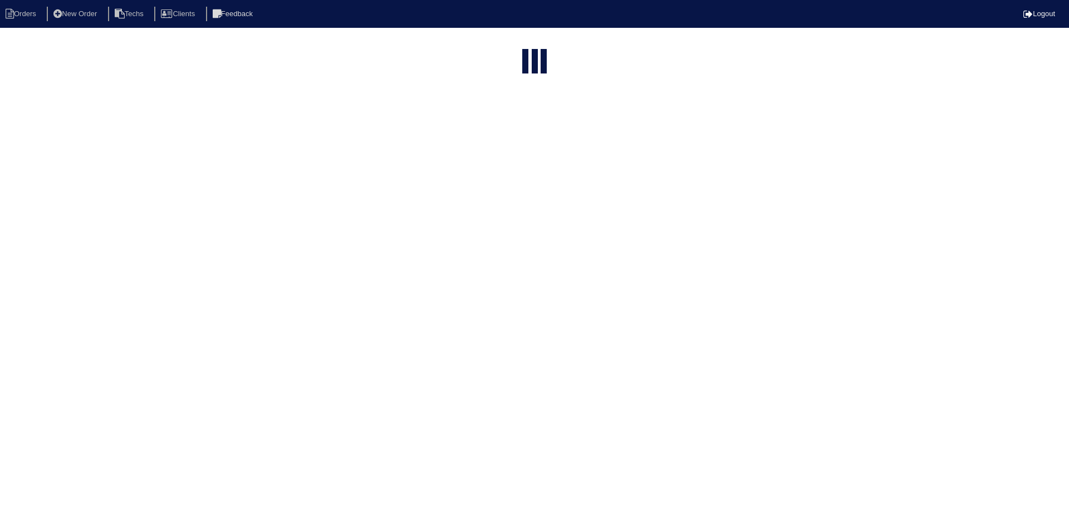
select select "15"
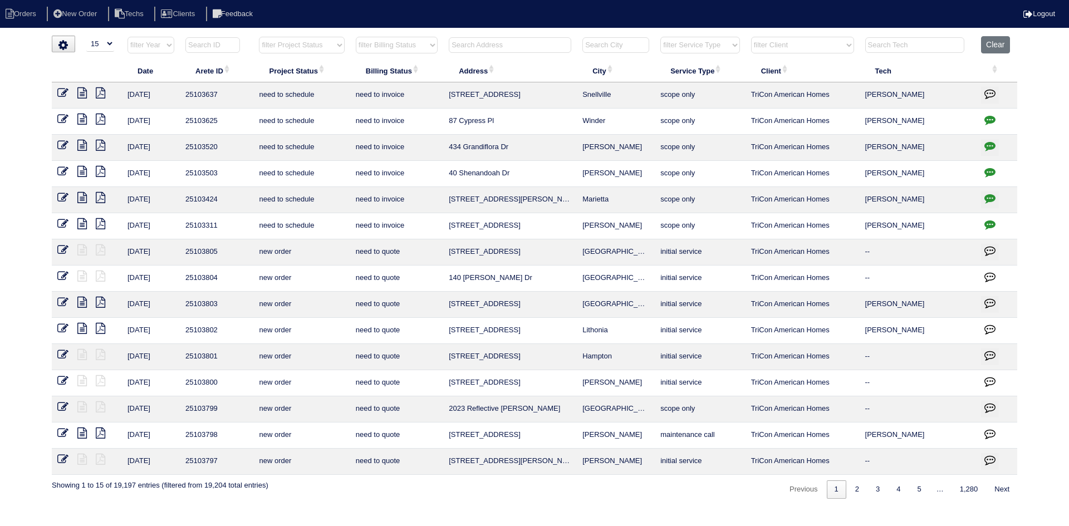
click at [521, 46] on input "text" at bounding box center [510, 45] width 122 height 16
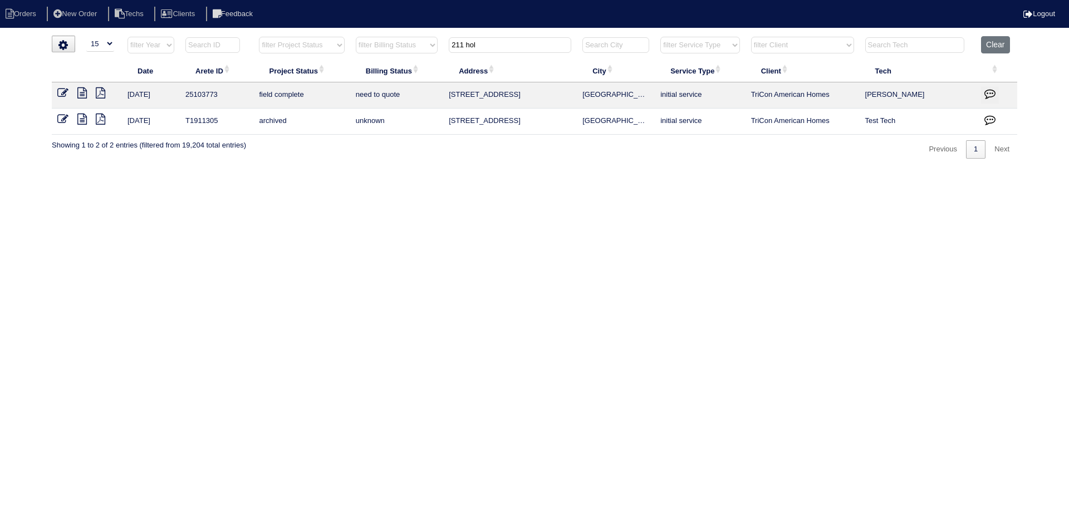
drag, startPoint x: 466, startPoint y: 45, endPoint x: 447, endPoint y: 44, distance: 19.5
click at [447, 44] on th "211 hol" at bounding box center [510, 47] width 134 height 23
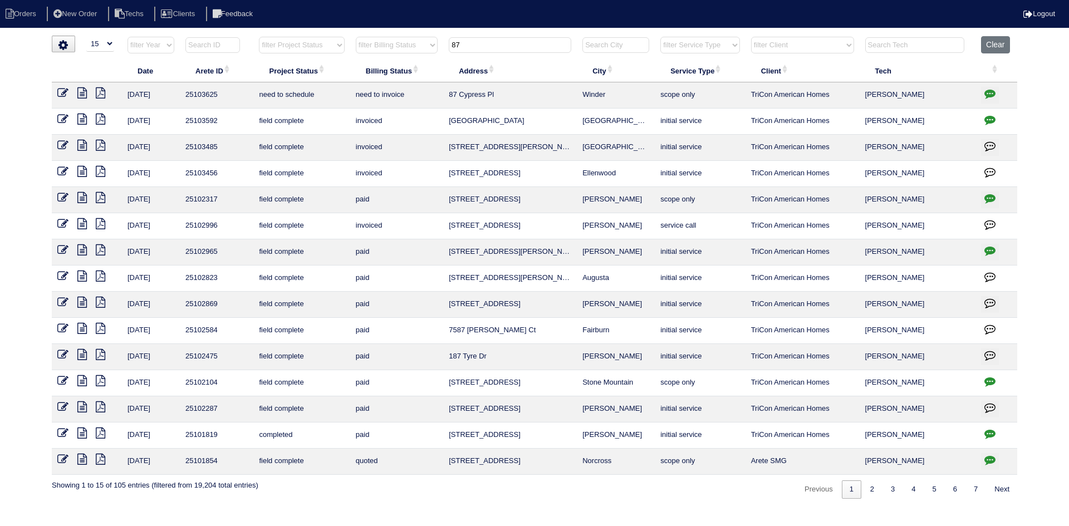
type input "87"
click at [83, 92] on icon at bounding box center [81, 92] width 9 height 11
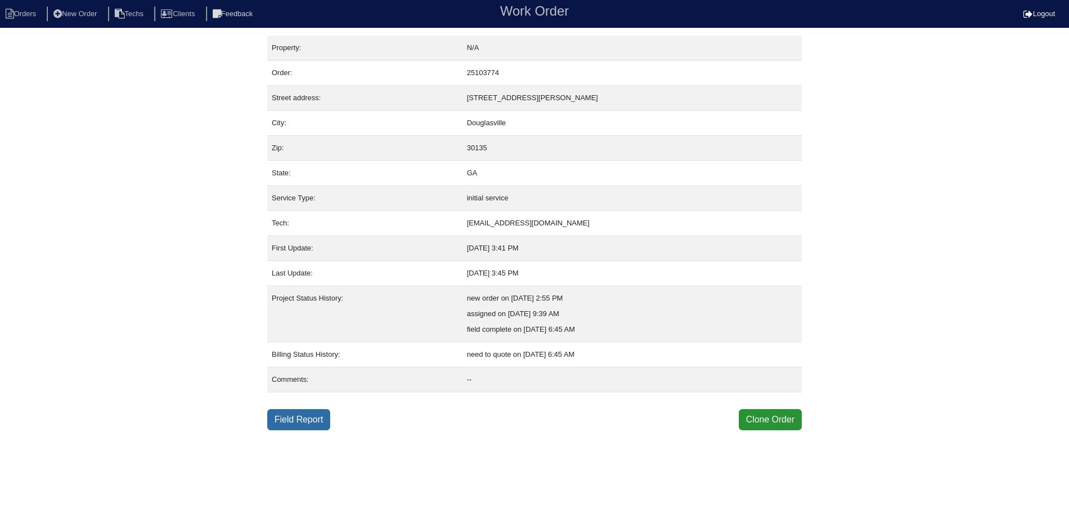
click at [308, 419] on link "Field Report" at bounding box center [298, 419] width 63 height 21
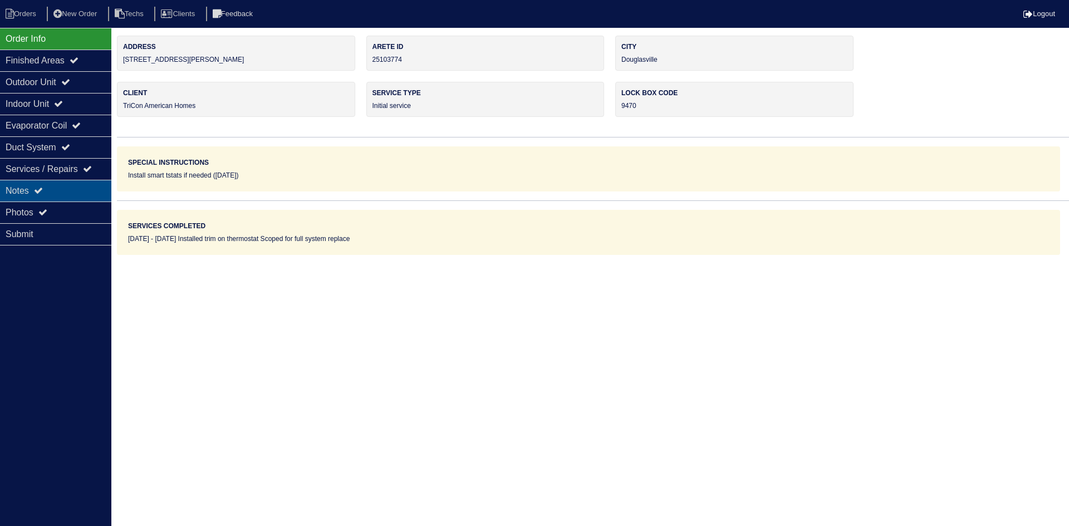
click at [84, 192] on div "Notes" at bounding box center [55, 191] width 111 height 22
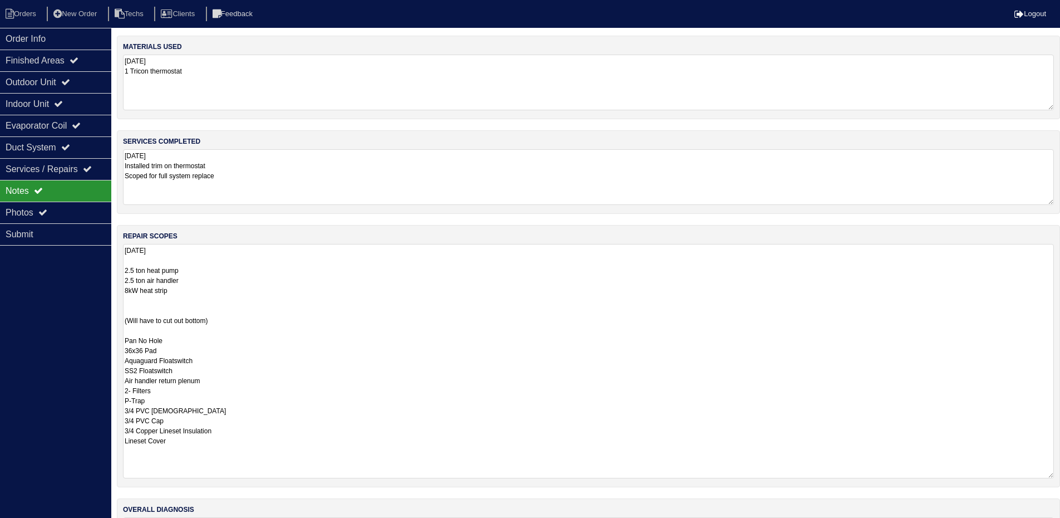
drag, startPoint x: 1059, startPoint y: 297, endPoint x: 1068, endPoint y: 475, distance: 178.9
click at [1060, 475] on html "Orders New Order Techs Clients Feedback Logout Orders New Order Users Clients M…" at bounding box center [530, 296] width 1060 height 593
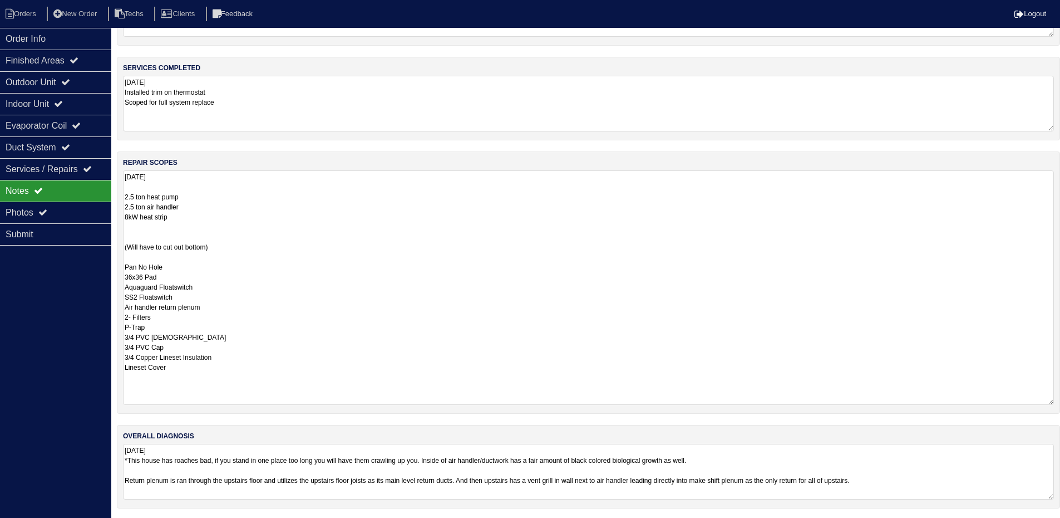
scroll to position [75, 0]
click at [35, 35] on div "Order Info" at bounding box center [55, 39] width 111 height 22
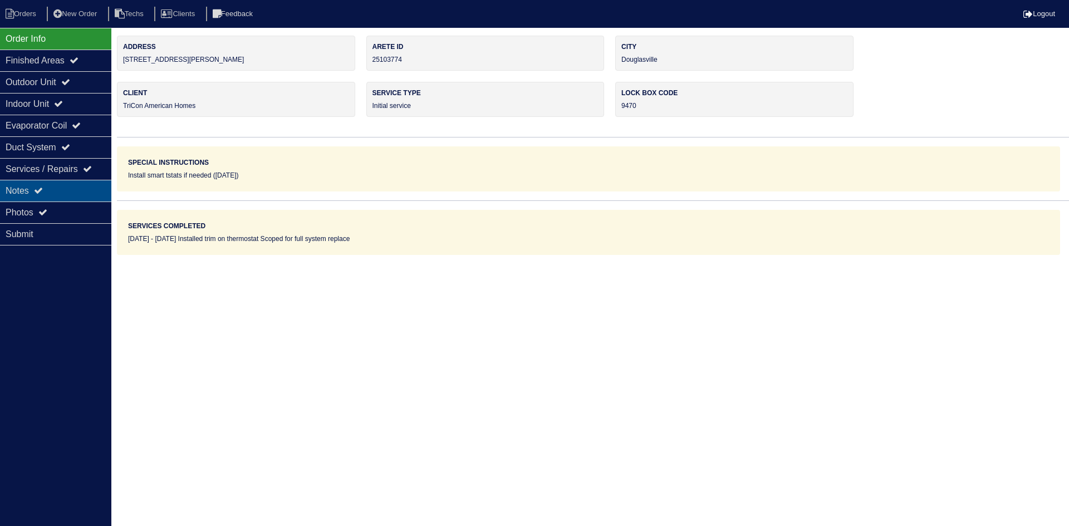
click at [39, 188] on icon at bounding box center [38, 190] width 9 height 9
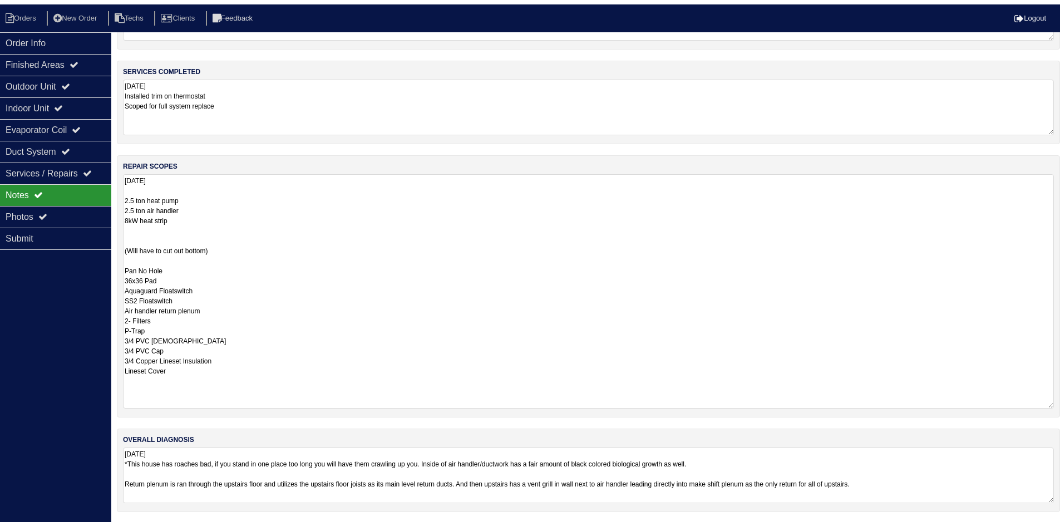
scroll to position [75, 0]
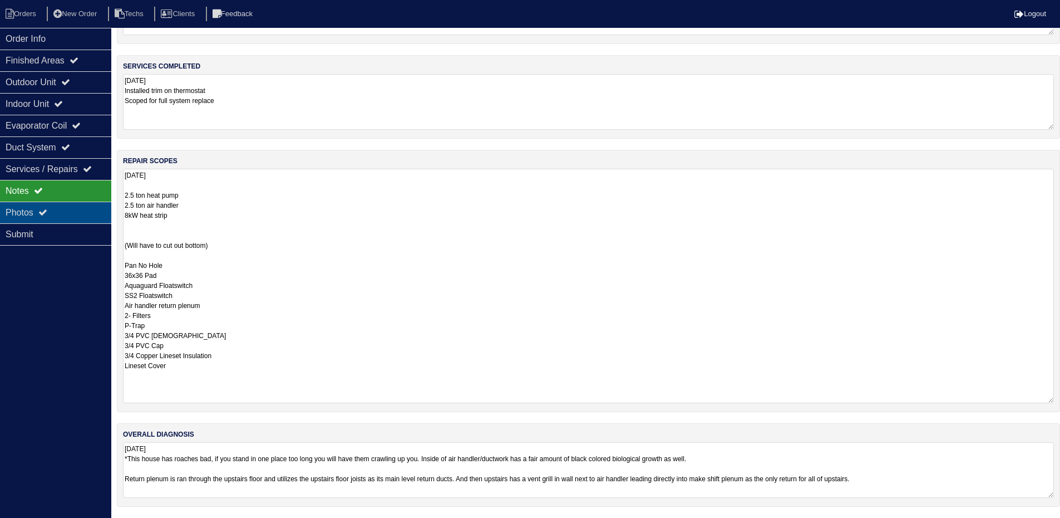
click at [55, 206] on div "Photos" at bounding box center [55, 213] width 111 height 22
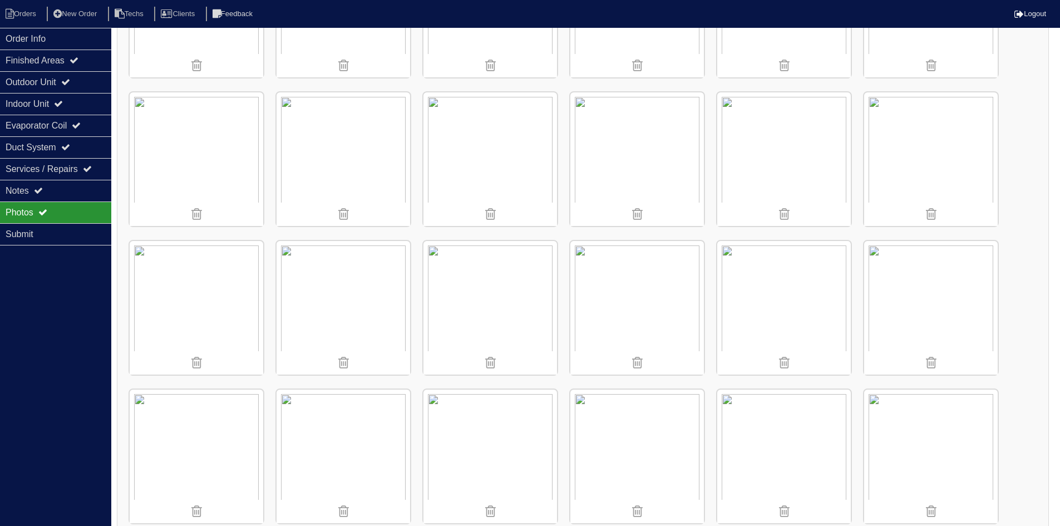
scroll to position [374, 0]
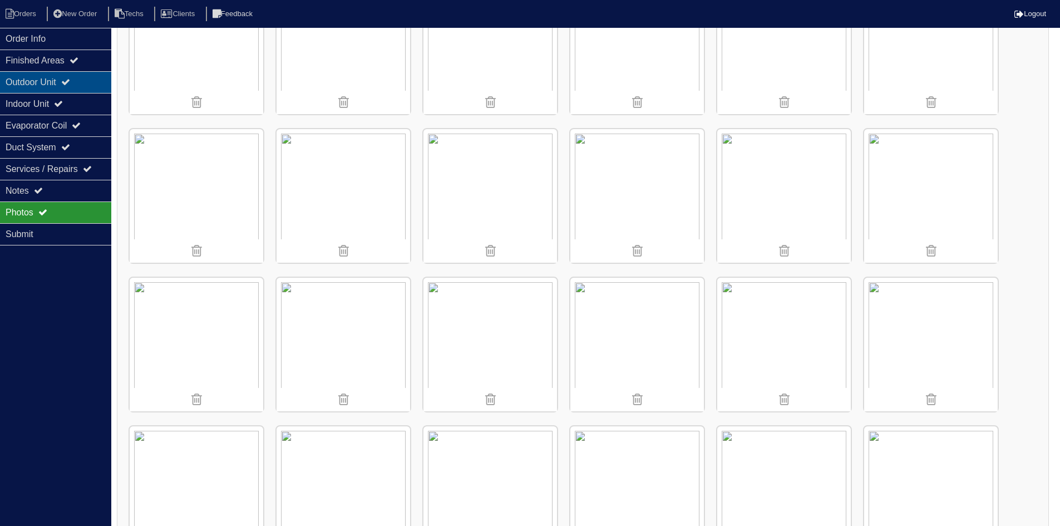
click at [61, 86] on div "Outdoor Unit" at bounding box center [55, 82] width 111 height 22
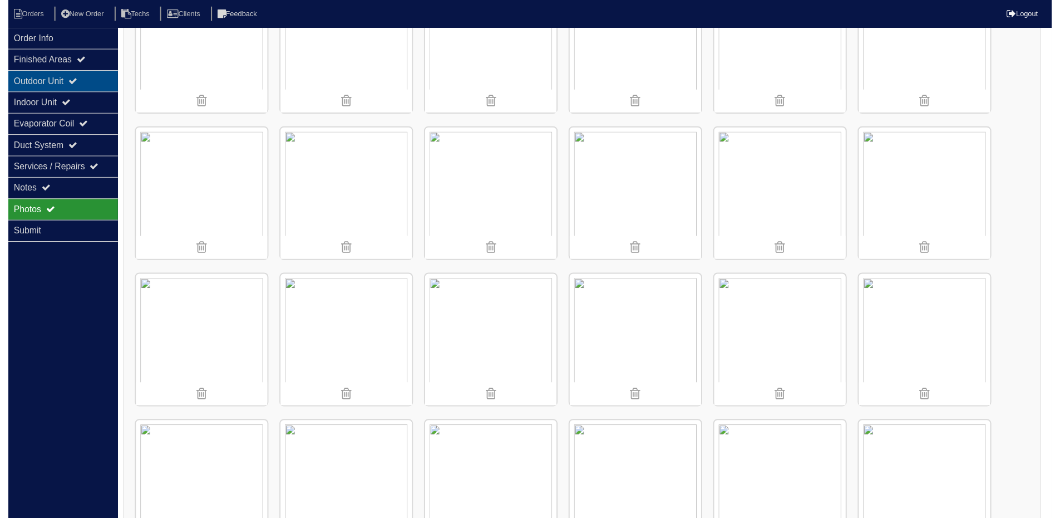
scroll to position [0, 0]
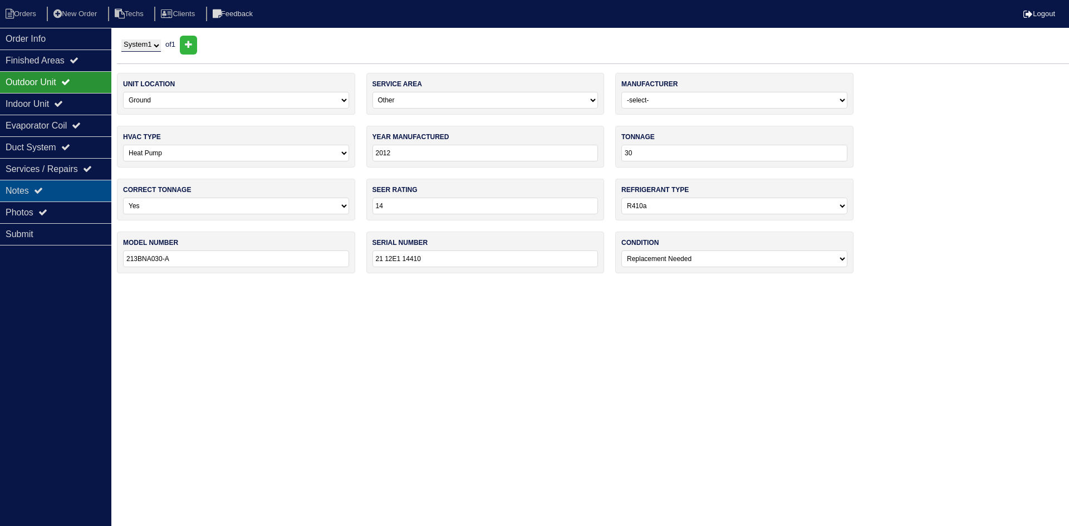
click at [73, 185] on div "Notes" at bounding box center [55, 191] width 111 height 22
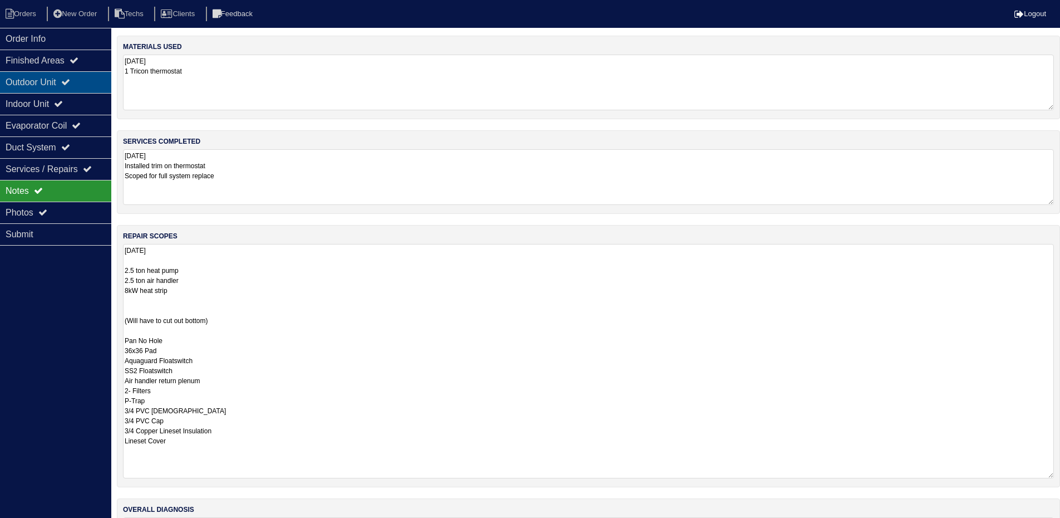
click at [53, 82] on div "Outdoor Unit" at bounding box center [55, 82] width 111 height 22
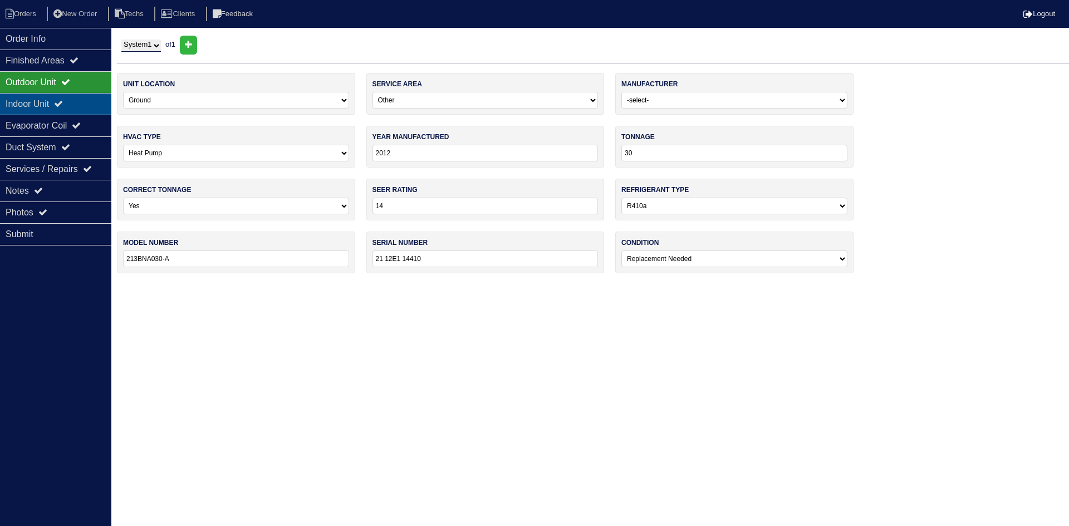
click at [57, 102] on div "Indoor Unit" at bounding box center [55, 104] width 111 height 22
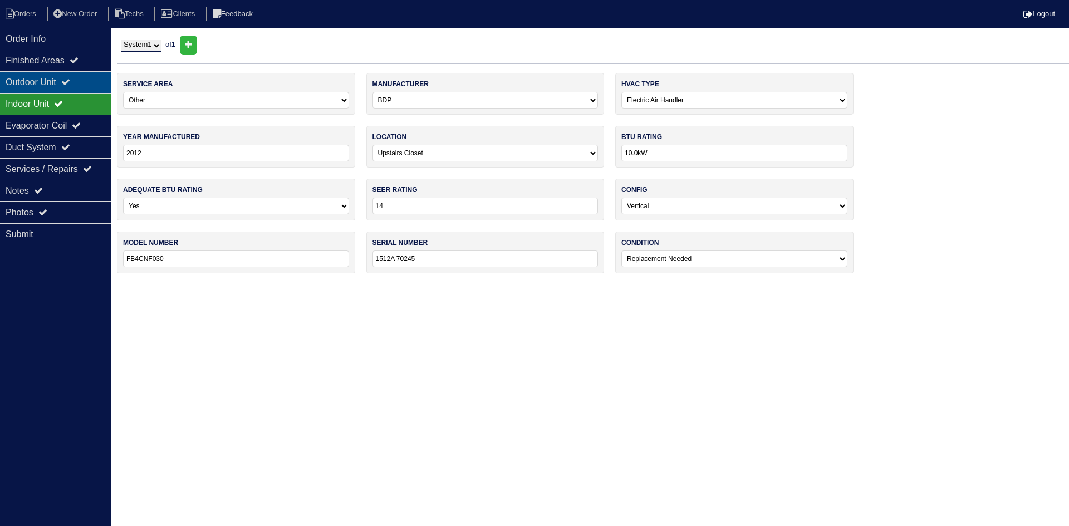
click at [62, 80] on div "Outdoor Unit" at bounding box center [55, 82] width 111 height 22
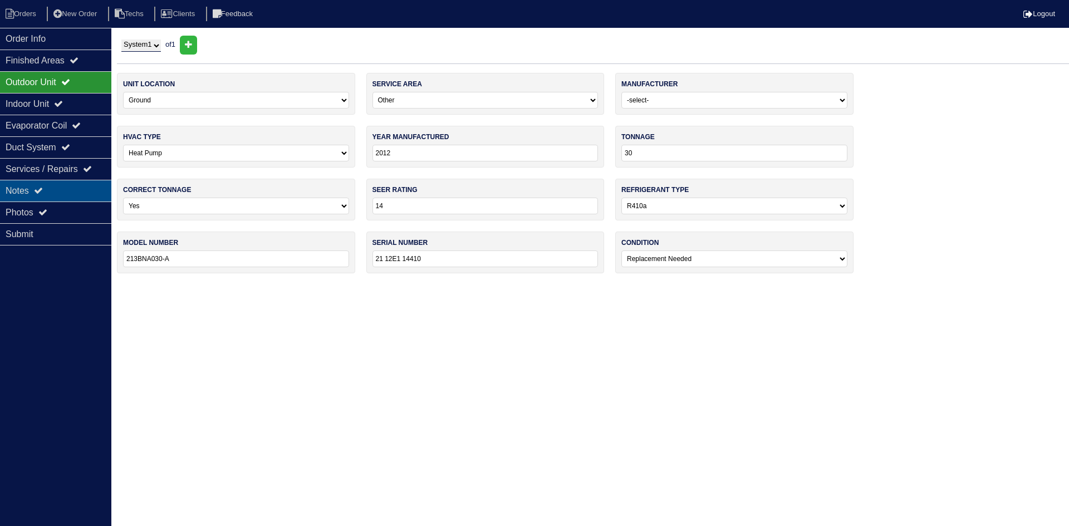
click at [65, 189] on div "Notes" at bounding box center [55, 191] width 111 height 22
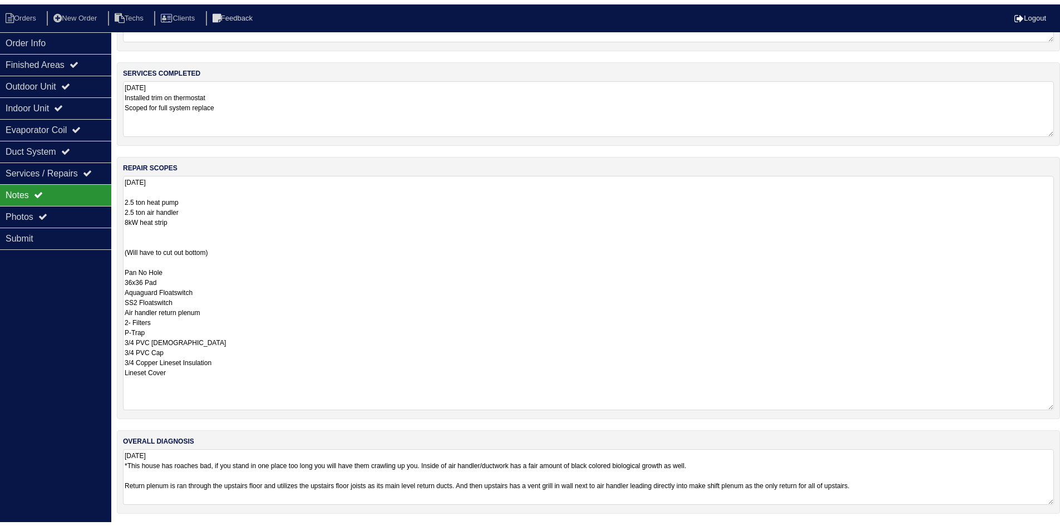
scroll to position [75, 0]
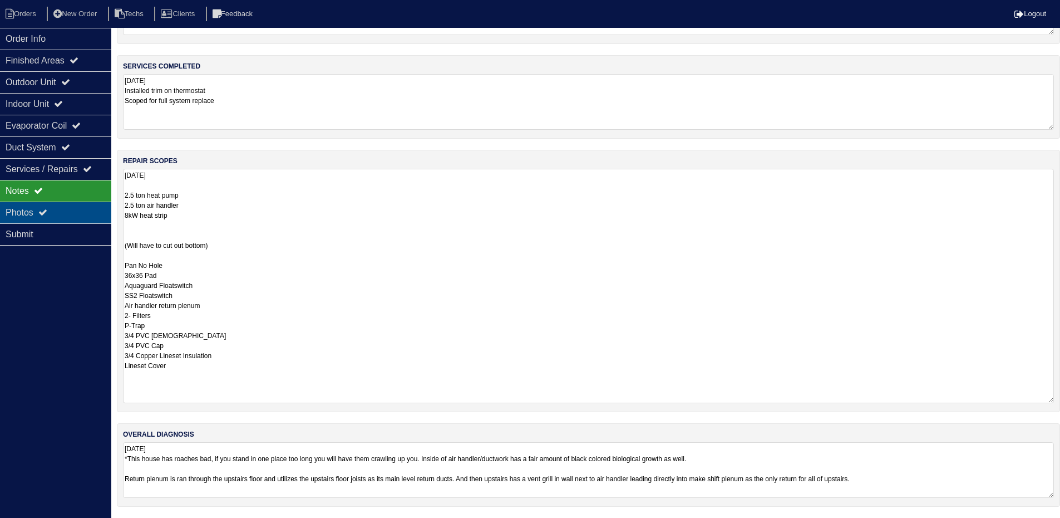
click at [63, 207] on div "Photos" at bounding box center [55, 213] width 111 height 22
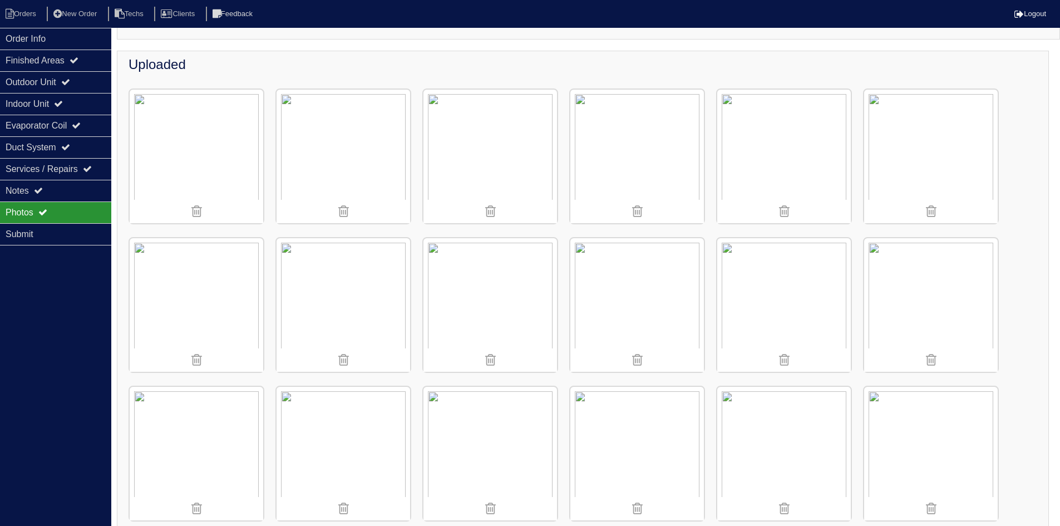
scroll to position [242, 0]
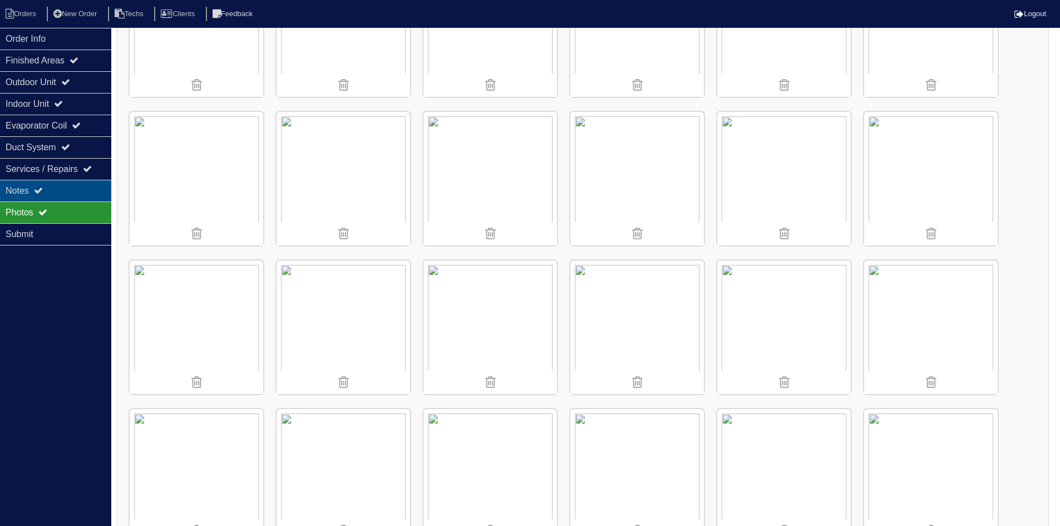
drag, startPoint x: 92, startPoint y: 185, endPoint x: 99, endPoint y: 185, distance: 7.2
click at [92, 185] on div "Notes" at bounding box center [55, 191] width 111 height 22
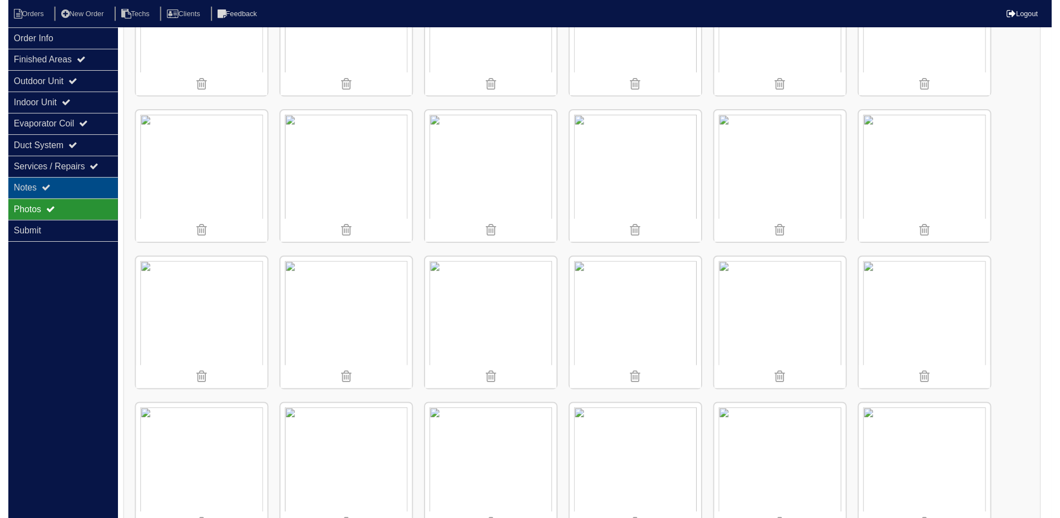
scroll to position [75, 0]
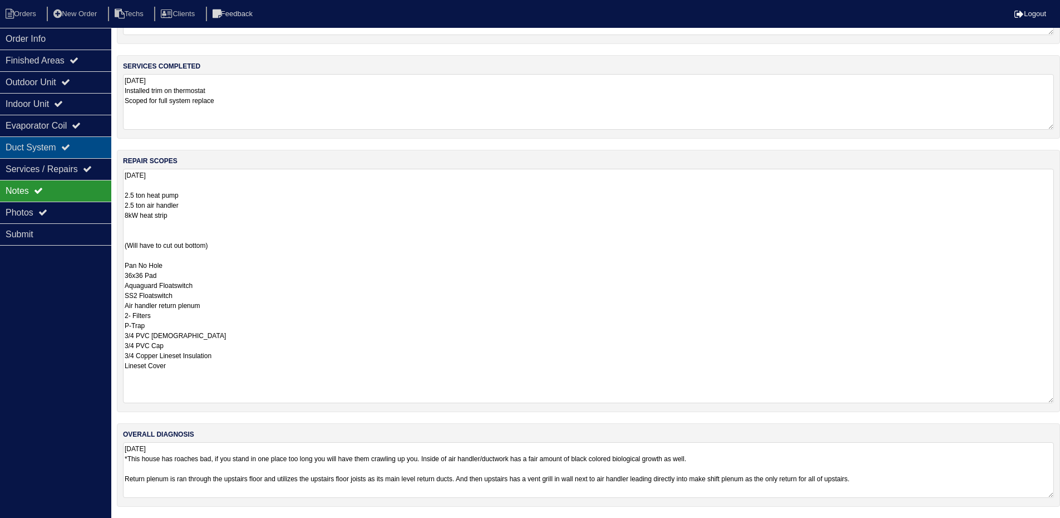
click at [68, 146] on div "Duct System" at bounding box center [55, 147] width 111 height 22
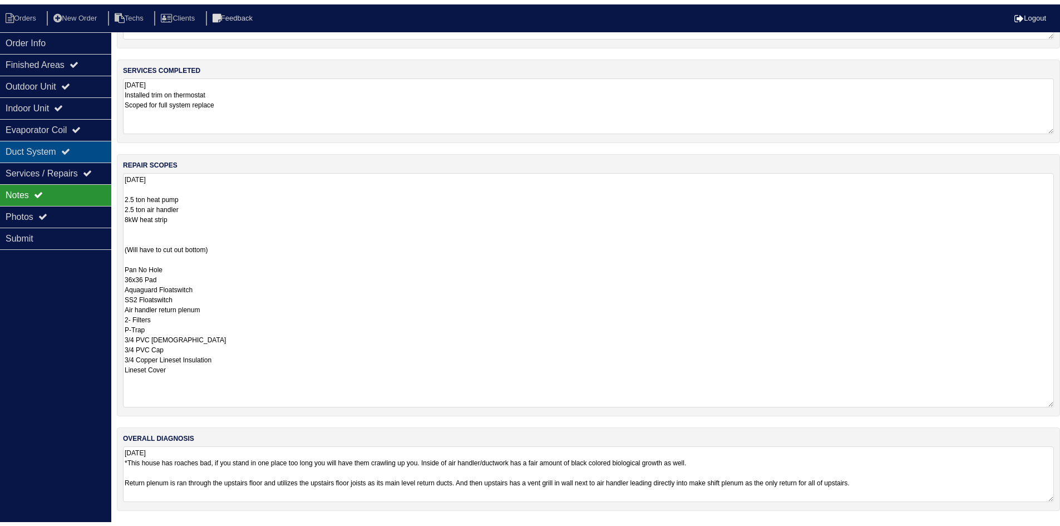
scroll to position [0, 0]
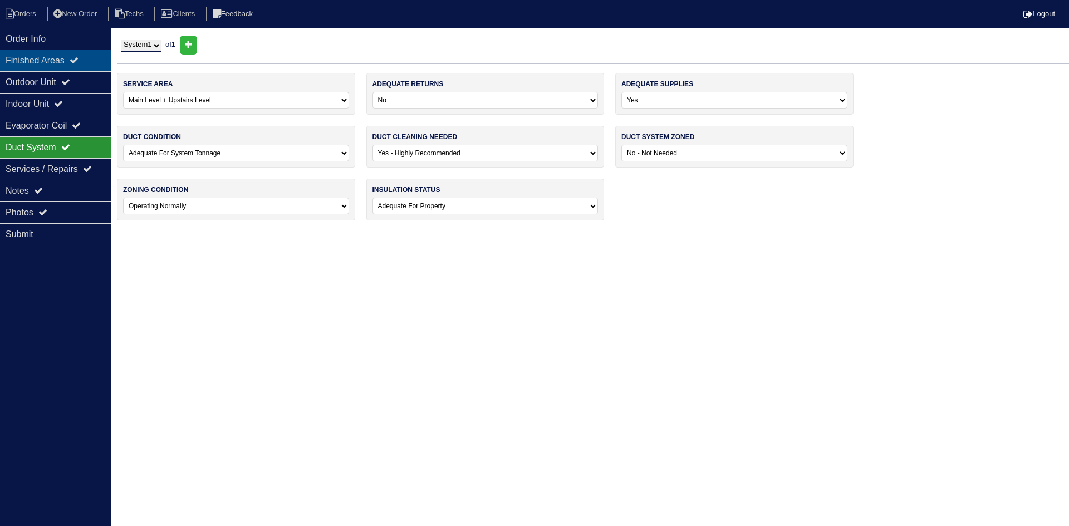
click at [56, 54] on div "Finished Areas" at bounding box center [55, 61] width 111 height 22
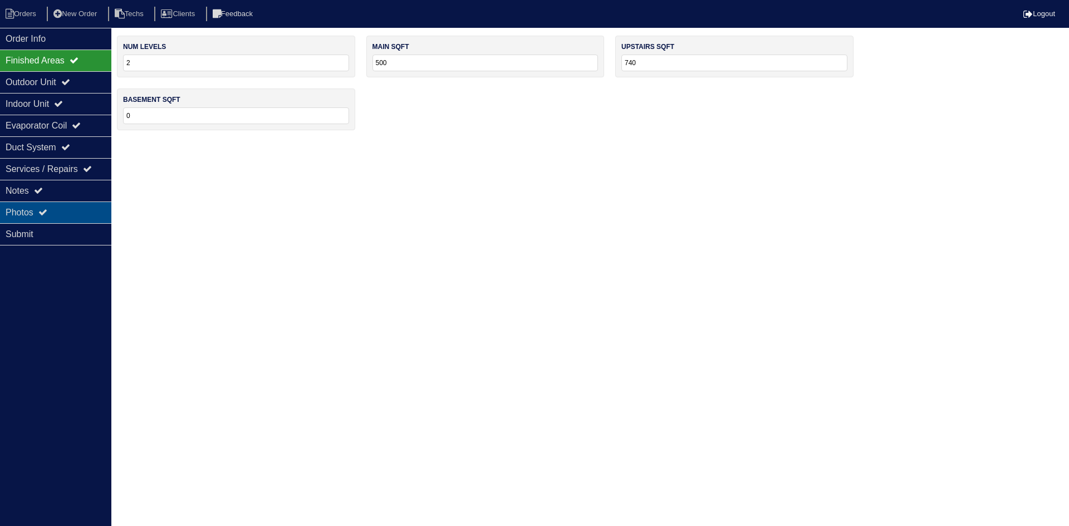
click at [52, 212] on div "Photos" at bounding box center [55, 213] width 111 height 22
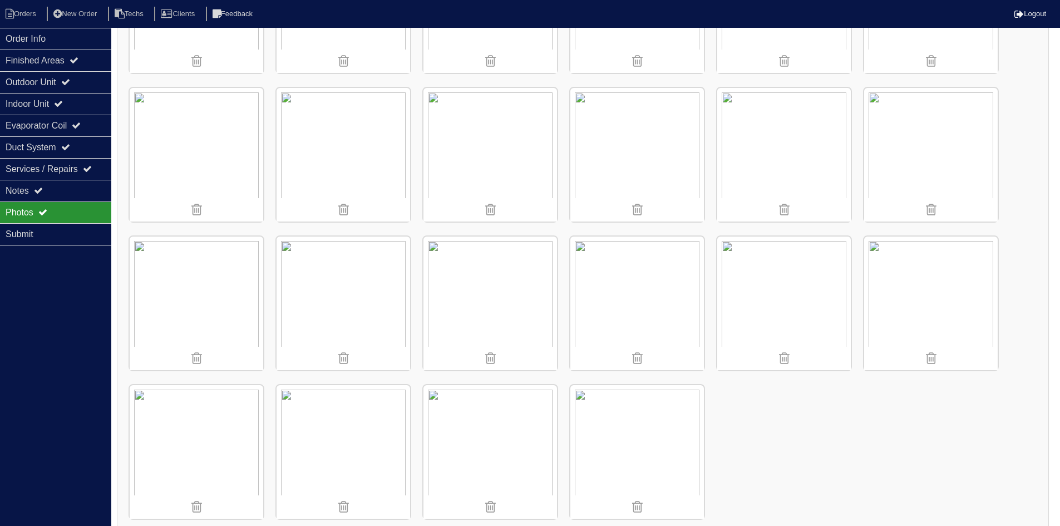
scroll to position [875, 0]
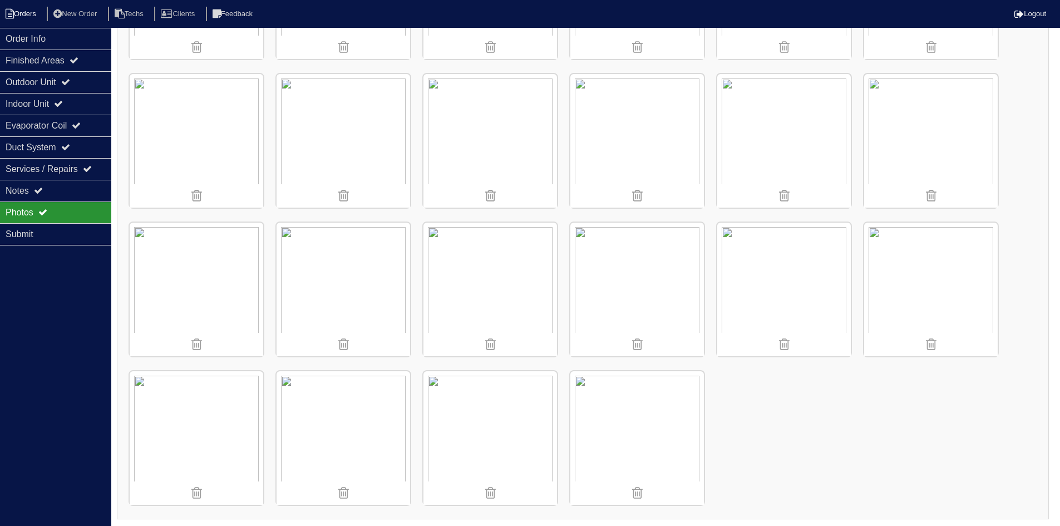
click at [18, 14] on li "Orders" at bounding box center [22, 14] width 45 height 15
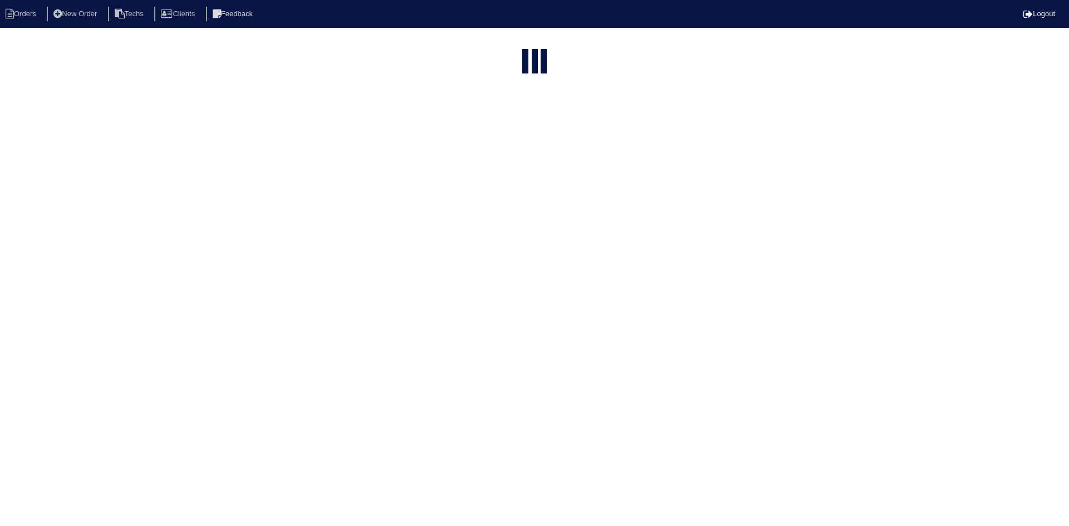
select select "15"
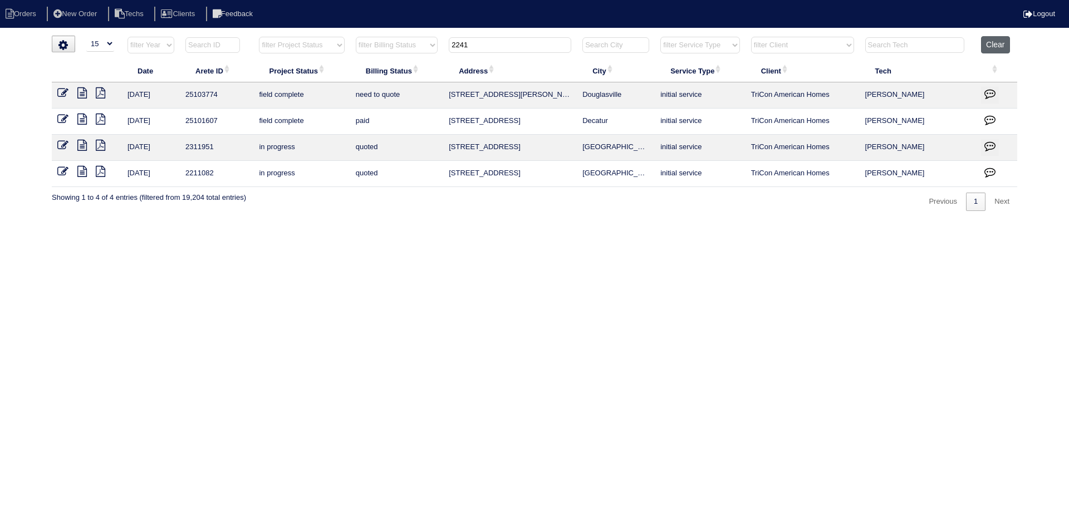
click at [998, 41] on button "Clear" at bounding box center [995, 44] width 28 height 17
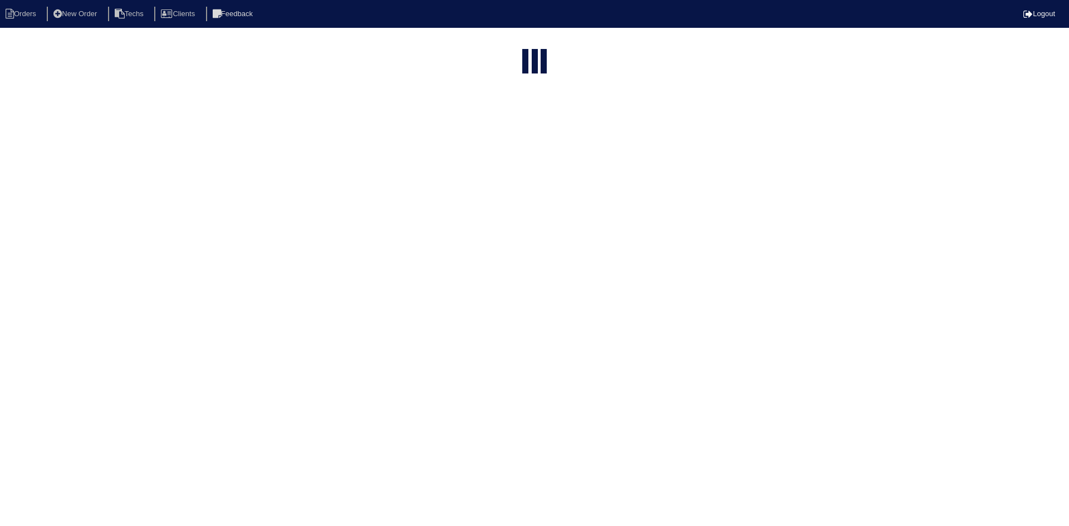
select select "15"
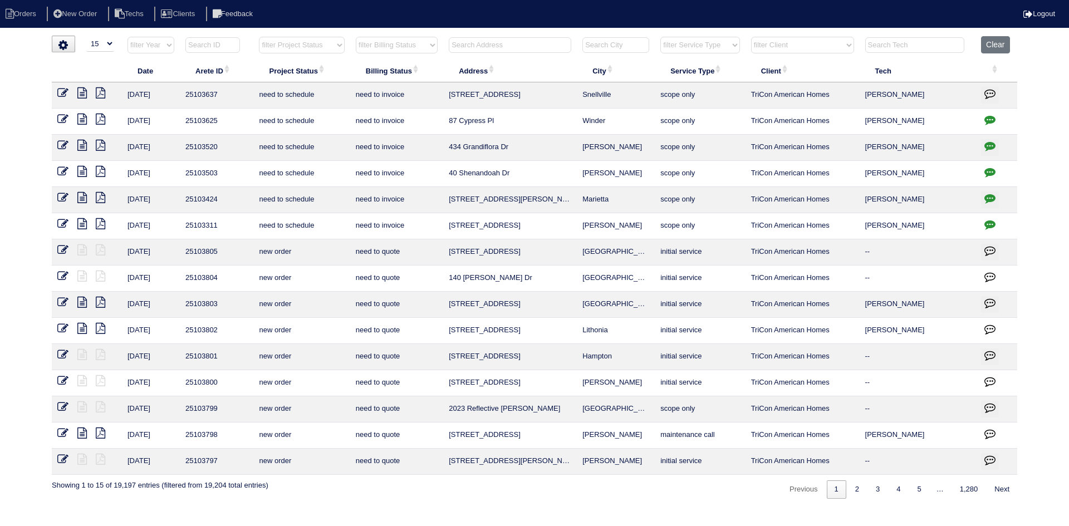
click at [327, 45] on select "filter Project Status -- Any Project Status -- new order assigned in progress f…" at bounding box center [301, 45] width 85 height 17
click at [259, 37] on select "filter Project Status -- Any Project Status -- new order assigned in progress f…" at bounding box center [301, 45] width 85 height 17
select select "field complete"
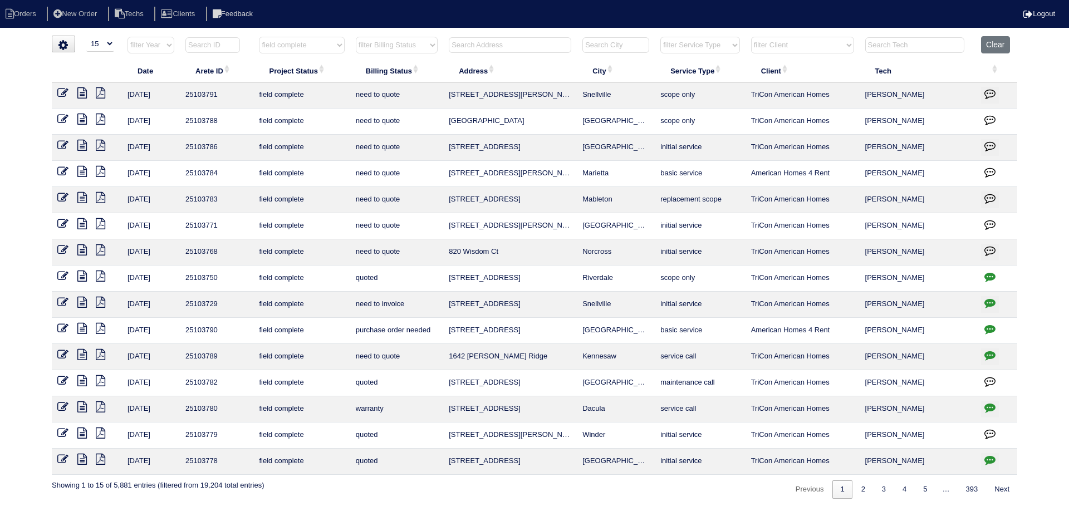
click at [428, 47] on select "filter Billing Status -- Any Billing Status -- need to quote quoted need to inv…" at bounding box center [397, 45] width 82 height 17
select select "need to quote"
click at [356, 37] on select "filter Billing Status -- Any Billing Status -- need to quote quoted need to inv…" at bounding box center [397, 45] width 82 height 17
select select "field complete"
select select "need to quote"
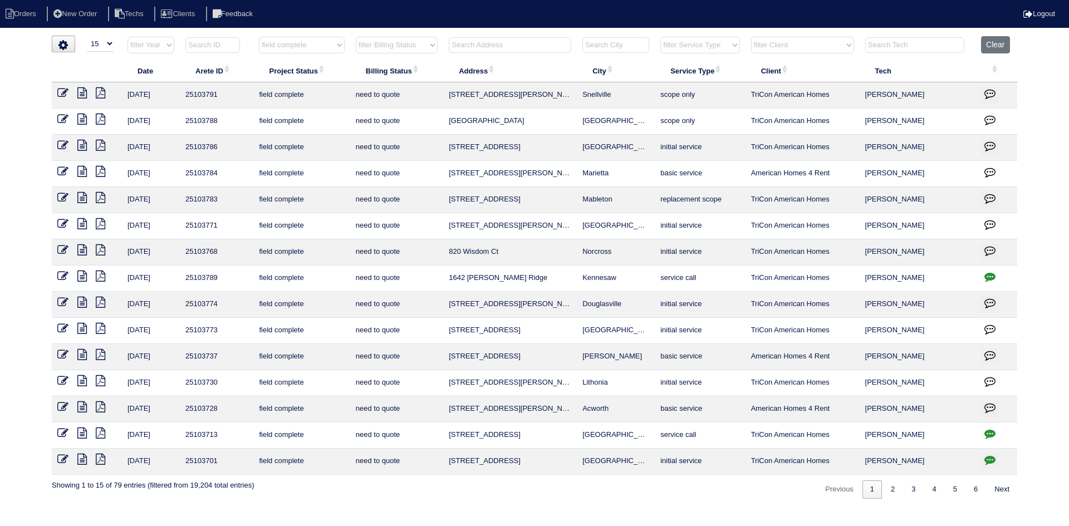
click at [989, 274] on icon "button" at bounding box center [989, 276] width 11 height 11
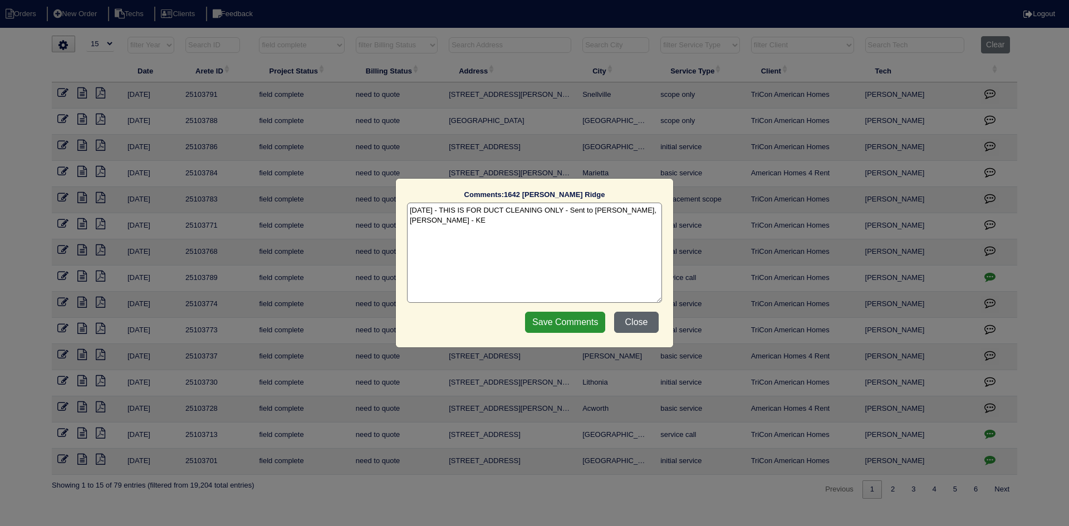
click at [633, 322] on button "Close" at bounding box center [636, 322] width 45 height 21
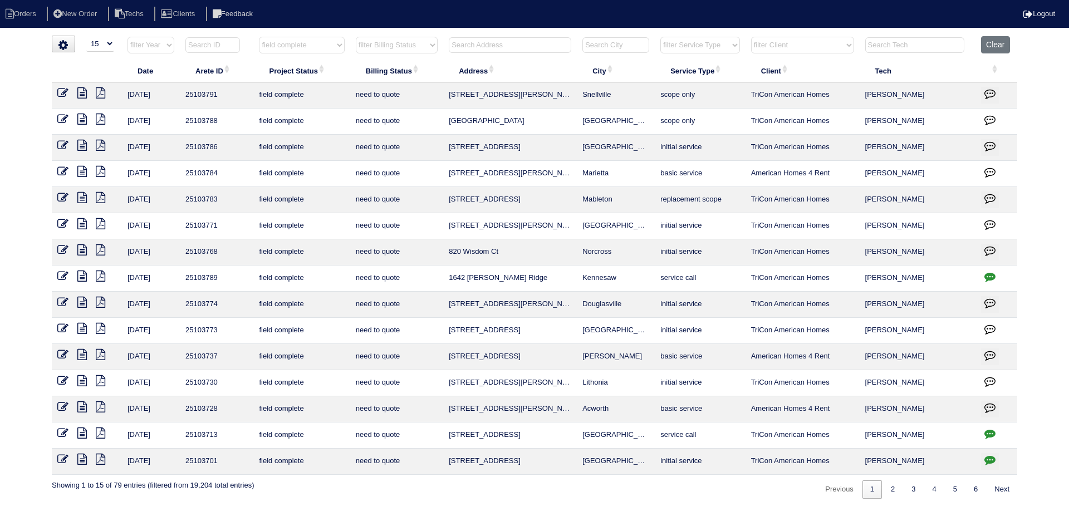
click at [82, 376] on icon at bounding box center [81, 380] width 9 height 11
click at [102, 380] on icon at bounding box center [100, 380] width 9 height 11
click at [81, 380] on icon at bounding box center [81, 380] width 9 height 11
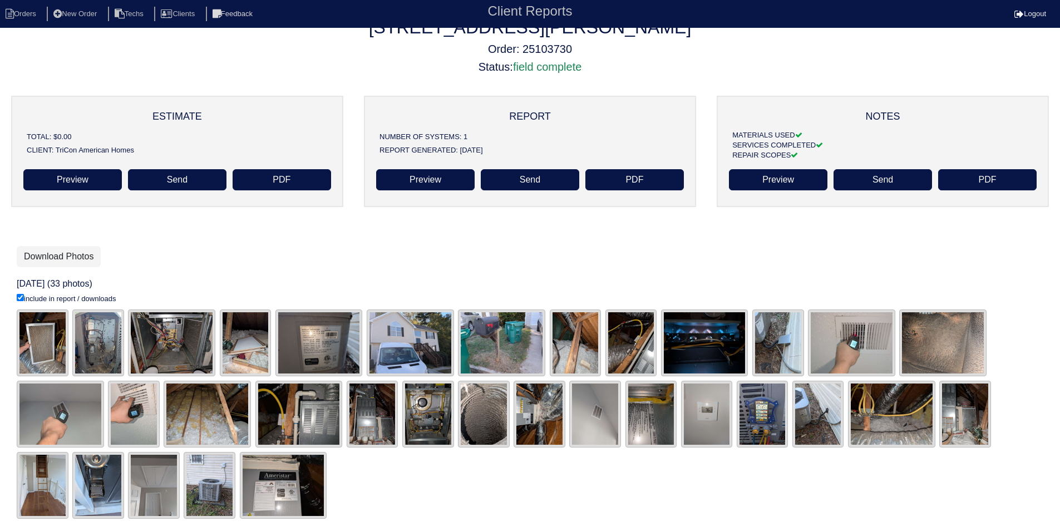
scroll to position [33, 0]
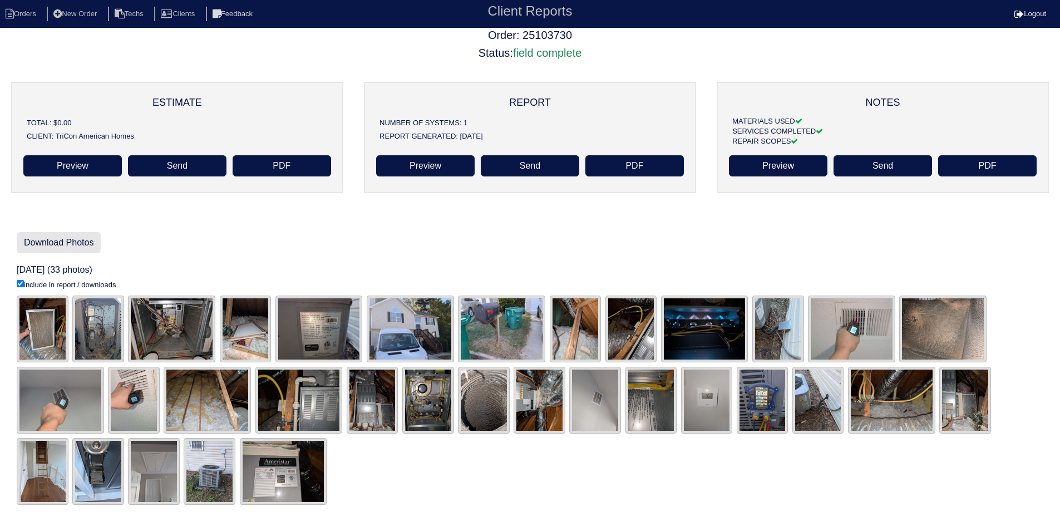
click at [82, 240] on link "Download Photos" at bounding box center [59, 242] width 84 height 21
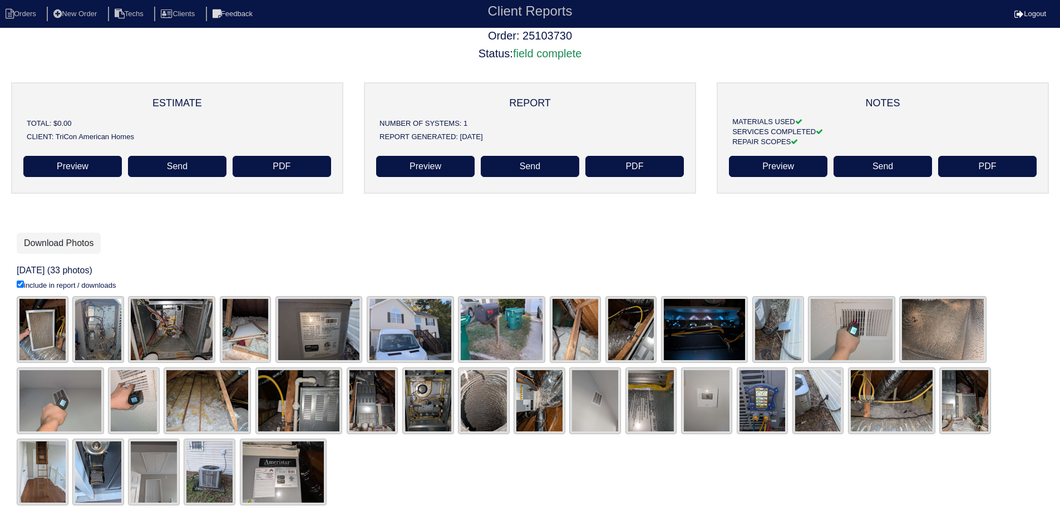
scroll to position [33, 0]
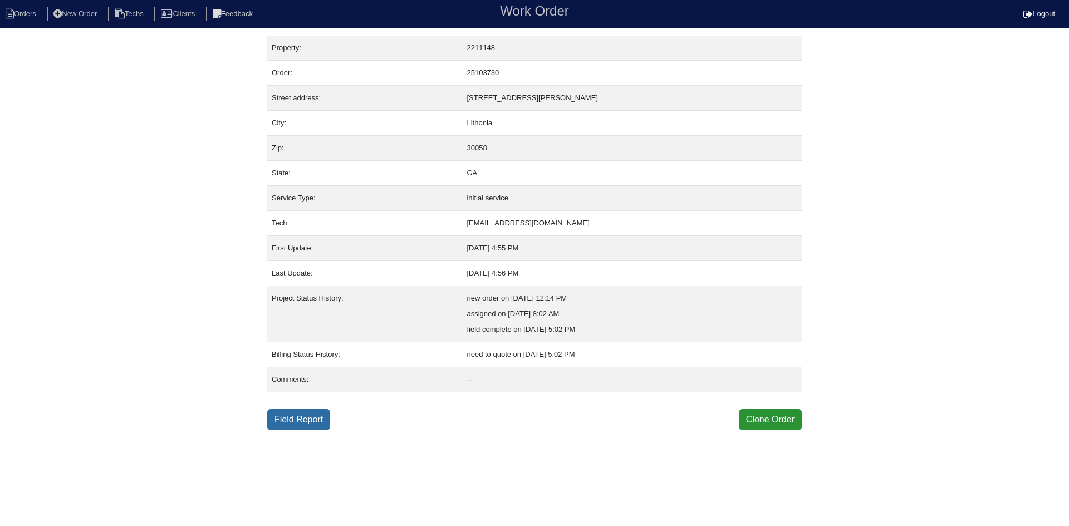
click at [306, 419] on link "Field Report" at bounding box center [298, 419] width 63 height 21
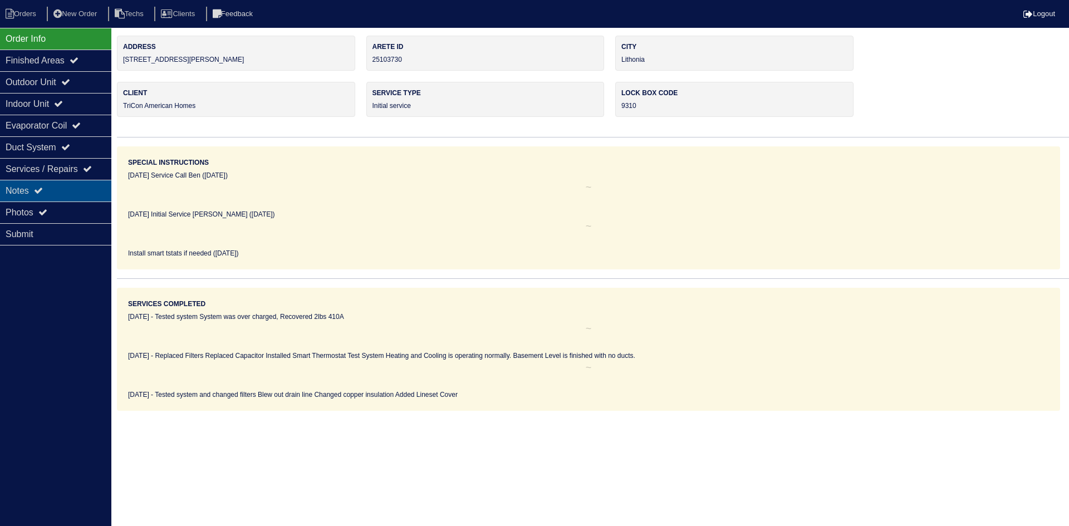
click at [52, 186] on div "Notes" at bounding box center [55, 191] width 111 height 22
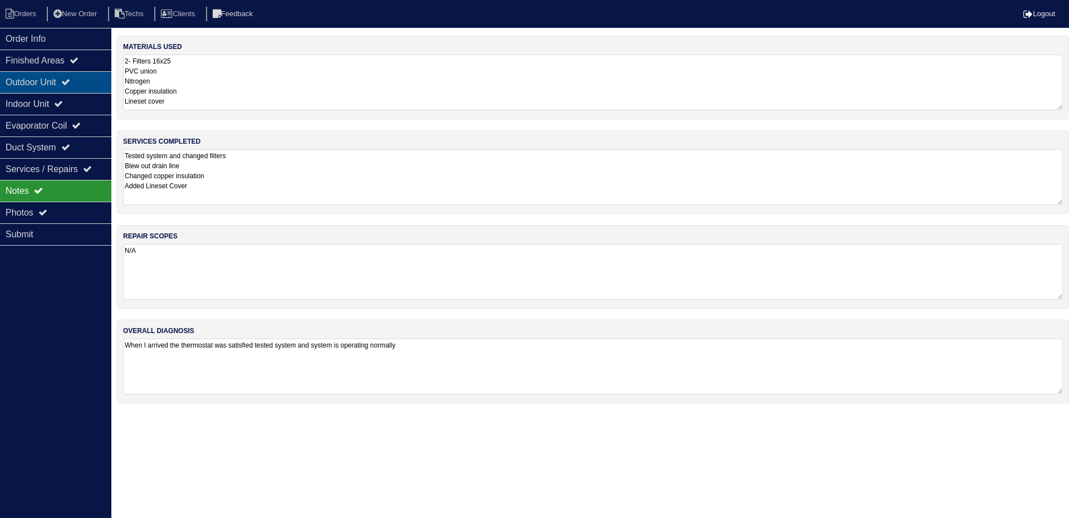
drag, startPoint x: 82, startPoint y: 83, endPoint x: 83, endPoint y: 95, distance: 11.7
click at [83, 83] on div "Outdoor Unit" at bounding box center [55, 82] width 111 height 22
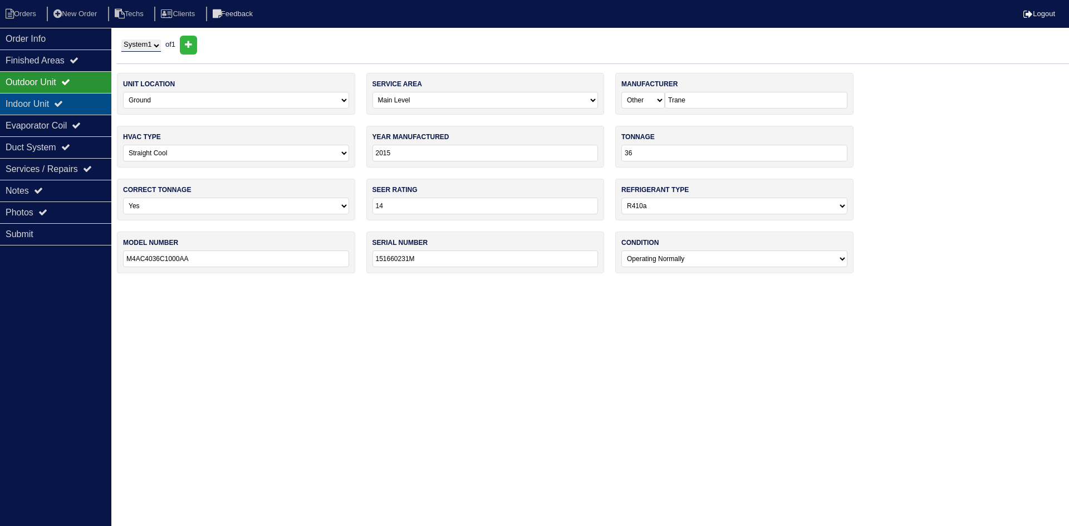
click at [82, 99] on div "Indoor Unit" at bounding box center [55, 104] width 111 height 22
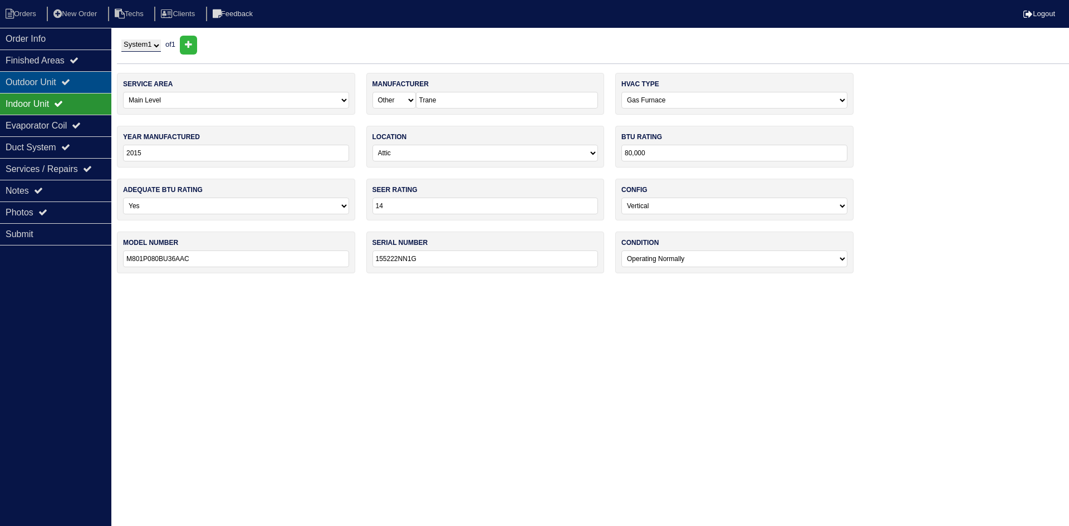
click at [82, 82] on div "Outdoor Unit" at bounding box center [55, 82] width 111 height 22
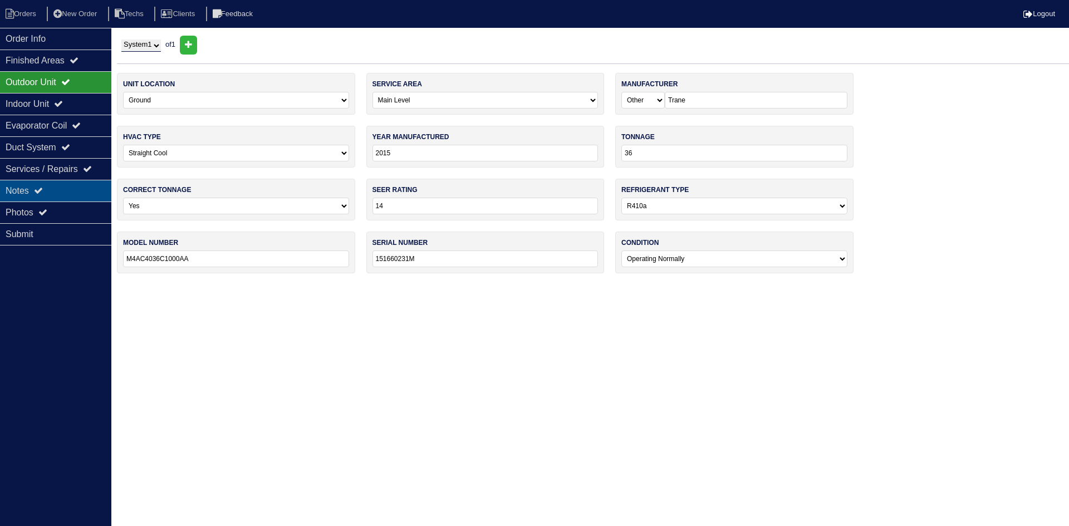
click at [65, 191] on div "Notes" at bounding box center [55, 191] width 111 height 22
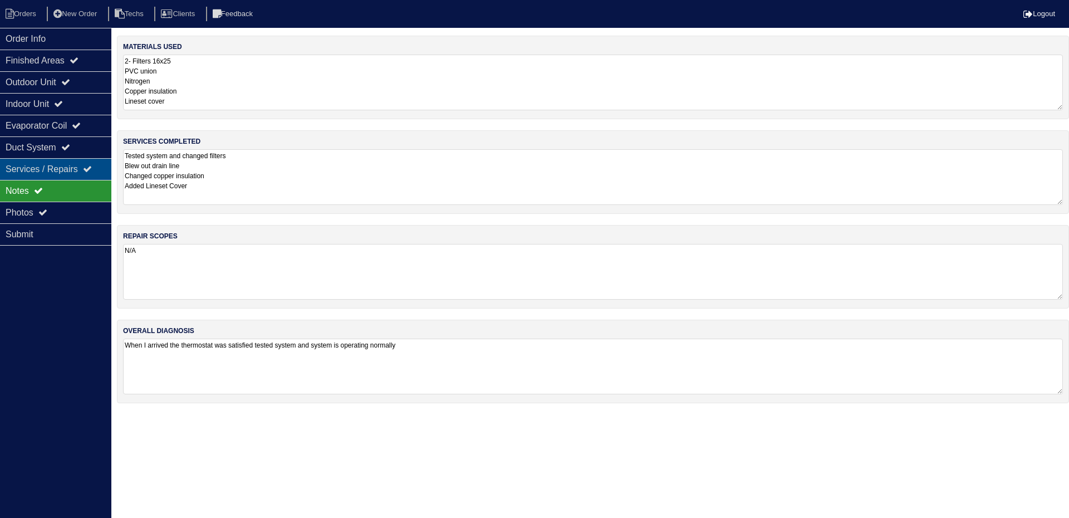
drag, startPoint x: 78, startPoint y: 144, endPoint x: 78, endPoint y: 162, distance: 18.4
click at [78, 144] on div "Duct System" at bounding box center [55, 147] width 111 height 22
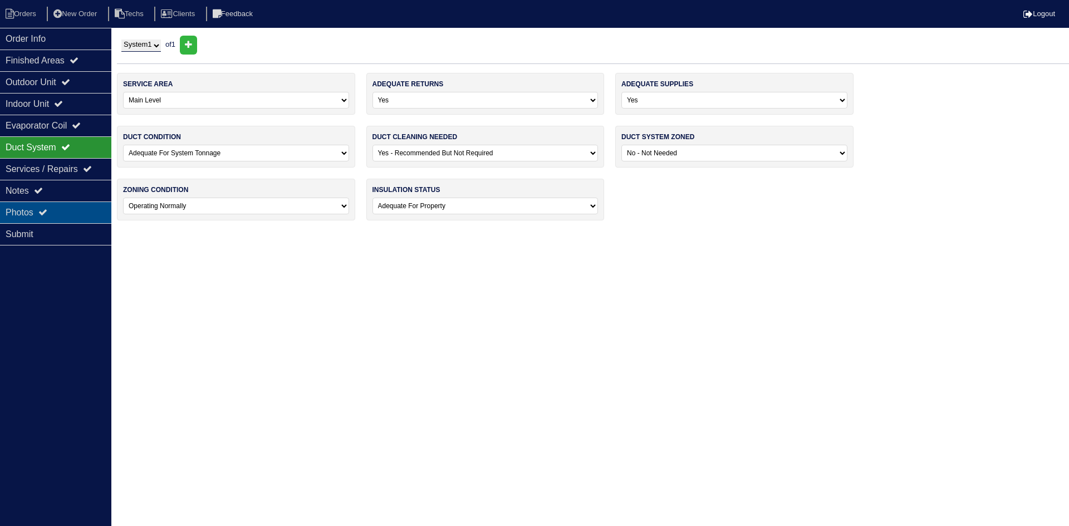
click at [36, 210] on div "Photos" at bounding box center [55, 213] width 111 height 22
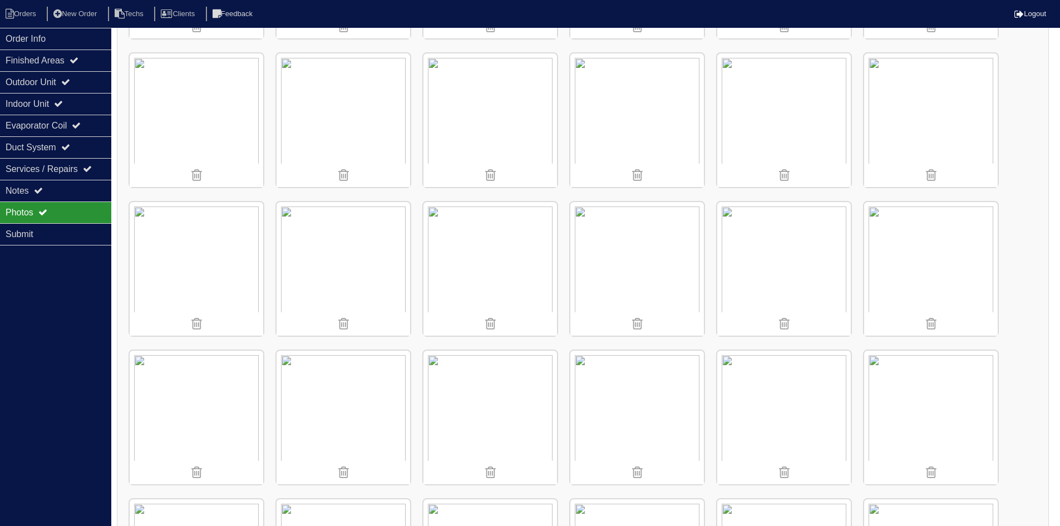
scroll to position [300, 0]
click at [372, 277] on img at bounding box center [344, 270] width 134 height 134
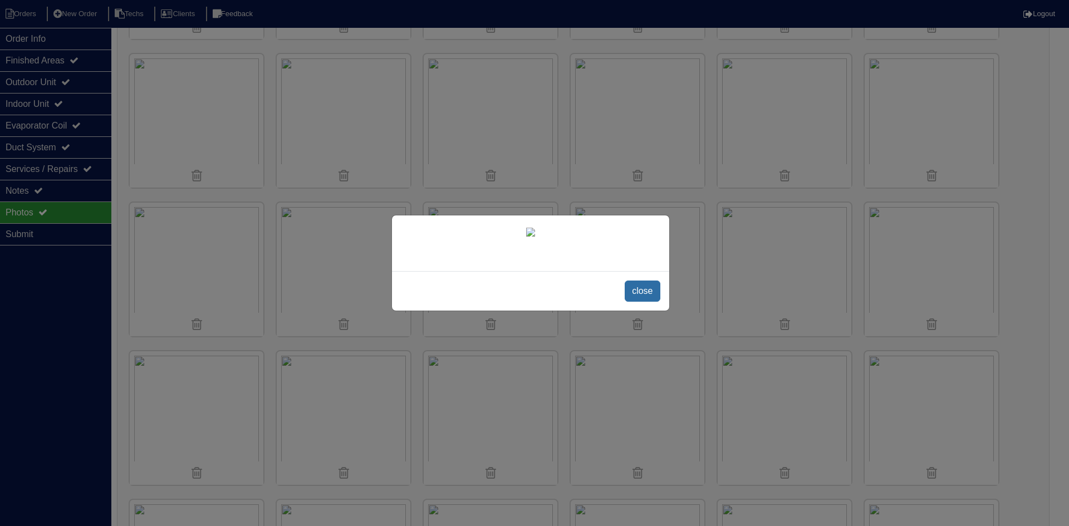
click at [640, 302] on span "close" at bounding box center [642, 291] width 35 height 21
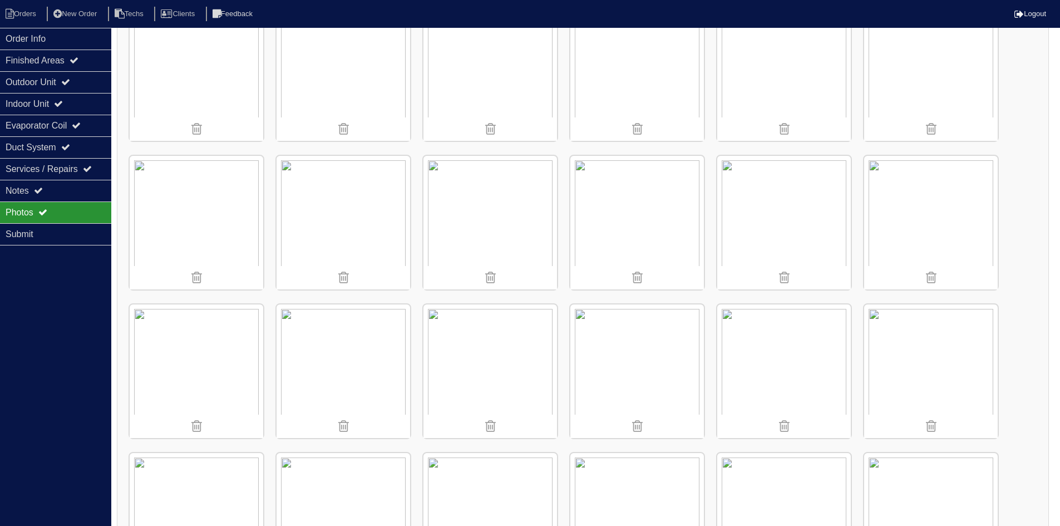
scroll to position [189, 0]
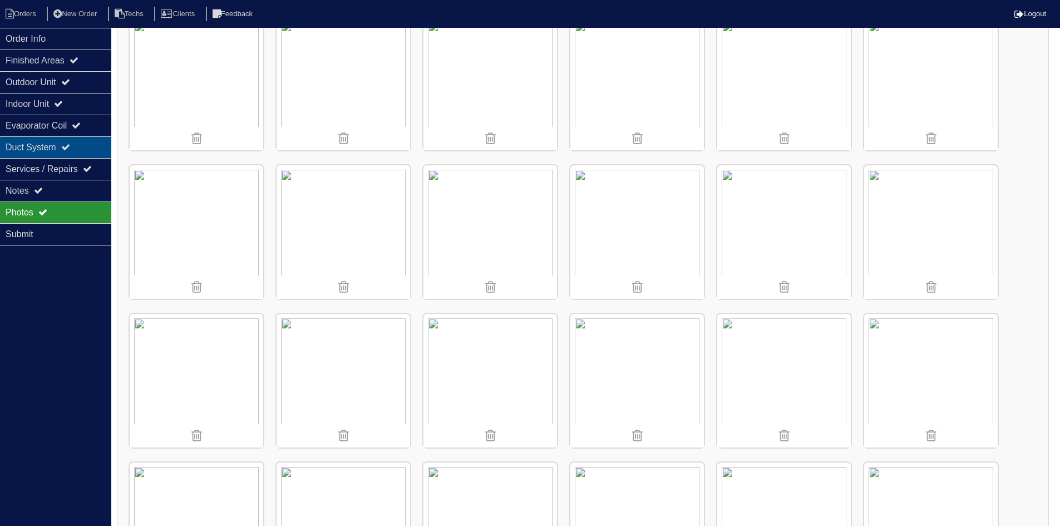
click at [45, 143] on div "Duct System" at bounding box center [55, 147] width 111 height 22
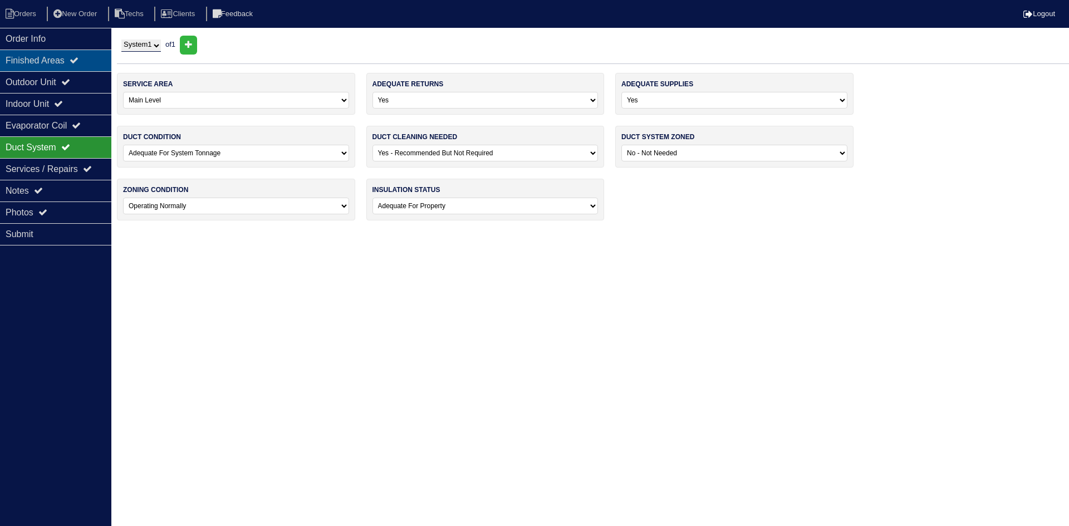
click at [39, 63] on div "Finished Areas" at bounding box center [55, 61] width 111 height 22
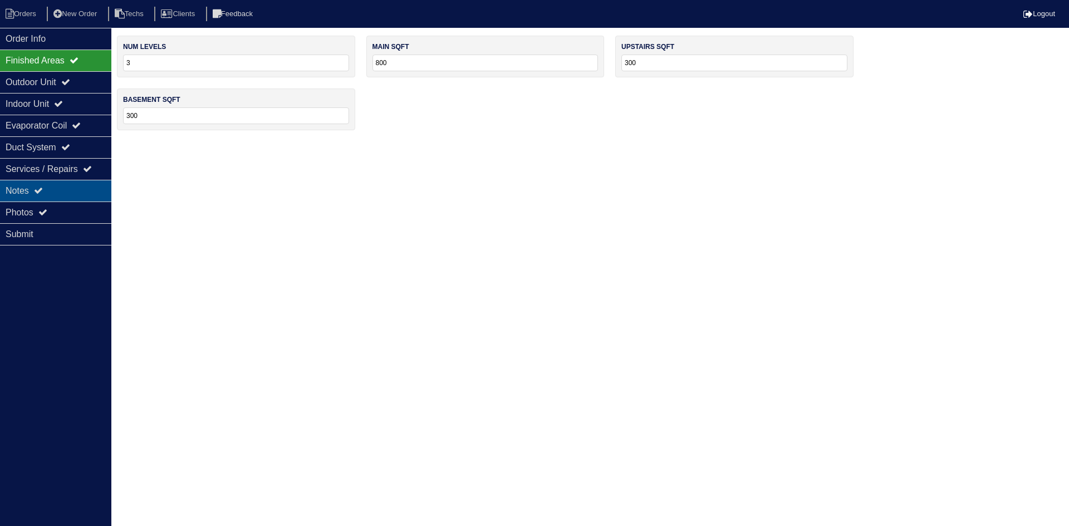
click at [72, 189] on div "Notes" at bounding box center [55, 191] width 111 height 22
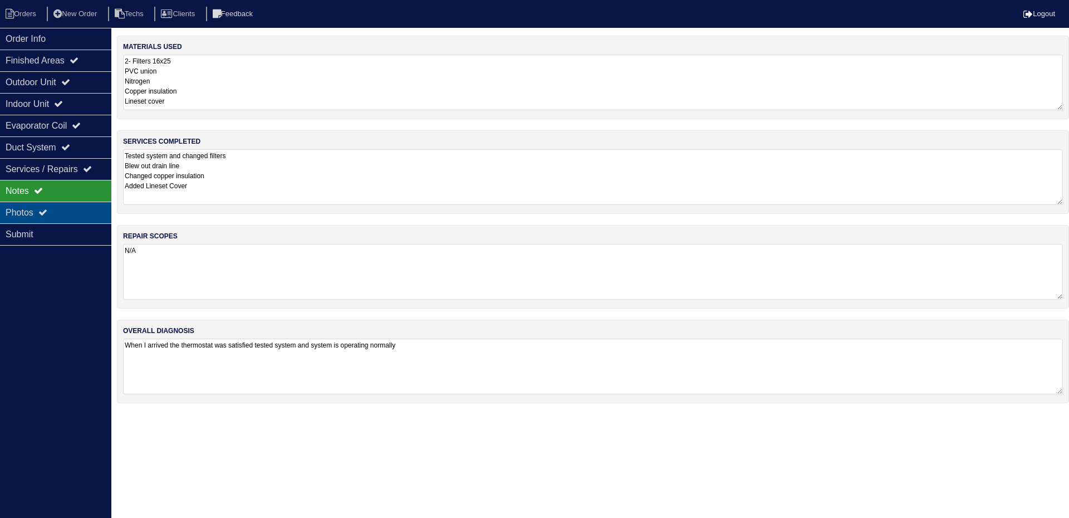
click at [63, 214] on div "Photos" at bounding box center [55, 213] width 111 height 22
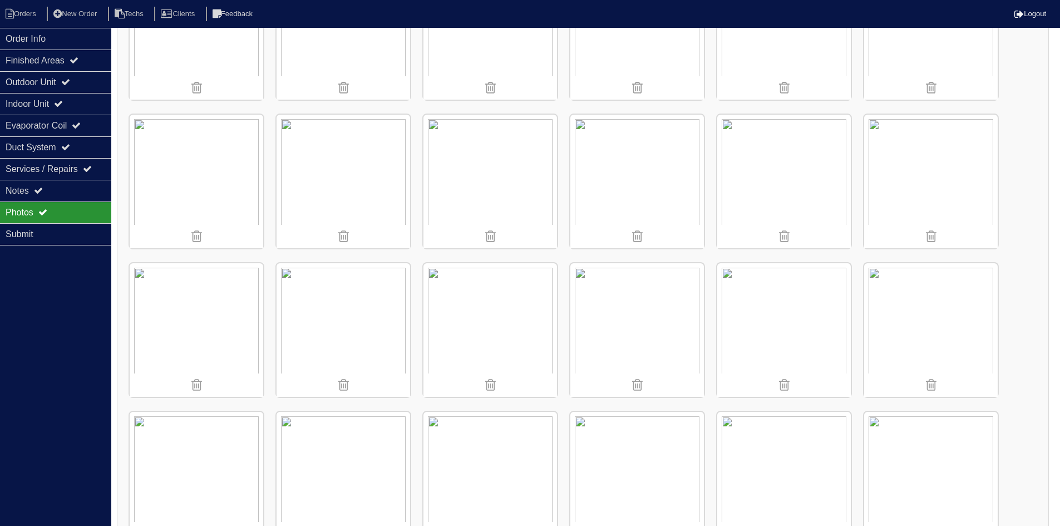
scroll to position [390, 0]
click at [516, 329] on img at bounding box center [491, 329] width 134 height 134
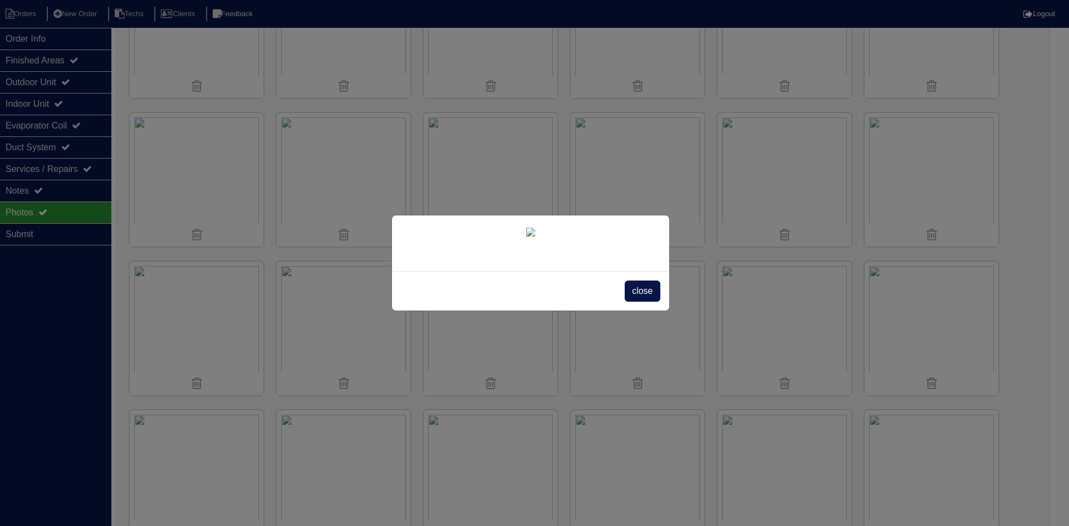
click at [645, 302] on span "close" at bounding box center [642, 291] width 35 height 21
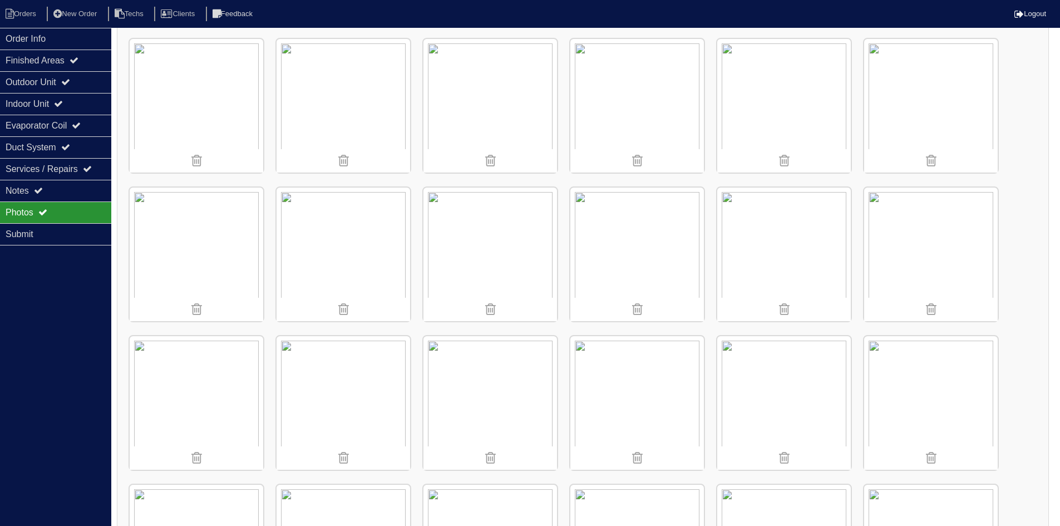
scroll to position [167, 0]
click at [359, 417] on img at bounding box center [344, 403] width 134 height 134
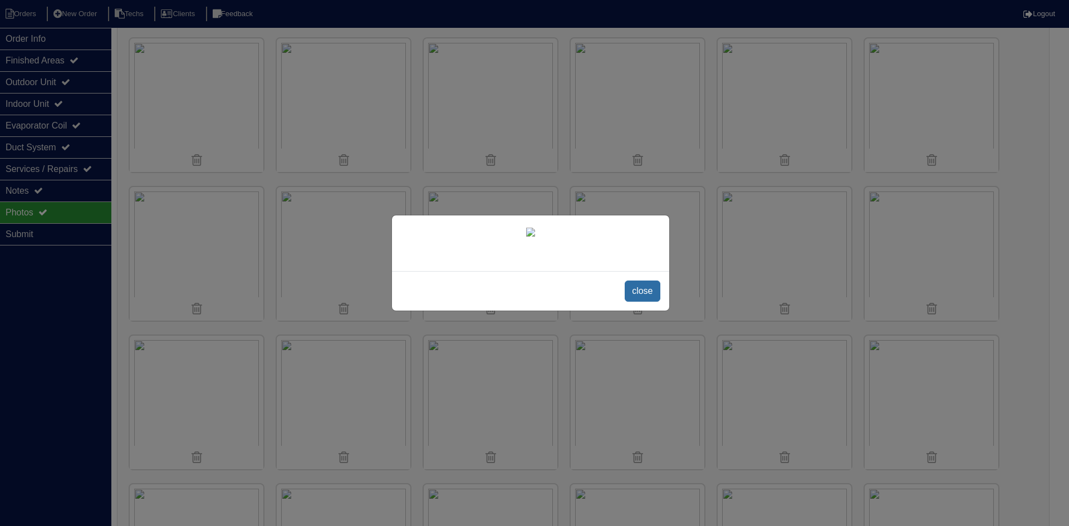
click at [638, 302] on span "close" at bounding box center [642, 291] width 35 height 21
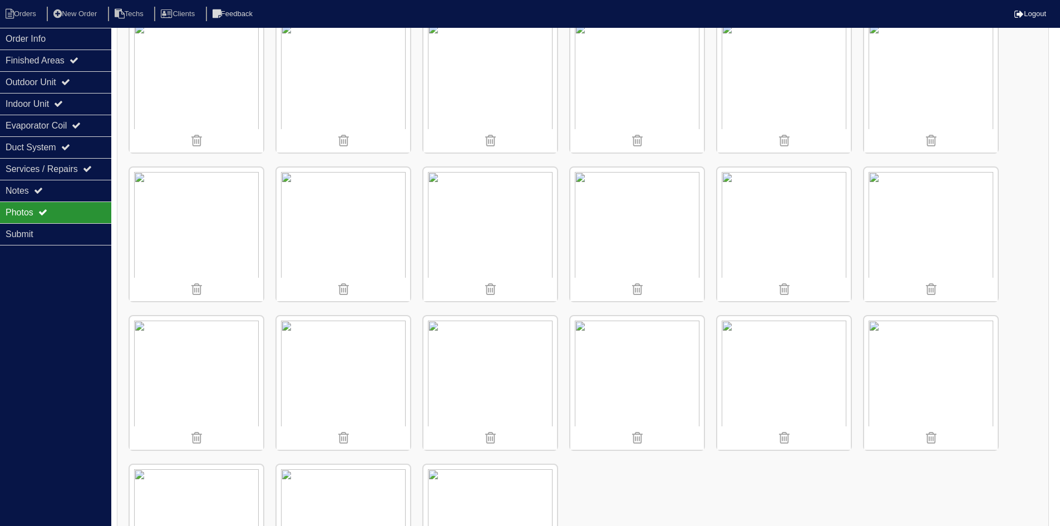
scroll to position [578, 0]
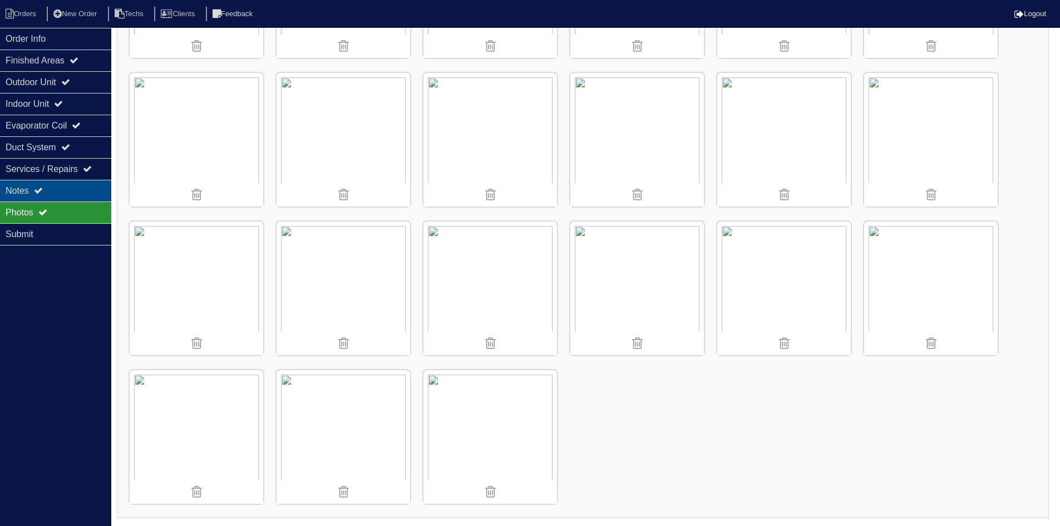
click at [57, 190] on div "Notes" at bounding box center [55, 191] width 111 height 22
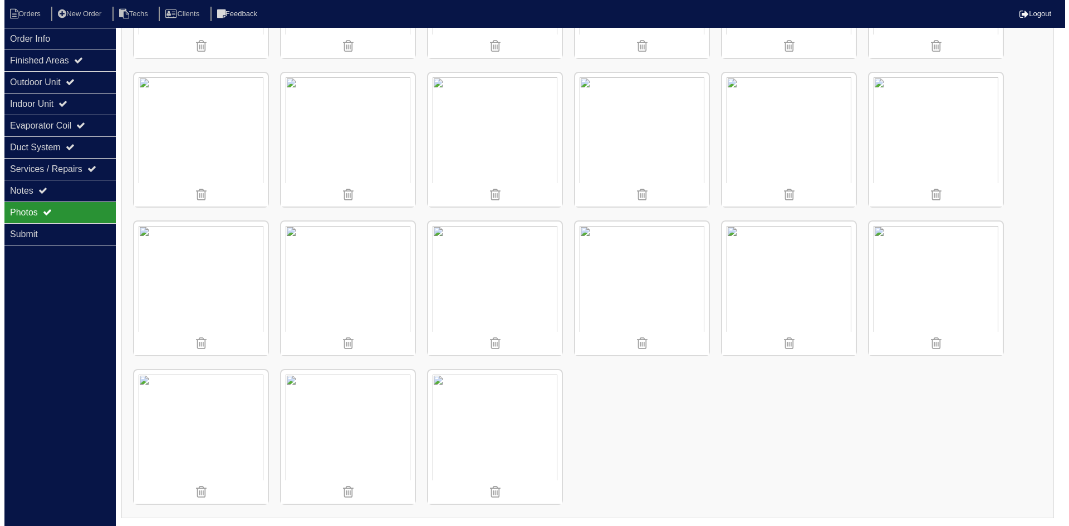
scroll to position [0, 0]
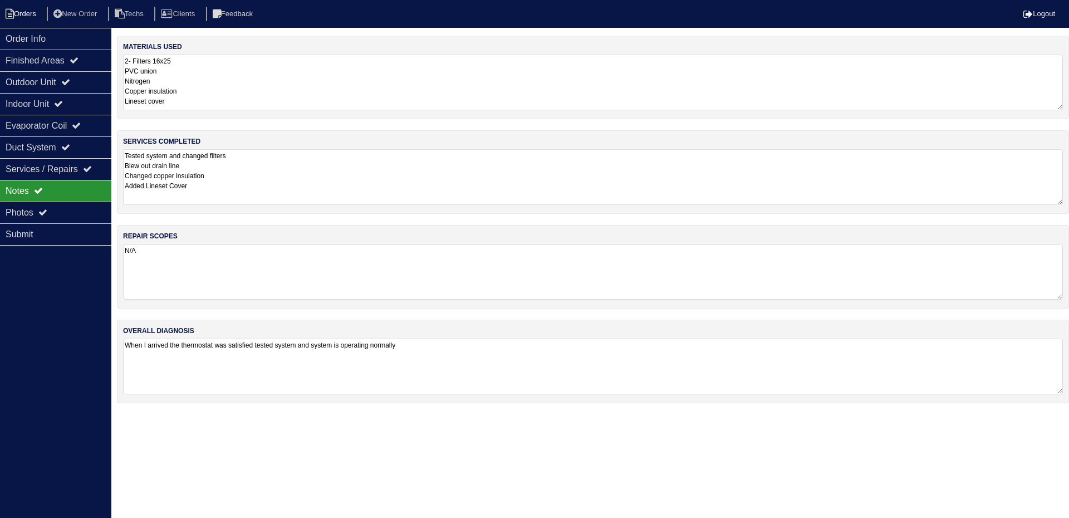
click at [29, 12] on li "Orders" at bounding box center [22, 14] width 45 height 15
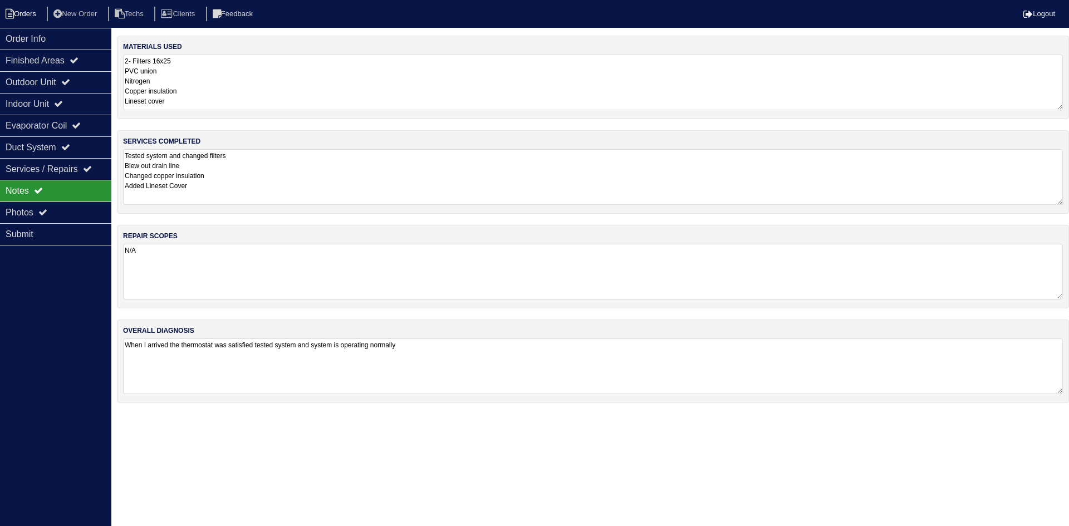
select select "15"
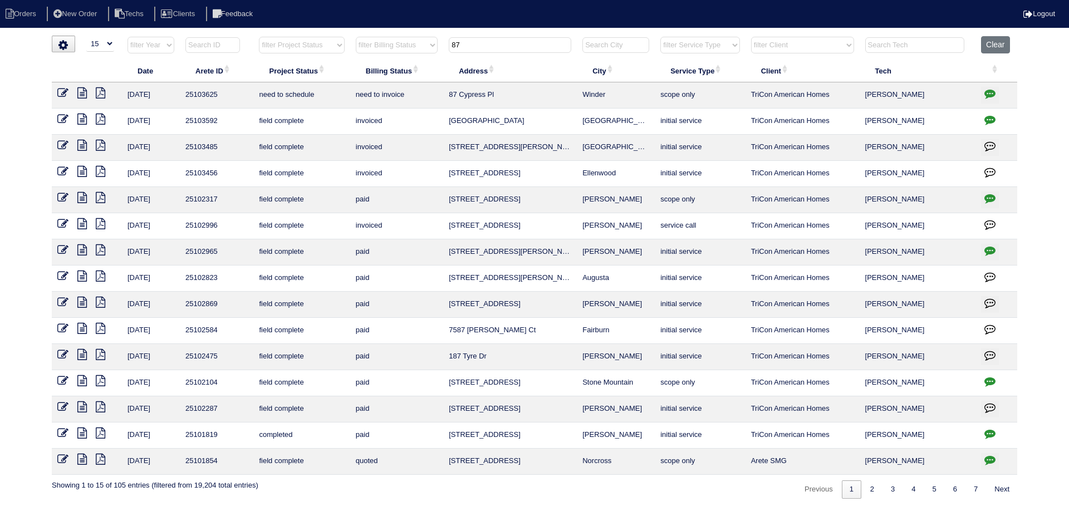
click at [82, 91] on icon at bounding box center [81, 92] width 9 height 11
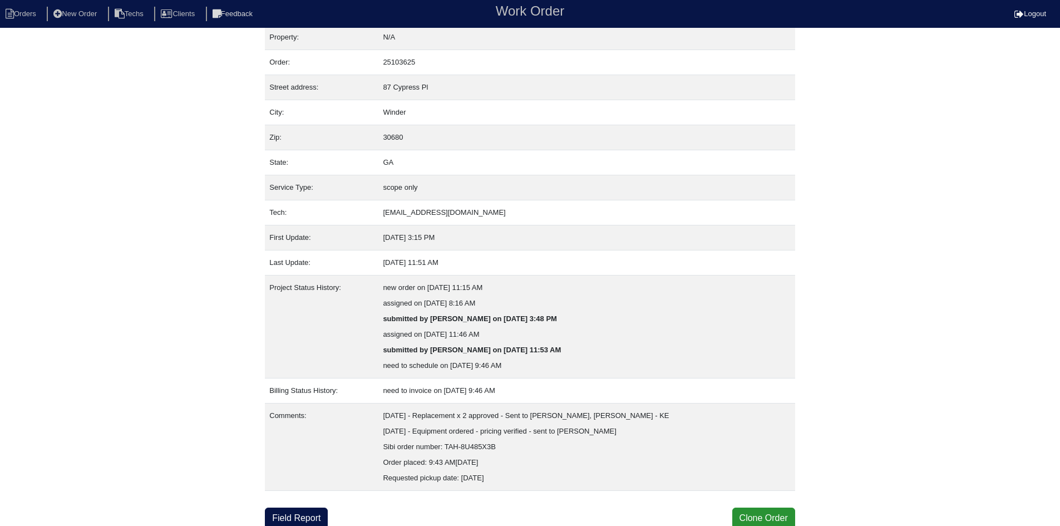
scroll to position [13, 0]
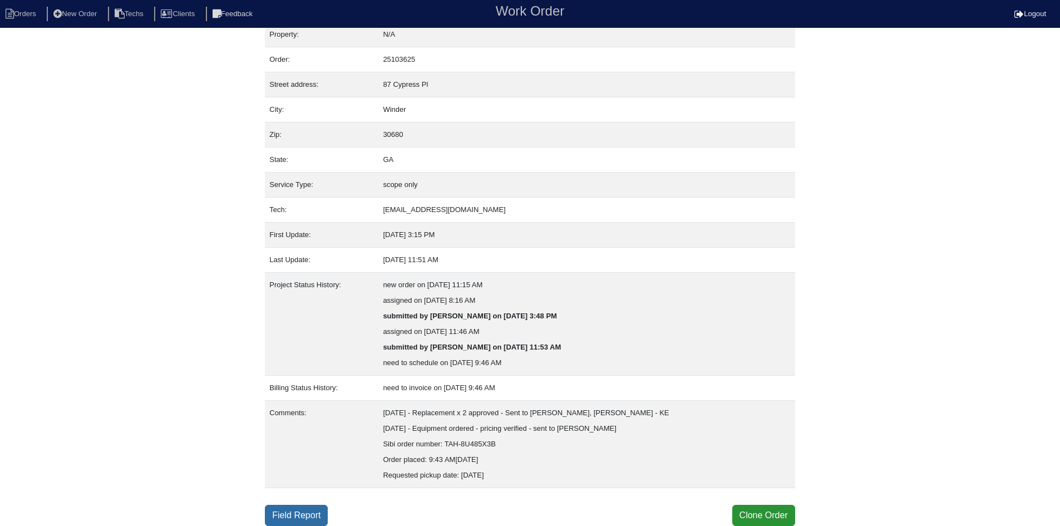
click at [307, 515] on link "Field Report" at bounding box center [296, 515] width 63 height 21
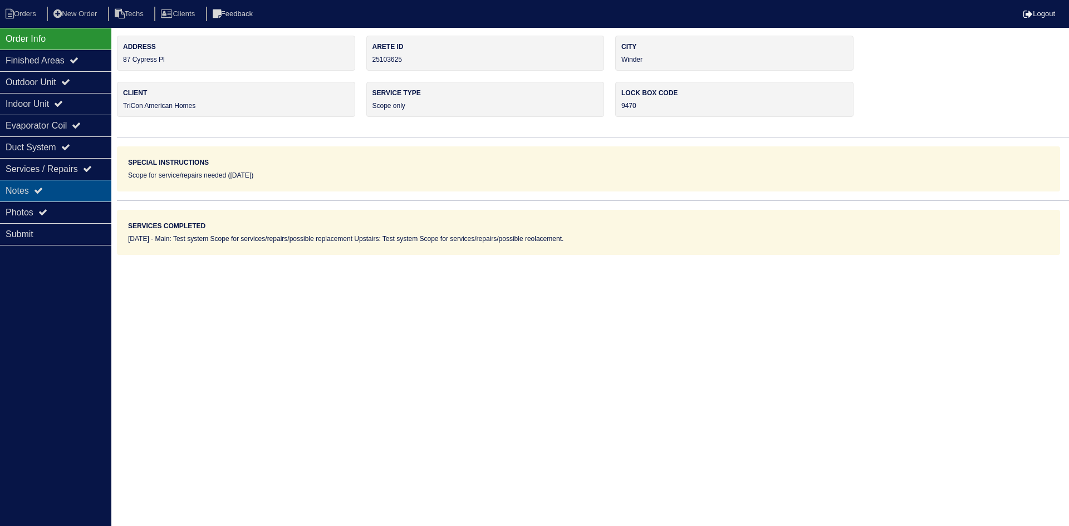
click at [49, 189] on div "Notes" at bounding box center [55, 191] width 111 height 22
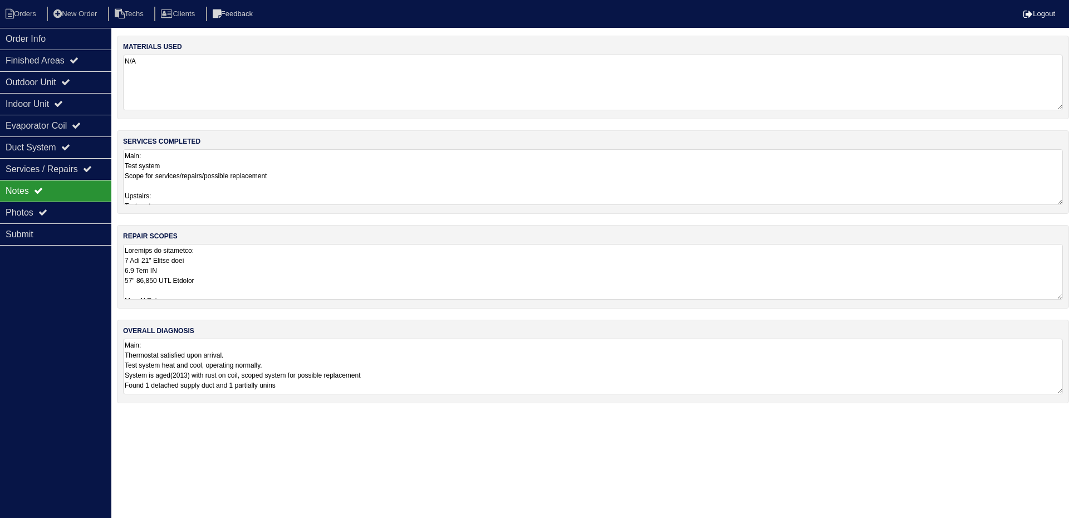
click at [465, 277] on textarea at bounding box center [593, 272] width 940 height 56
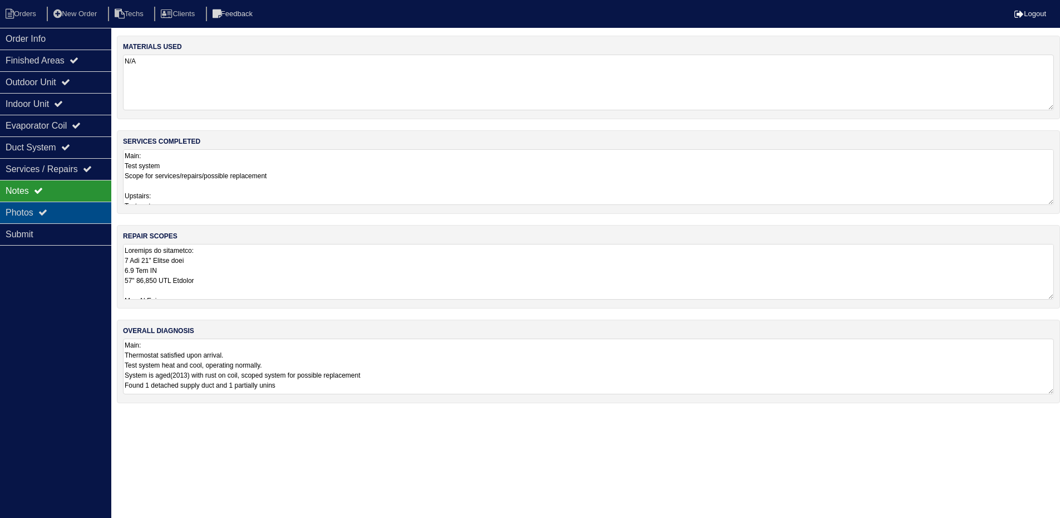
click at [38, 205] on div "Photos" at bounding box center [55, 213] width 111 height 22
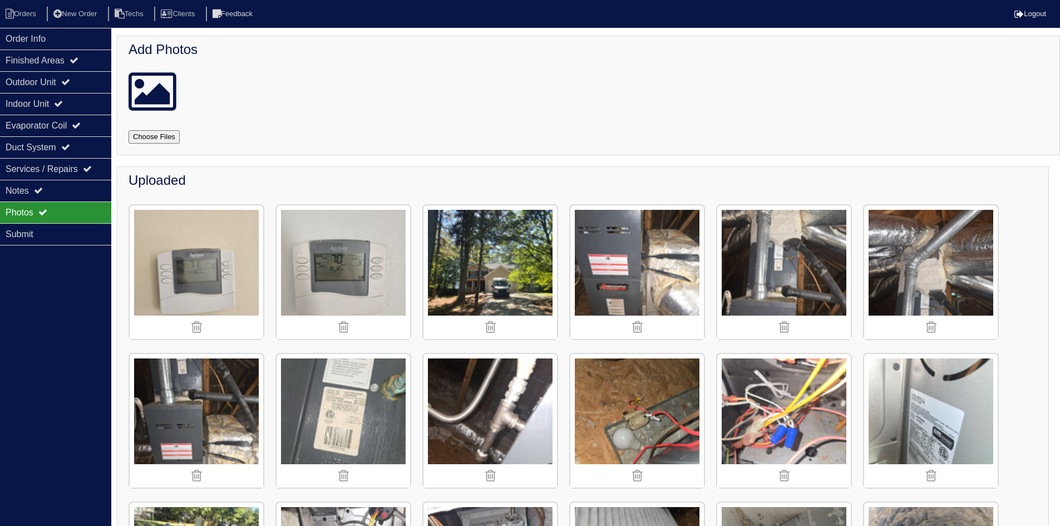
click at [631, 263] on img at bounding box center [638, 272] width 134 height 134
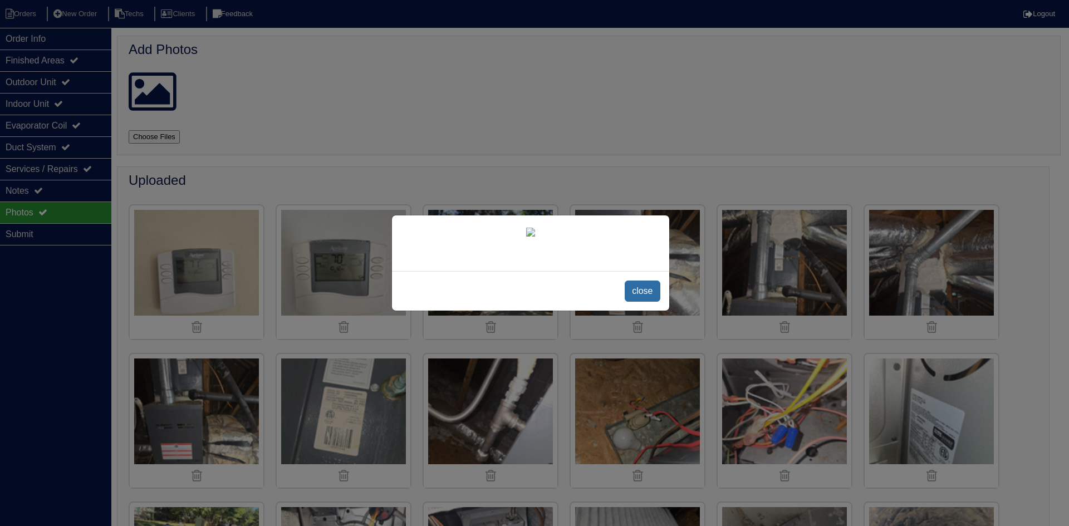
click at [642, 297] on span "close" at bounding box center [642, 291] width 35 height 21
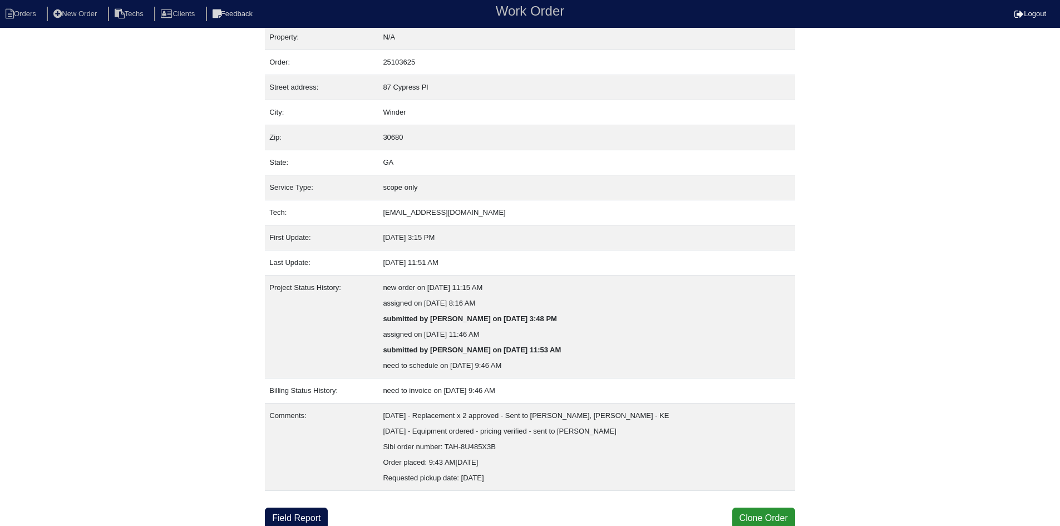
scroll to position [13, 0]
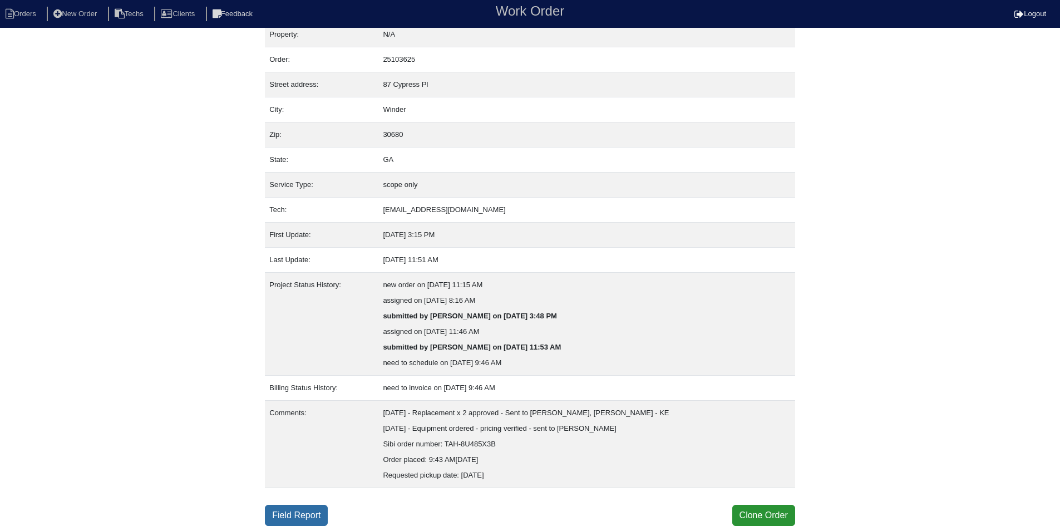
click at [294, 508] on link "Field Report" at bounding box center [296, 515] width 63 height 21
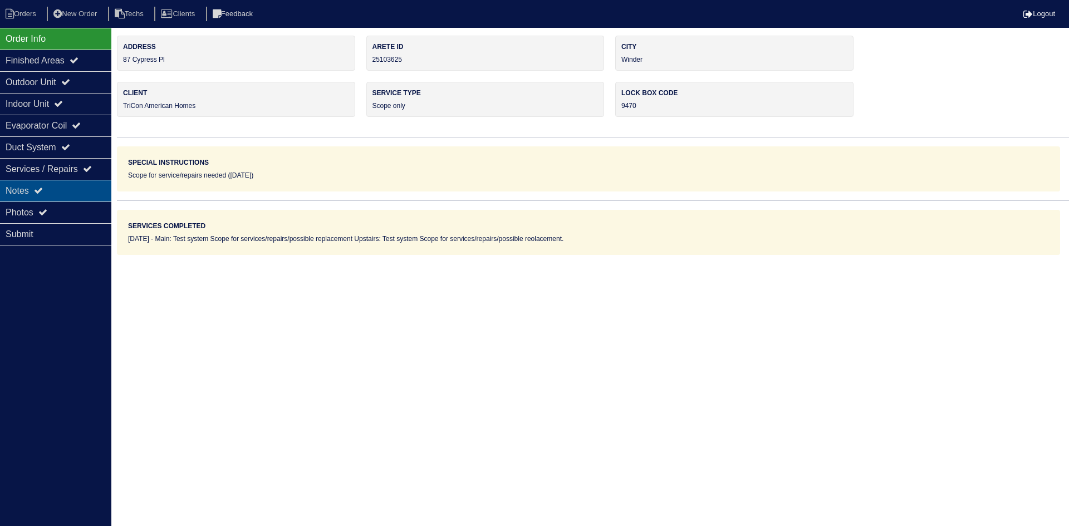
click at [85, 188] on div "Notes" at bounding box center [55, 191] width 111 height 22
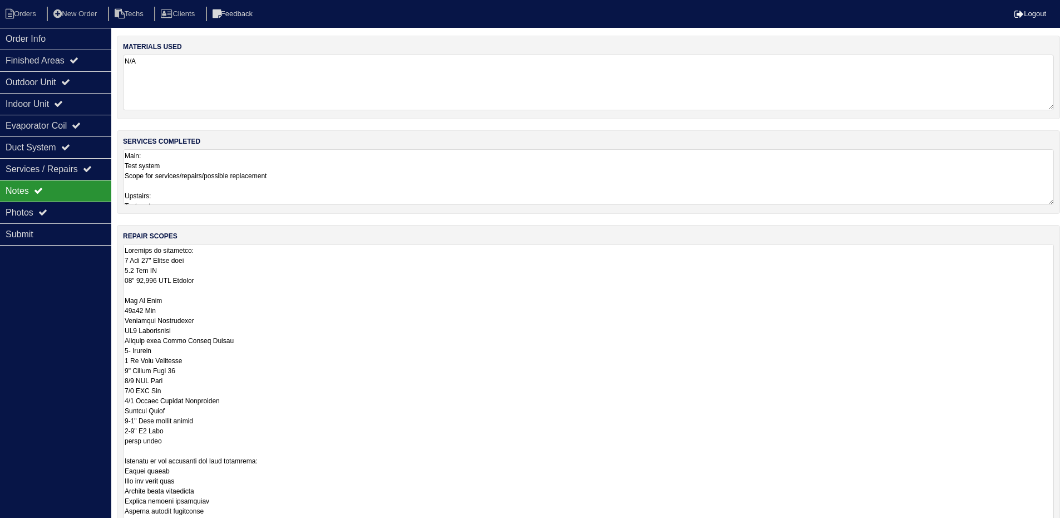
drag, startPoint x: 1058, startPoint y: 297, endPoint x: 650, endPoint y: 350, distance: 412.1
click at [1060, 525] on html "Orders New Order Techs Clients Feedback Logout Orders New Order Users Clients M…" at bounding box center [530, 335] width 1060 height 670
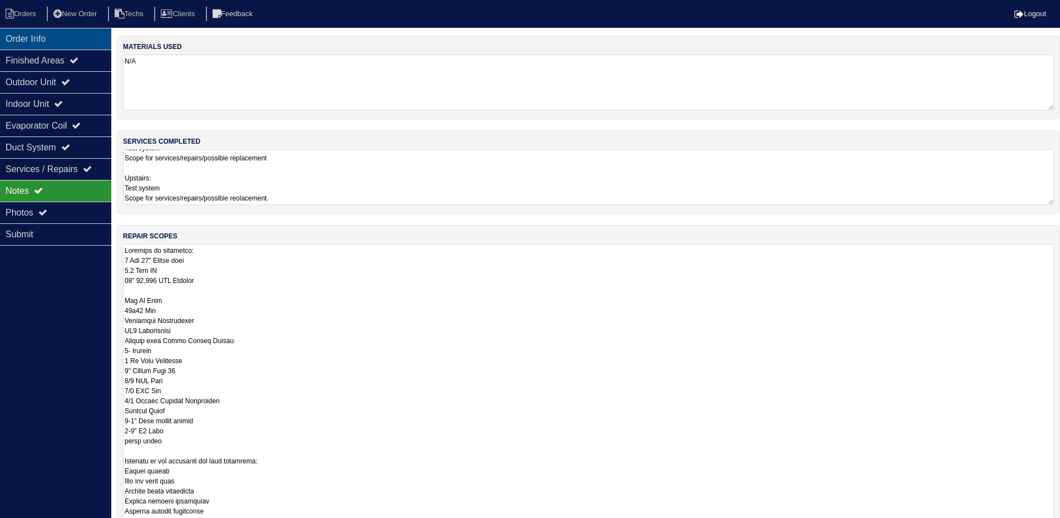
click at [63, 39] on div "Order Info" at bounding box center [55, 39] width 111 height 22
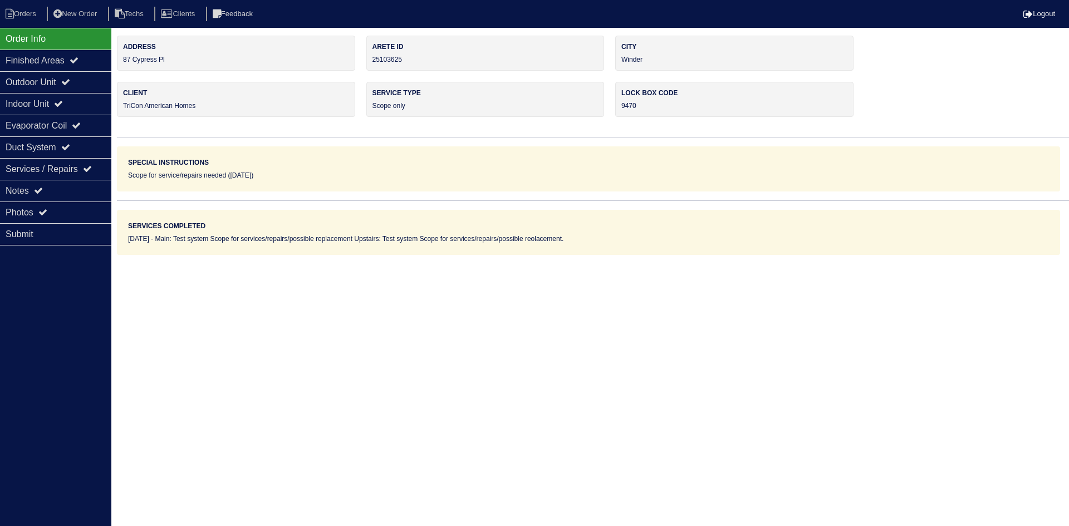
drag, startPoint x: 52, startPoint y: 189, endPoint x: 118, endPoint y: 185, distance: 65.8
click at [52, 189] on div "Notes" at bounding box center [55, 191] width 111 height 22
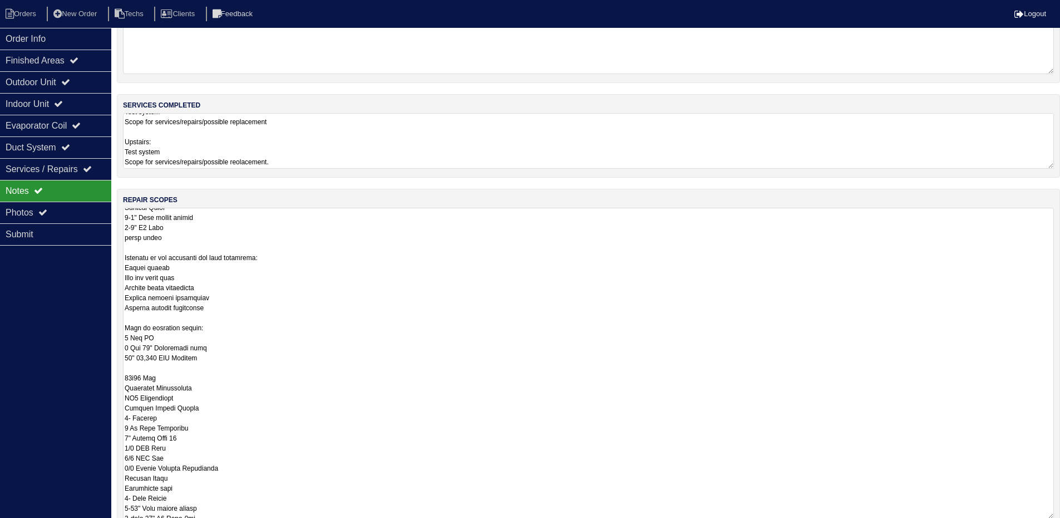
scroll to position [56, 0]
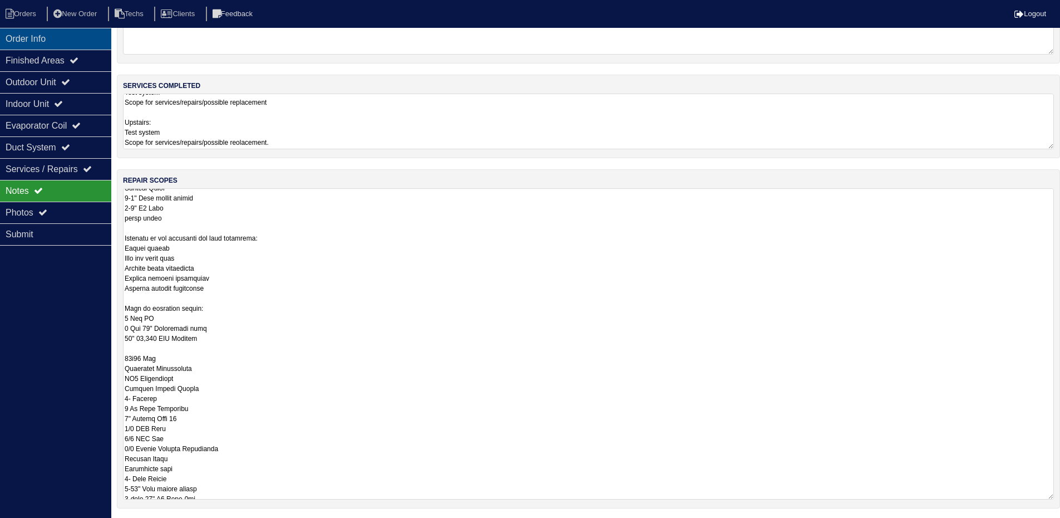
click at [83, 38] on div "Order Info" at bounding box center [55, 39] width 111 height 22
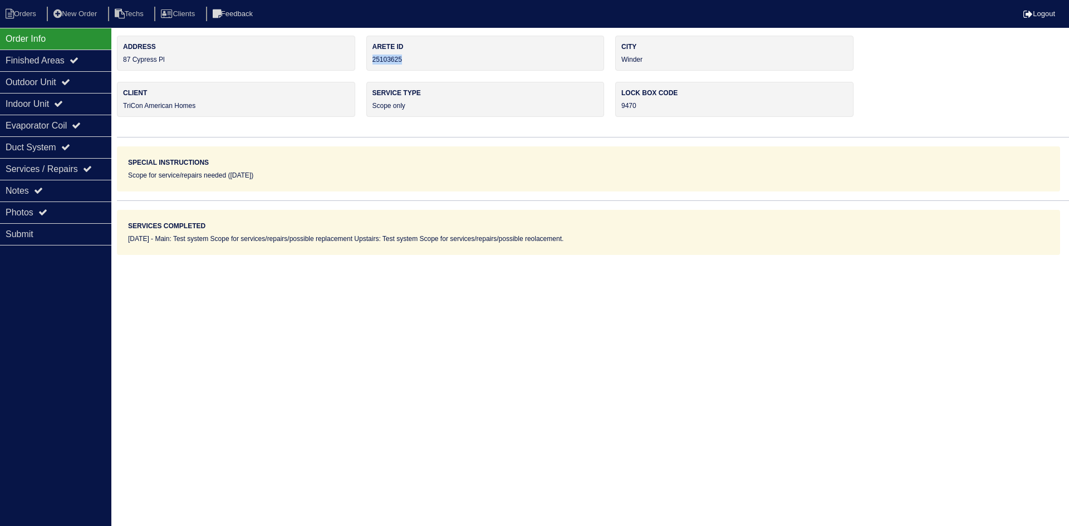
drag, startPoint x: 389, startPoint y: 58, endPoint x: 375, endPoint y: 62, distance: 13.9
click at [374, 62] on div "Arete ID 25103625" at bounding box center [485, 53] width 238 height 35
copy div "25103625"
click at [70, 189] on div "Notes" at bounding box center [55, 191] width 111 height 22
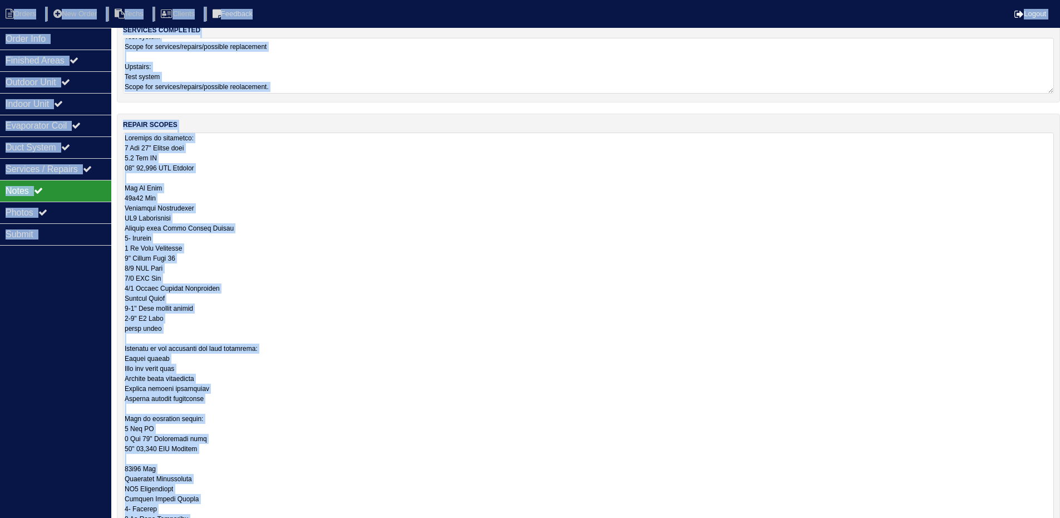
scroll to position [1, 0]
click at [449, 250] on textarea at bounding box center [588, 428] width 931 height 593
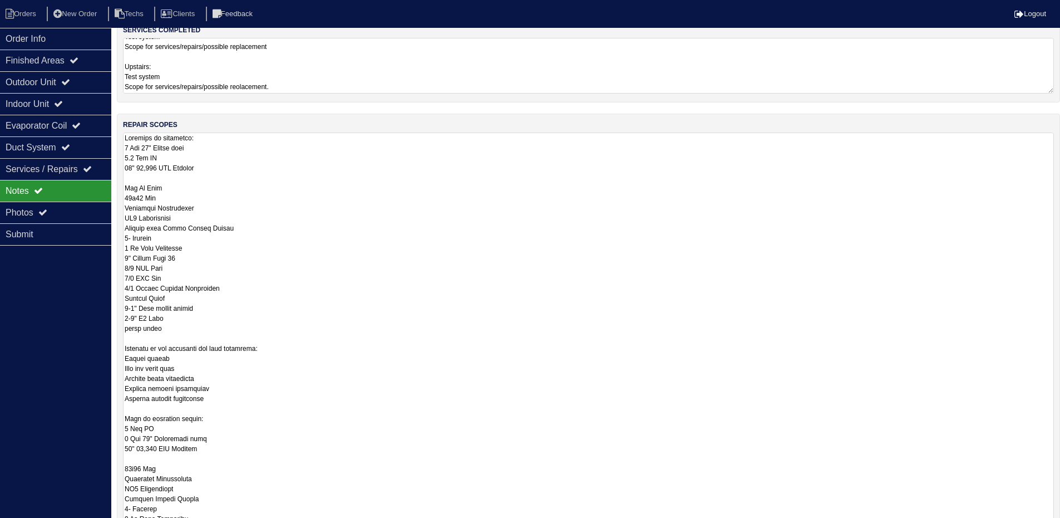
click at [373, 245] on textarea at bounding box center [588, 428] width 931 height 593
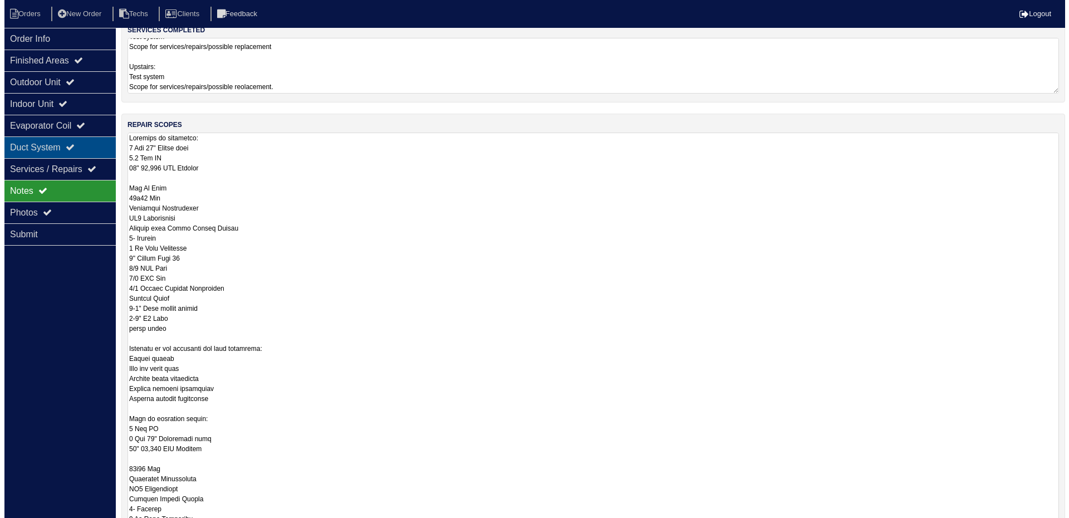
scroll to position [0, 0]
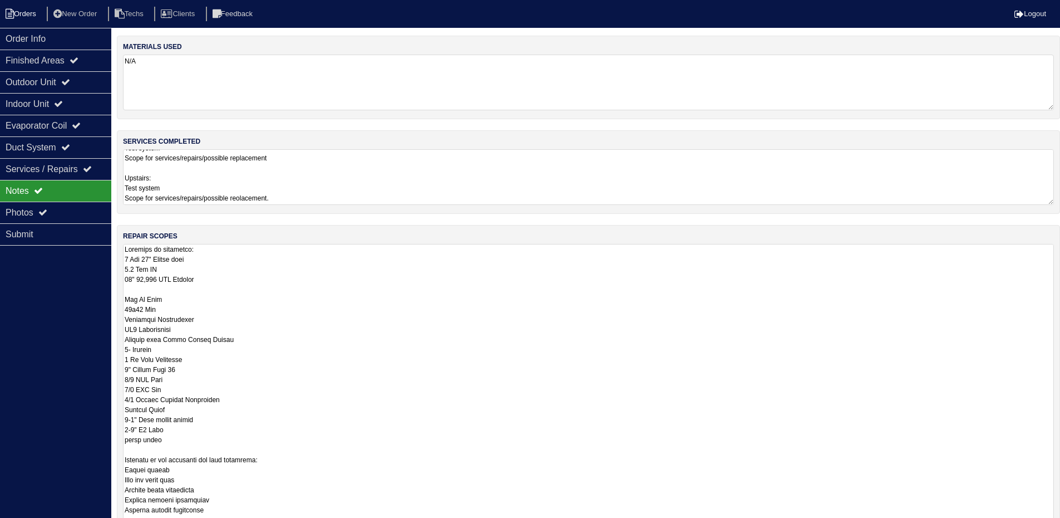
click at [21, 14] on li "Orders" at bounding box center [22, 14] width 45 height 15
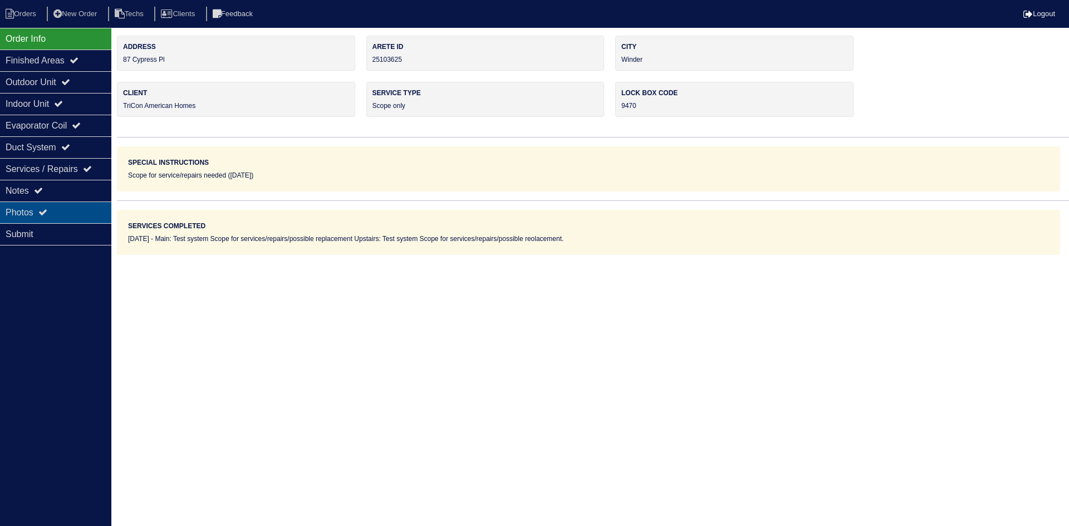
drag, startPoint x: 42, startPoint y: 208, endPoint x: 70, endPoint y: 208, distance: 27.8
click at [42, 208] on div "Photos" at bounding box center [55, 213] width 111 height 22
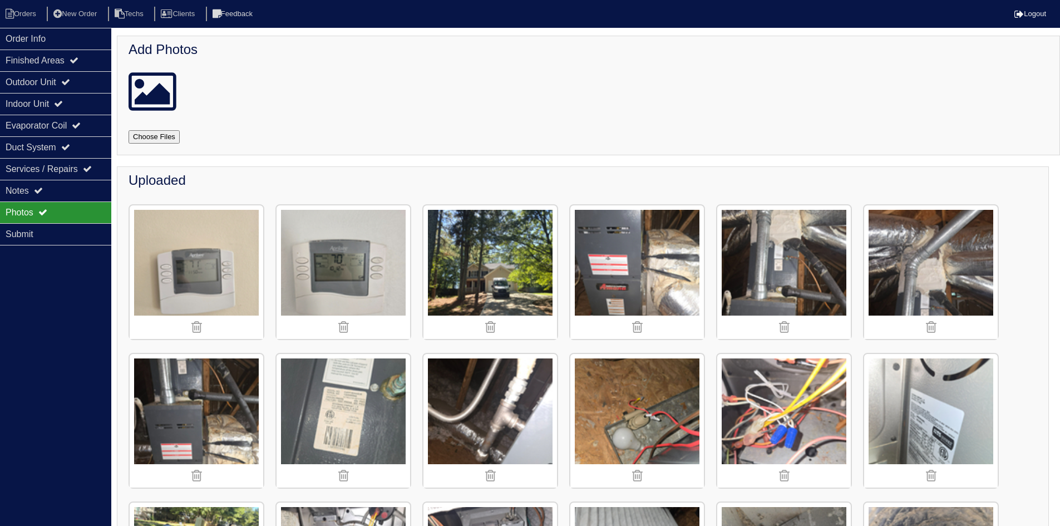
click at [628, 264] on img at bounding box center [638, 272] width 134 height 134
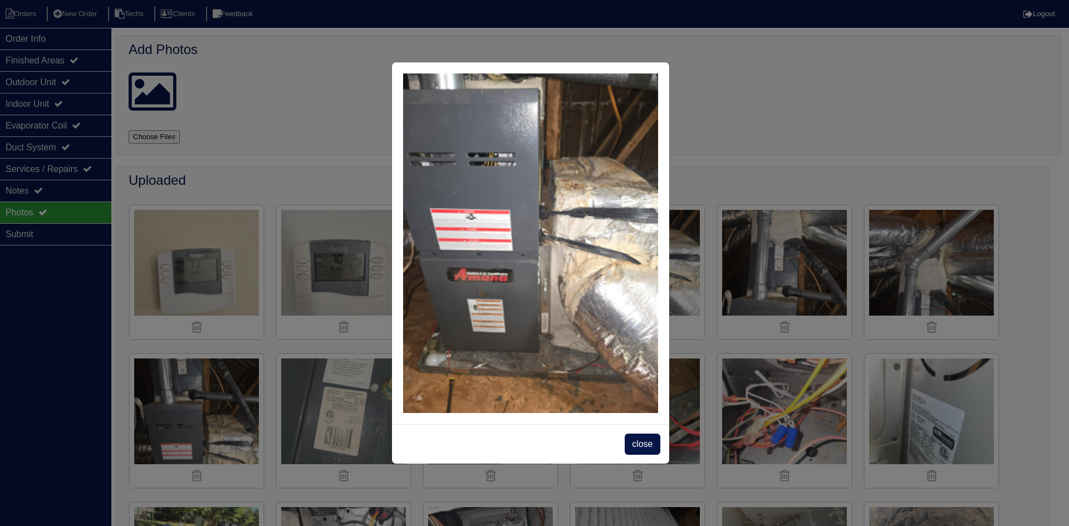
click at [502, 343] on img at bounding box center [530, 243] width 255 height 340
click at [837, 77] on div "close" at bounding box center [534, 263] width 1069 height 526
click at [903, 90] on div "close" at bounding box center [534, 263] width 1069 height 526
click at [537, 273] on img at bounding box center [530, 243] width 255 height 340
click at [796, 64] on div "close" at bounding box center [534, 263] width 1069 height 526
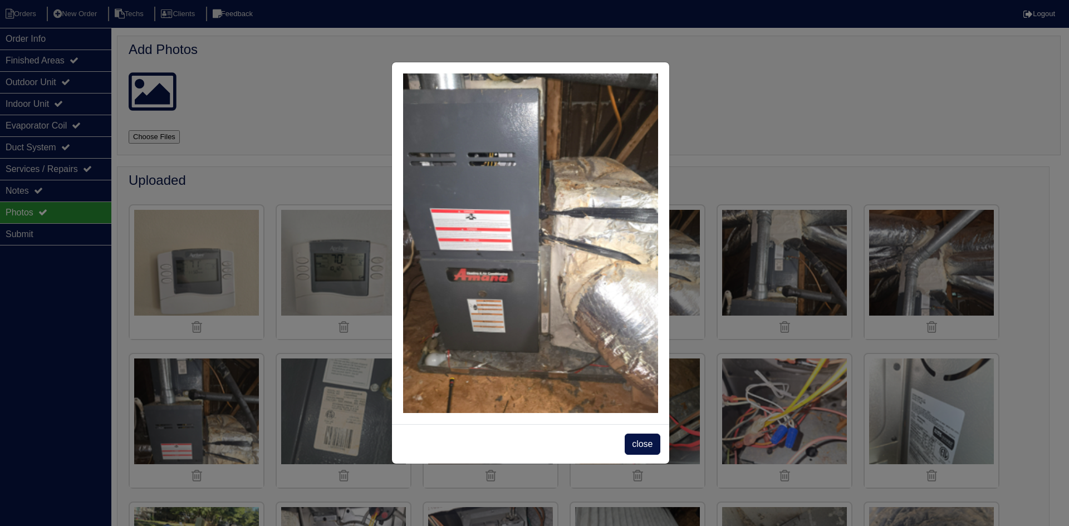
click at [641, 121] on img at bounding box center [530, 243] width 255 height 340
drag, startPoint x: 636, startPoint y: 69, endPoint x: 690, endPoint y: 46, distance: 58.6
click at [690, 46] on div "close" at bounding box center [534, 263] width 1069 height 526
click at [641, 443] on span "close" at bounding box center [642, 444] width 35 height 21
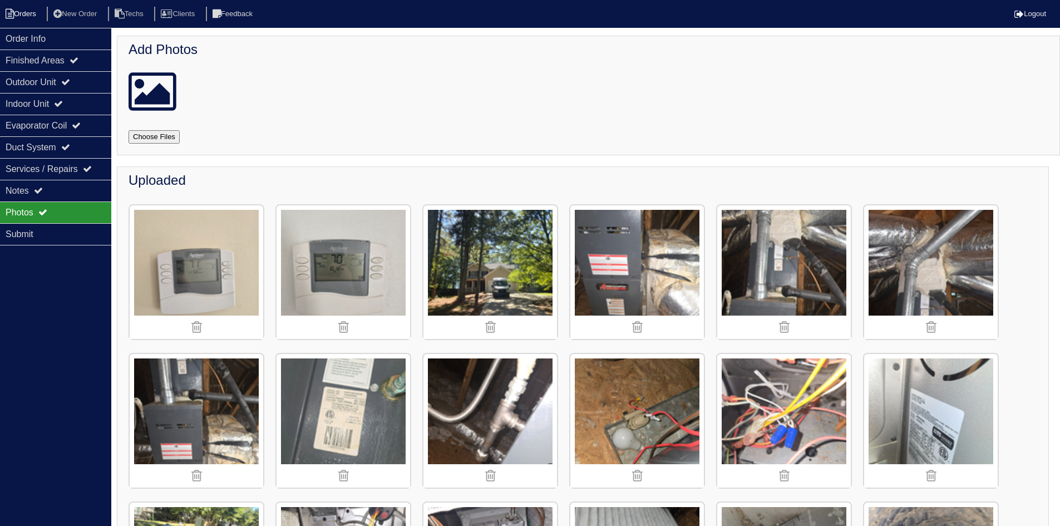
click at [31, 17] on li "Orders" at bounding box center [22, 14] width 45 height 15
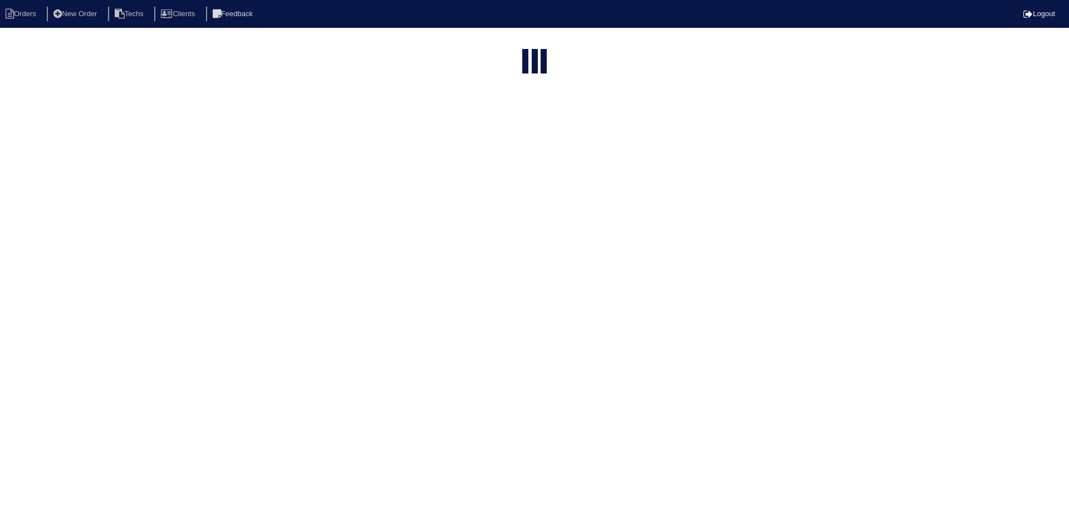
select select "15"
type input "87"
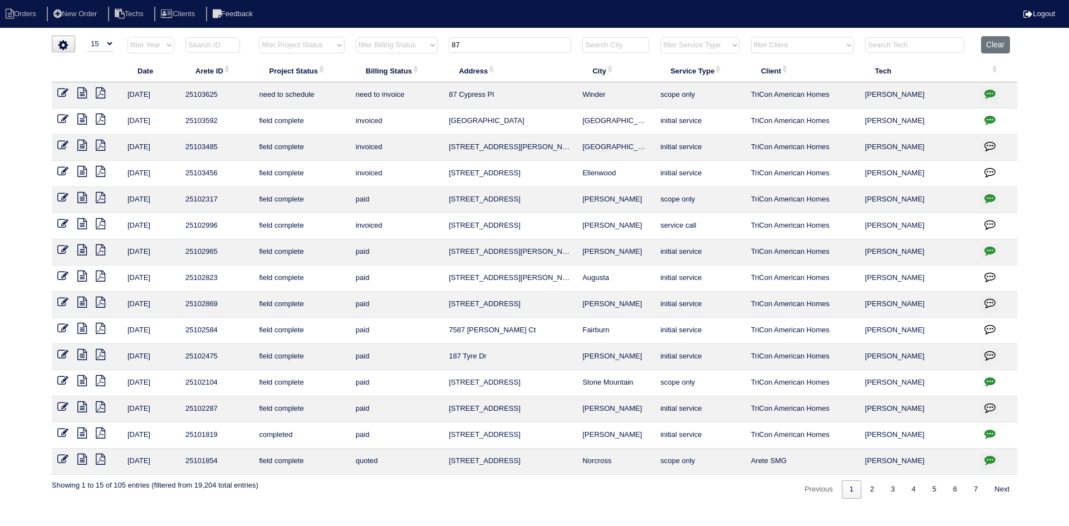
click at [475, 45] on input "87" at bounding box center [510, 45] width 122 height 16
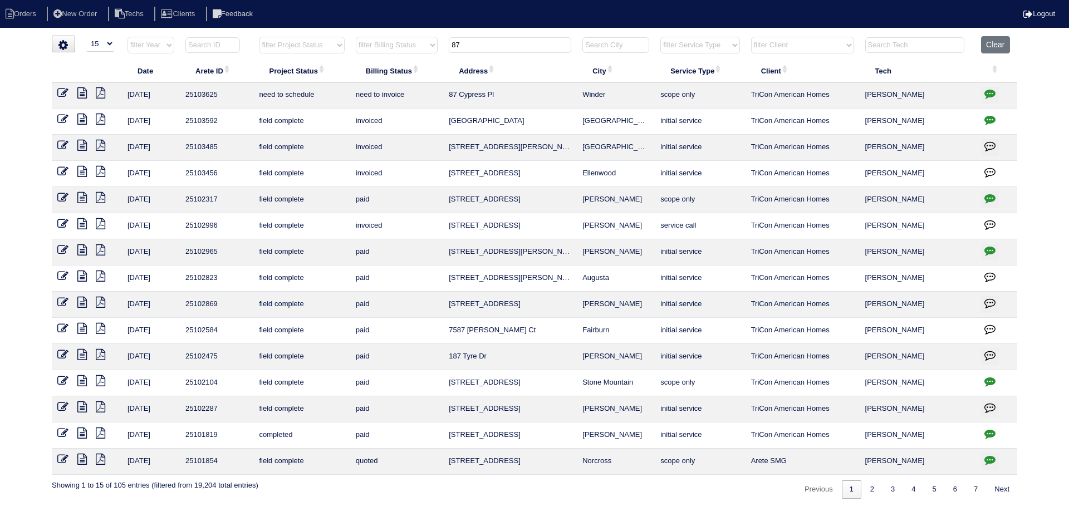
click at [451, 491] on div "▼ 10 15 25 50 200 500 Search: Date Arete ID Project Status Billing Status Addre…" at bounding box center [534, 267] width 965 height 463
click at [994, 41] on button "Clear" at bounding box center [995, 44] width 28 height 17
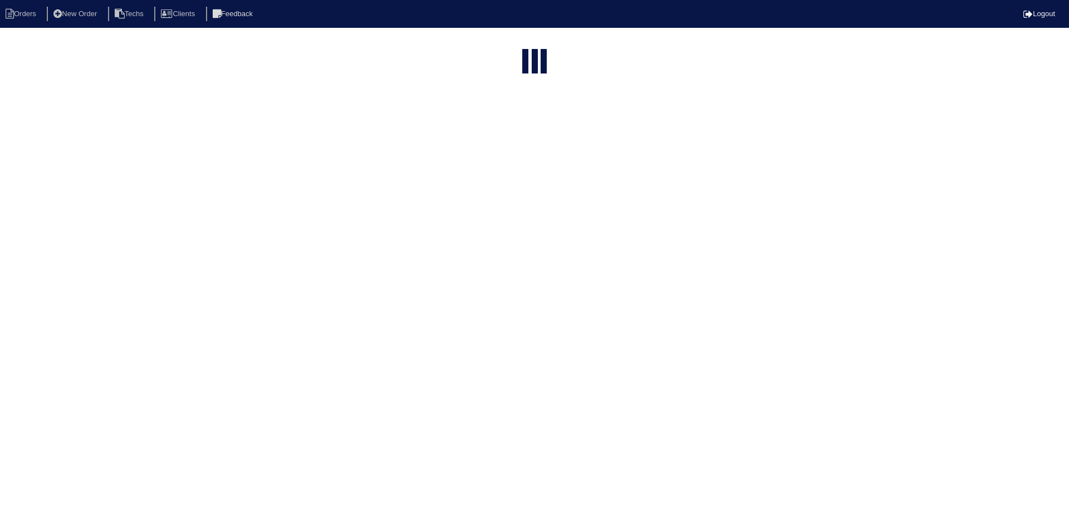
select select "15"
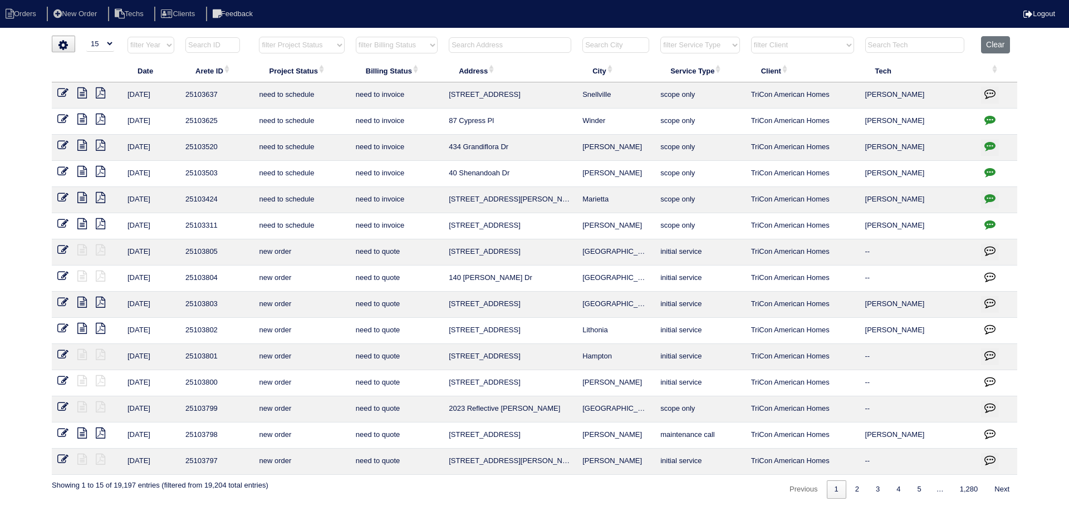
click at [482, 43] on input "text" at bounding box center [510, 45] width 122 height 16
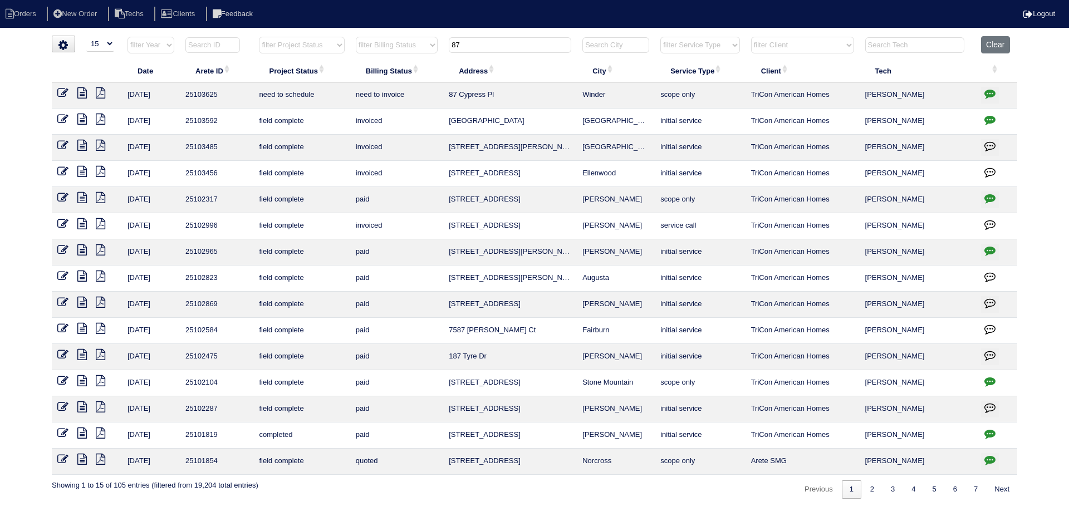
type input "87"
click at [80, 92] on icon at bounding box center [81, 92] width 9 height 11
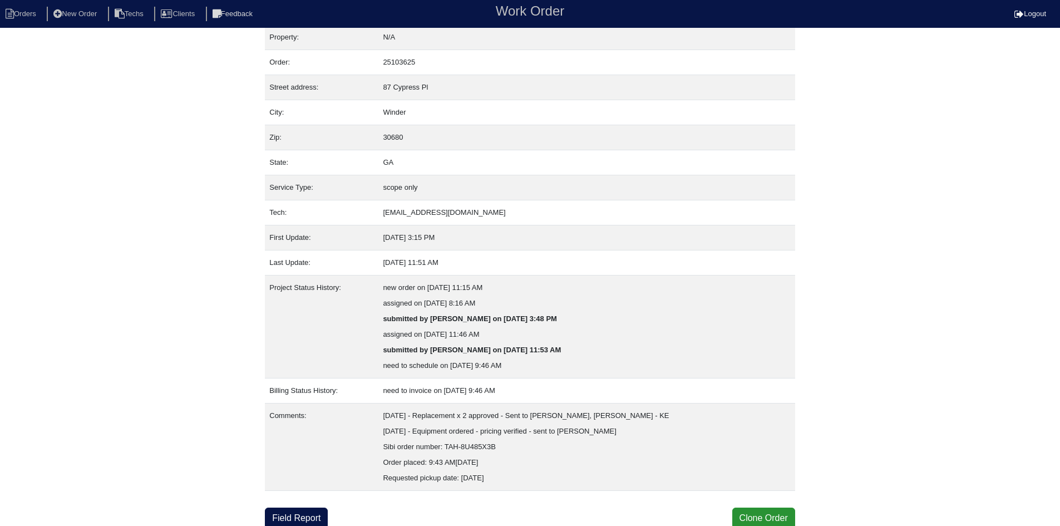
scroll to position [13, 0]
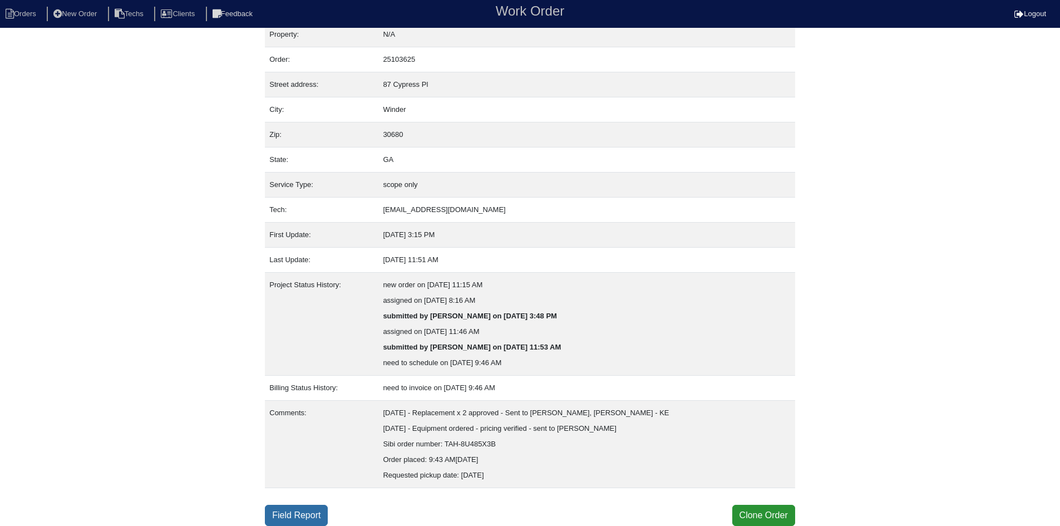
click at [298, 514] on link "Field Report" at bounding box center [296, 515] width 63 height 21
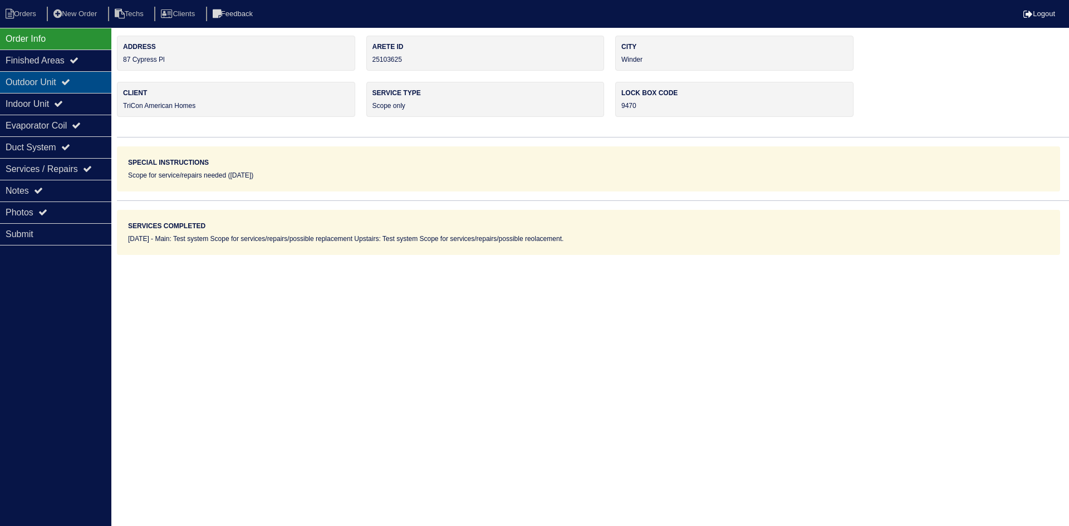
click at [70, 83] on icon at bounding box center [65, 81] width 9 height 9
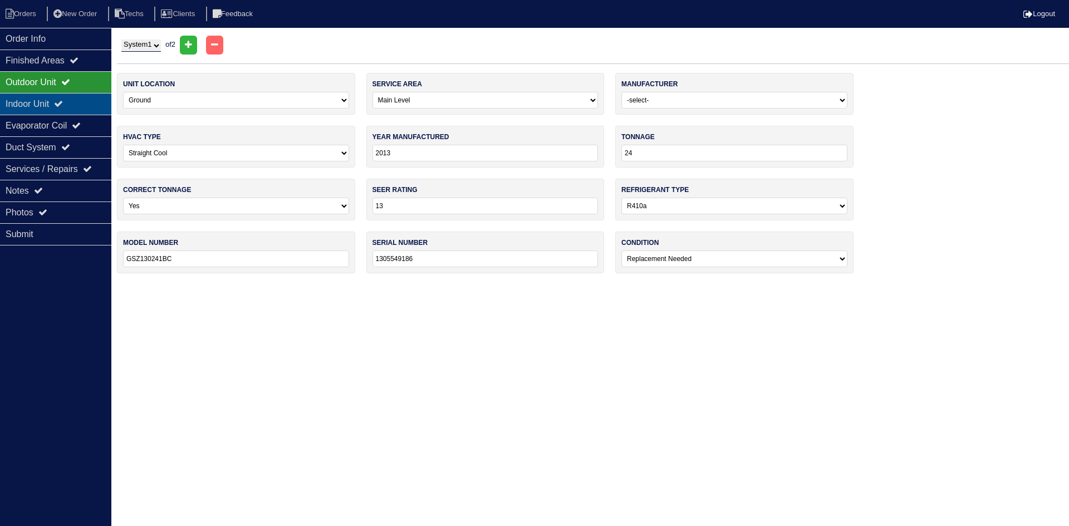
click at [42, 104] on div "Indoor Unit" at bounding box center [55, 104] width 111 height 22
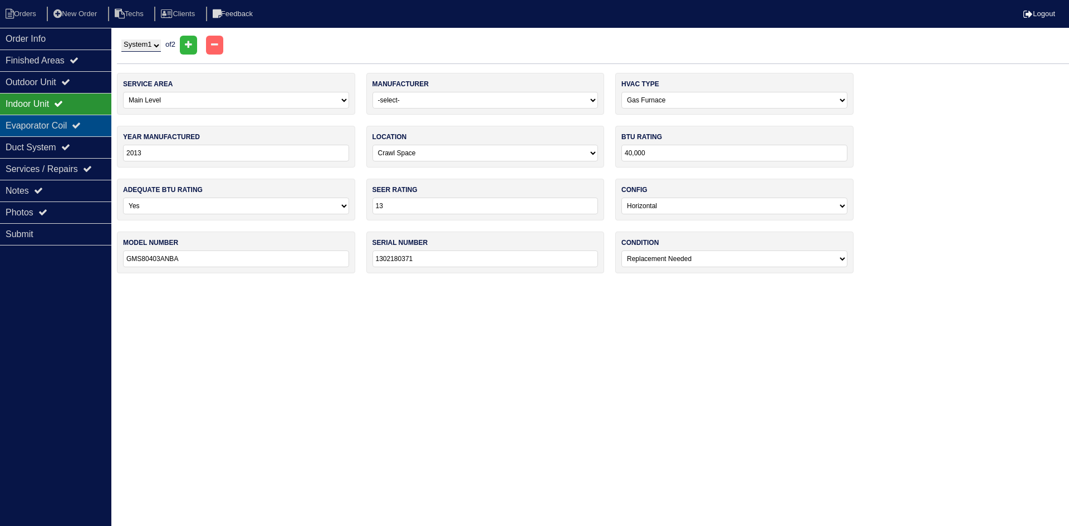
click at [70, 116] on div "Evaporator Coil" at bounding box center [55, 126] width 111 height 22
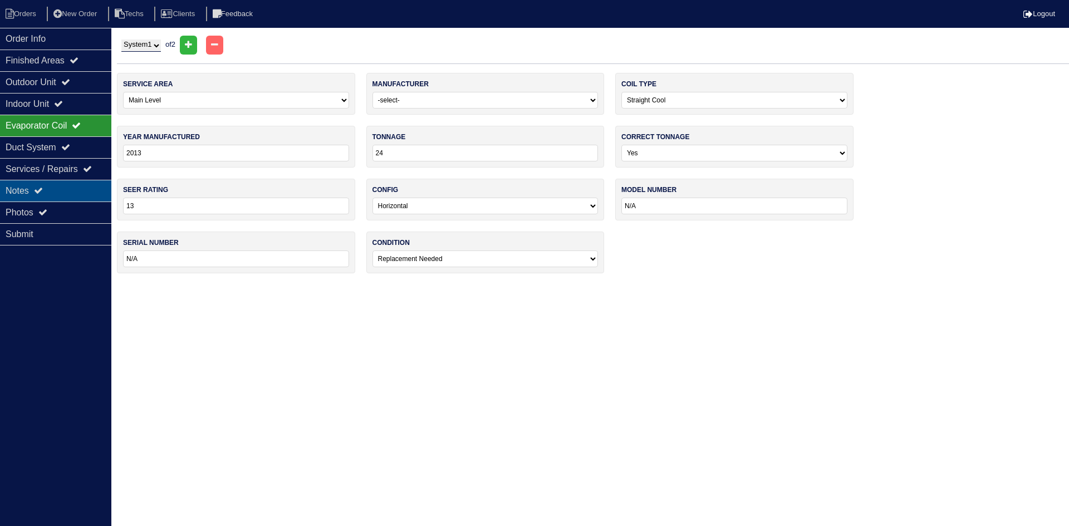
click at [56, 184] on div "Notes" at bounding box center [55, 191] width 111 height 22
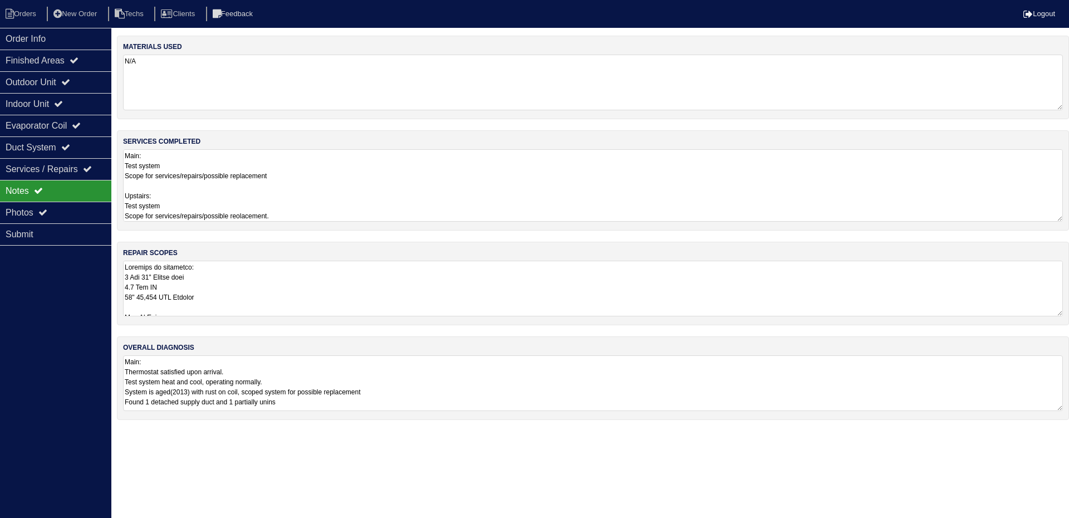
click at [451, 173] on textarea "Main: Test system Scope for services/repairs/possible replacement Upstairs: Tes…" at bounding box center [593, 185] width 940 height 72
click at [49, 283] on div "Order Info Finished Areas Outdoor Unit Indoor Unit Evaporator Coil Duct System …" at bounding box center [55, 287] width 111 height 518
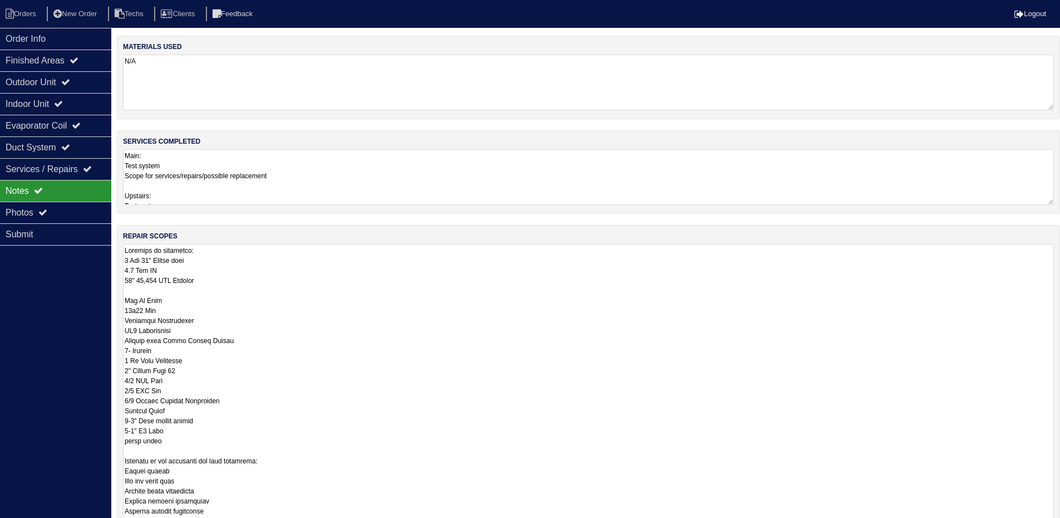
drag, startPoint x: 1058, startPoint y: 294, endPoint x: 1068, endPoint y: 552, distance: 257.9
click at [1060, 525] on html "Orders New Order Techs Clients Feedback Logout Orders New Order Users Clients M…" at bounding box center [530, 336] width 1060 height 672
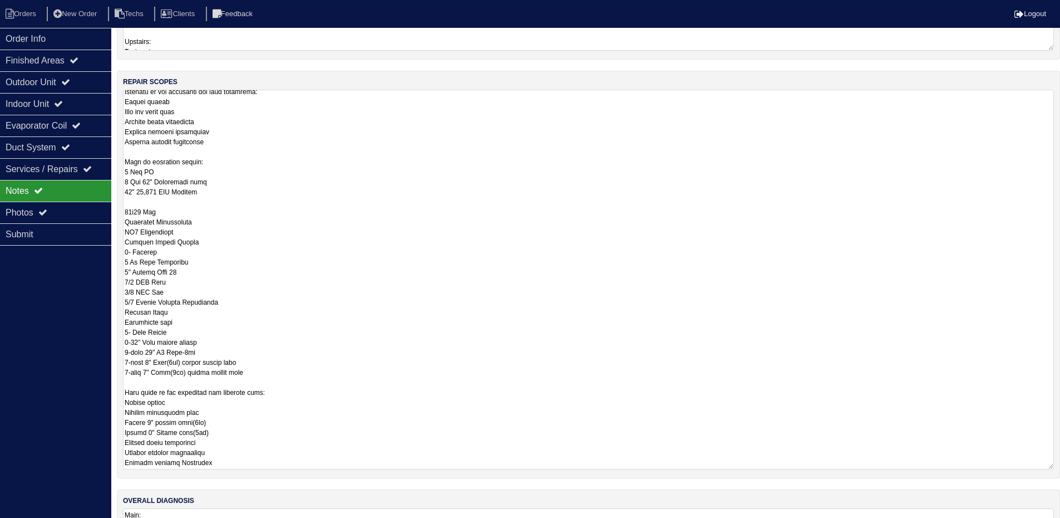
scroll to position [130, 0]
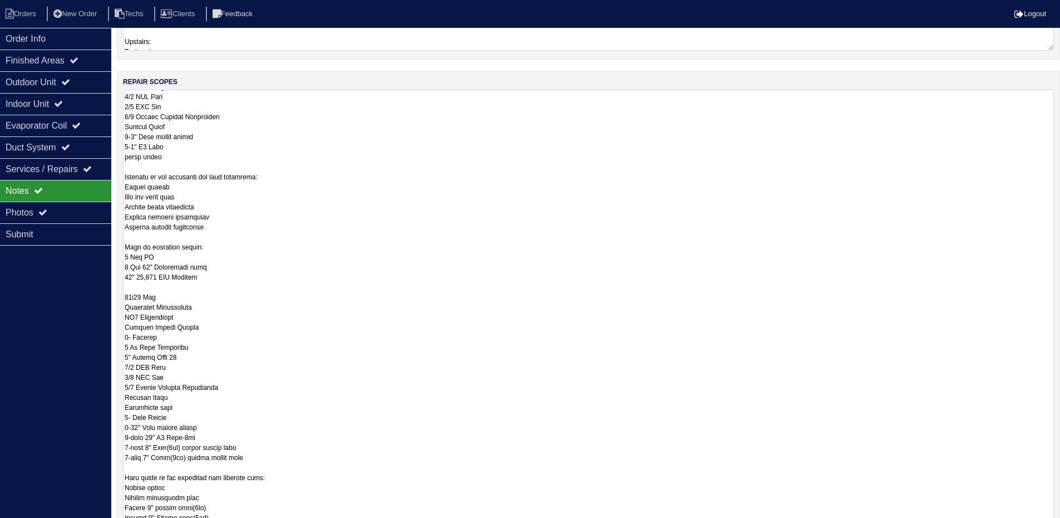
drag, startPoint x: 1050, startPoint y: 401, endPoint x: 790, endPoint y: 506, distance: 279.9
click at [1001, 525] on html "Orders New Order Techs Clients Feedback Logout Orders New Order Users Clients M…" at bounding box center [530, 257] width 1060 height 823
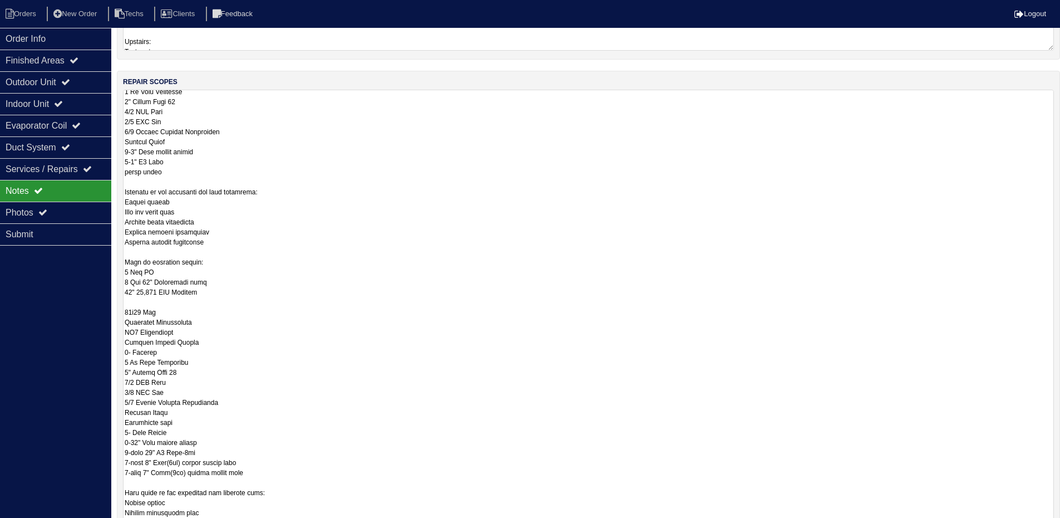
scroll to position [142, 0]
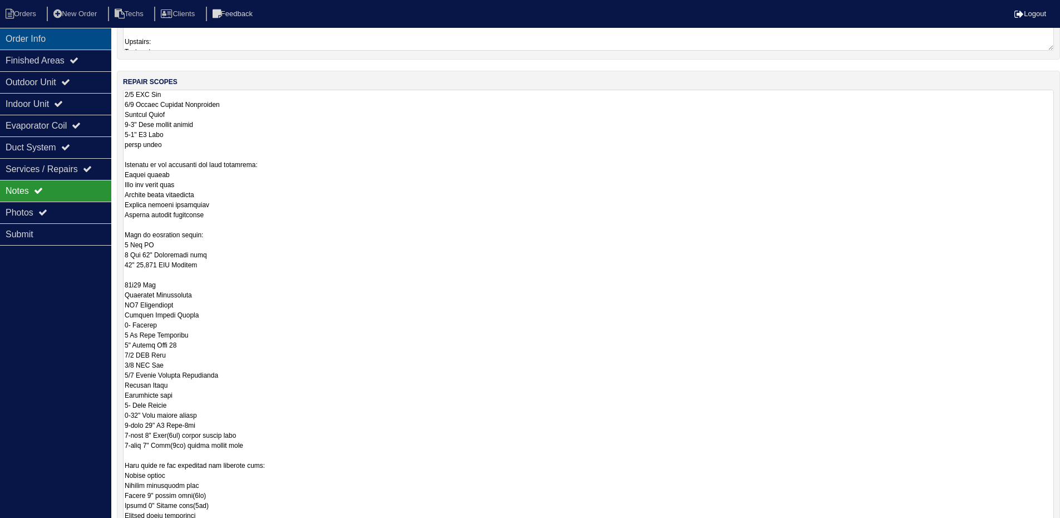
click at [29, 32] on div "Order Info" at bounding box center [55, 39] width 111 height 22
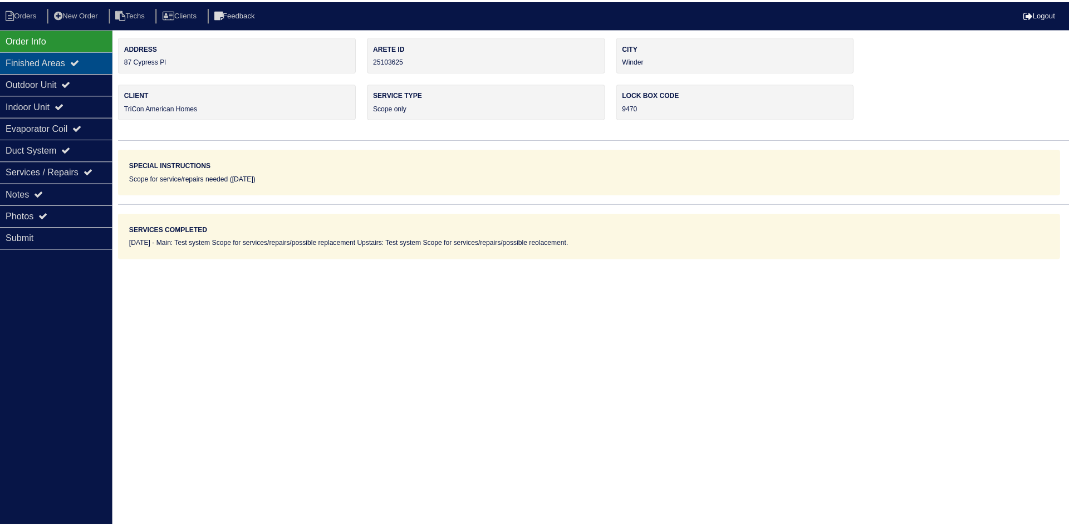
scroll to position [0, 0]
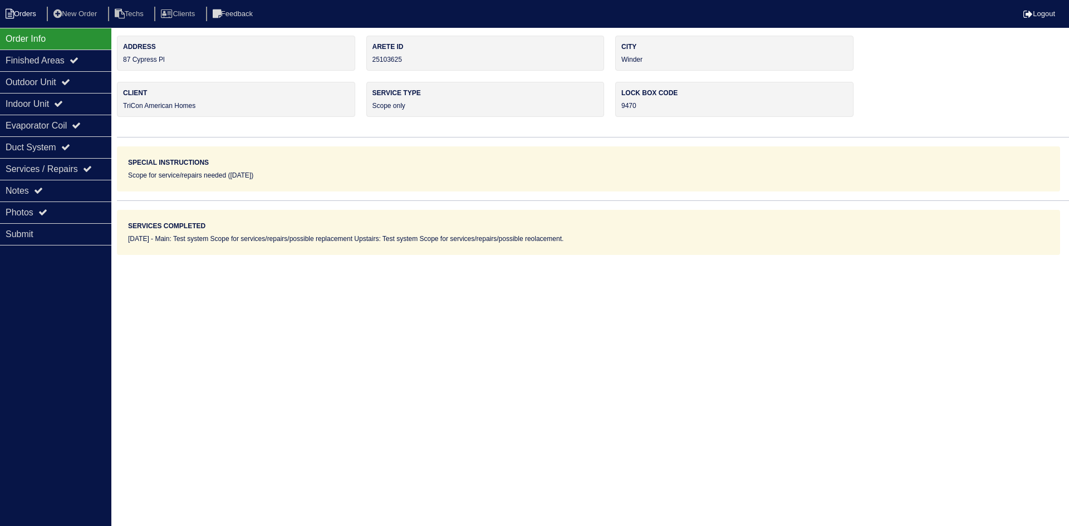
click at [23, 18] on li "Orders" at bounding box center [22, 14] width 45 height 15
select select "15"
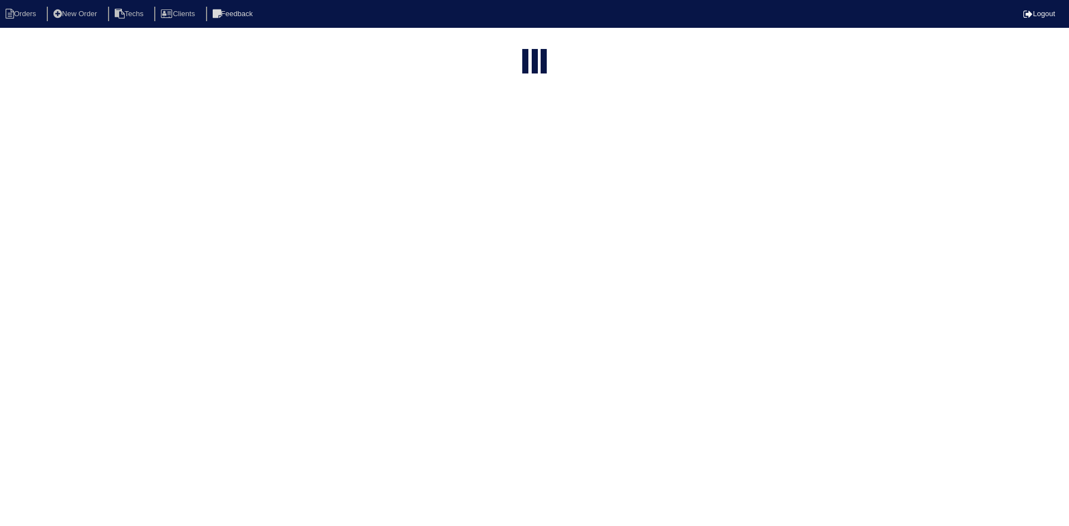
type input "87"
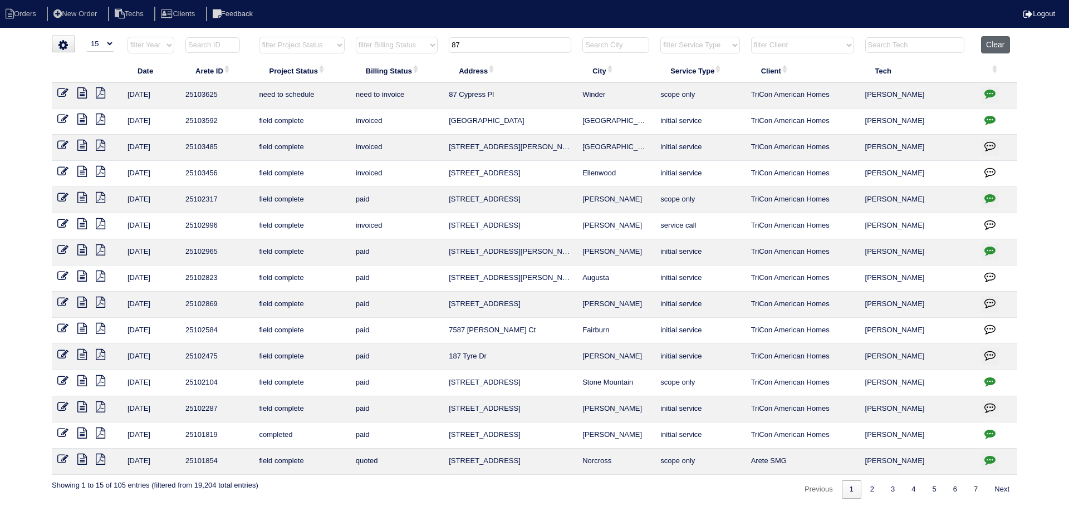
click at [1000, 43] on button "Clear" at bounding box center [995, 44] width 28 height 17
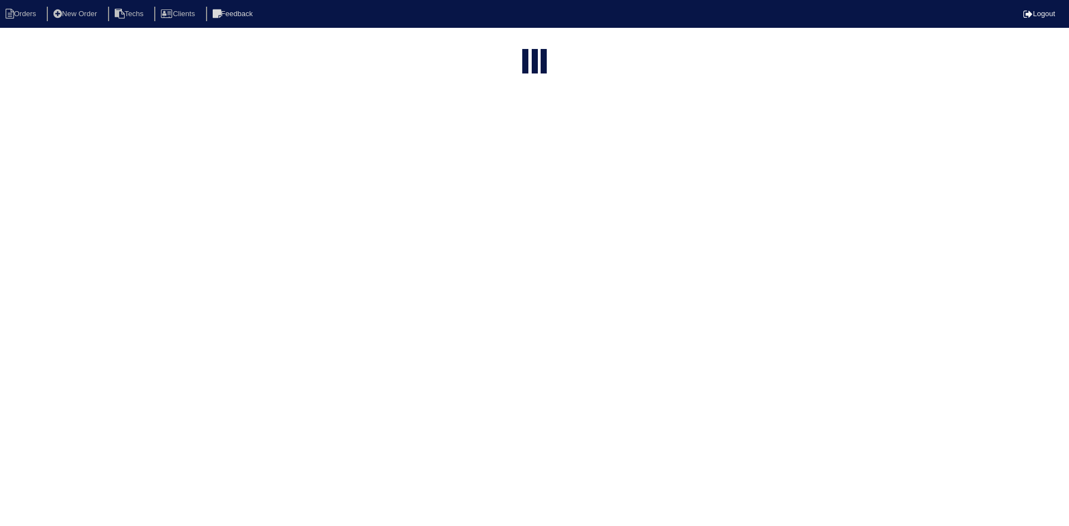
select select "15"
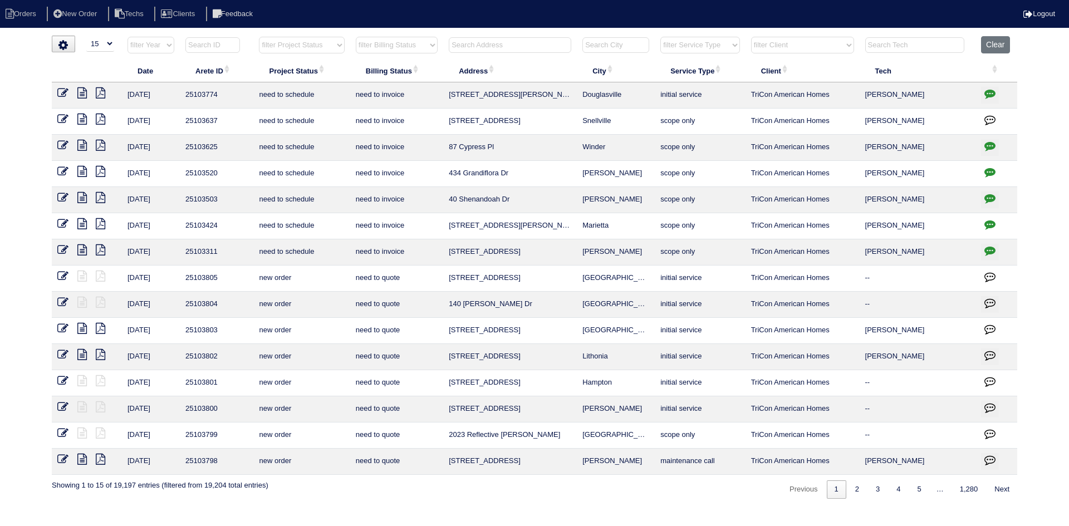
click at [483, 42] on input "text" at bounding box center [510, 45] width 122 height 16
click at [82, 91] on icon at bounding box center [81, 92] width 9 height 11
click at [990, 91] on icon "button" at bounding box center [989, 93] width 11 height 11
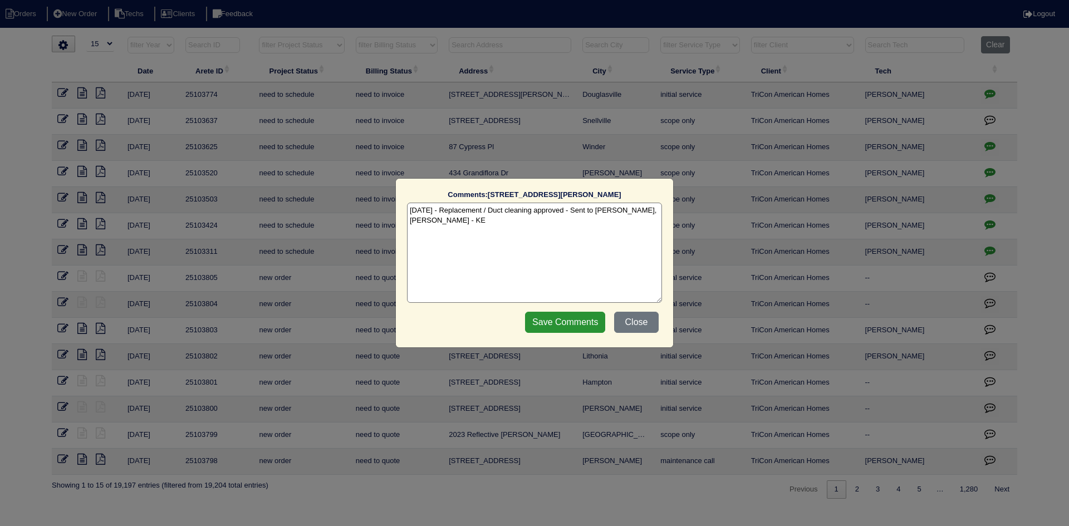
click at [465, 224] on textarea "[DATE] - Replacement / Duct cleaning approved - Sent to [PERSON_NAME], [PERSON_…" at bounding box center [534, 253] width 255 height 100
paste textarea "Sibi order number: TAH-RT3IF68Z Order placed: 3:20 PM, October 15, 2025 Request…"
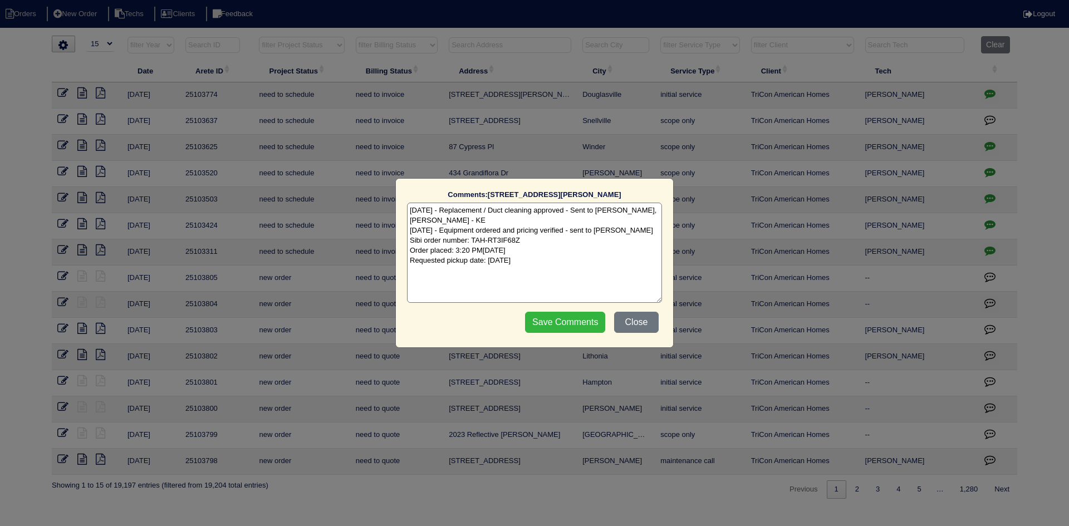
type textarea "10/15/25 - Replacement / Duct cleaning approved - Sent to Dan, Payton, Reeca - …"
click at [566, 322] on input "Save Comments" at bounding box center [565, 322] width 80 height 21
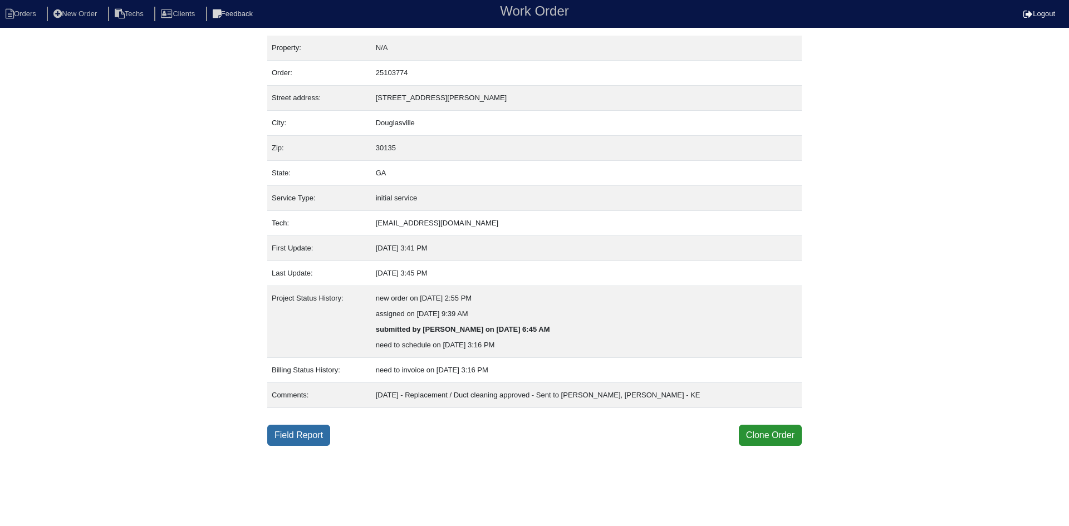
click at [318, 434] on link "Field Report" at bounding box center [298, 435] width 63 height 21
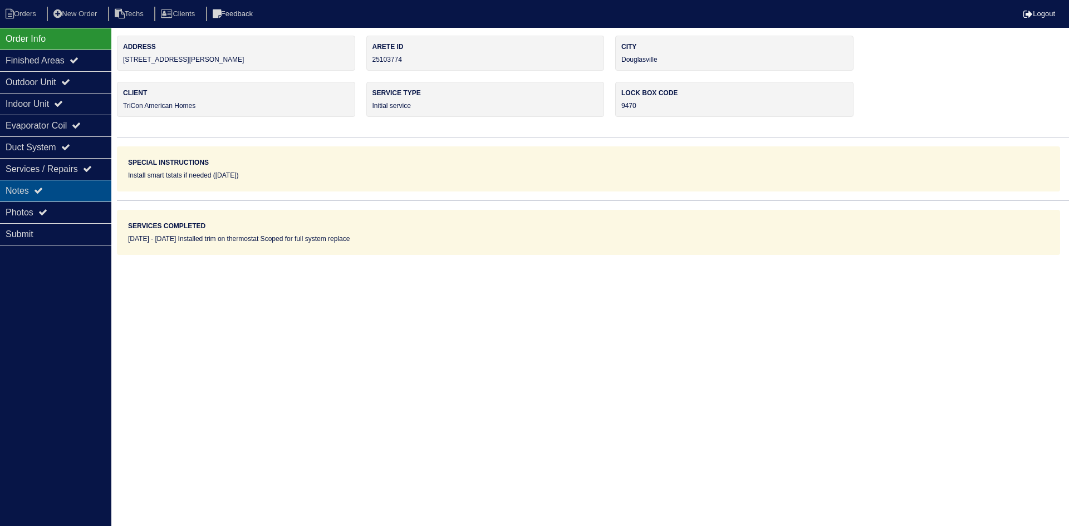
click at [85, 185] on div "Notes" at bounding box center [55, 191] width 111 height 22
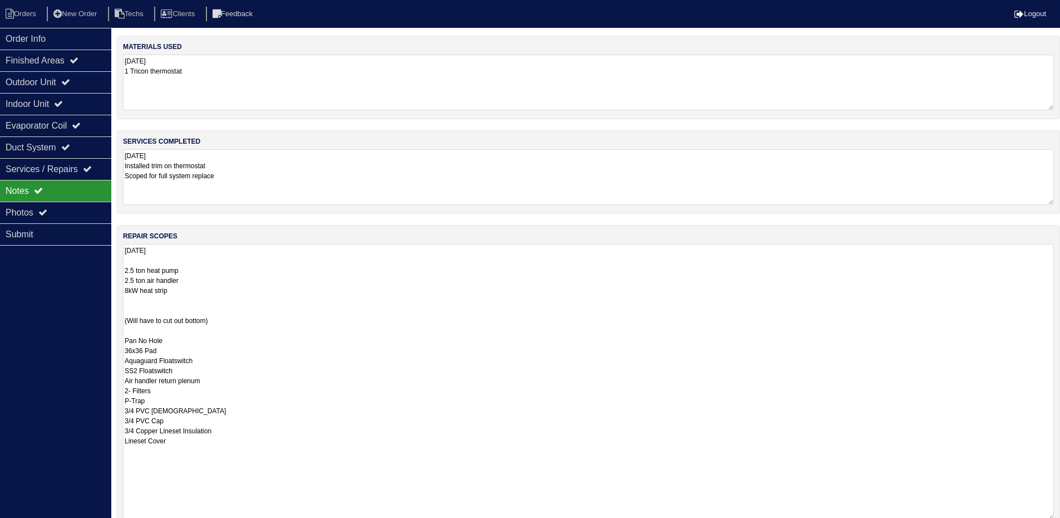
drag, startPoint x: 1062, startPoint y: 296, endPoint x: 1045, endPoint y: 515, distance: 219.4
click at [1048, 516] on textarea "[DATE] 2.5 ton heat pump 2.5 ton air handler 8kW heat strip (Will have to cut o…" at bounding box center [588, 382] width 931 height 276
click at [45, 37] on div "Order Info" at bounding box center [55, 39] width 111 height 22
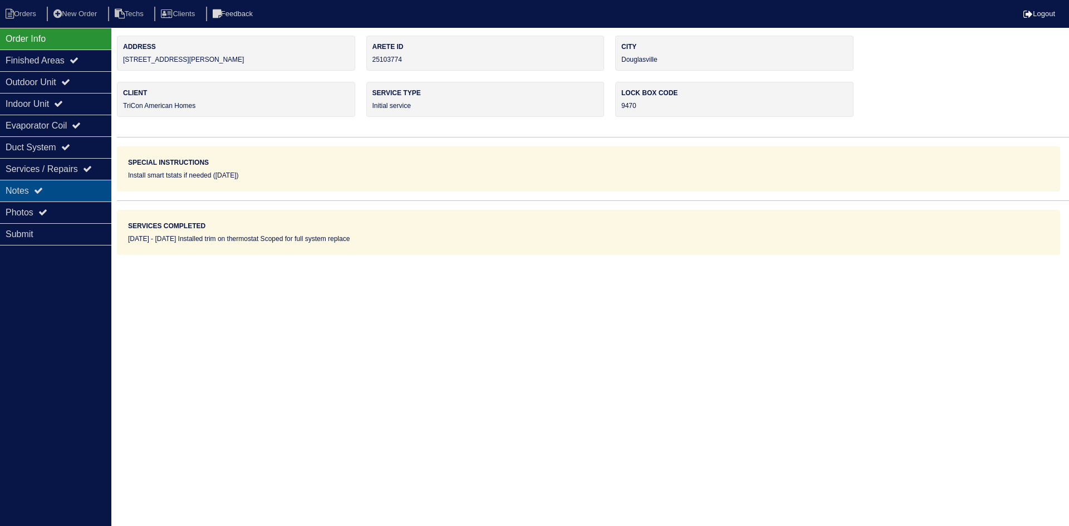
click at [81, 190] on div "Notes" at bounding box center [55, 191] width 111 height 22
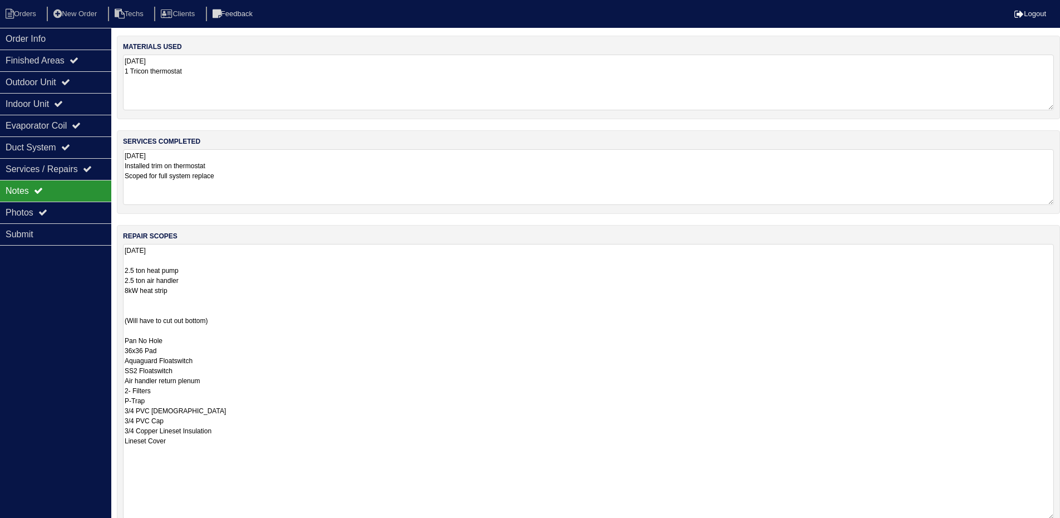
click at [322, 326] on textarea "[DATE] 2.5 ton heat pump 2.5 ton air handler 8kW heat strip (Will have to cut o…" at bounding box center [588, 382] width 931 height 276
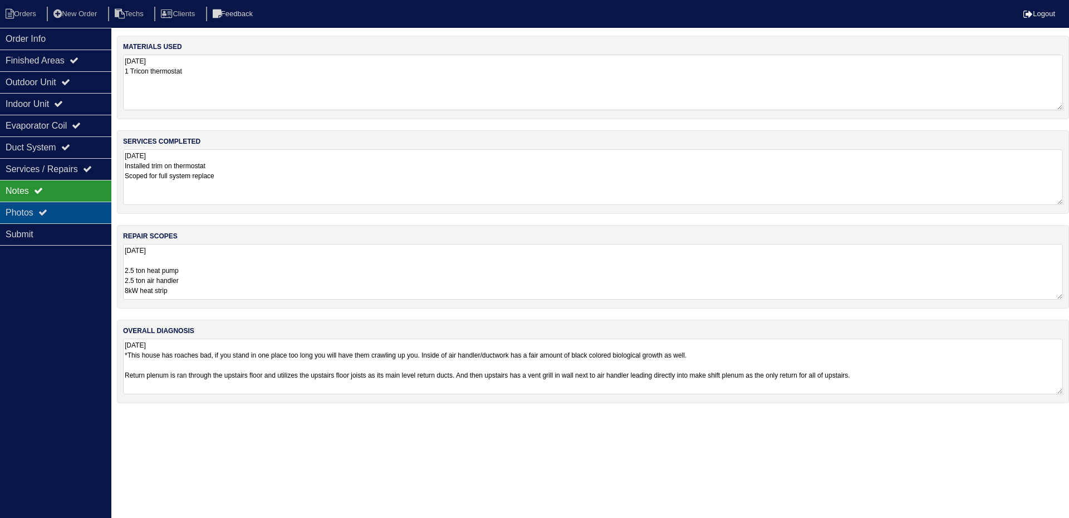
click at [28, 208] on div "Photos" at bounding box center [55, 213] width 111 height 22
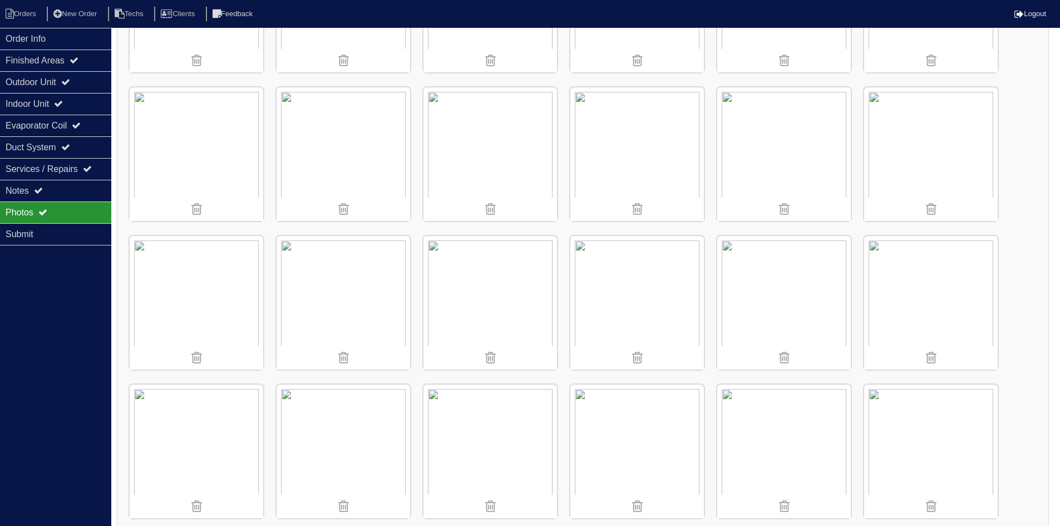
scroll to position [374, 0]
